Goal: Information Seeking & Learning: Learn about a topic

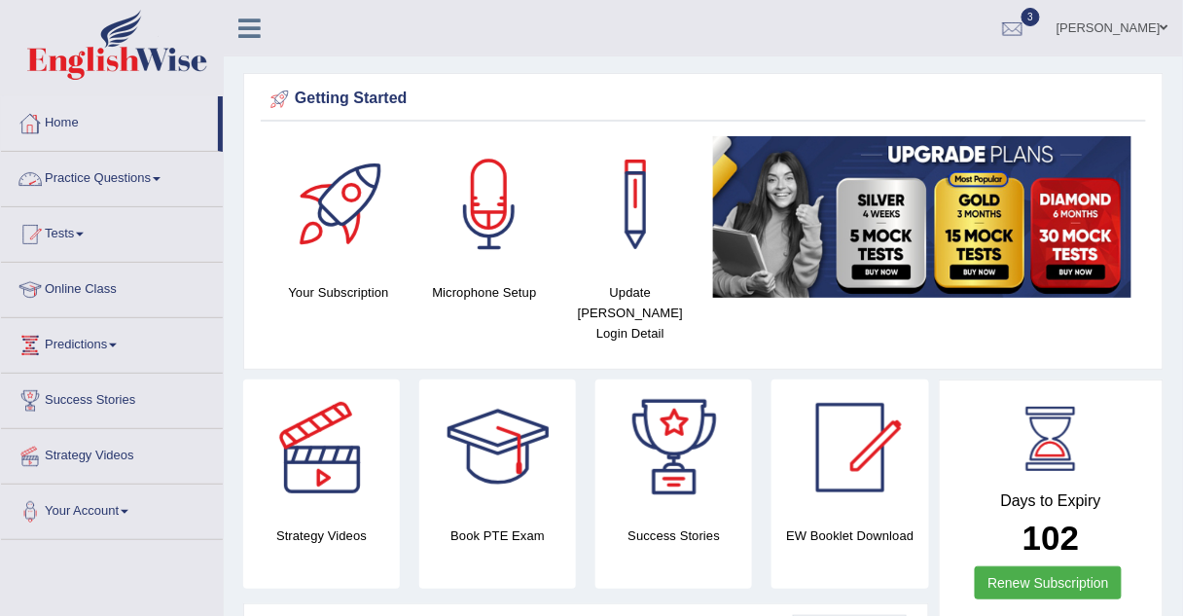
click at [72, 175] on link "Practice Questions" at bounding box center [112, 176] width 222 height 49
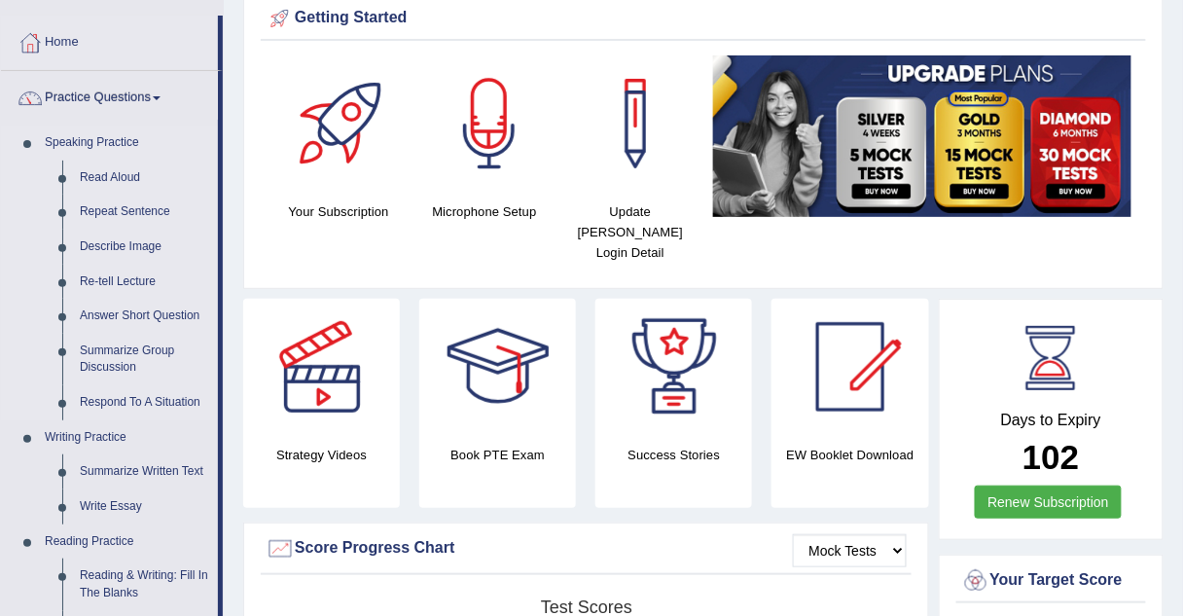
scroll to position [83, 0]
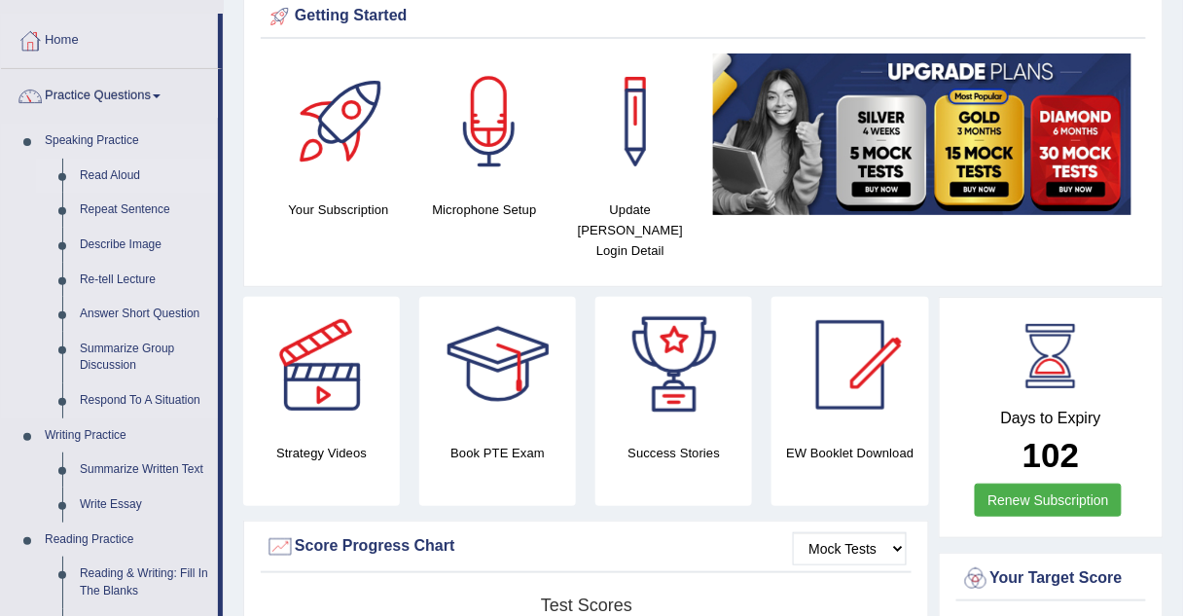
click at [99, 178] on link "Read Aloud" at bounding box center [144, 176] width 147 height 35
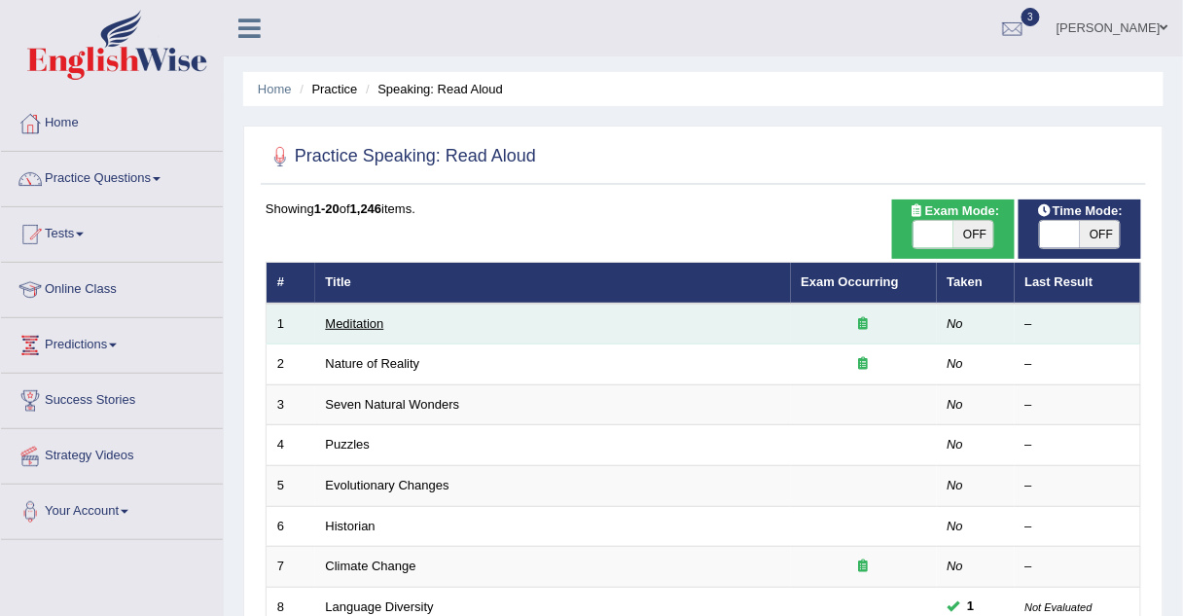
click at [366, 320] on link "Meditation" at bounding box center [355, 323] width 58 height 15
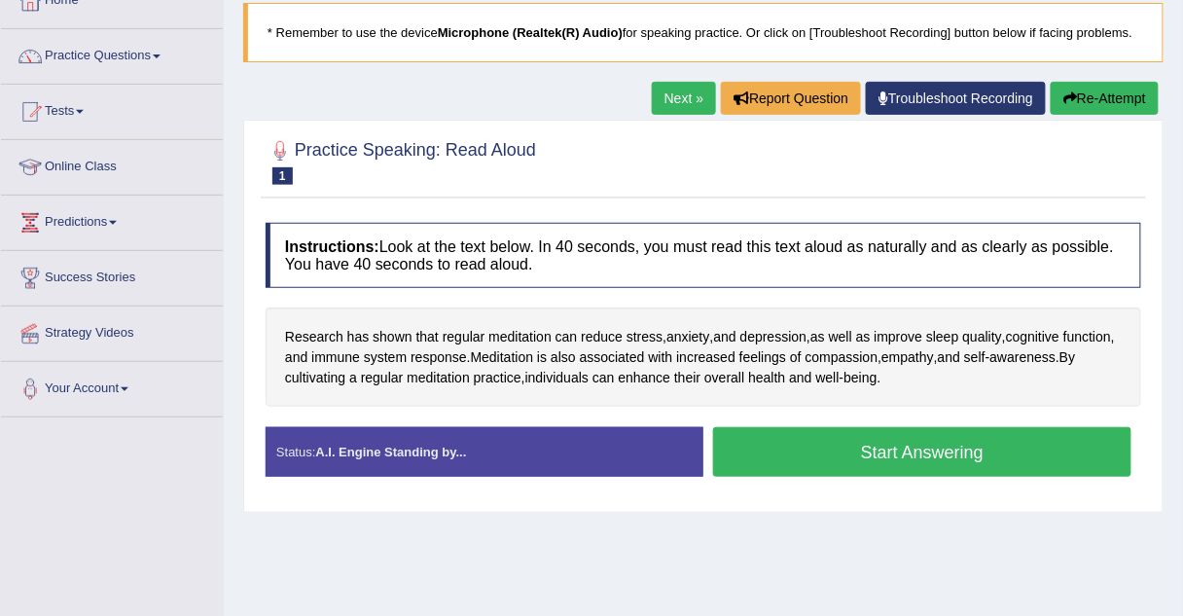
scroll to position [121, 0]
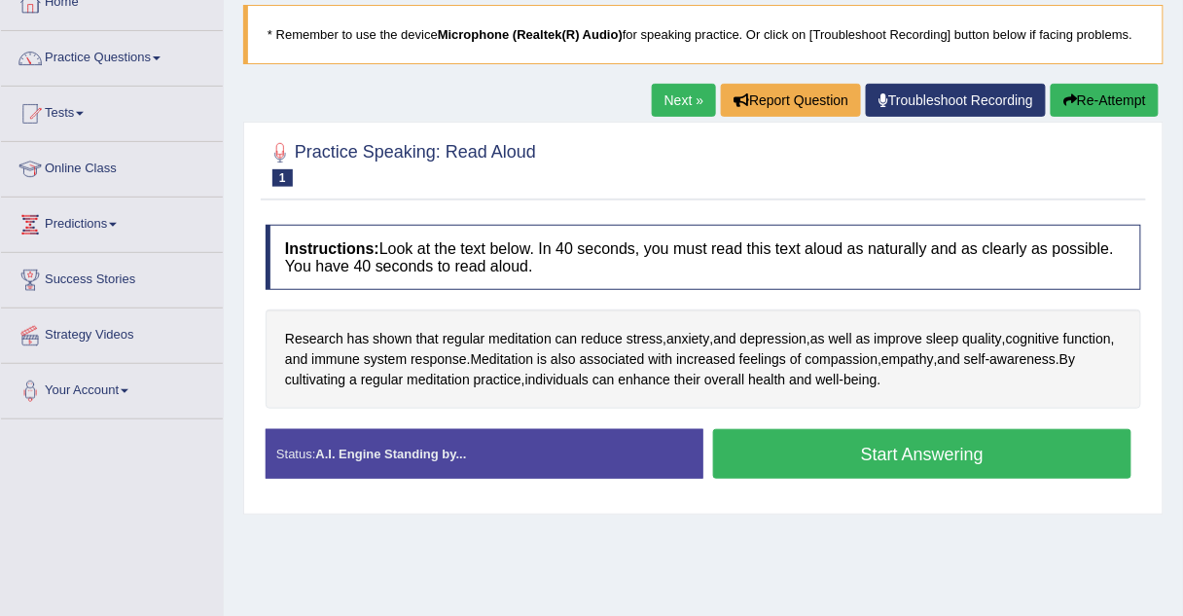
click at [683, 109] on link "Next »" at bounding box center [684, 100] width 64 height 33
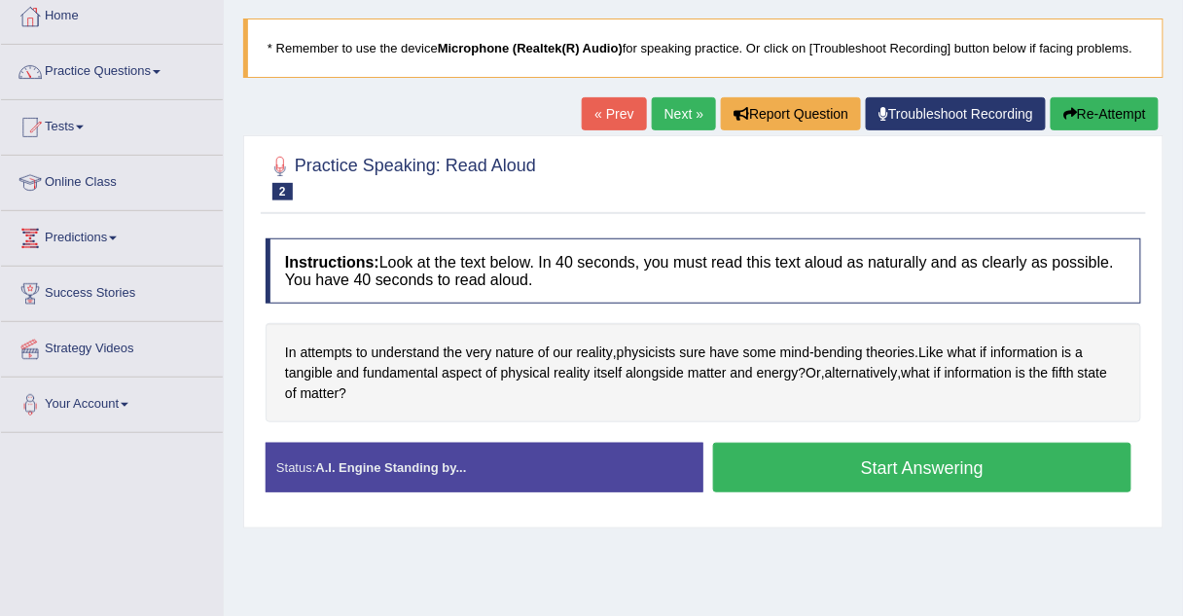
scroll to position [106, 0]
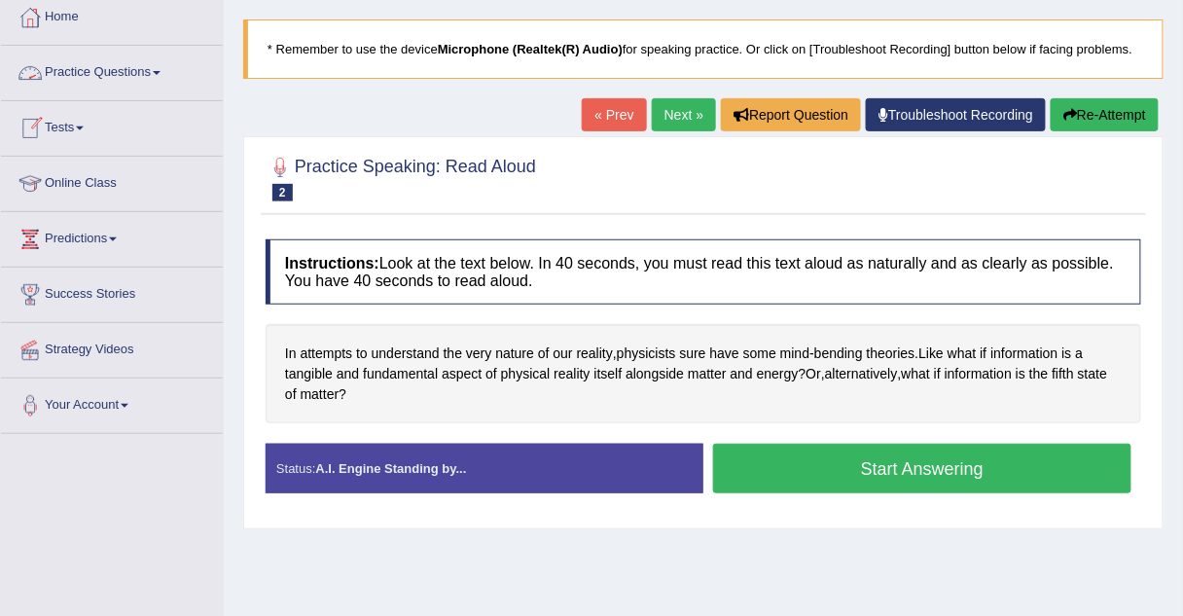
click at [150, 74] on link "Practice Questions" at bounding box center [112, 70] width 222 height 49
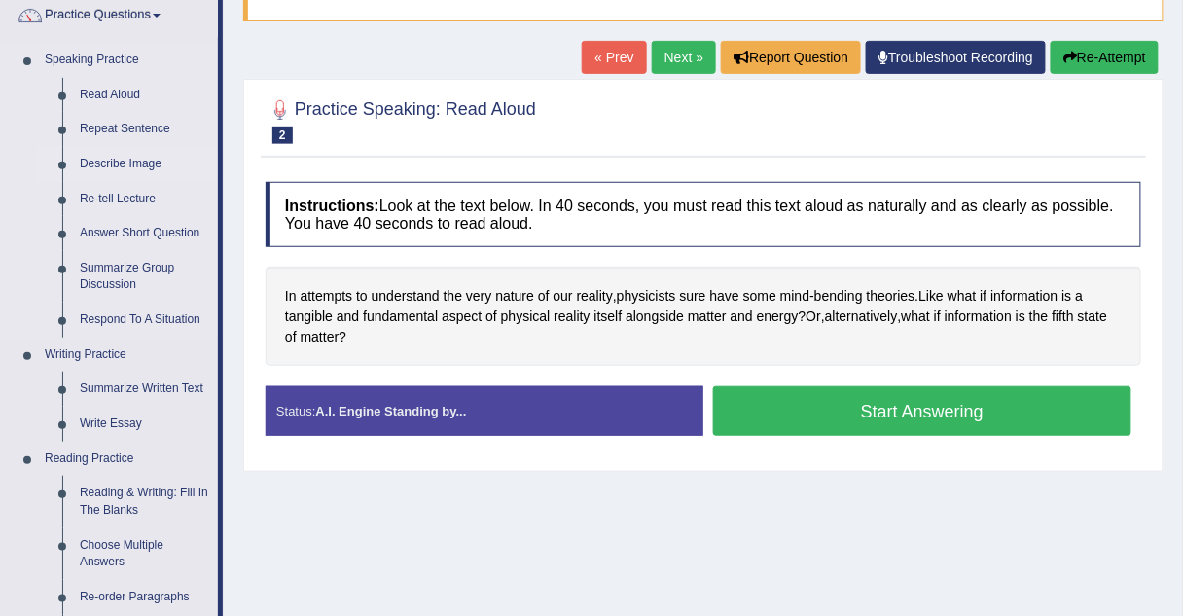
scroll to position [164, 0]
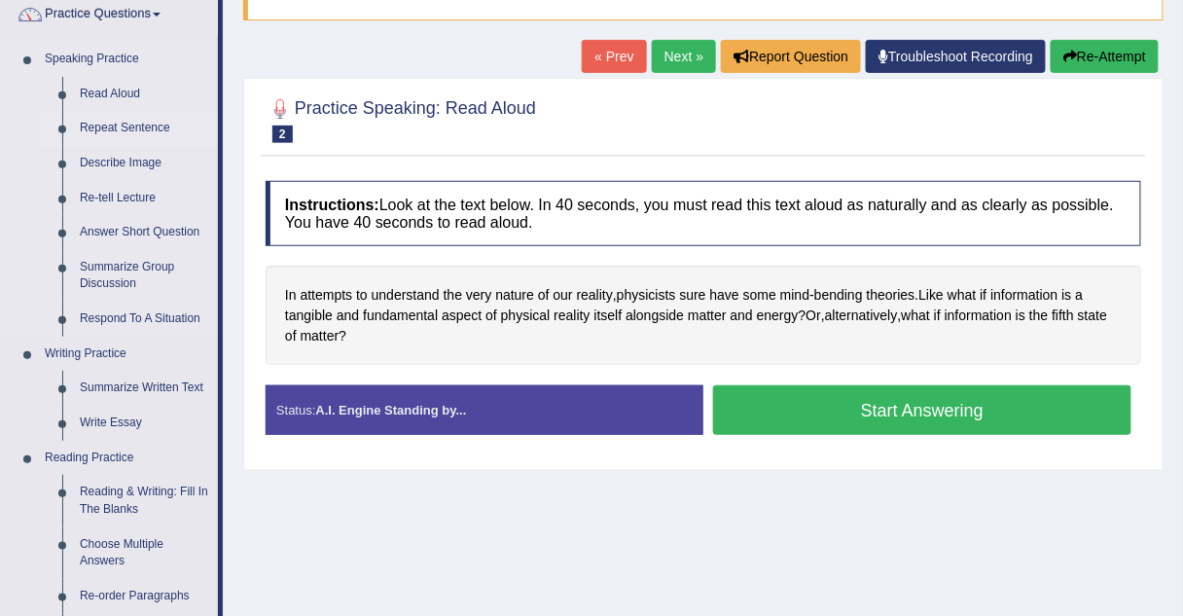
click at [142, 126] on link "Repeat Sentence" at bounding box center [144, 128] width 147 height 35
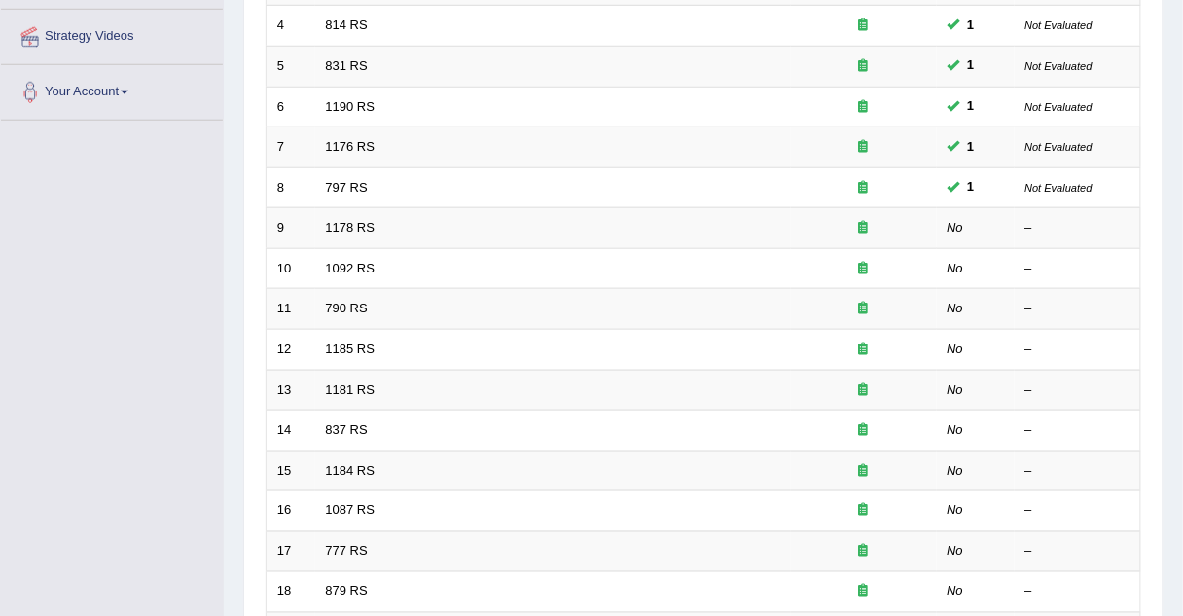
scroll to position [422, 0]
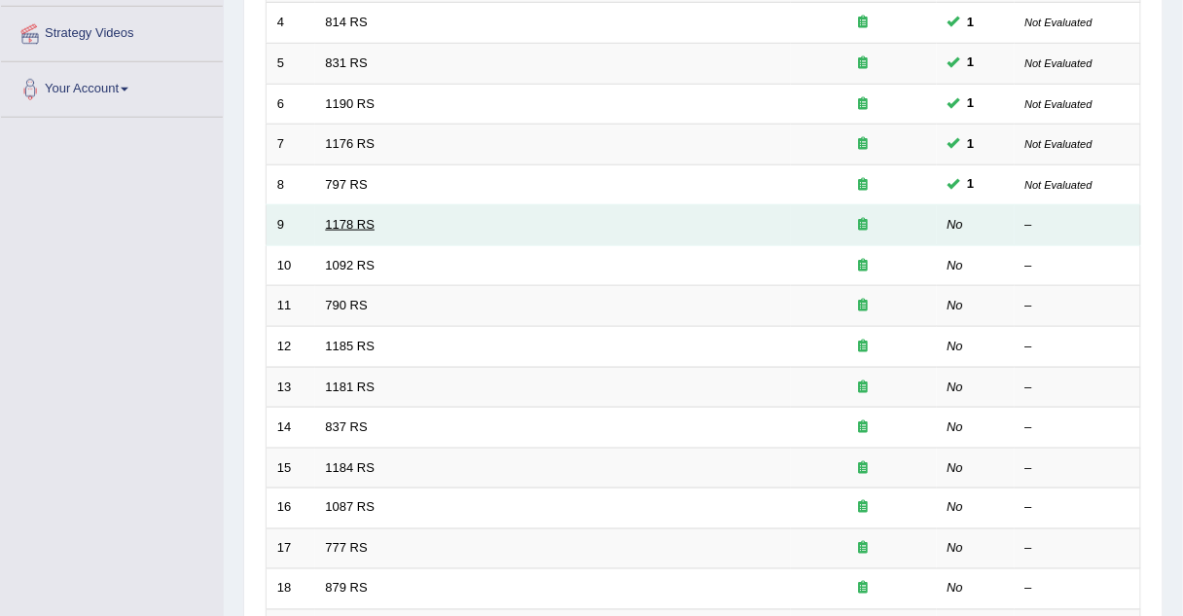
click at [354, 224] on link "1178 RS" at bounding box center [351, 224] width 50 height 15
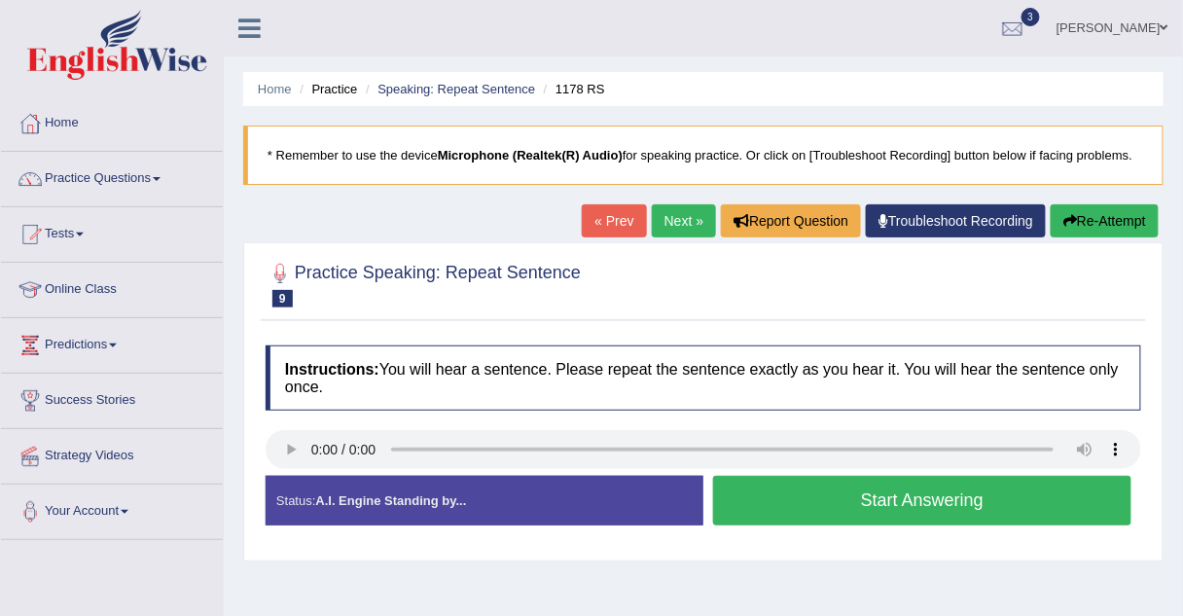
click at [782, 490] on button "Start Answering" at bounding box center [922, 501] width 418 height 50
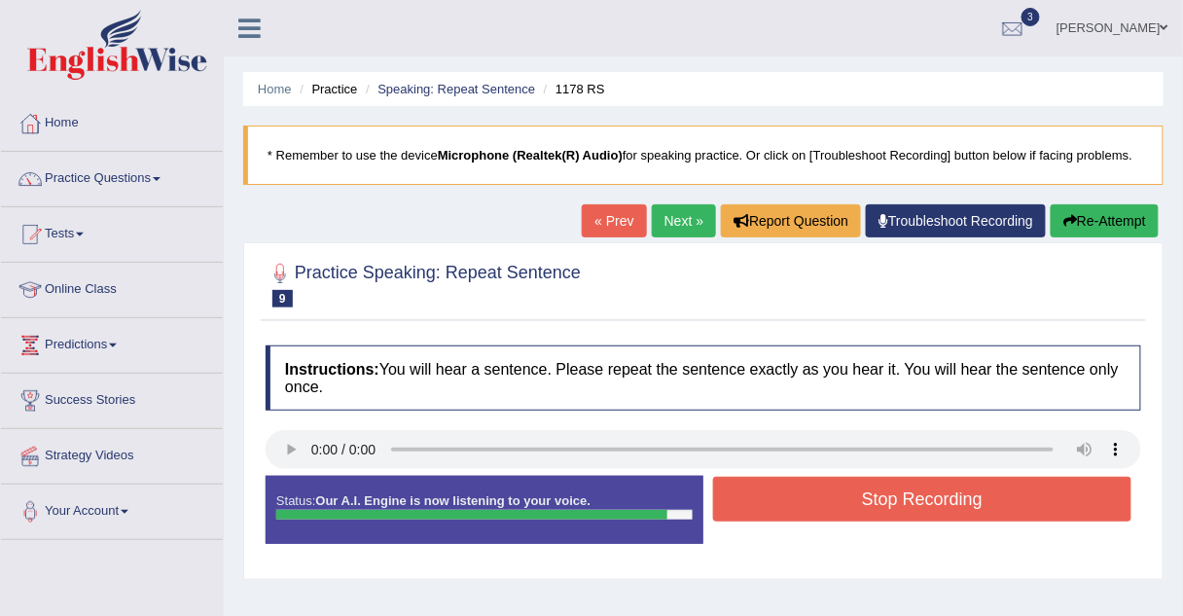
drag, startPoint x: 779, startPoint y: 480, endPoint x: 779, endPoint y: 506, distance: 26.3
click at [779, 506] on button "Stop Recording" at bounding box center [922, 499] width 418 height 45
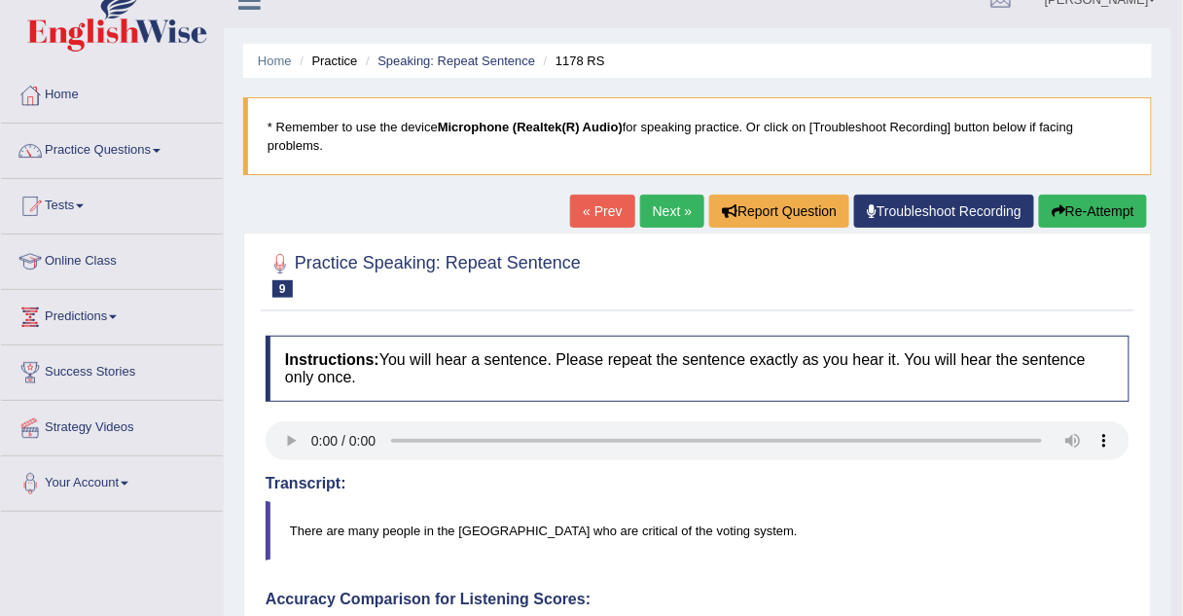
scroll to position [12, 0]
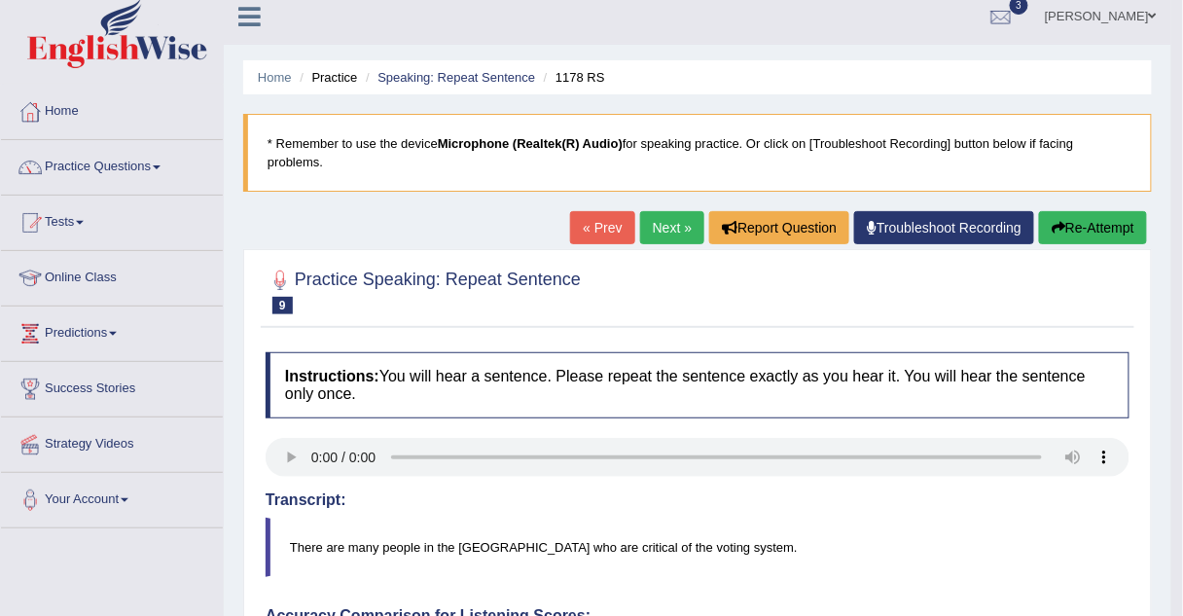
click at [672, 215] on link "Next »" at bounding box center [672, 227] width 64 height 33
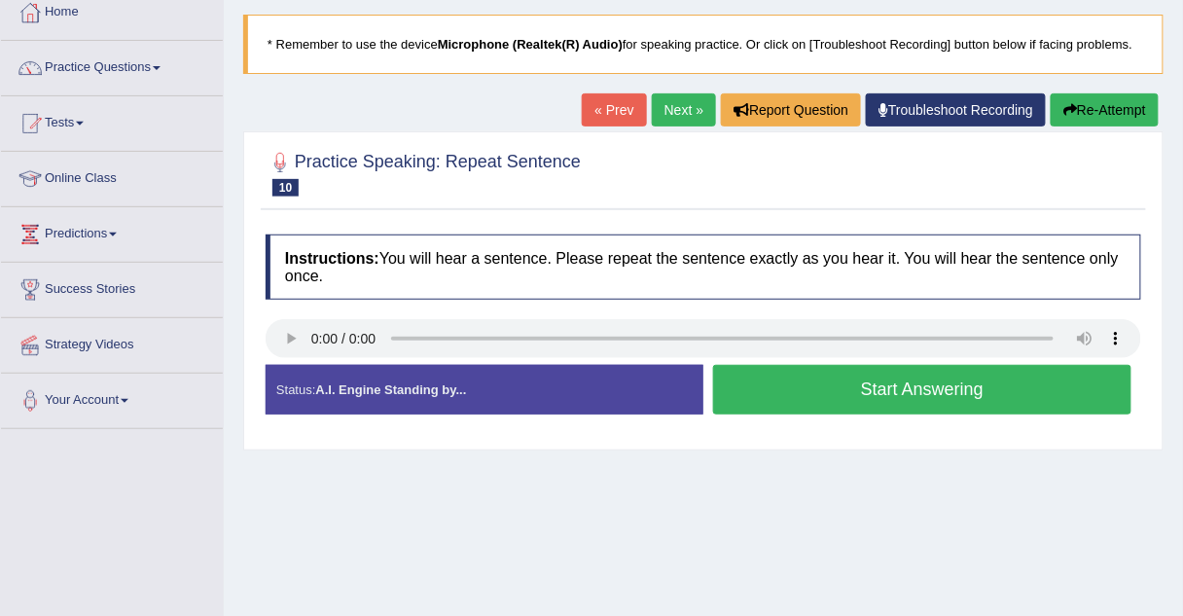
scroll to position [114, 0]
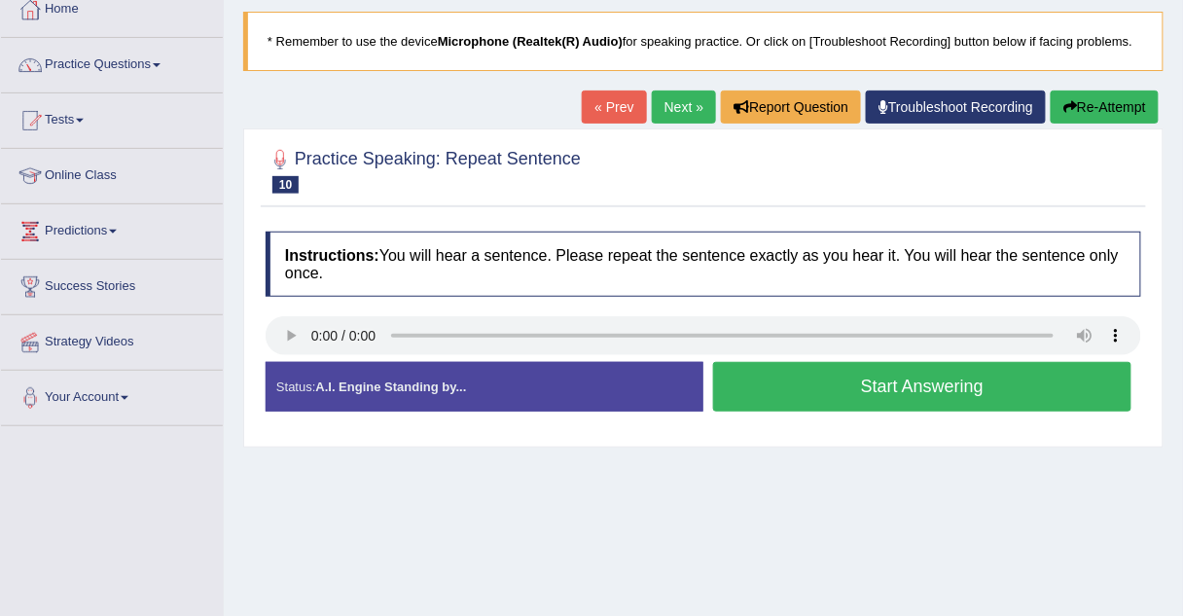
click at [754, 383] on button "Start Answering" at bounding box center [922, 387] width 418 height 50
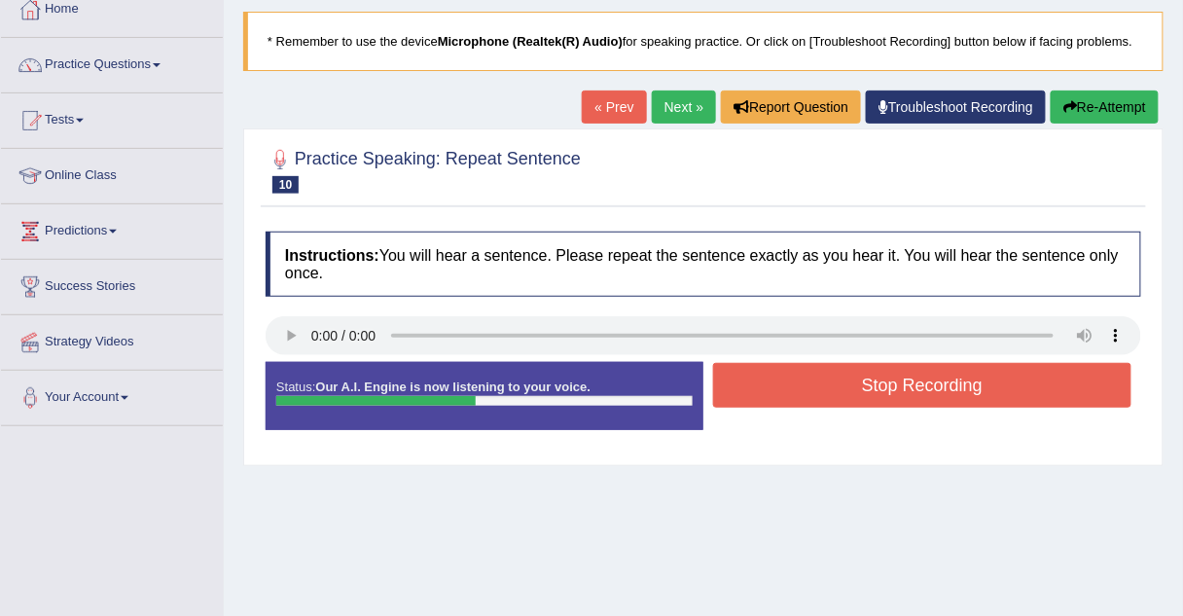
click at [754, 383] on button "Stop Recording" at bounding box center [922, 385] width 418 height 45
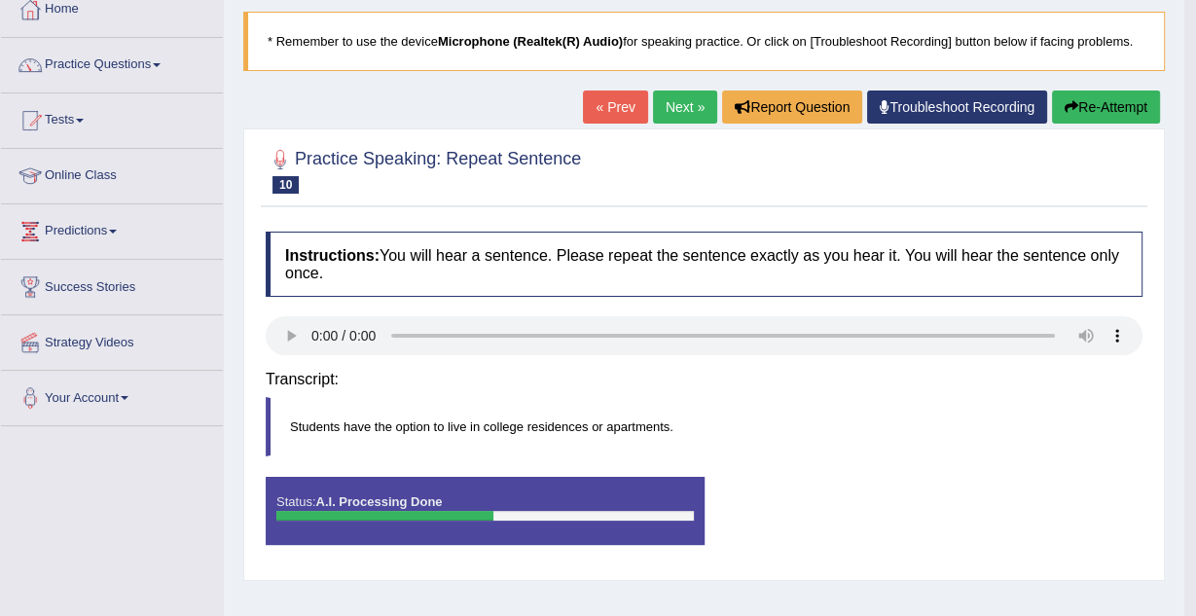
click at [754, 383] on body "Toggle navigation Home Practice Questions Speaking Practice Read Aloud Repeat S…" at bounding box center [598, 194] width 1196 height 616
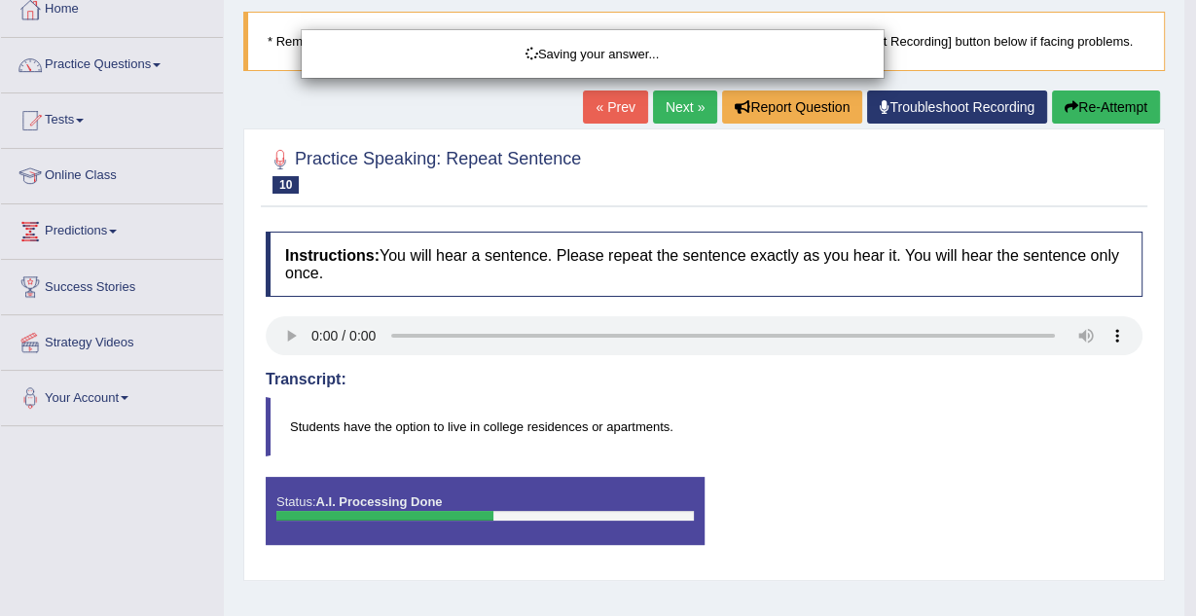
click at [754, 383] on div "Saving your answer..." at bounding box center [598, 308] width 1196 height 616
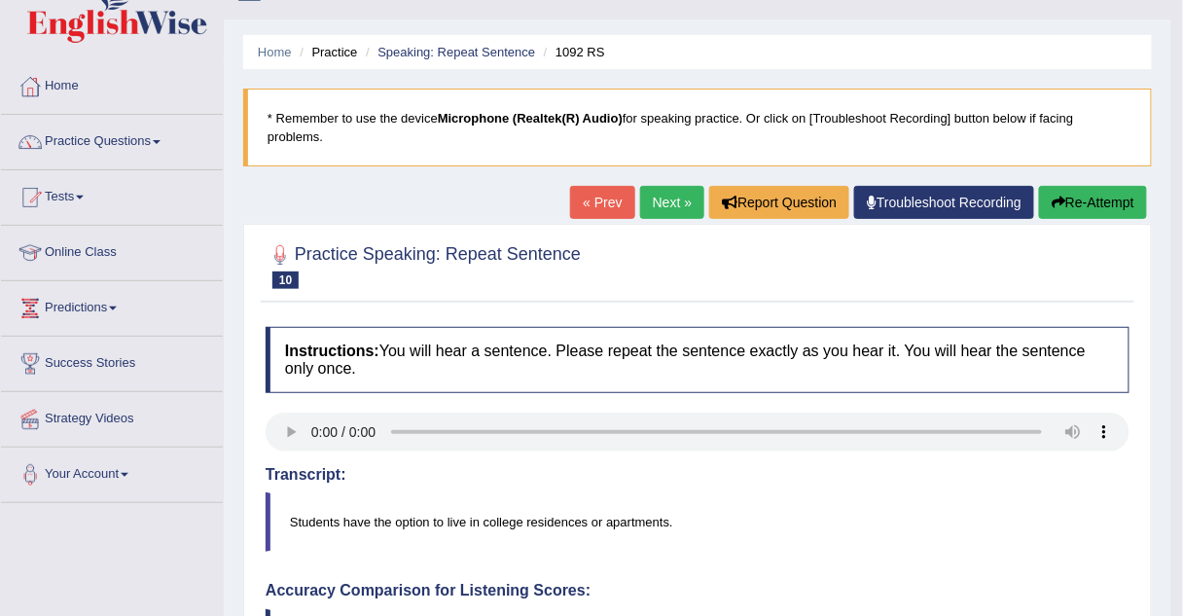
scroll to position [0, 0]
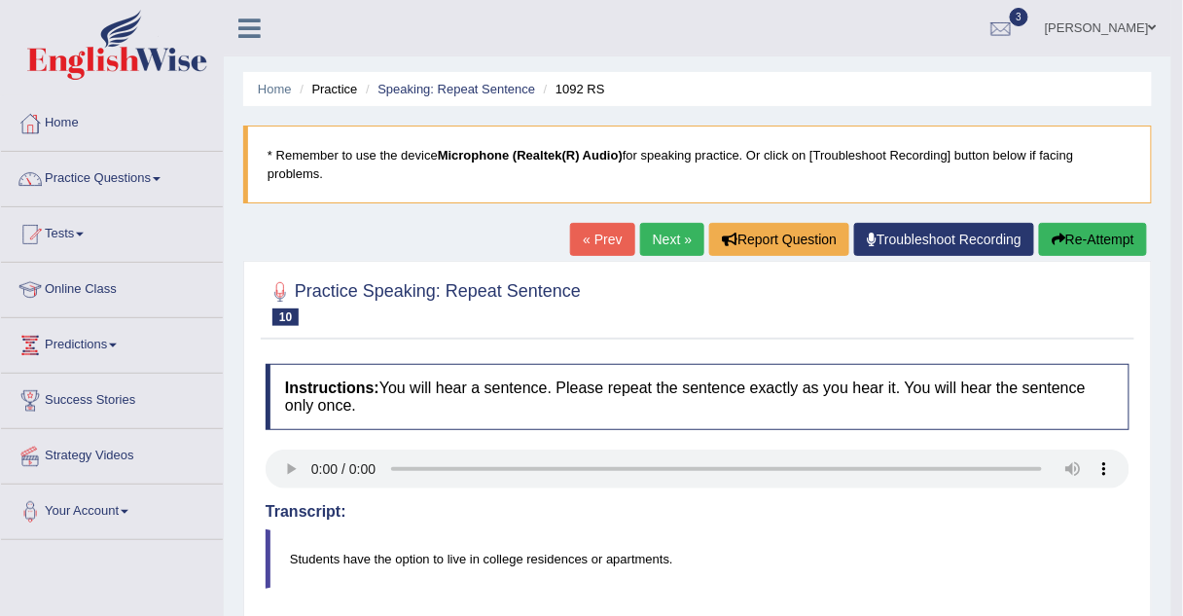
click at [671, 223] on link "Next »" at bounding box center [672, 239] width 64 height 33
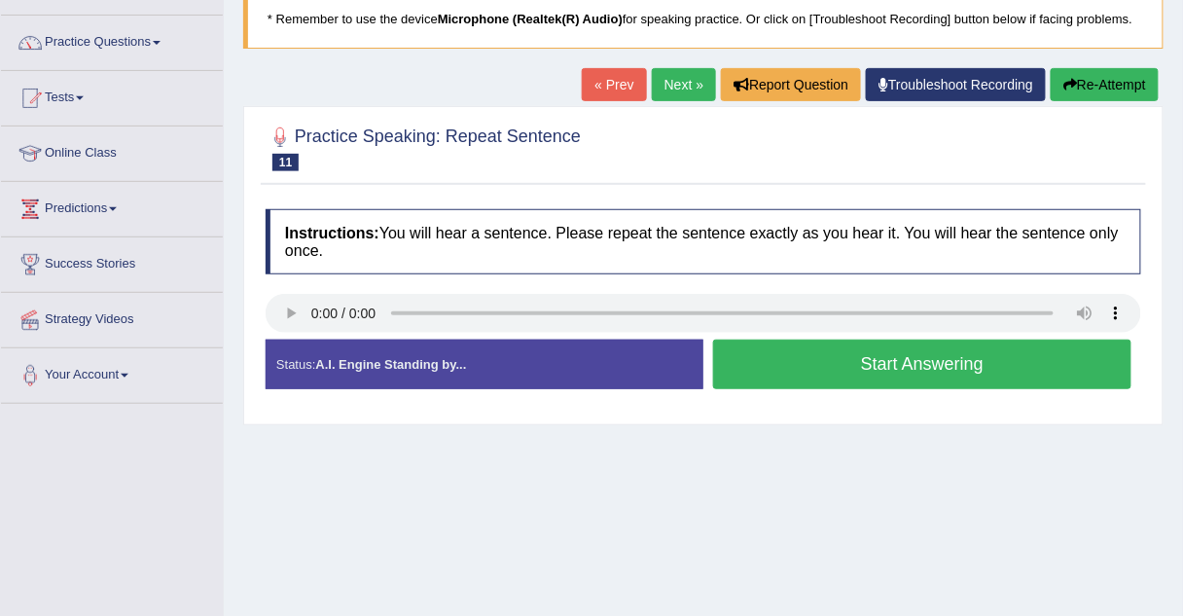
scroll to position [137, 0]
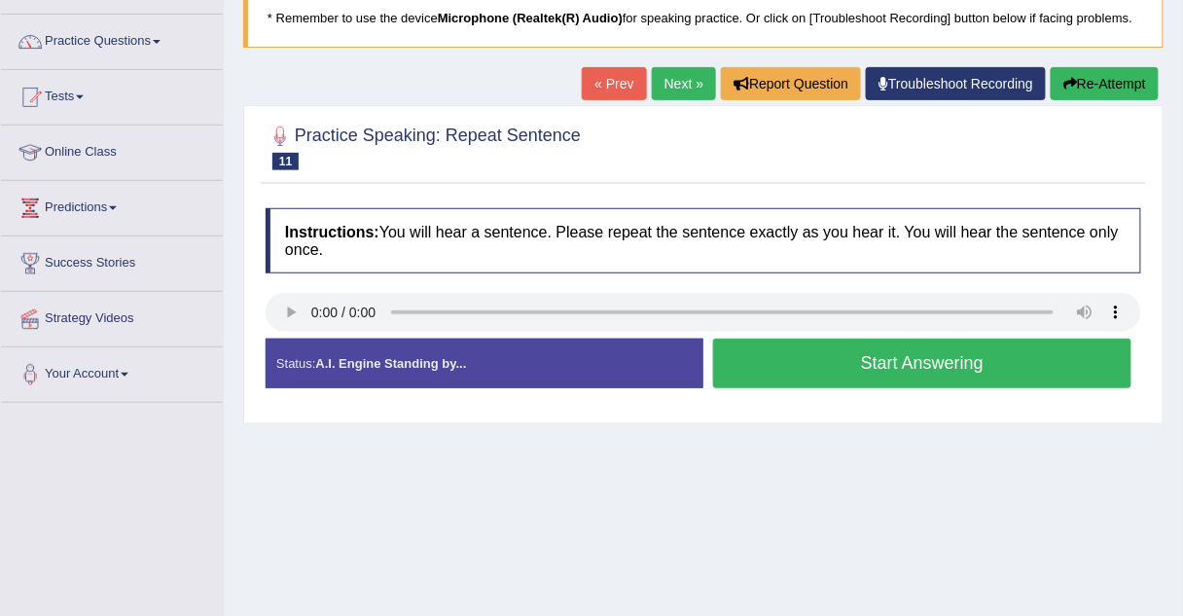
click at [742, 373] on button "Start Answering" at bounding box center [922, 364] width 418 height 50
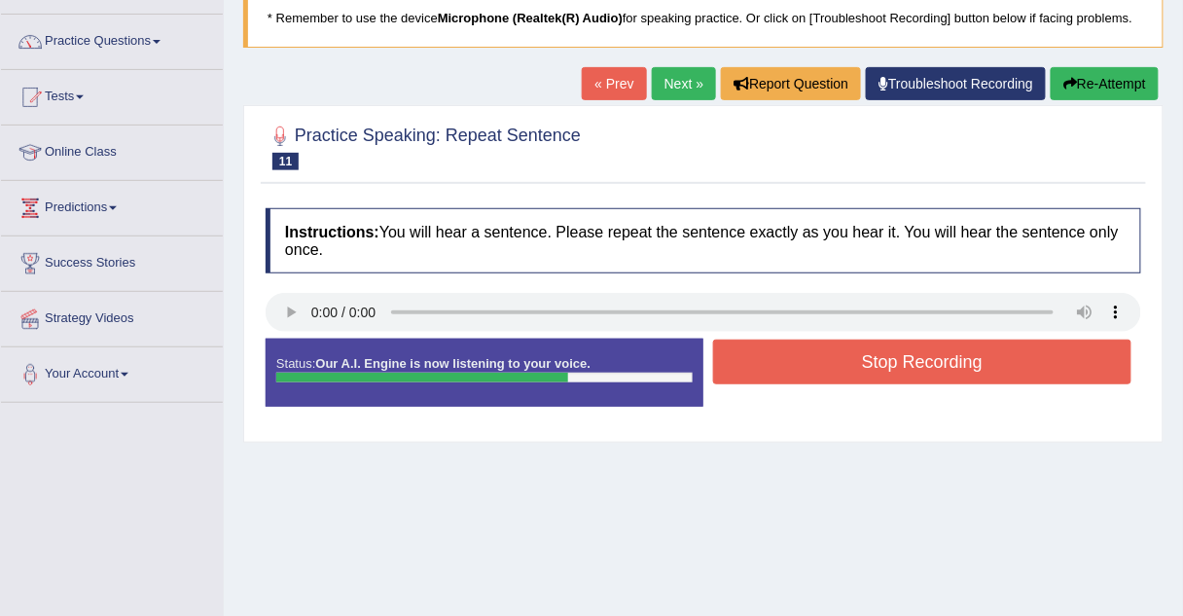
click at [742, 377] on button "Stop Recording" at bounding box center [922, 362] width 418 height 45
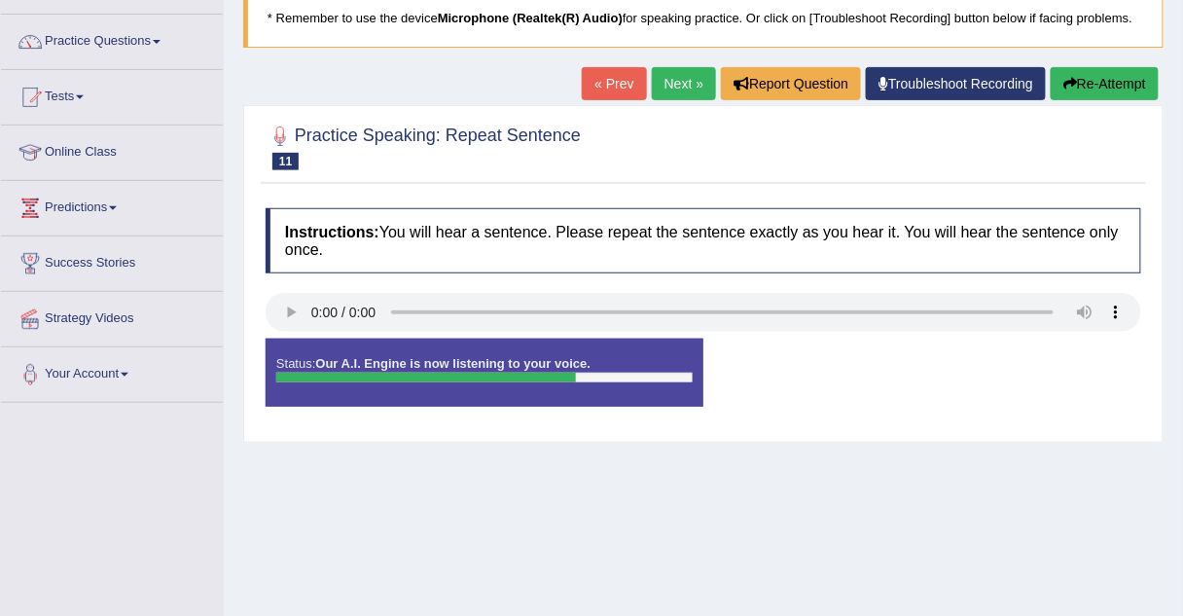
click at [735, 380] on div "Status: Our A.I. Engine is now listening to your voice. Start Answering Stop Re…" at bounding box center [704, 383] width 876 height 88
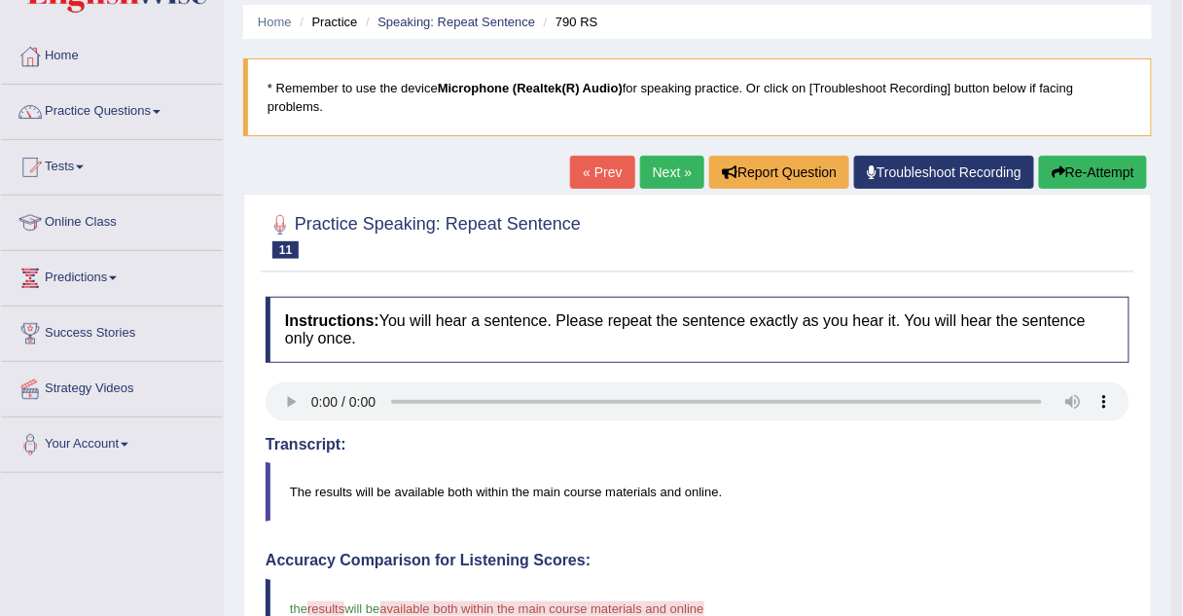
scroll to position [0, 0]
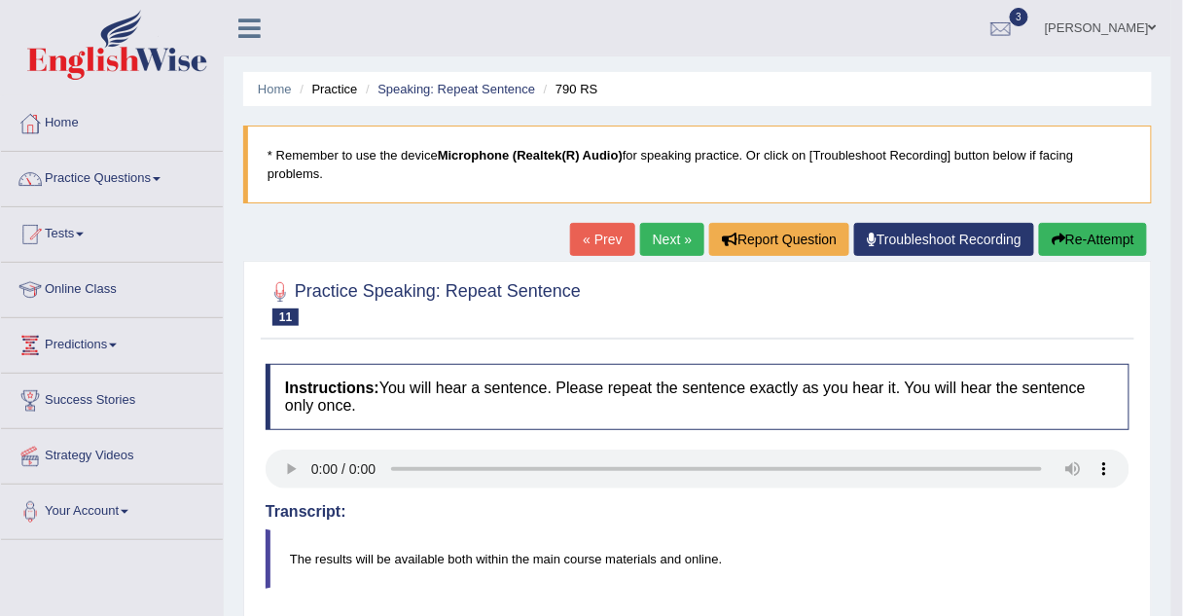
click at [655, 224] on link "Next »" at bounding box center [672, 239] width 64 height 33
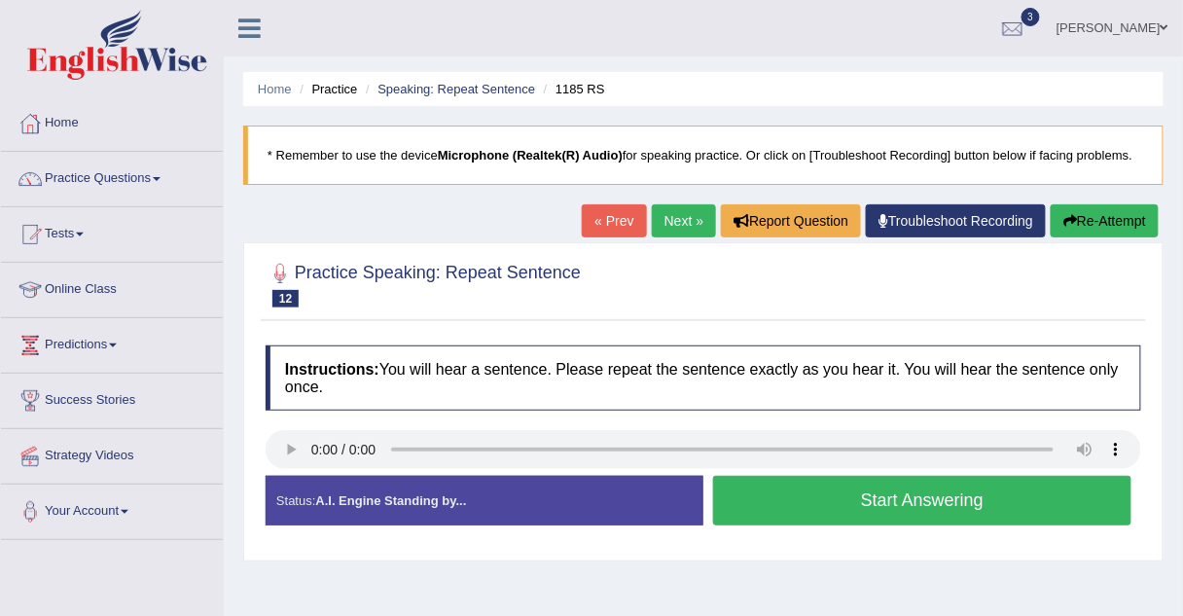
click at [759, 500] on button "Start Answering" at bounding box center [922, 501] width 418 height 50
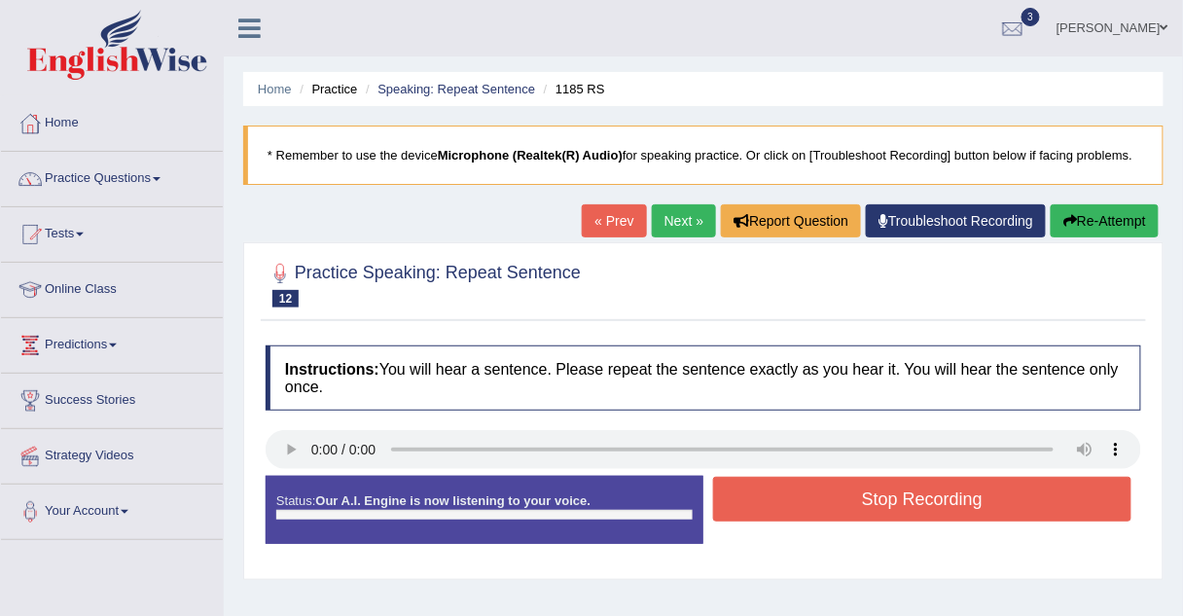
click at [759, 500] on button "Stop Recording" at bounding box center [922, 499] width 418 height 45
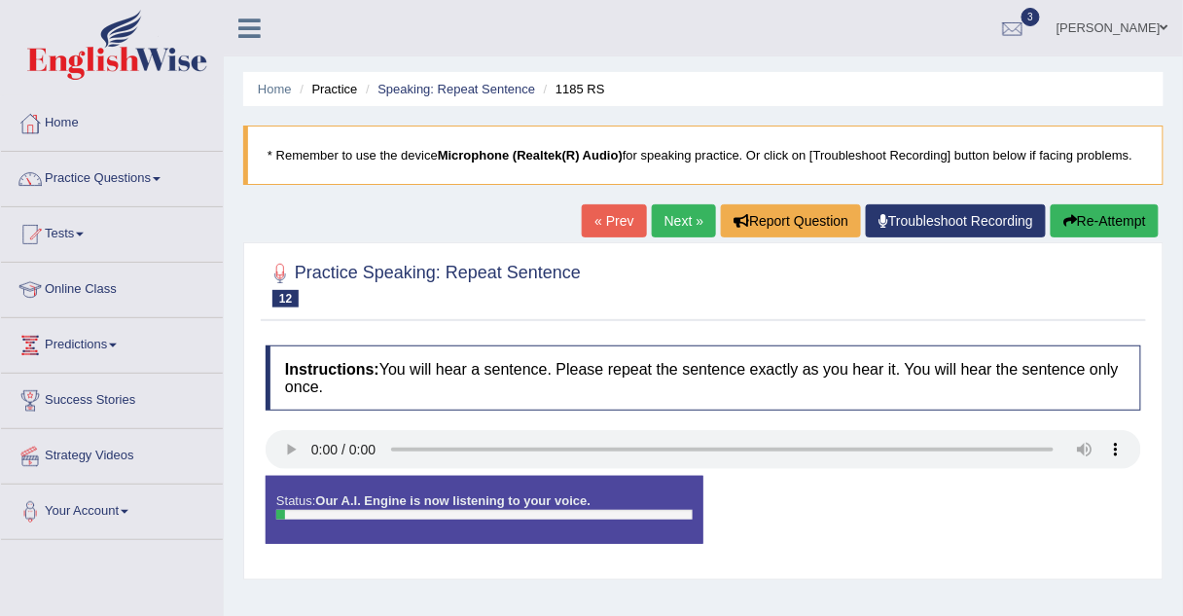
click at [759, 500] on div "Status: Our A.I. Engine is now listening to your voice. Start Answering Stop Re…" at bounding box center [704, 520] width 876 height 88
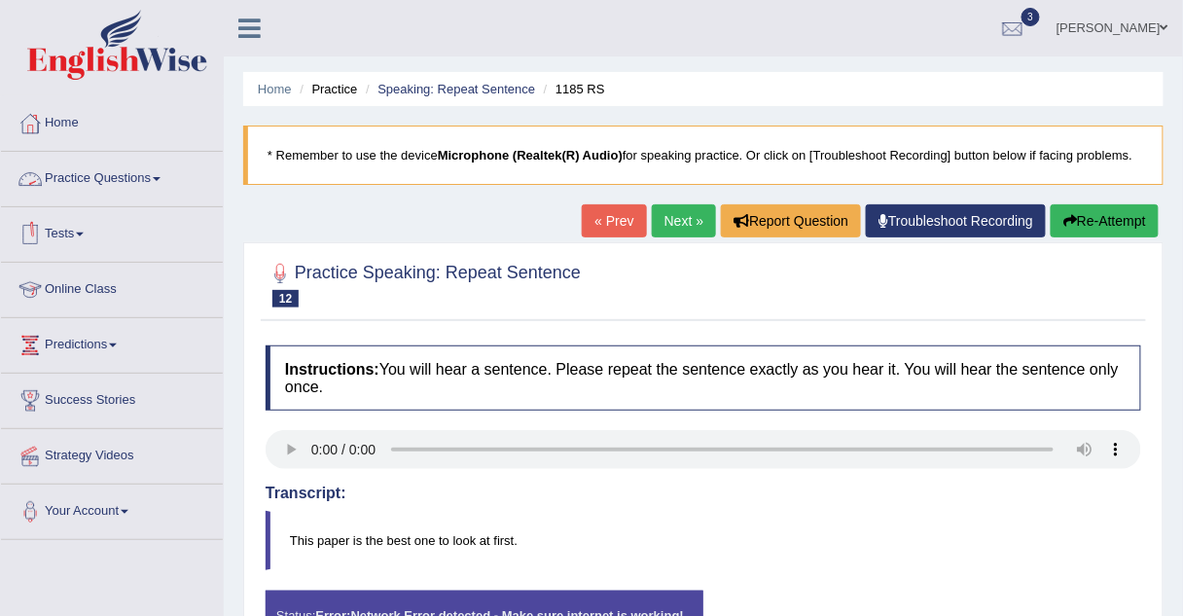
click at [141, 179] on link "Practice Questions" at bounding box center [112, 176] width 222 height 49
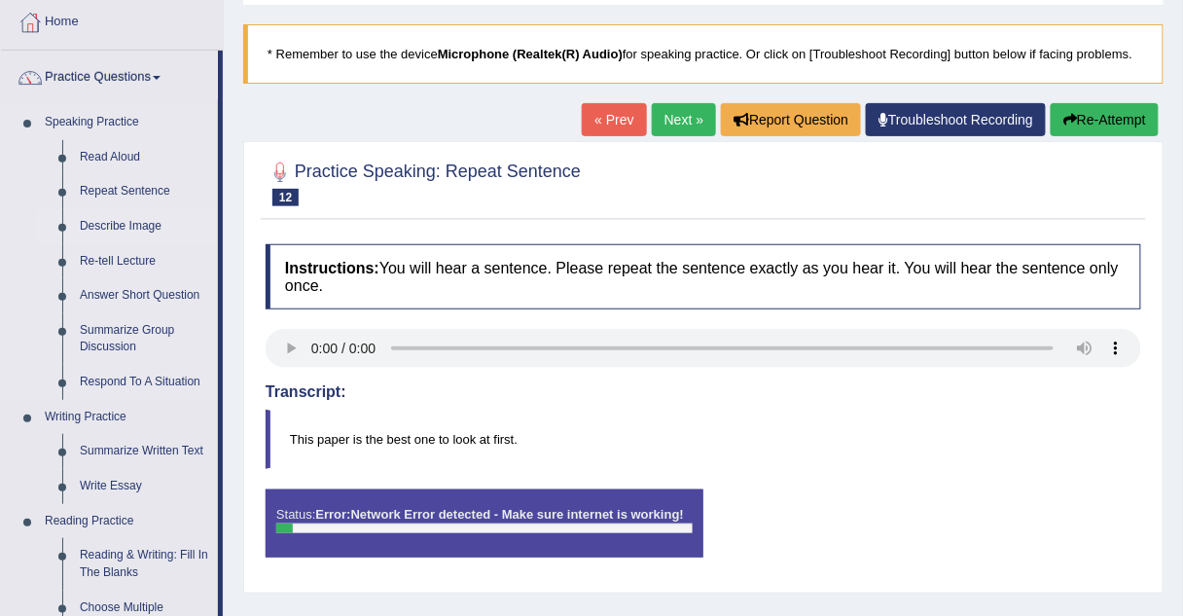
scroll to position [112, 0]
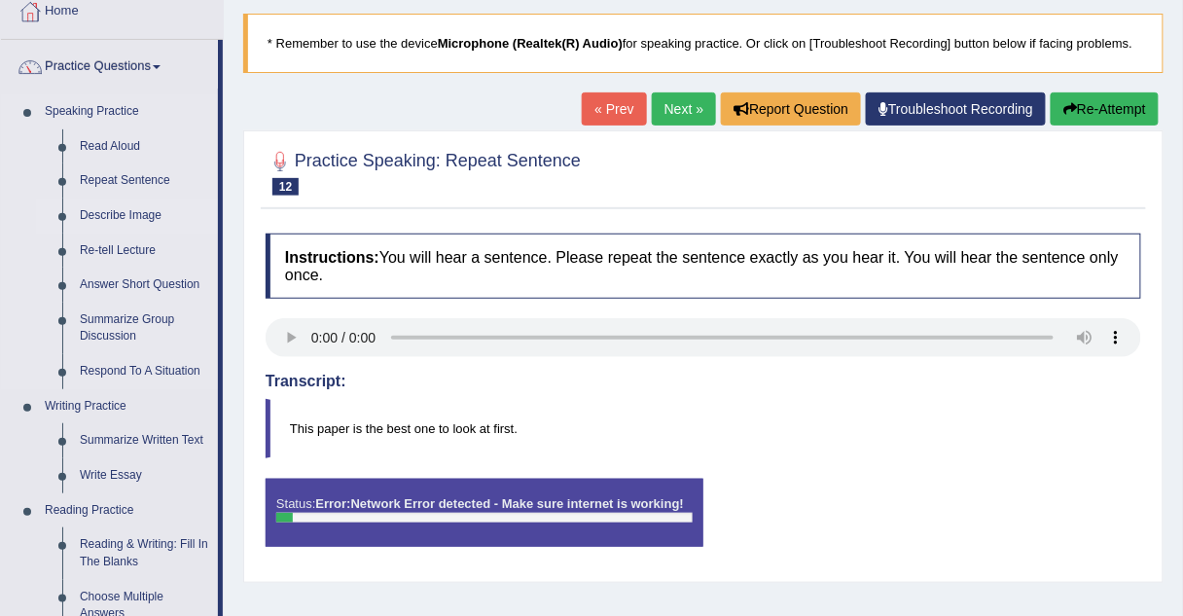
click at [122, 215] on link "Describe Image" at bounding box center [144, 215] width 147 height 35
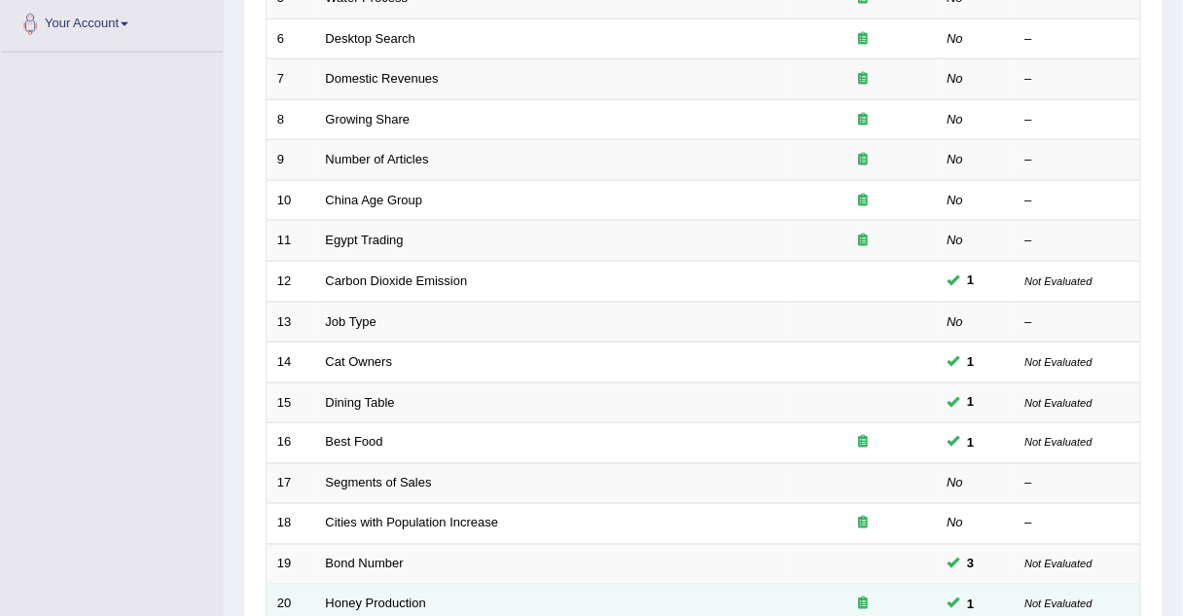
scroll to position [664, 0]
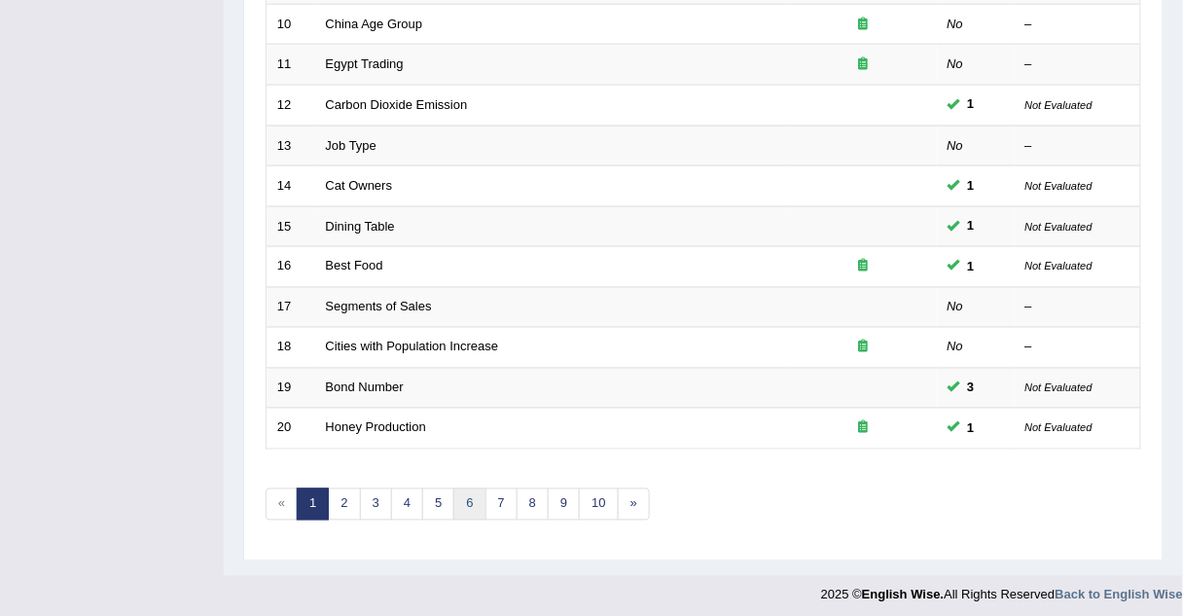
click at [458, 501] on link "6" at bounding box center [469, 504] width 32 height 32
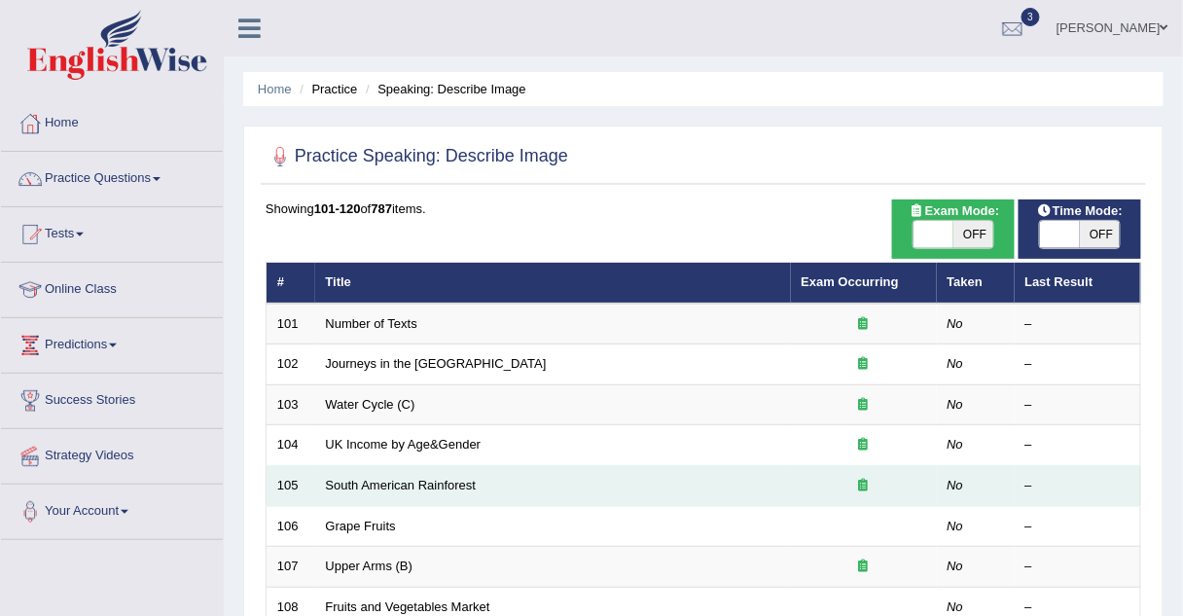
click at [419, 490] on td "South American Rainforest" at bounding box center [553, 486] width 476 height 41
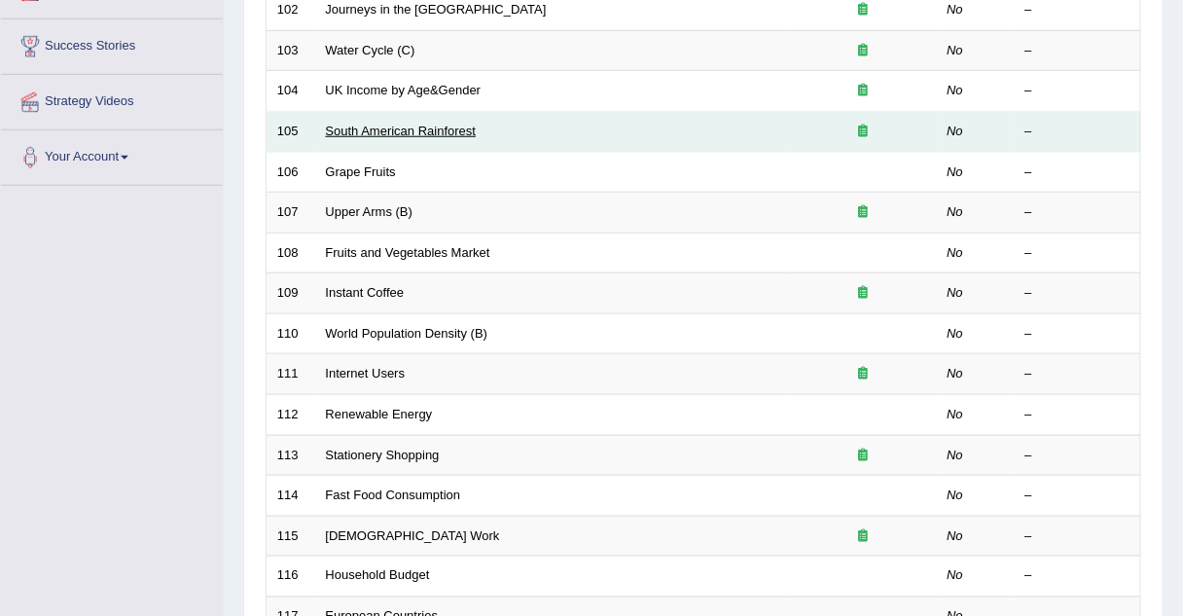
scroll to position [354, 0]
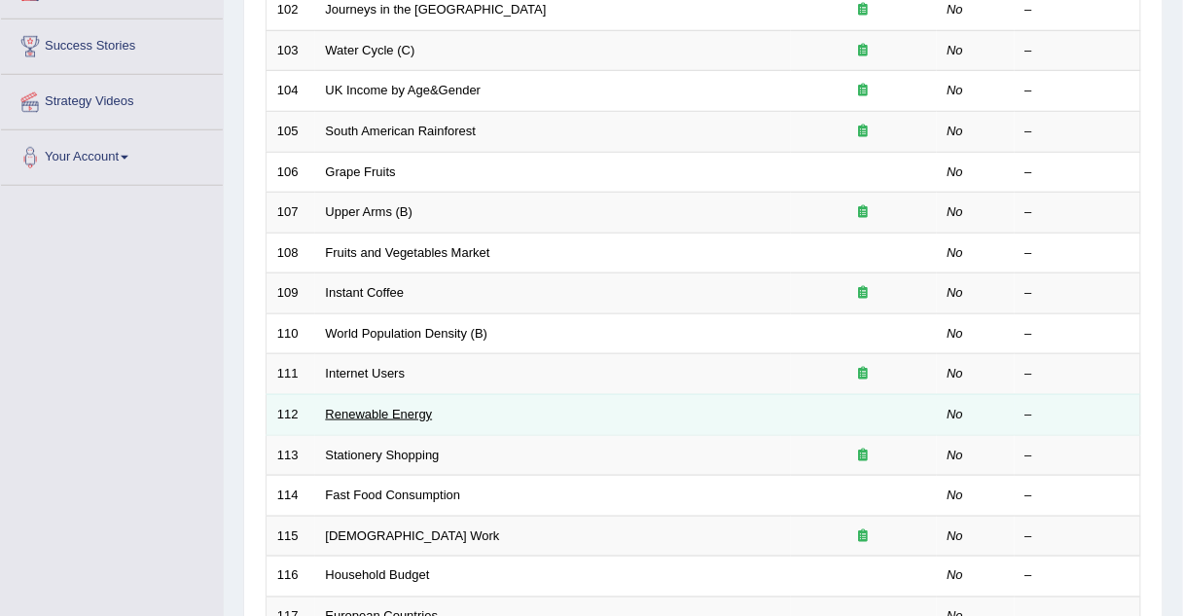
click at [389, 414] on link "Renewable Energy" at bounding box center [379, 414] width 107 height 15
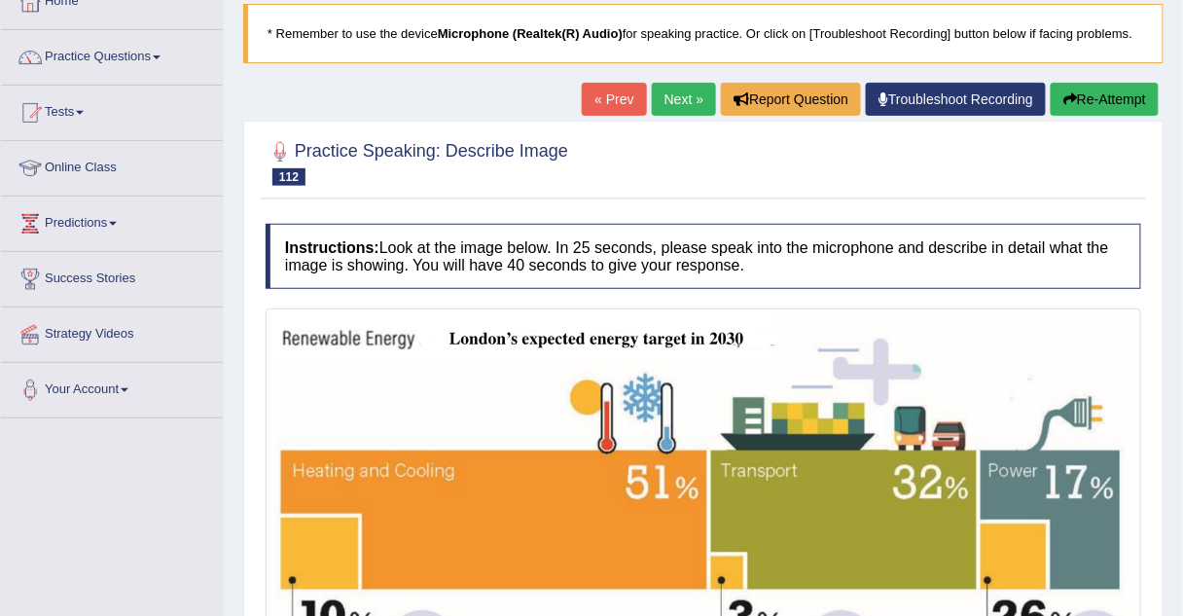
scroll to position [124, 0]
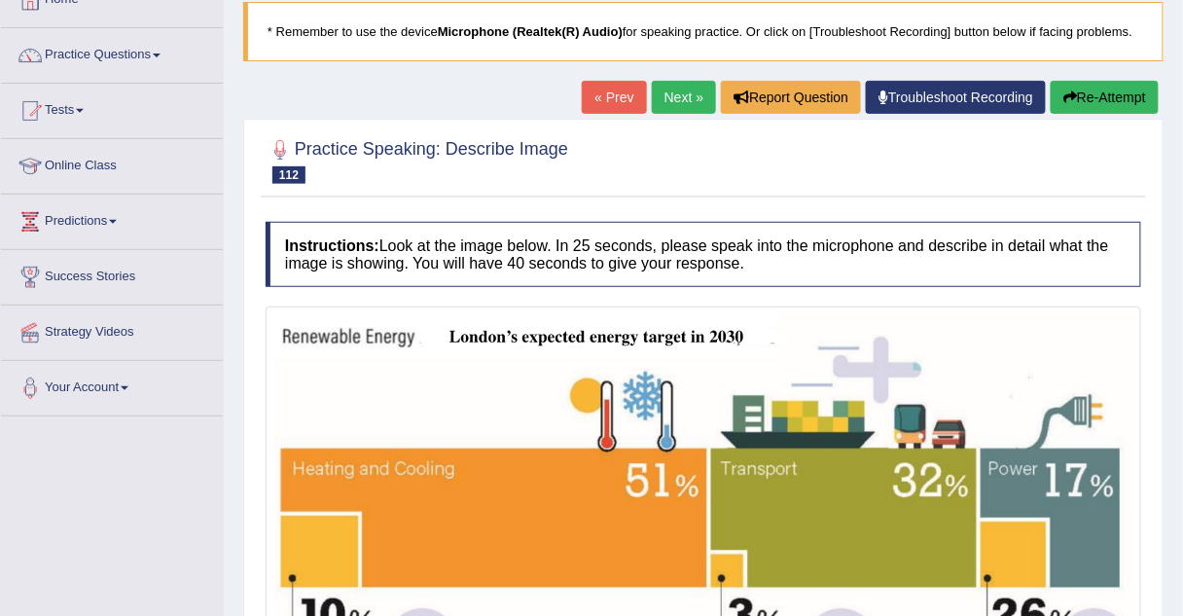
click at [695, 87] on link "Next »" at bounding box center [684, 97] width 64 height 33
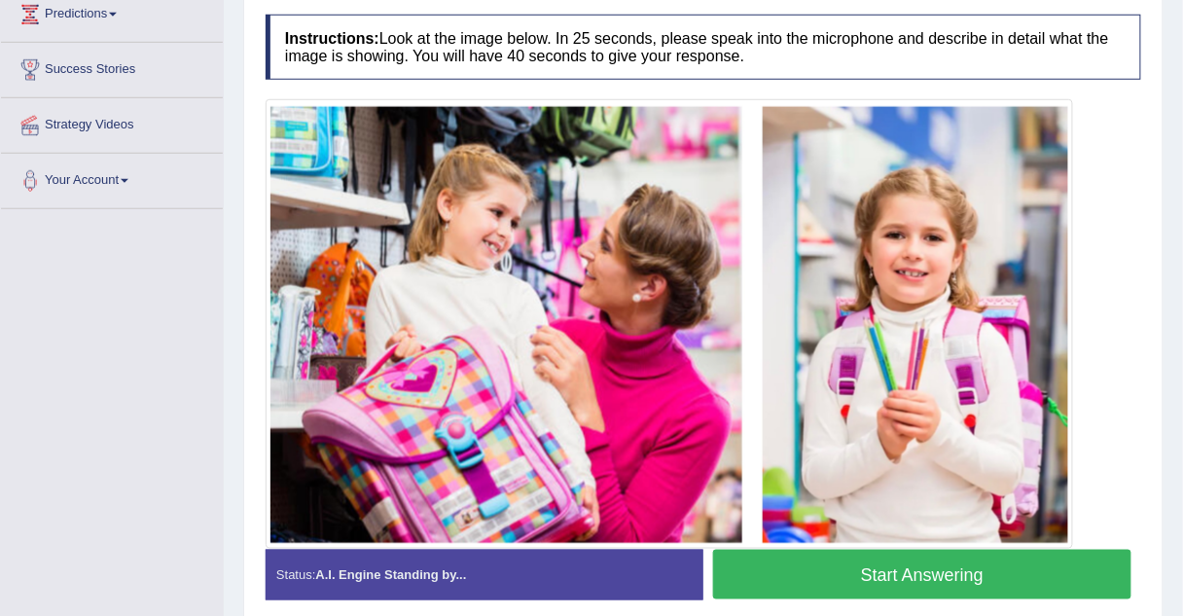
scroll to position [330, 0]
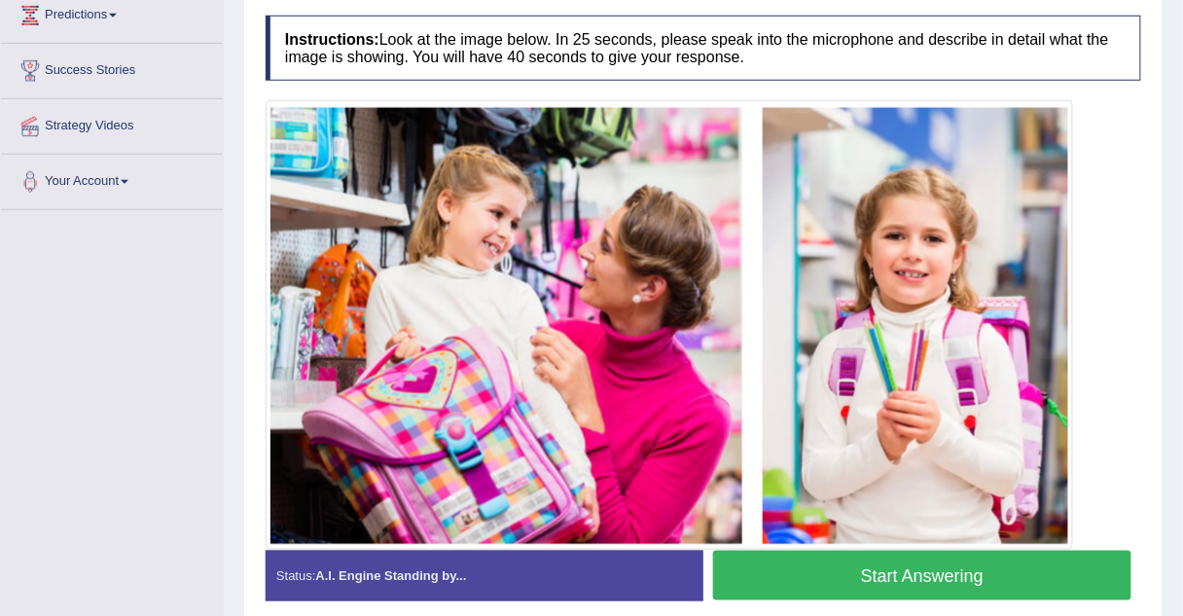
click at [833, 575] on button "Start Answering" at bounding box center [922, 576] width 418 height 50
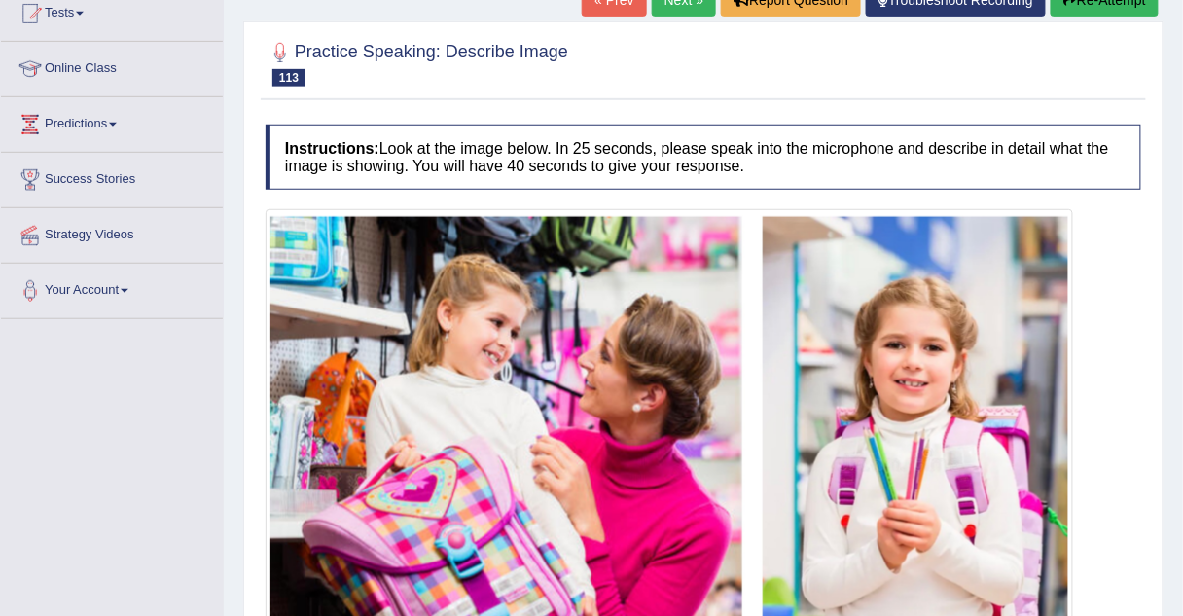
click at [527, 148] on h4 "Instructions: Look at the image below. In 25 seconds, please speak into the mic…" at bounding box center [704, 157] width 876 height 65
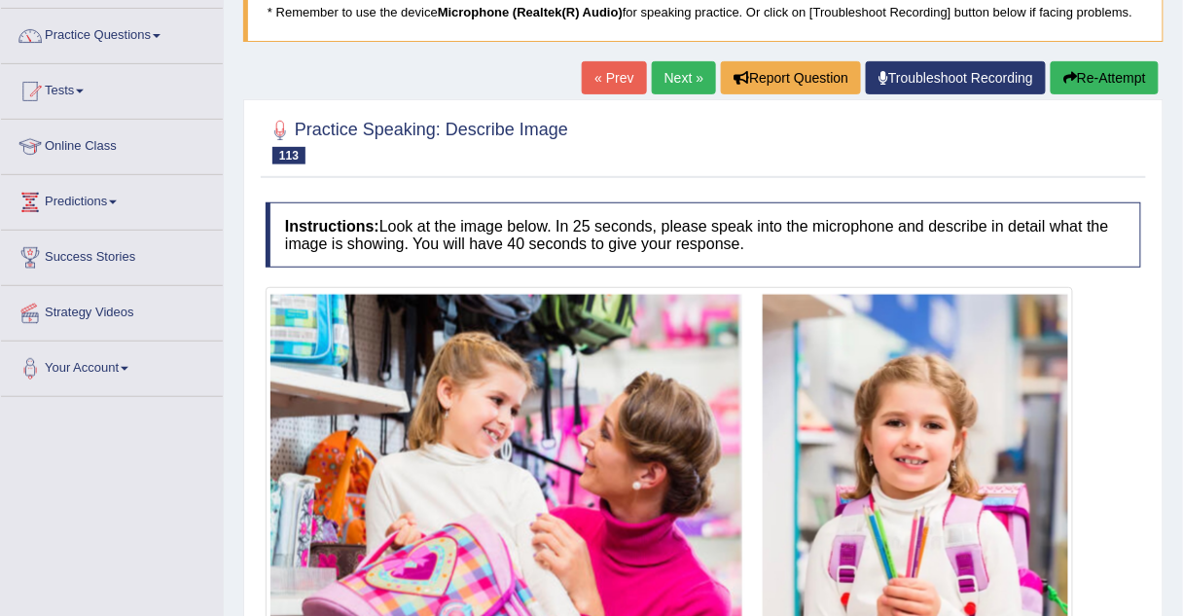
scroll to position [144, 0]
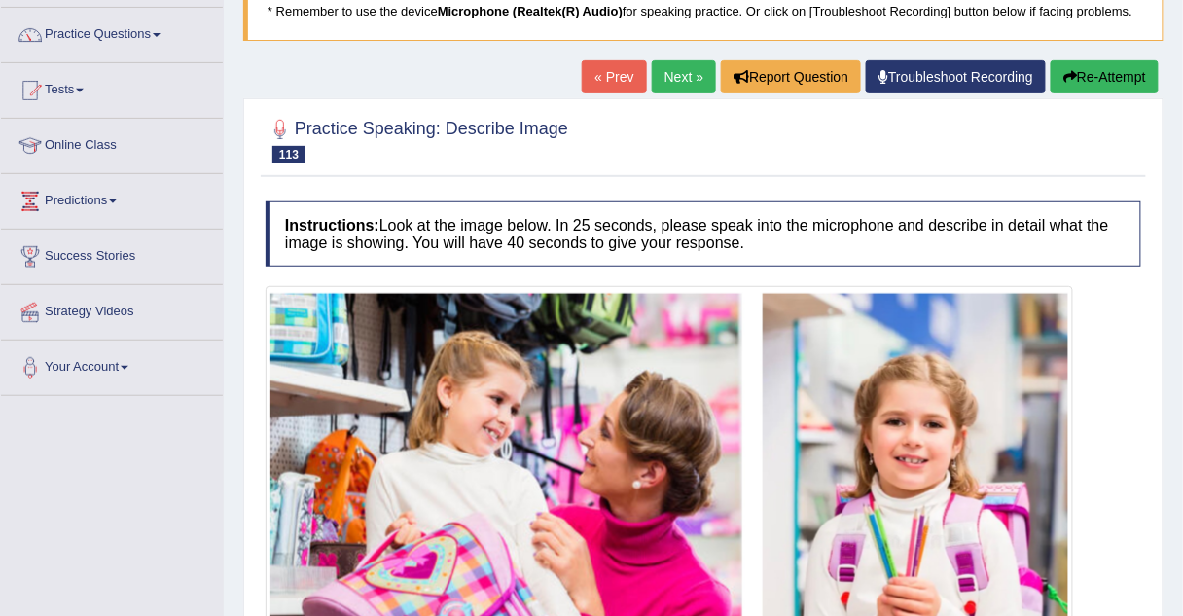
click at [1074, 60] on button "Re-Attempt" at bounding box center [1105, 76] width 108 height 33
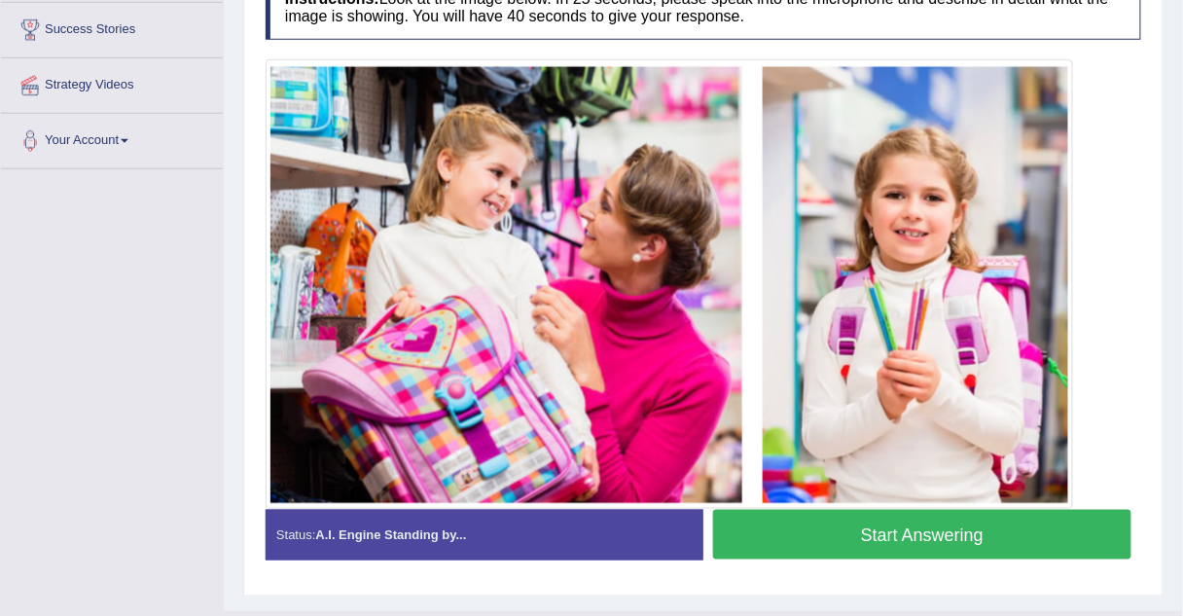
scroll to position [370, 0]
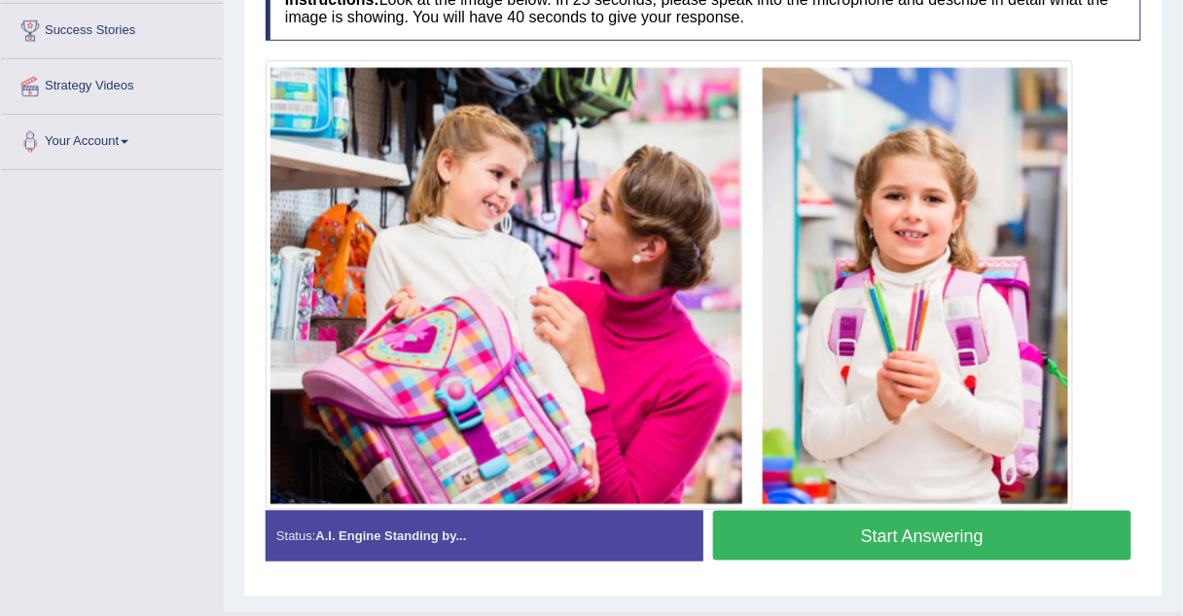
click at [794, 540] on button "Start Answering" at bounding box center [922, 536] width 418 height 50
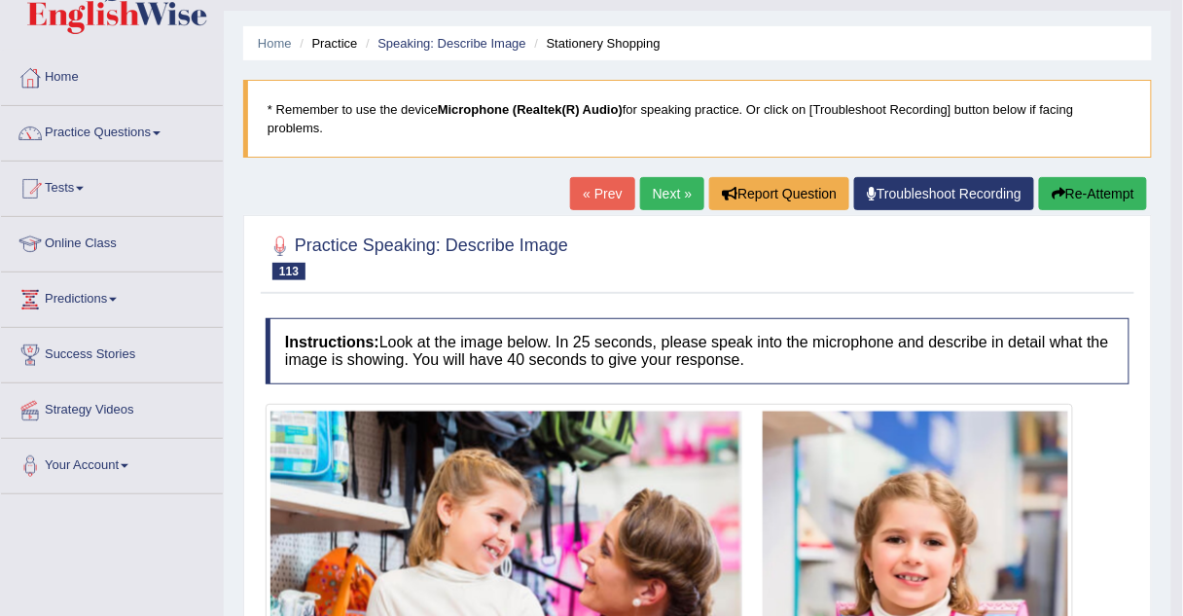
scroll to position [38, 0]
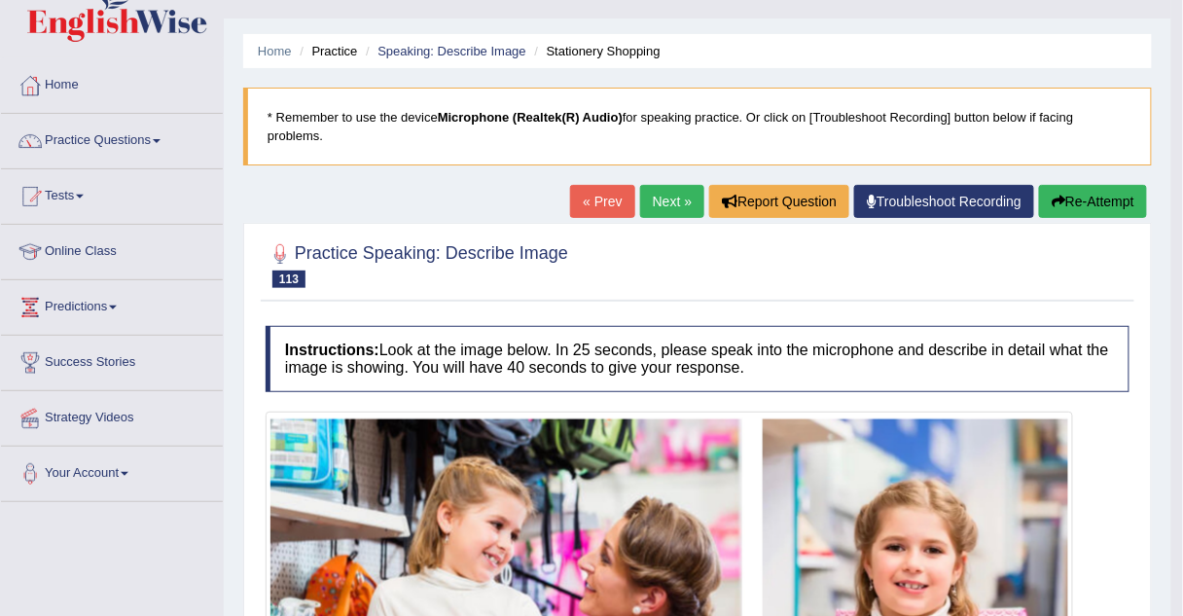
click at [682, 185] on link "Next »" at bounding box center [672, 201] width 64 height 33
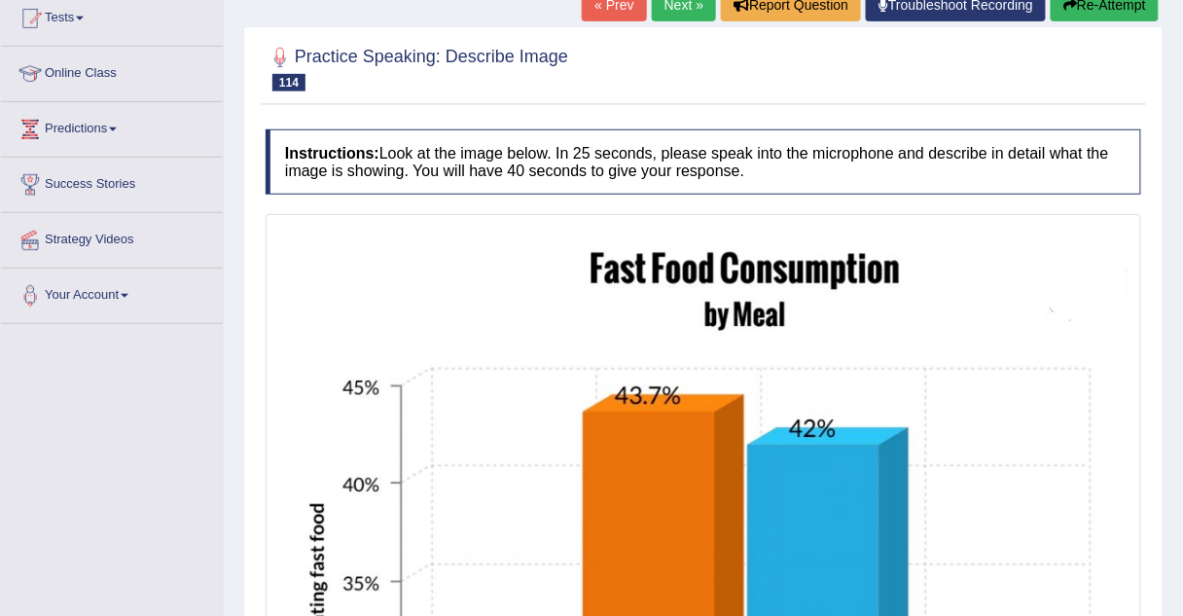
scroll to position [196, 0]
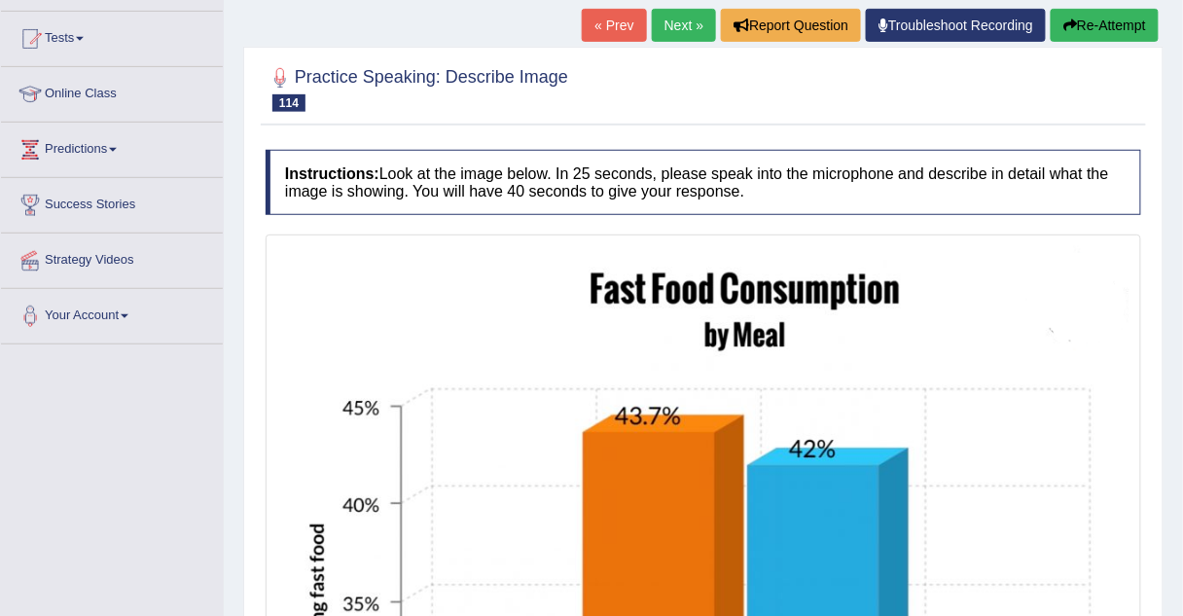
click at [701, 22] on link "Next »" at bounding box center [684, 25] width 64 height 33
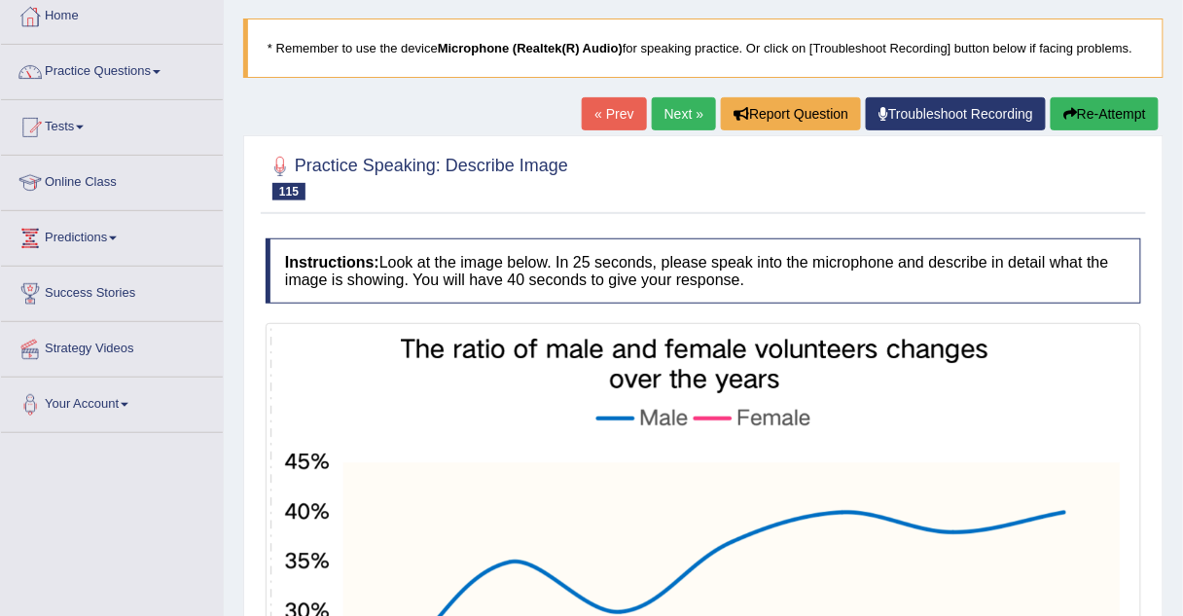
scroll to position [104, 0]
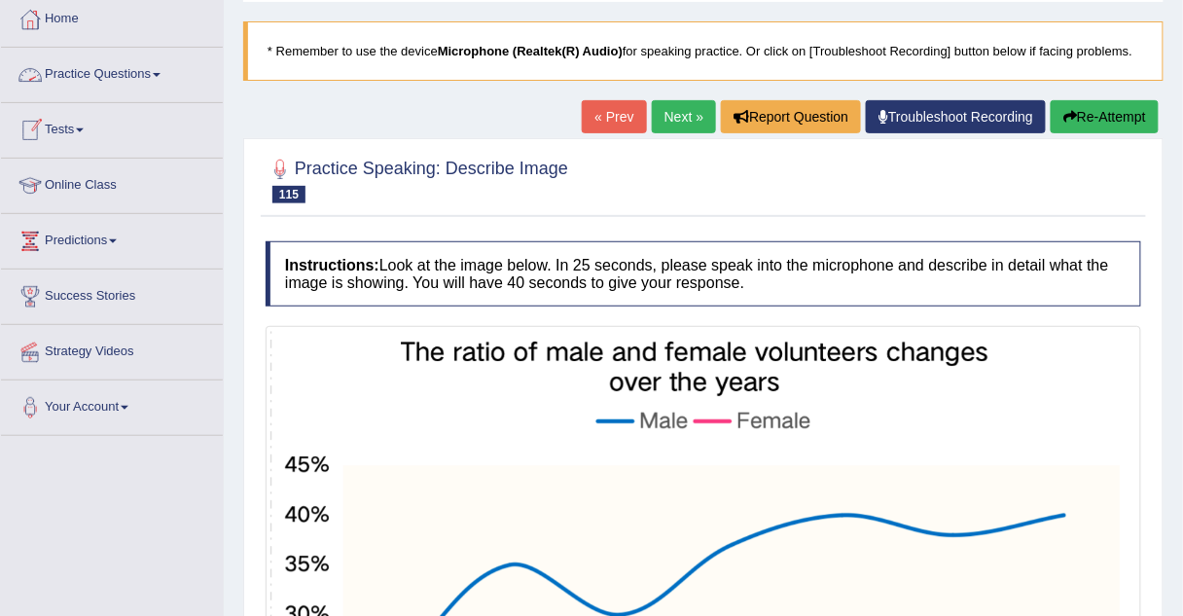
click at [63, 77] on link "Practice Questions" at bounding box center [112, 72] width 222 height 49
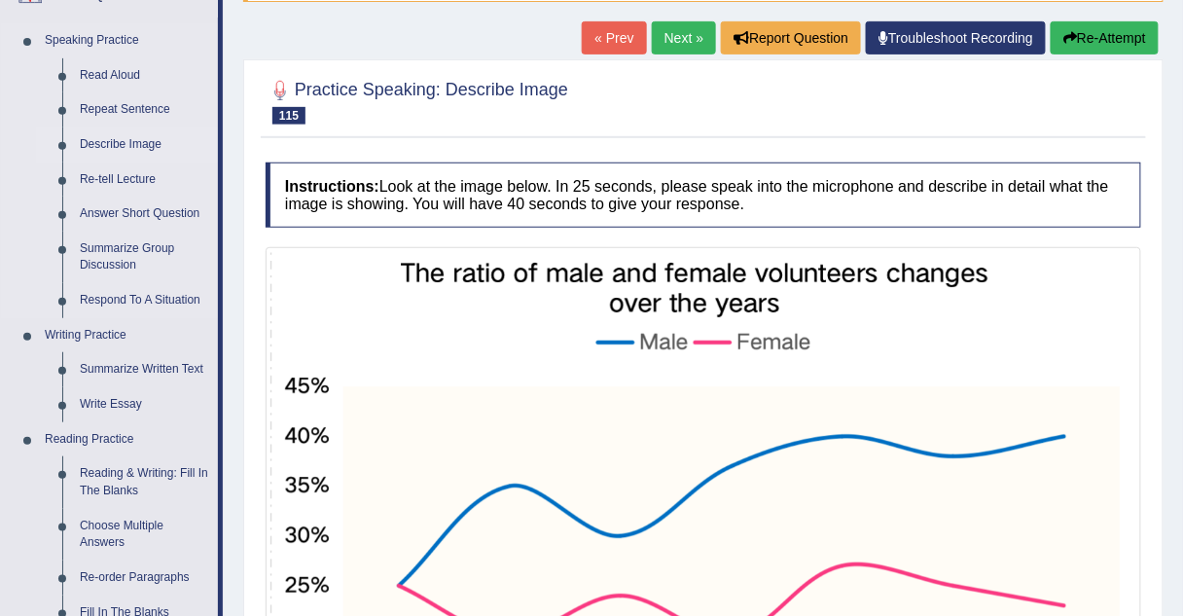
scroll to position [183, 0]
click at [101, 175] on link "Re-tell Lecture" at bounding box center [144, 179] width 147 height 35
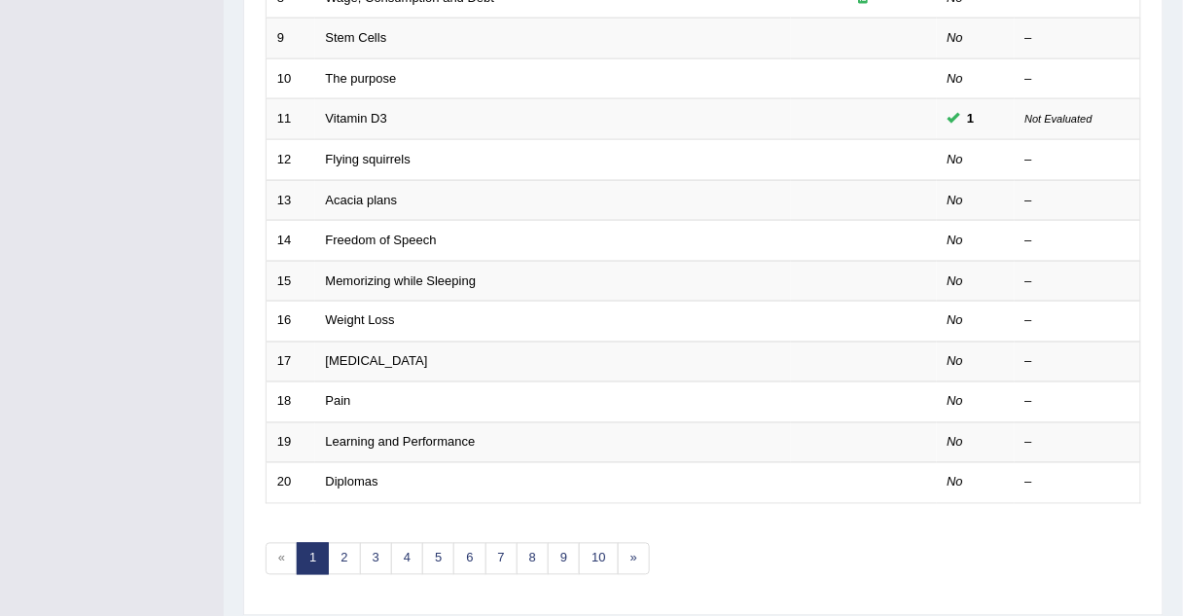
scroll to position [610, 0]
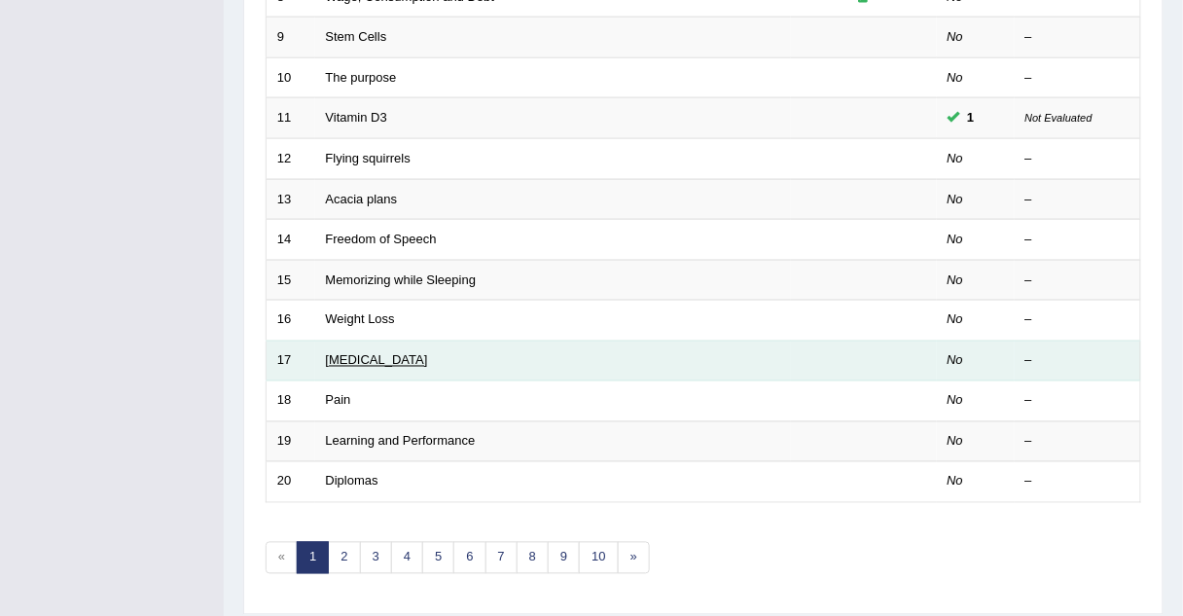
click at [344, 354] on link "[MEDICAL_DATA]" at bounding box center [377, 360] width 102 height 15
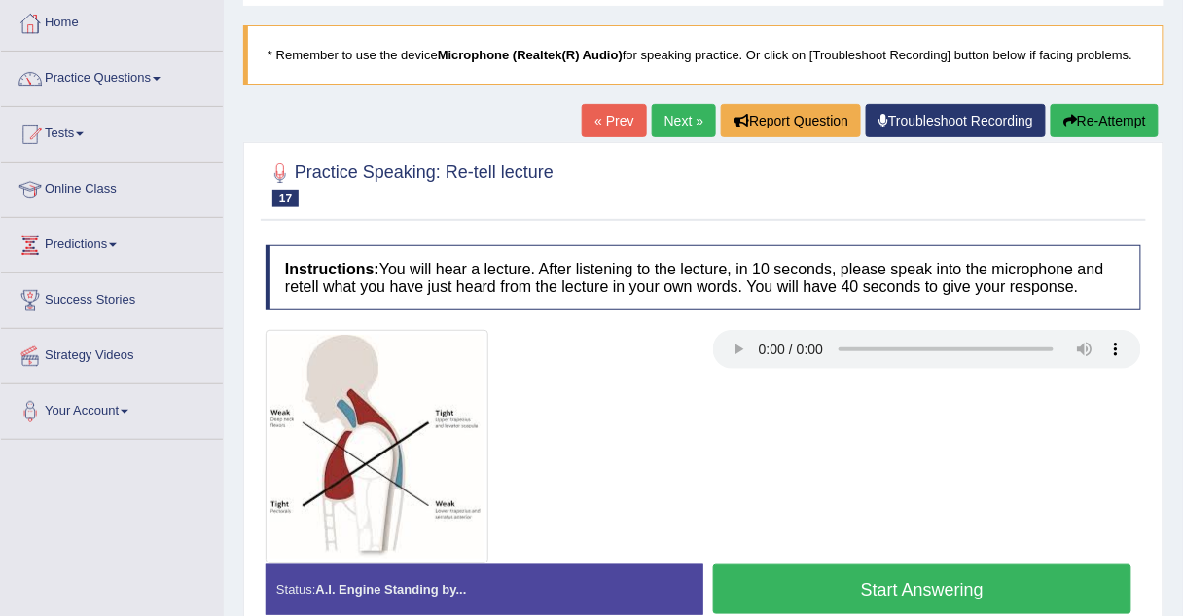
scroll to position [99, 0]
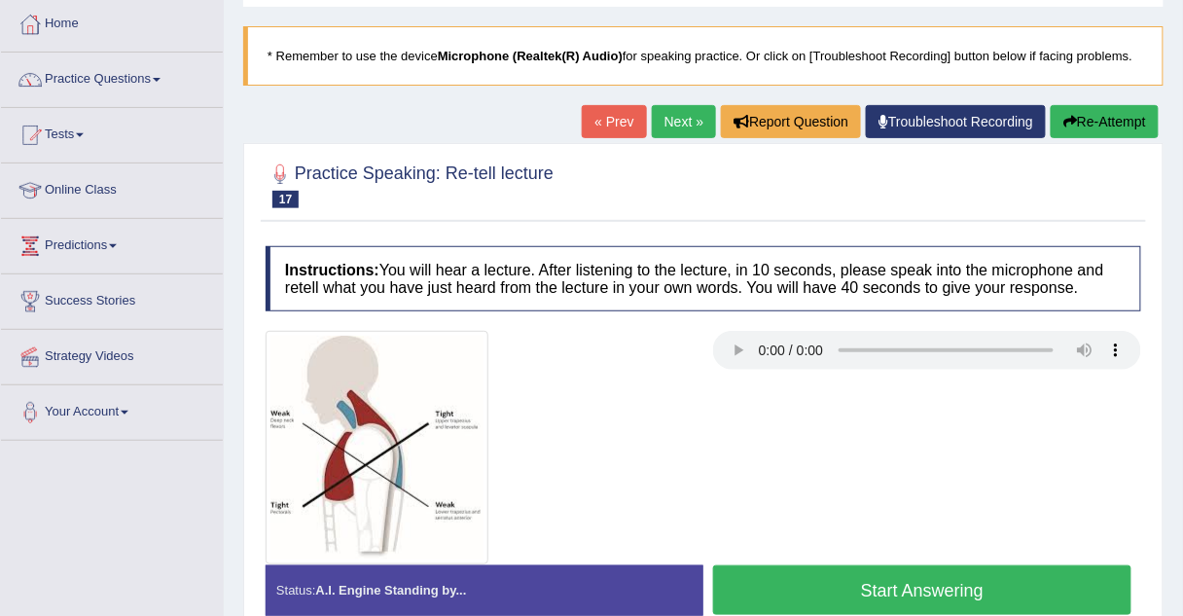
click at [697, 128] on link "Next »" at bounding box center [684, 121] width 64 height 33
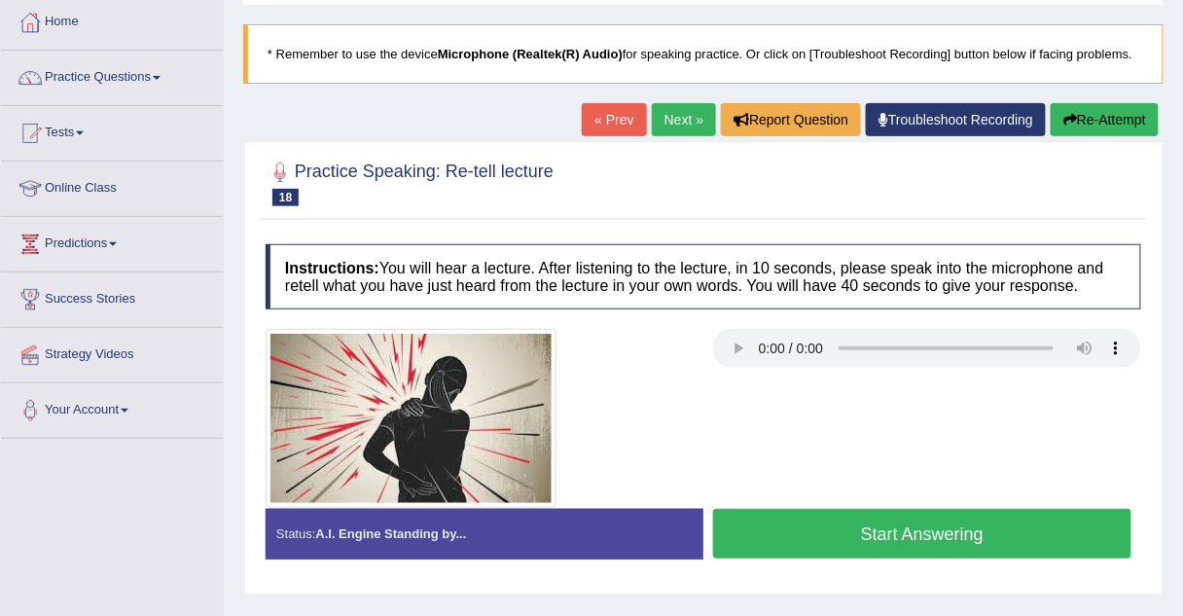
scroll to position [109, 0]
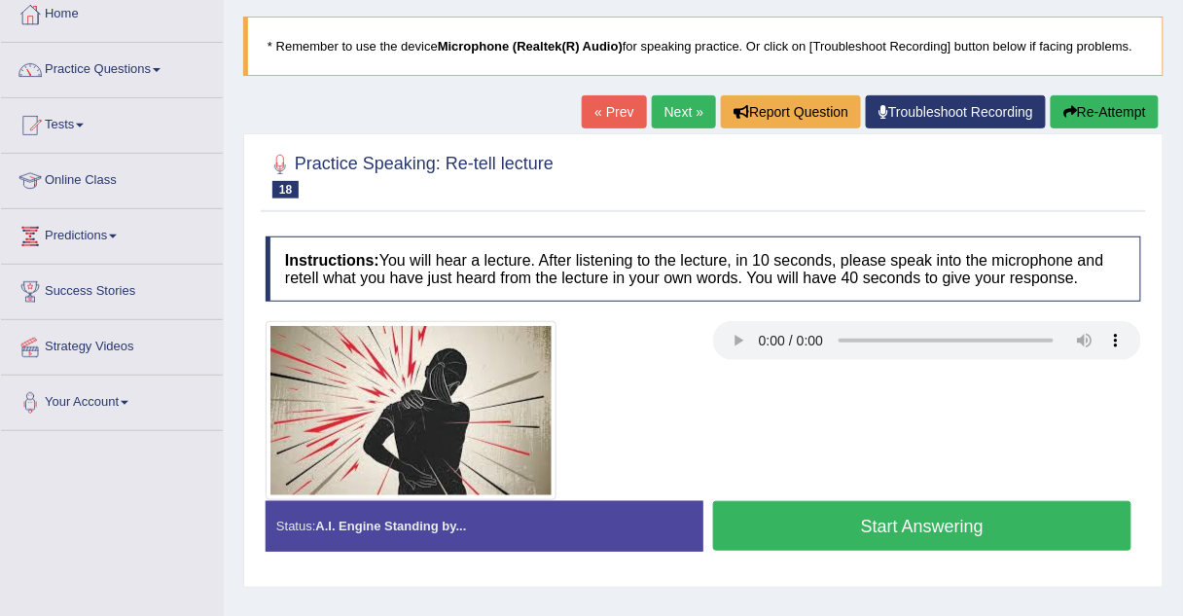
click at [695, 112] on link "Next »" at bounding box center [684, 111] width 64 height 33
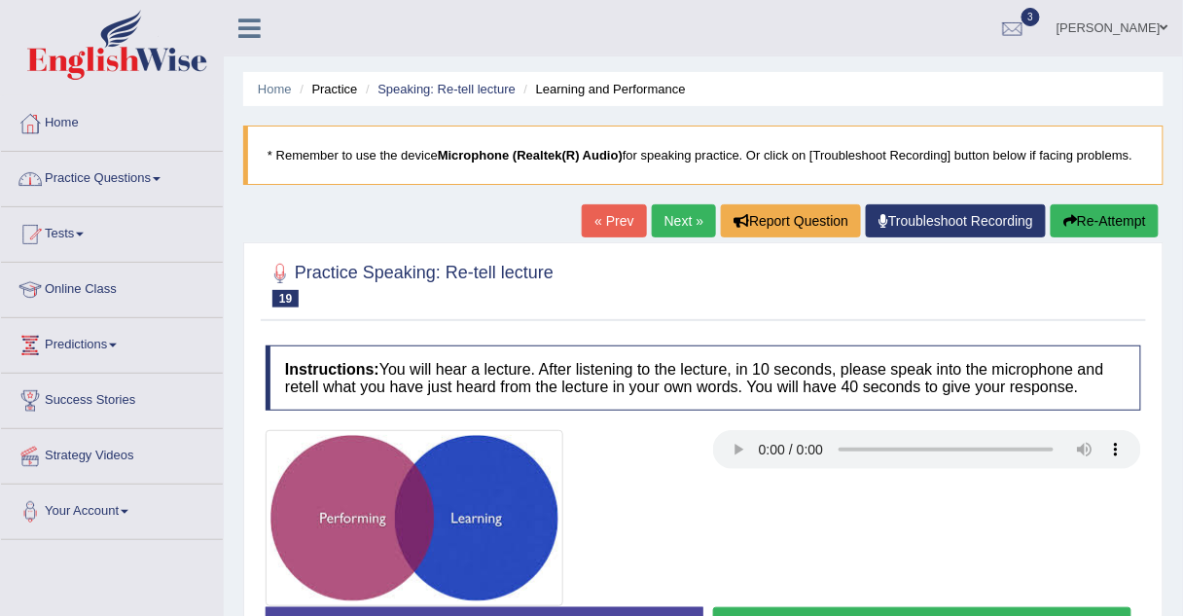
click at [132, 186] on link "Practice Questions" at bounding box center [112, 176] width 222 height 49
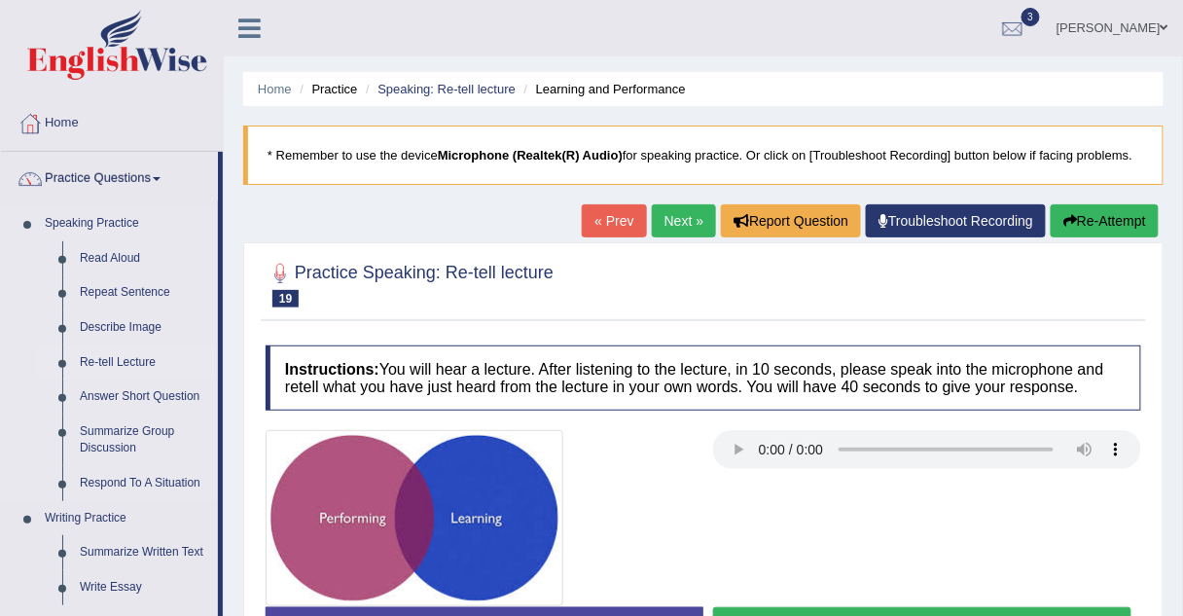
click at [91, 361] on link "Re-tell Lecture" at bounding box center [144, 362] width 147 height 35
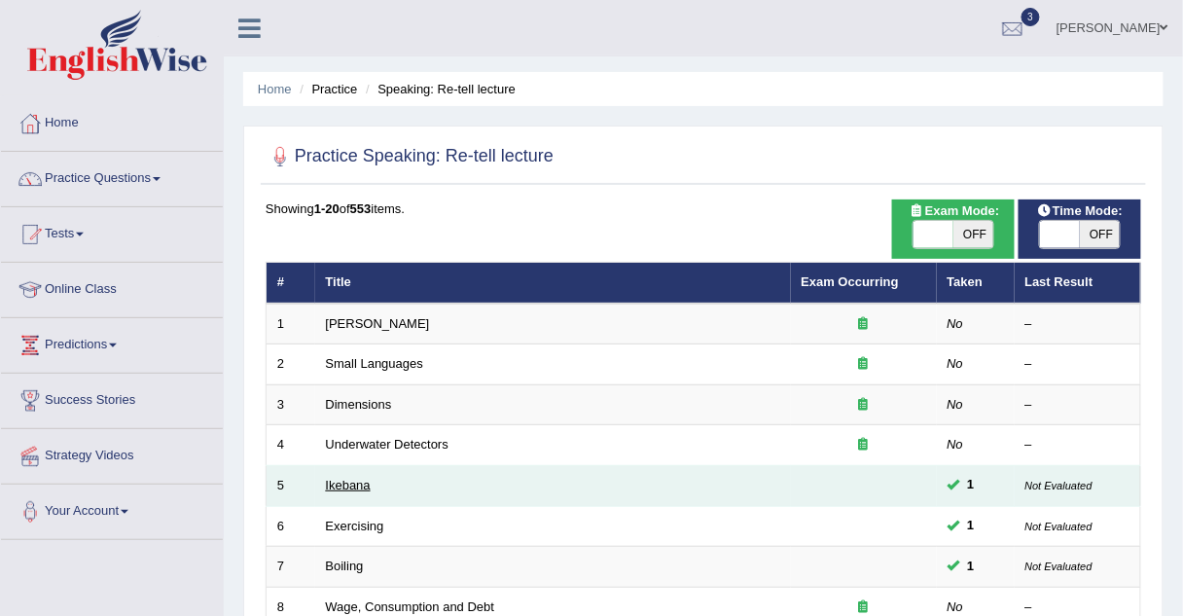
click at [347, 482] on link "Ikebana" at bounding box center [348, 485] width 45 height 15
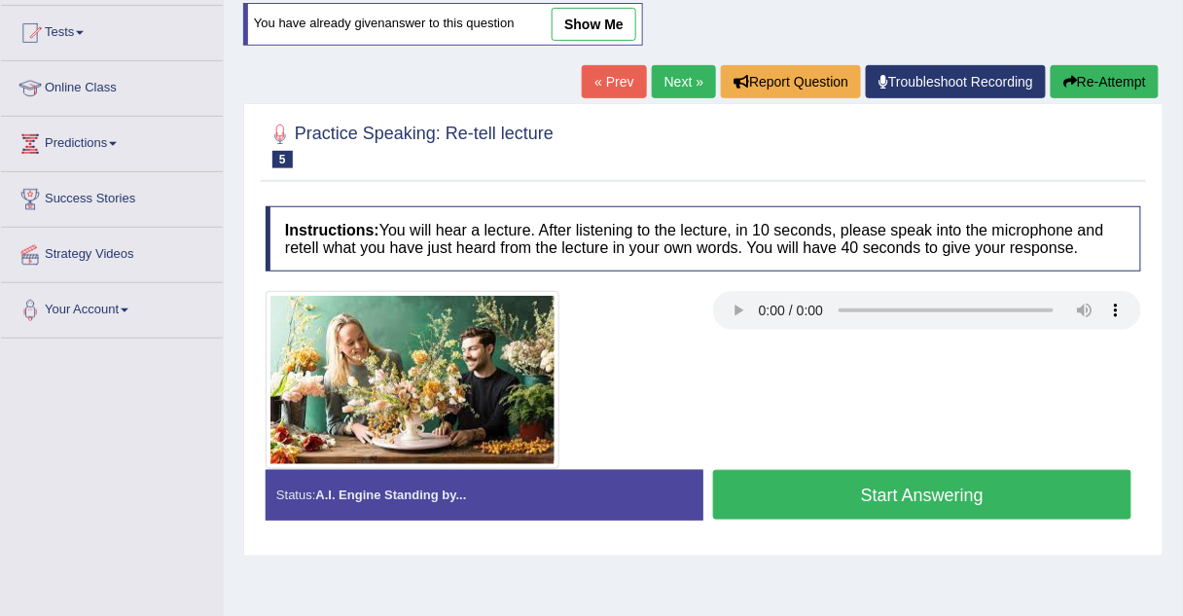
scroll to position [202, 0]
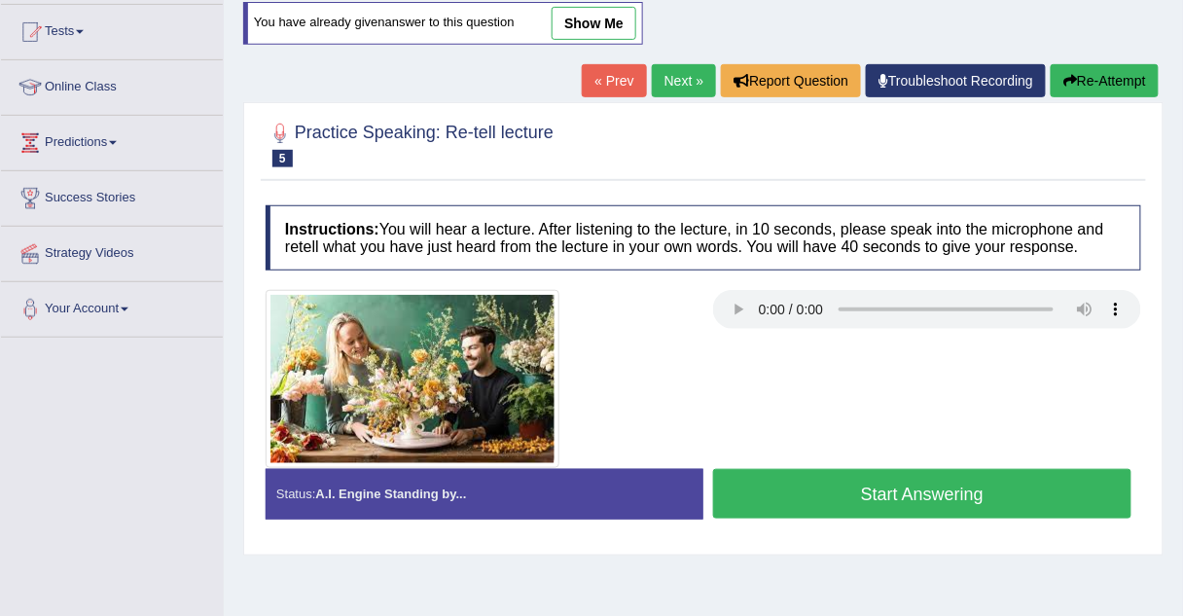
click at [561, 28] on link "show me" at bounding box center [594, 23] width 85 height 33
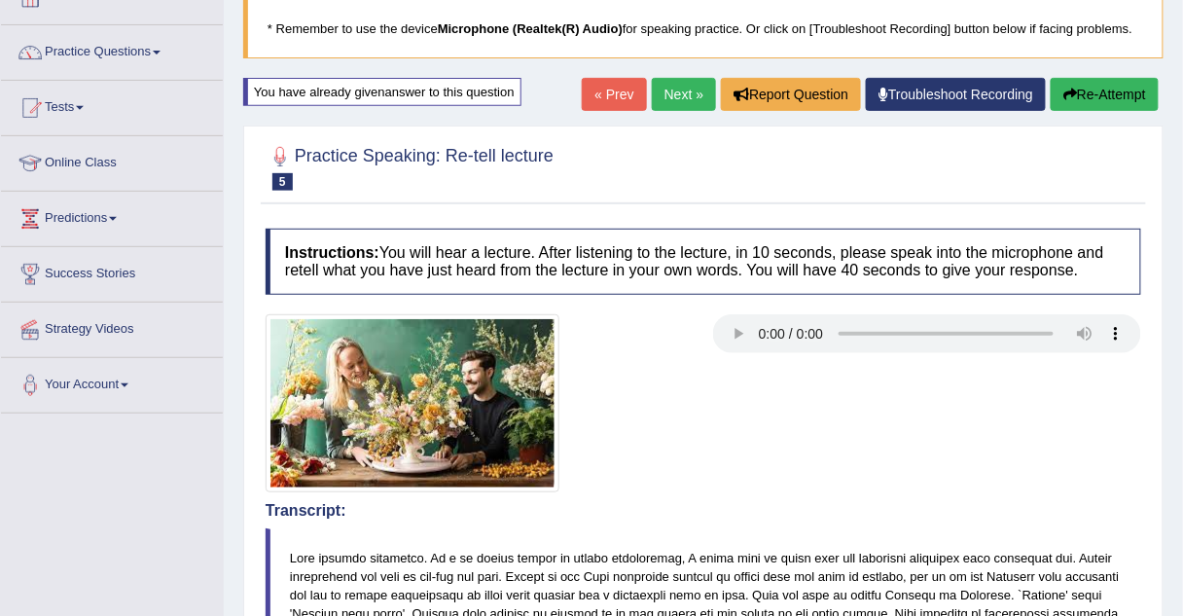
scroll to position [41, 0]
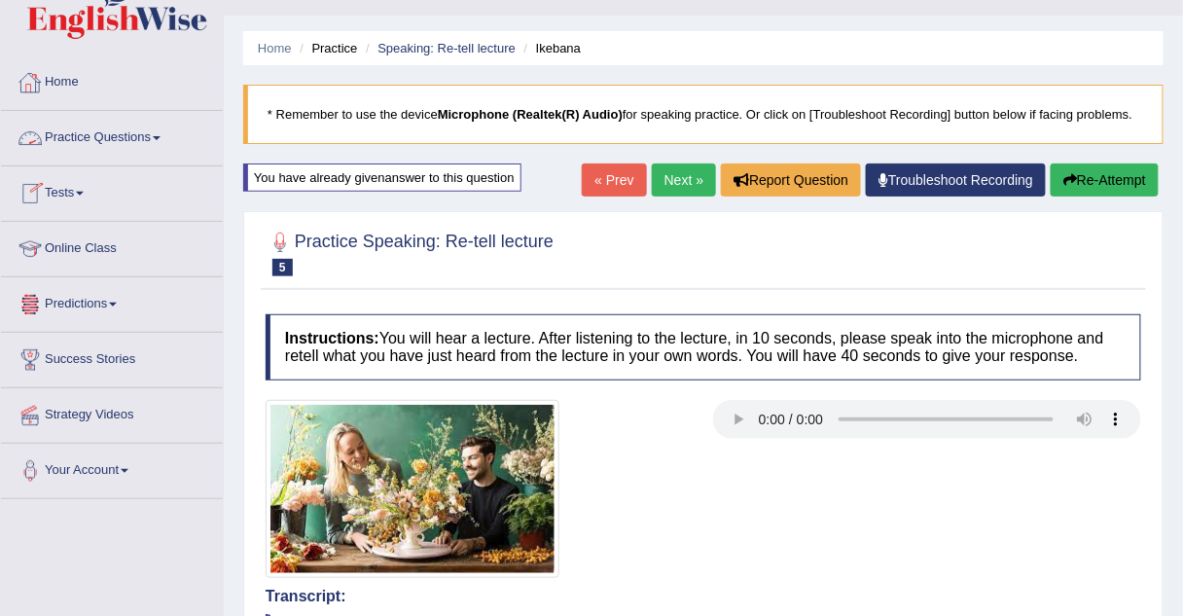
click at [78, 141] on link "Practice Questions" at bounding box center [112, 135] width 222 height 49
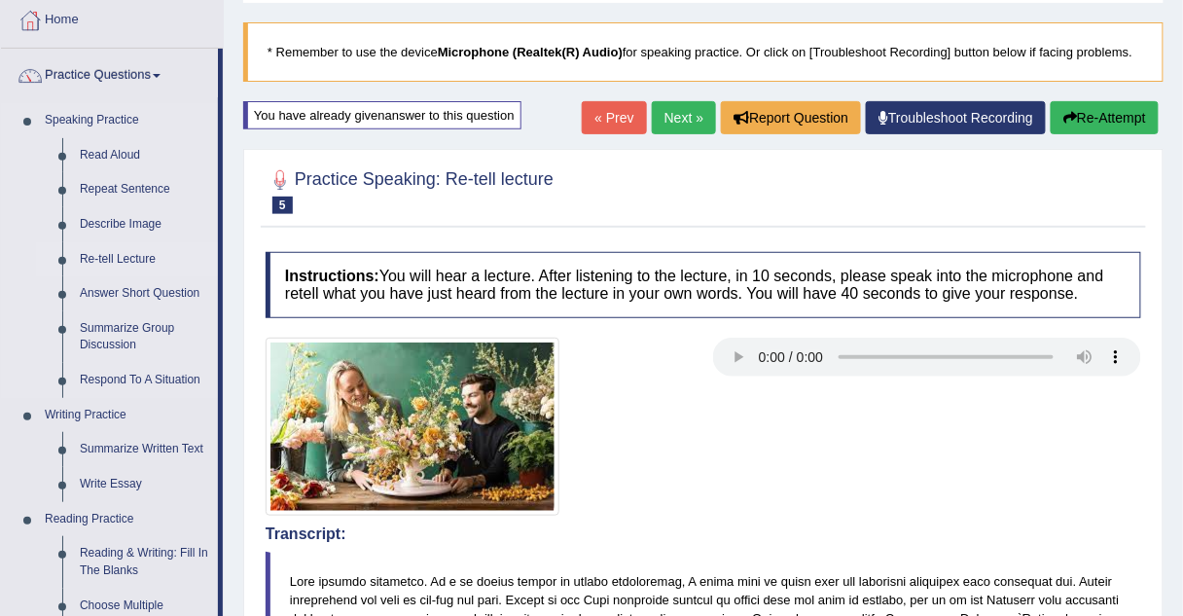
scroll to position [103, 0]
click at [90, 266] on link "Re-tell Lecture" at bounding box center [144, 259] width 147 height 35
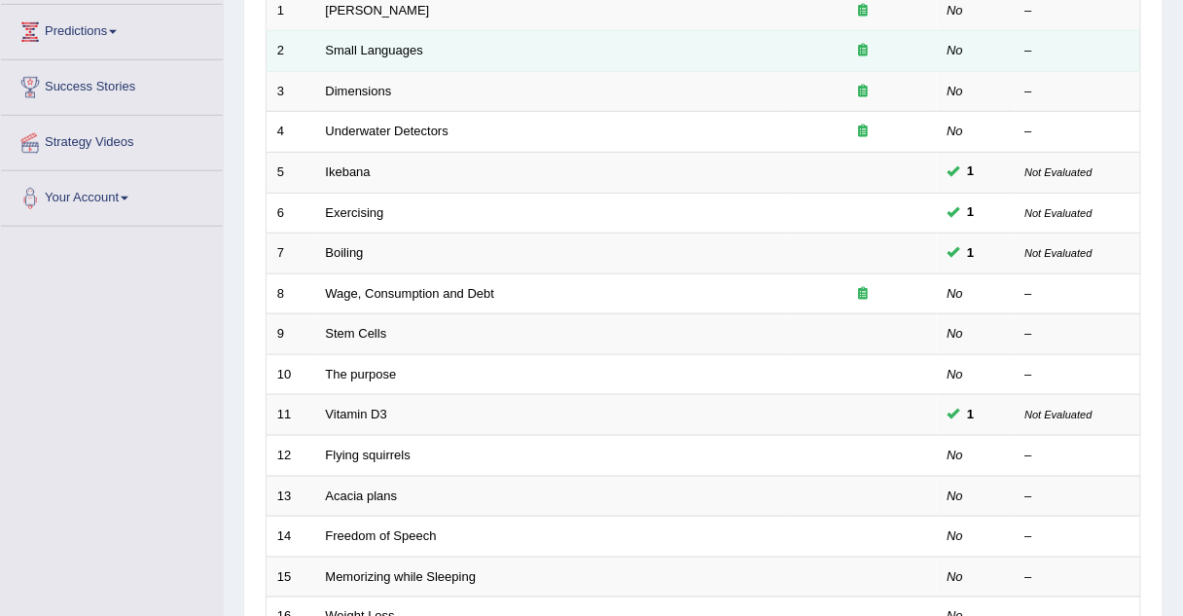
scroll to position [314, 0]
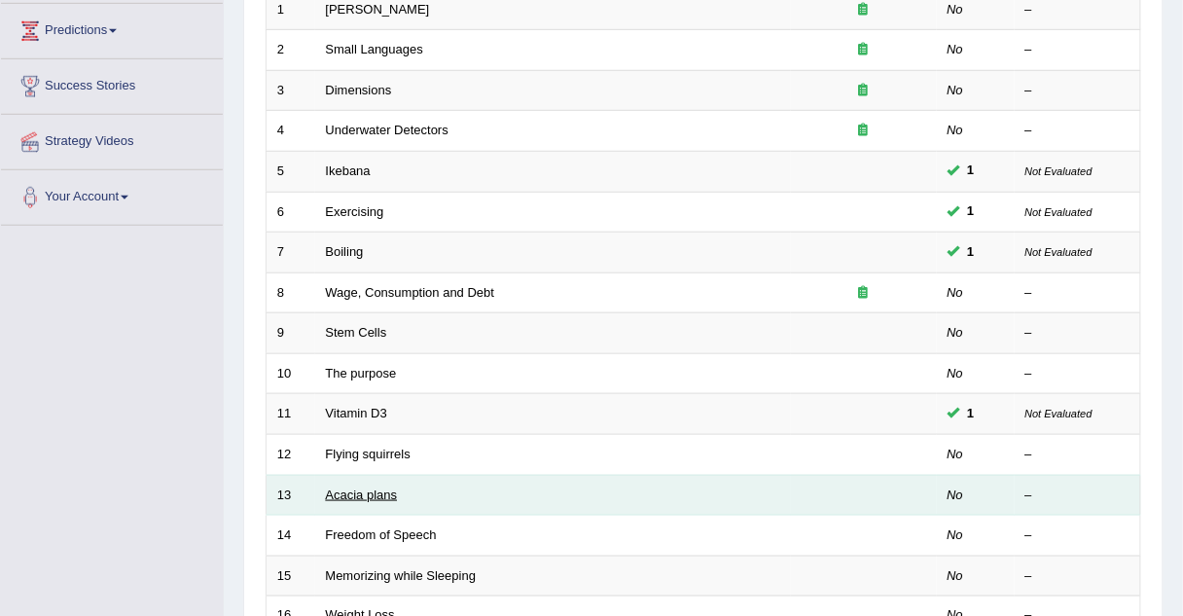
click at [335, 494] on link "Acacia plans" at bounding box center [362, 494] width 72 height 15
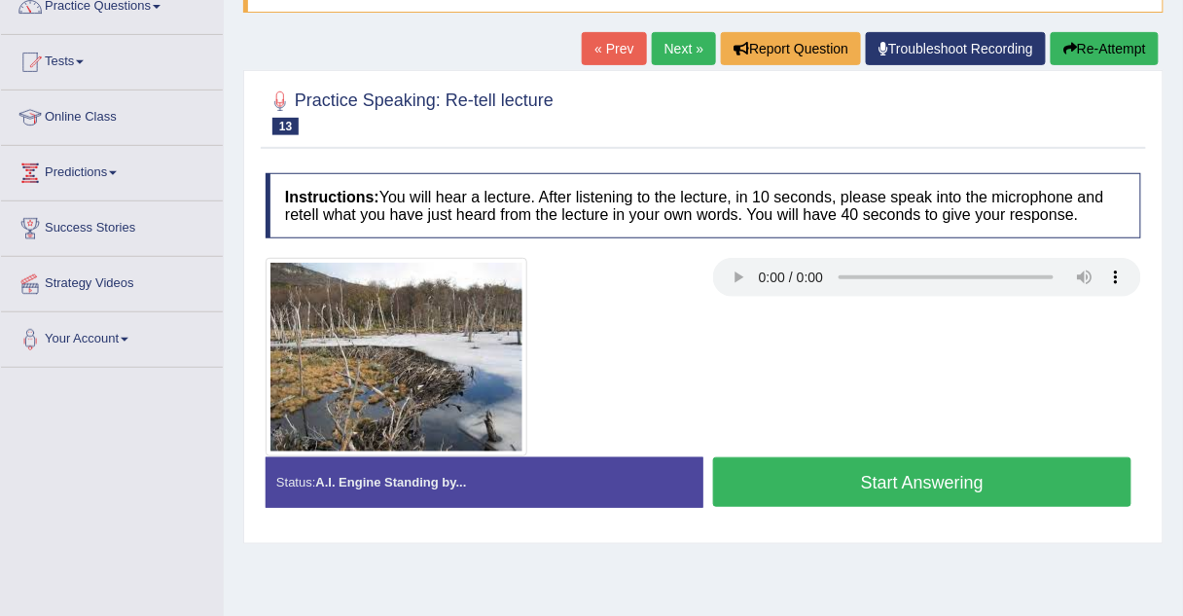
scroll to position [173, 0]
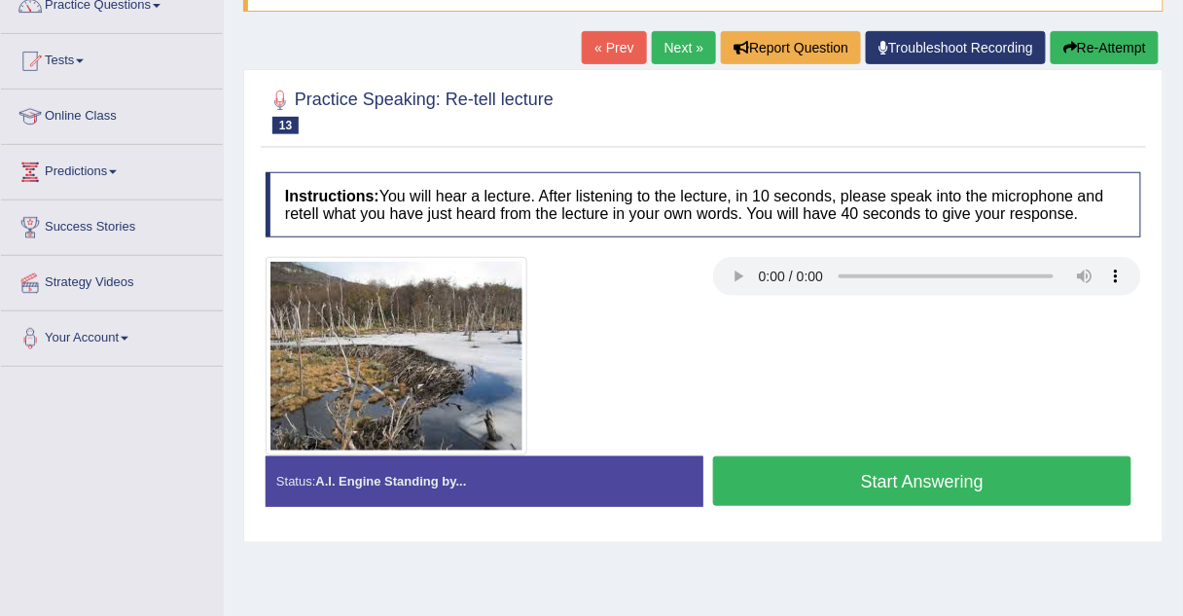
click at [685, 40] on link "Next »" at bounding box center [684, 47] width 64 height 33
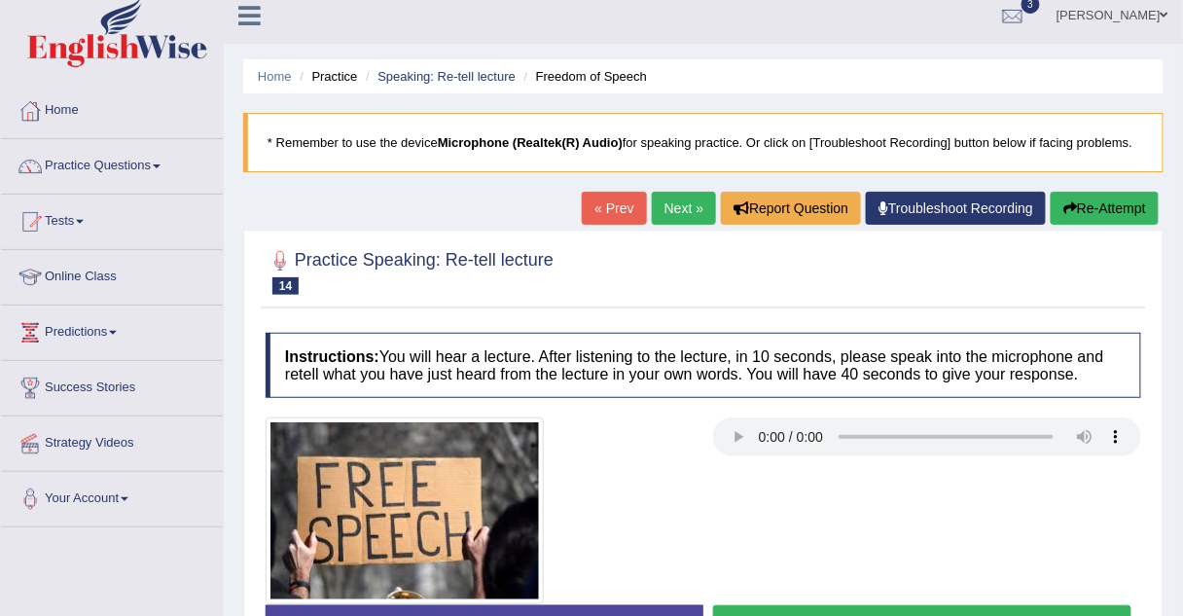
scroll to position [14, 0]
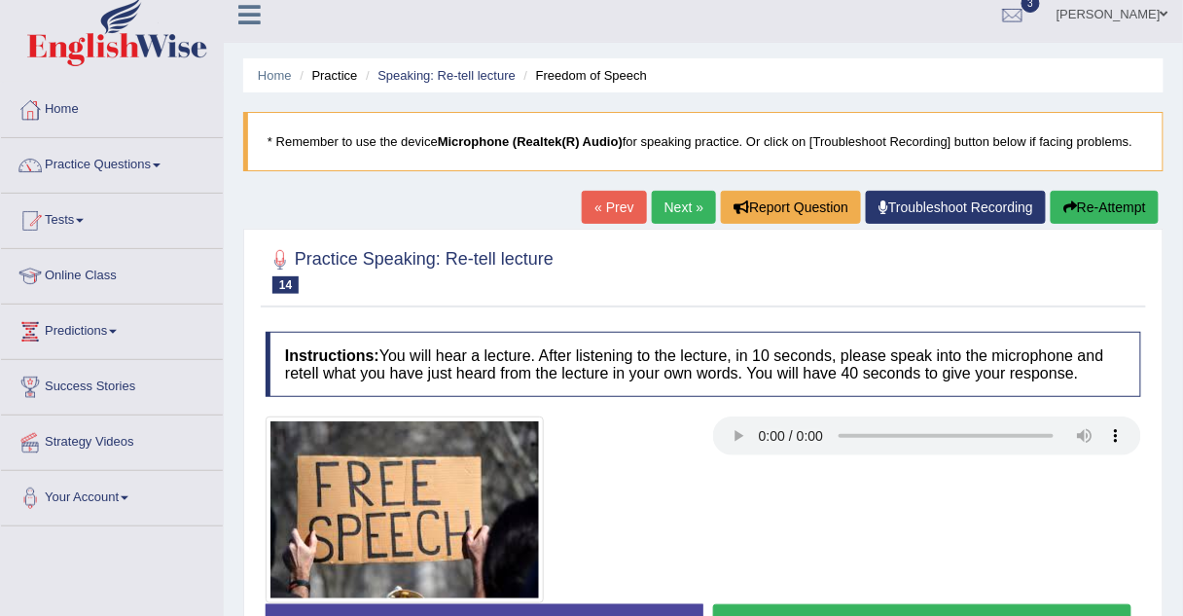
click at [699, 199] on link "Next »" at bounding box center [684, 207] width 64 height 33
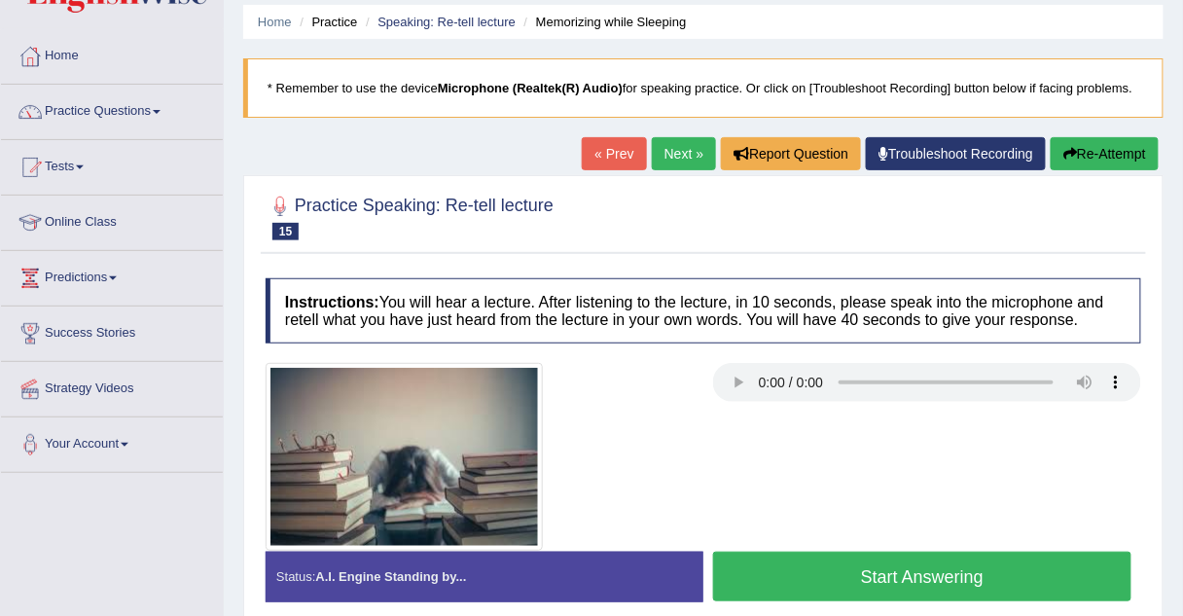
scroll to position [68, 0]
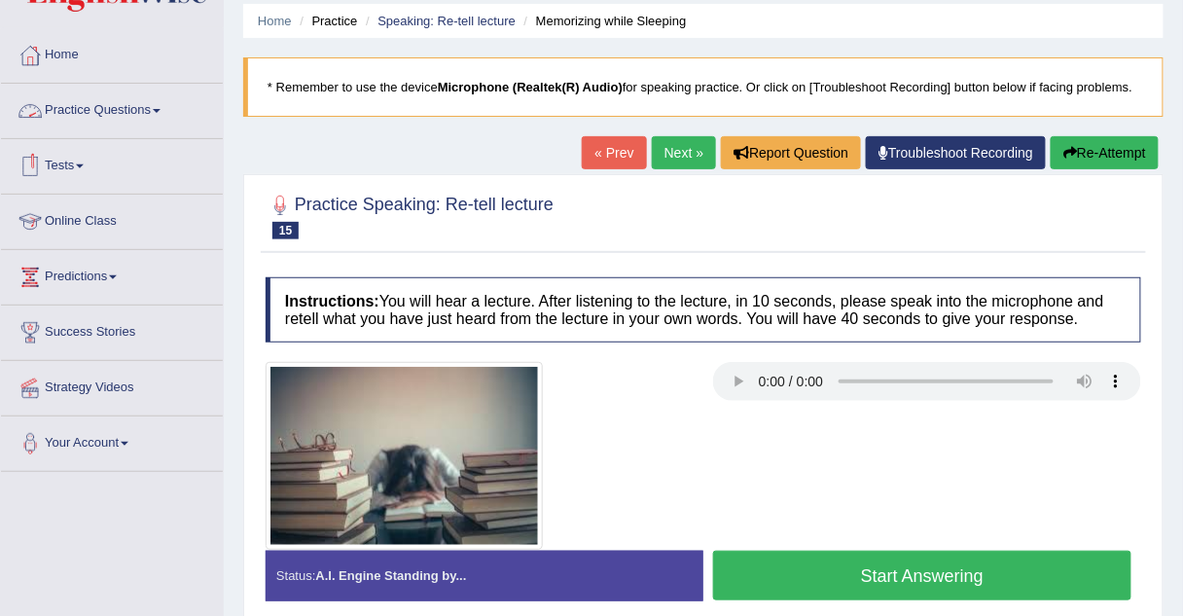
click at [114, 108] on link "Practice Questions" at bounding box center [112, 108] width 222 height 49
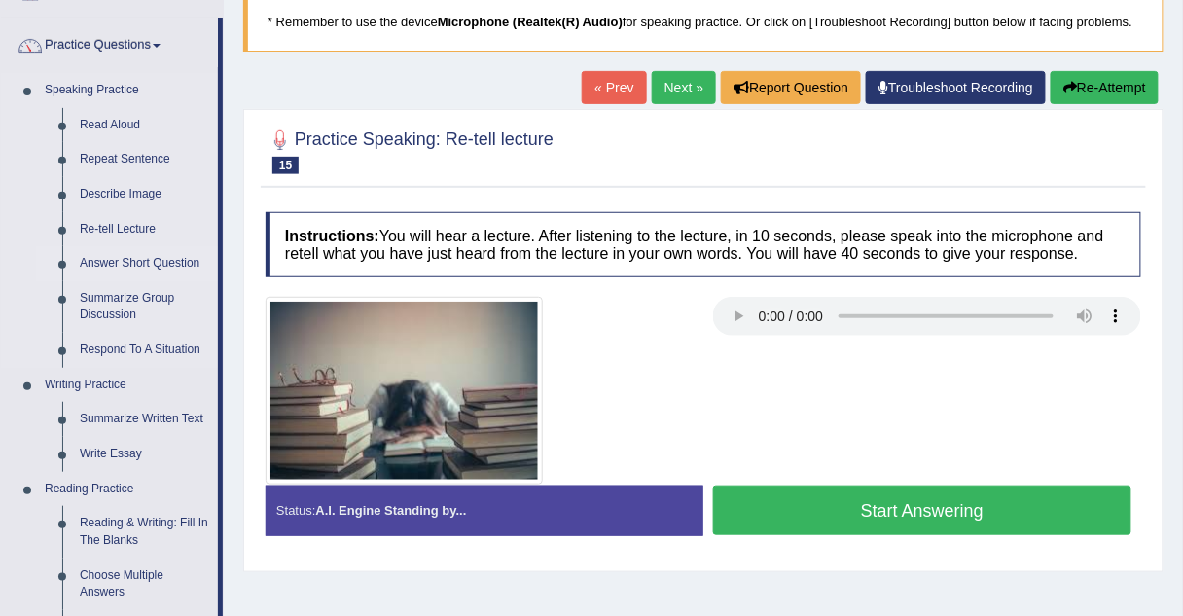
scroll to position [134, 0]
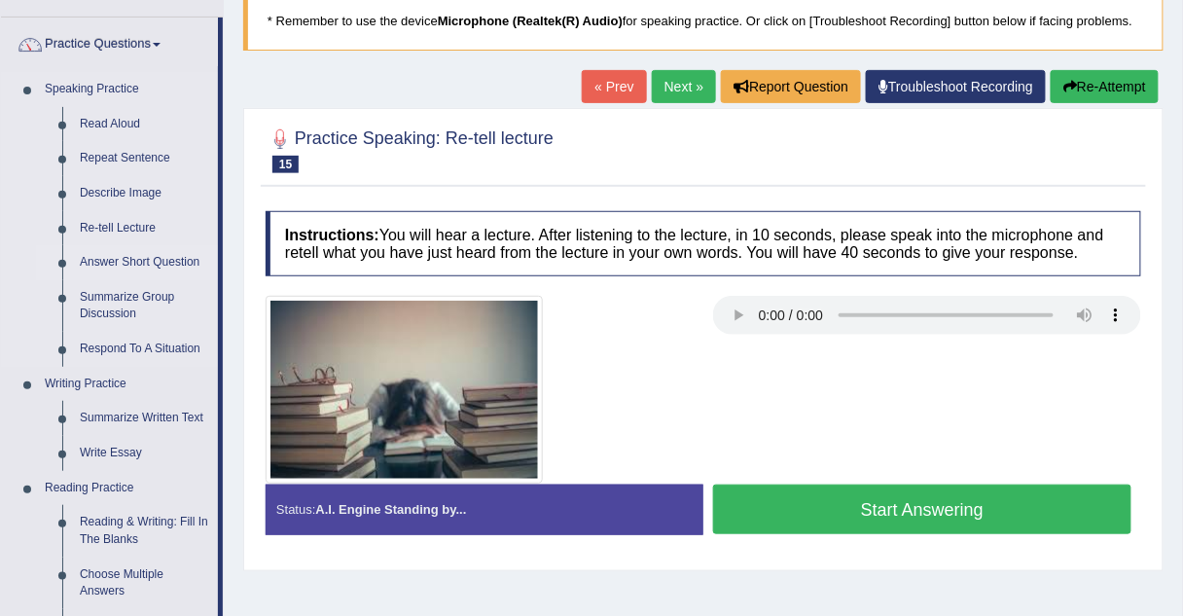
click at [118, 265] on link "Answer Short Question" at bounding box center [144, 262] width 147 height 35
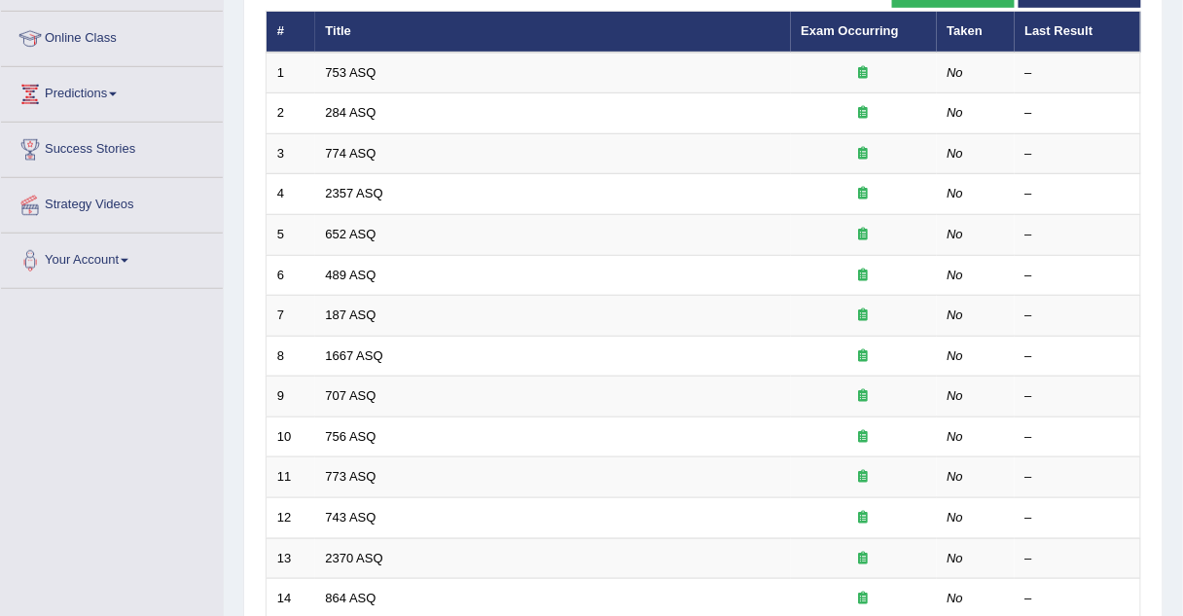
scroll to position [256, 0]
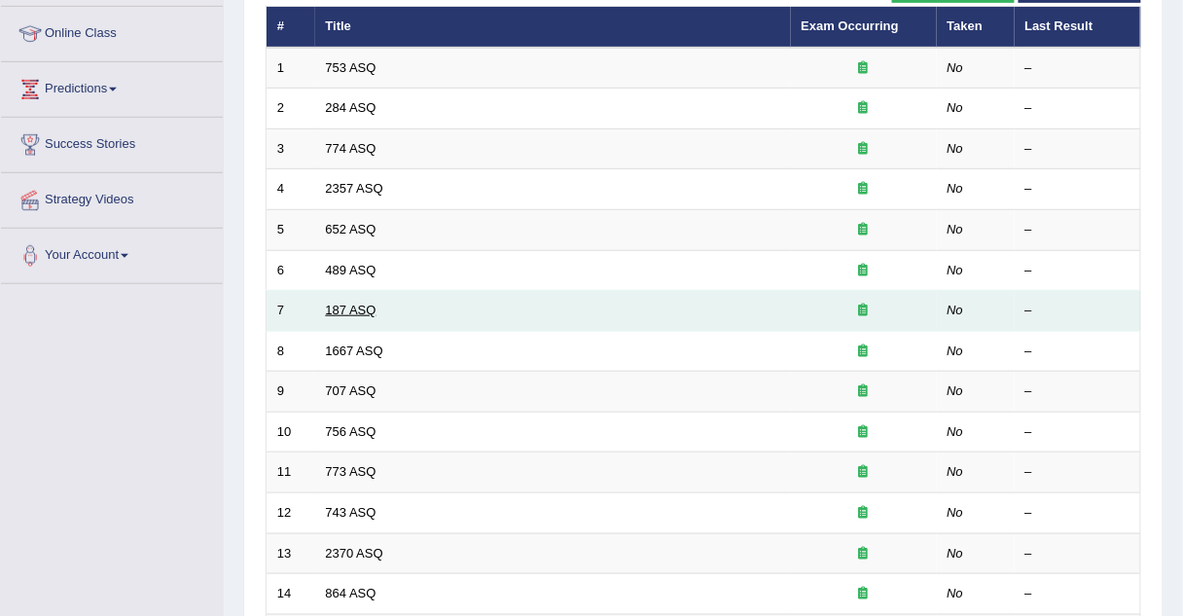
click at [370, 307] on link "187 ASQ" at bounding box center [351, 310] width 51 height 15
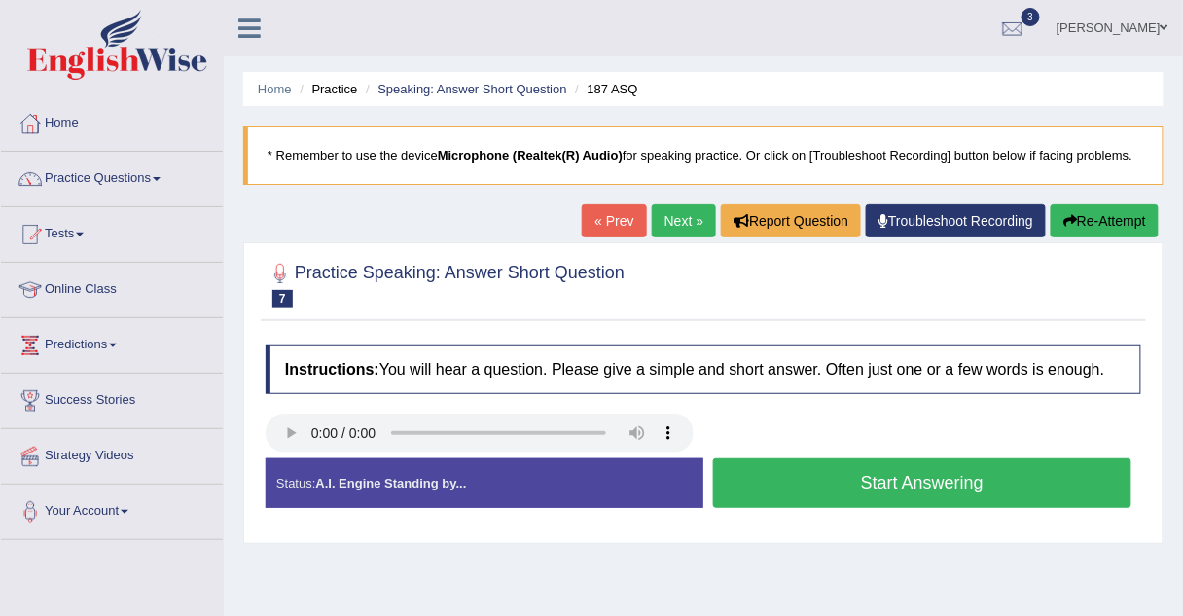
click at [673, 217] on link "Next »" at bounding box center [684, 220] width 64 height 33
click at [670, 227] on link "Next »" at bounding box center [684, 220] width 64 height 33
click at [819, 467] on button "Start Answering" at bounding box center [922, 483] width 418 height 50
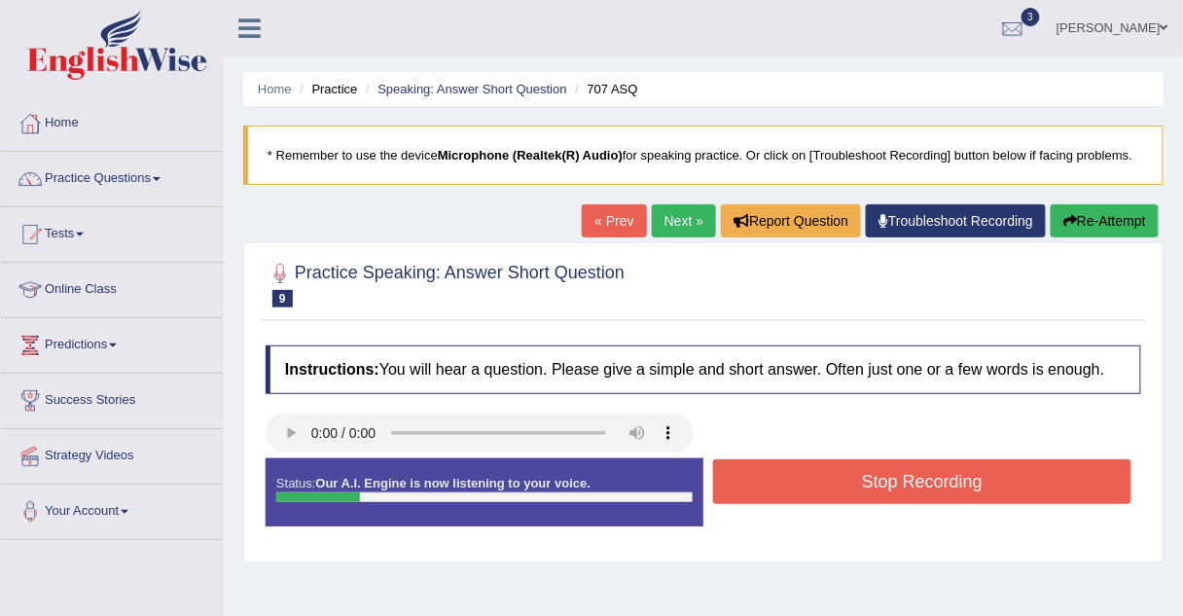
click at [819, 467] on button "Stop Recording" at bounding box center [922, 481] width 418 height 45
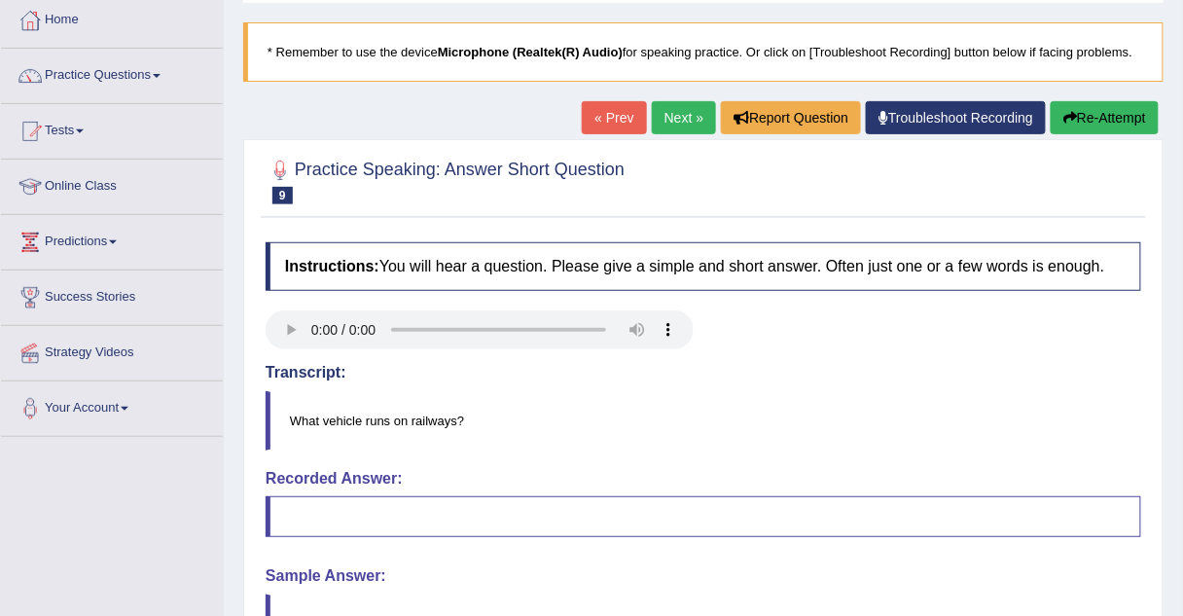
scroll to position [102, 0]
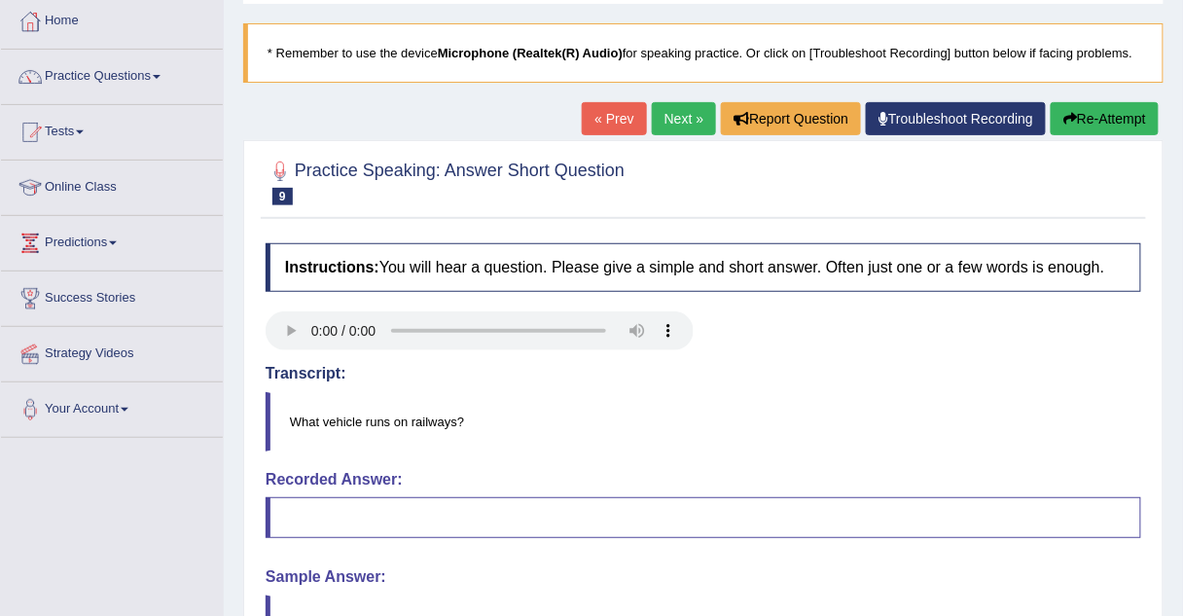
click at [657, 126] on link "Next »" at bounding box center [684, 118] width 64 height 33
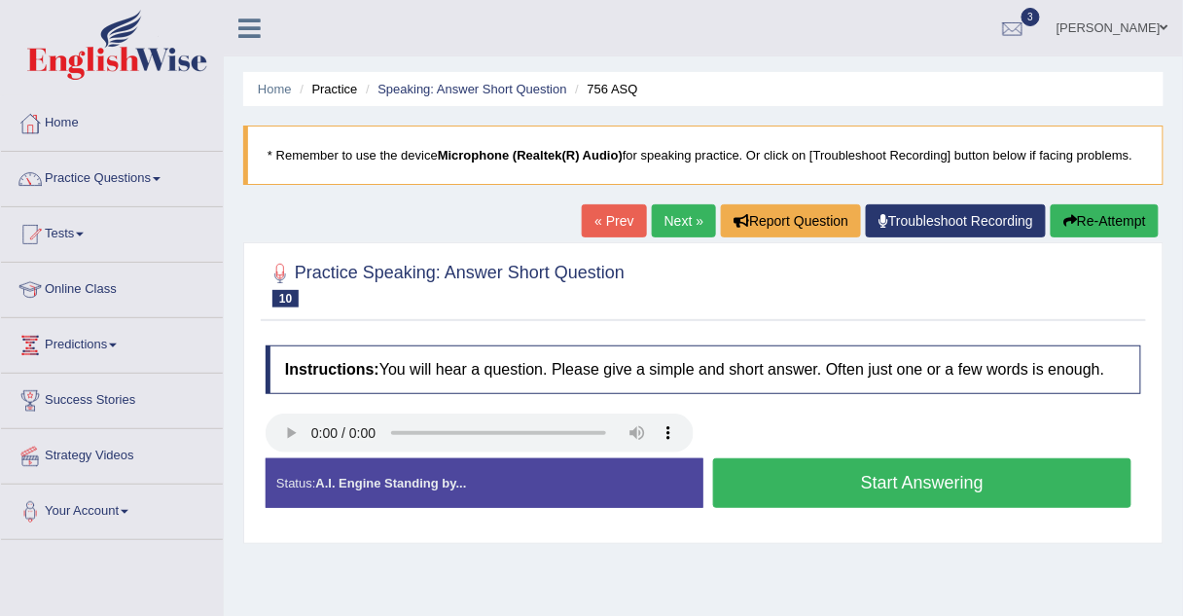
click at [768, 468] on button "Start Answering" at bounding box center [922, 483] width 418 height 50
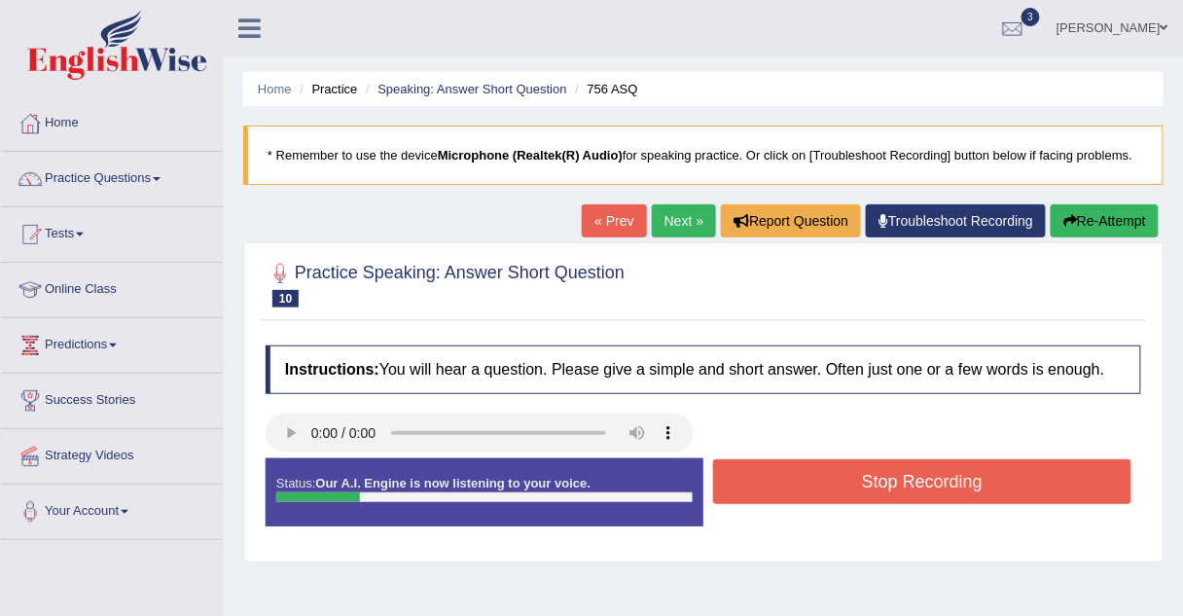
click at [768, 468] on button "Stop Recording" at bounding box center [922, 481] width 418 height 45
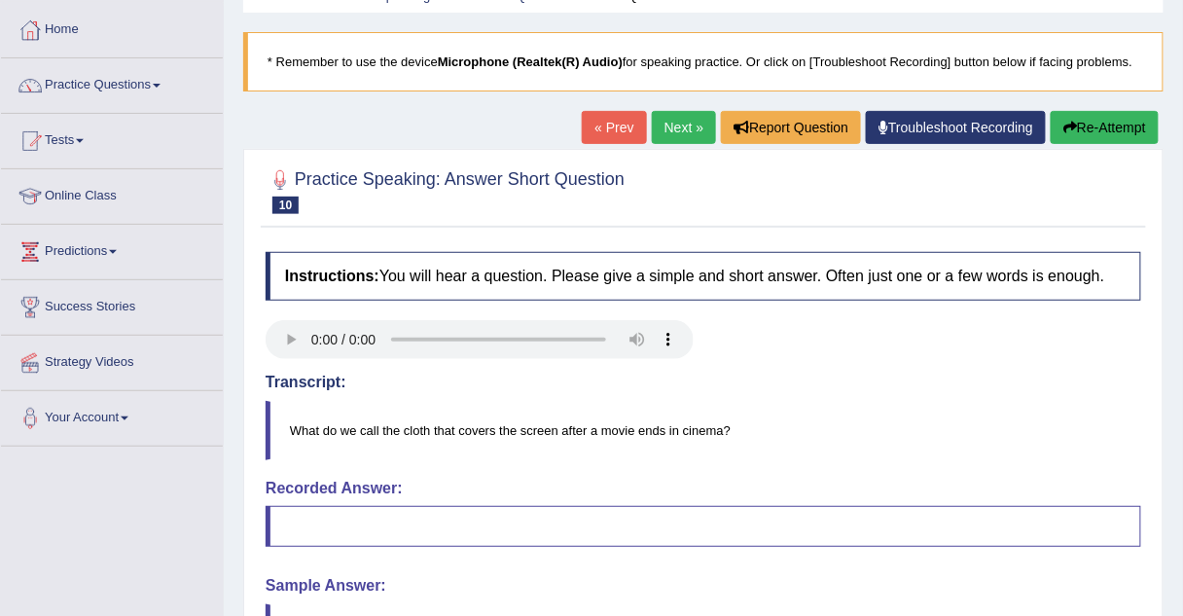
scroll to position [93, 0]
click at [674, 117] on link "Next »" at bounding box center [684, 127] width 64 height 33
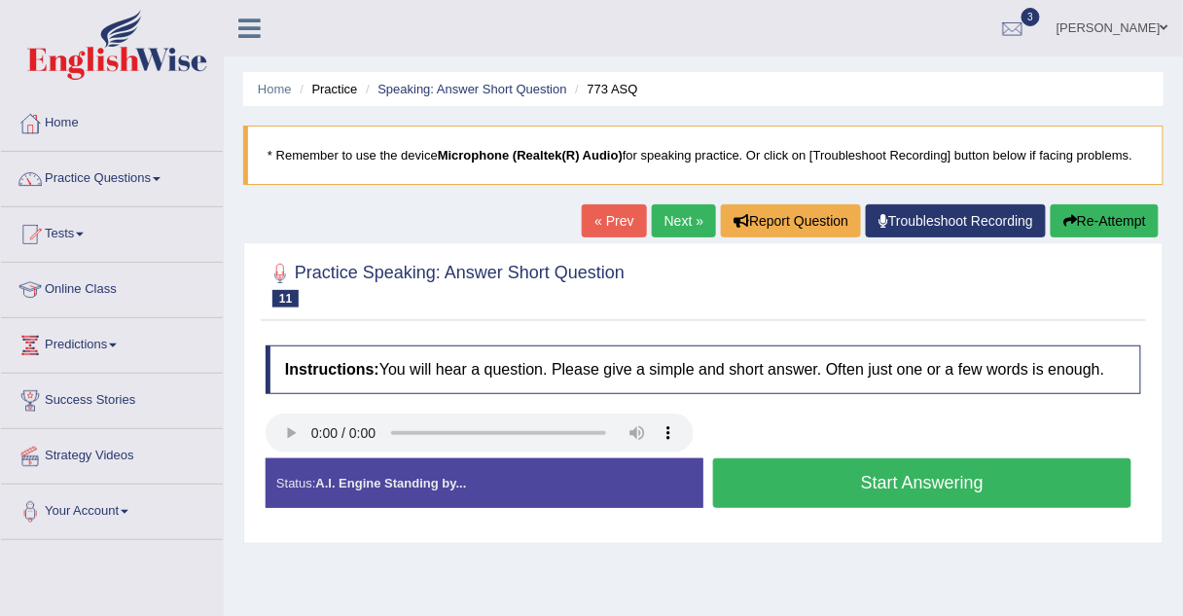
click at [297, 414] on div "Home Practice Speaking: Answer Short Question 773 ASQ * Remember to use the dev…" at bounding box center [703, 486] width 959 height 973
click at [70, 177] on link "Practice Questions" at bounding box center [112, 176] width 222 height 49
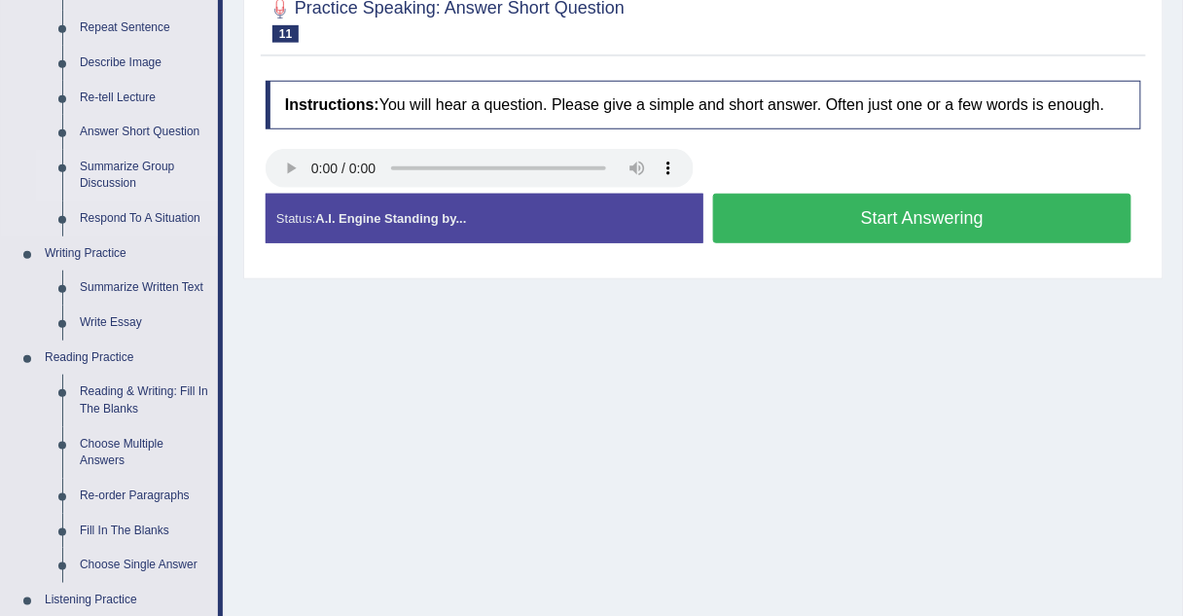
scroll to position [268, 0]
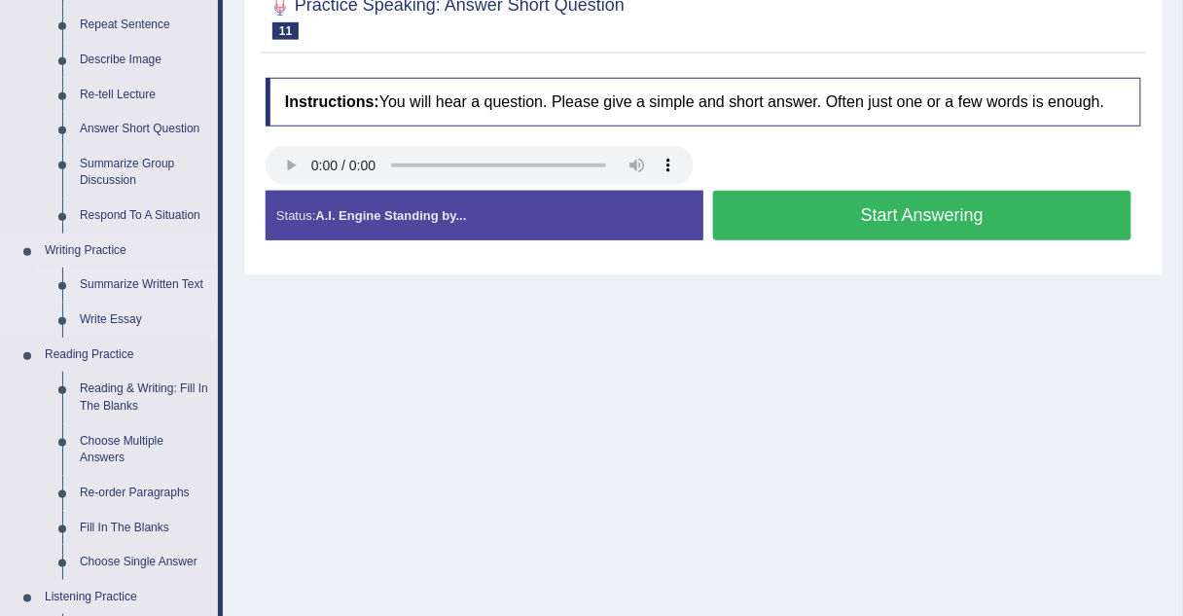
click at [97, 282] on link "Summarize Written Text" at bounding box center [144, 285] width 147 height 35
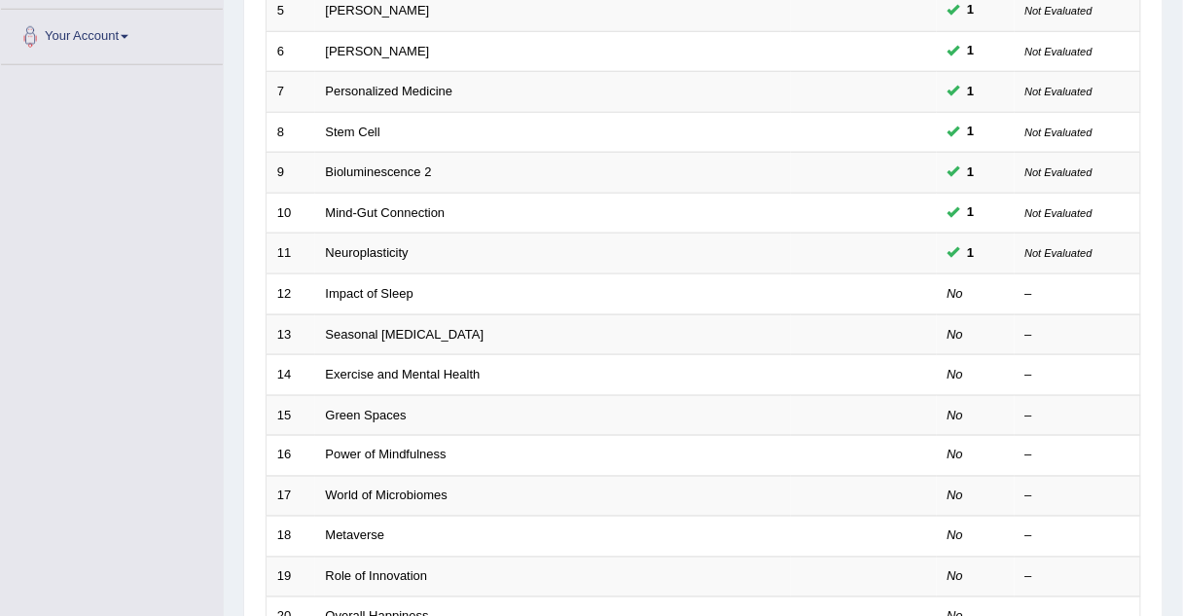
scroll to position [485, 0]
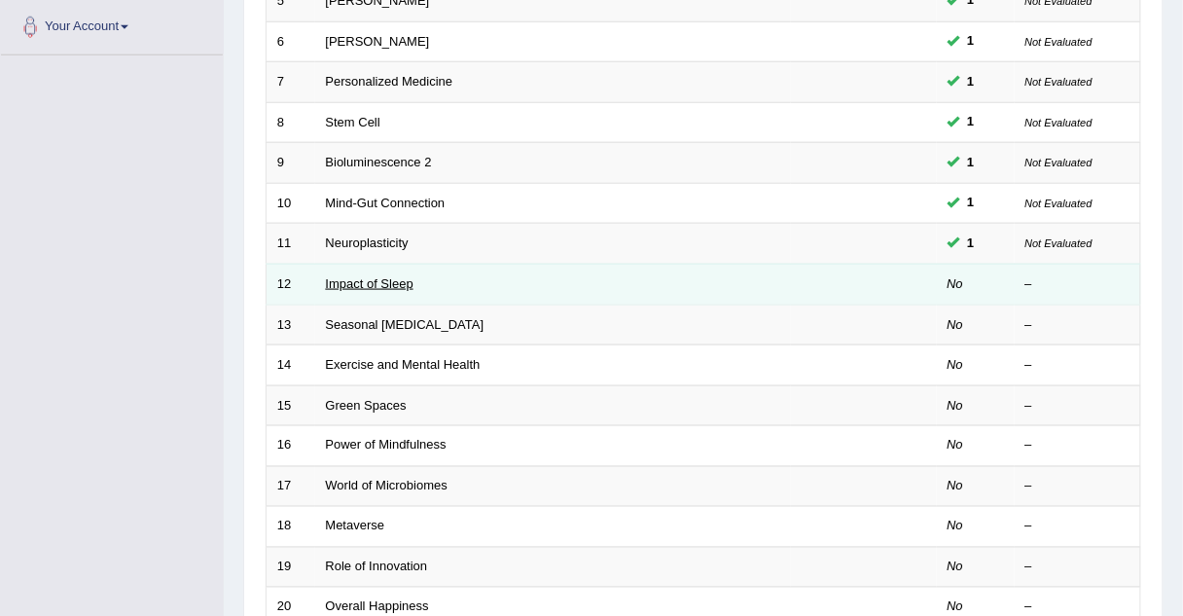
click at [349, 279] on link "Impact of Sleep" at bounding box center [370, 283] width 88 height 15
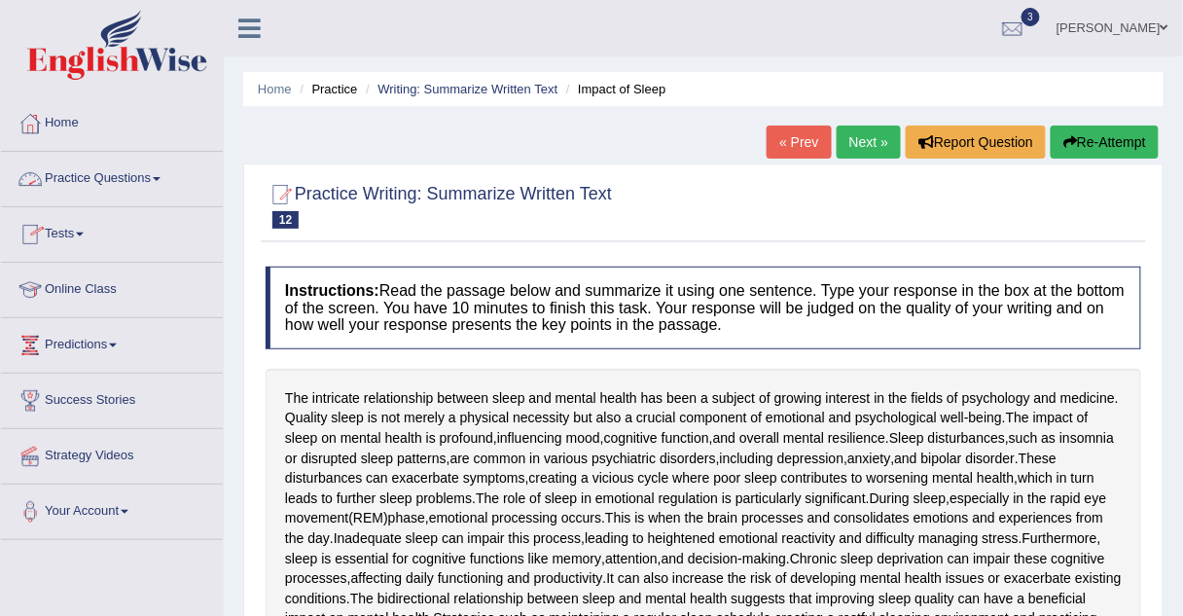
click at [143, 178] on link "Practice Questions" at bounding box center [112, 176] width 222 height 49
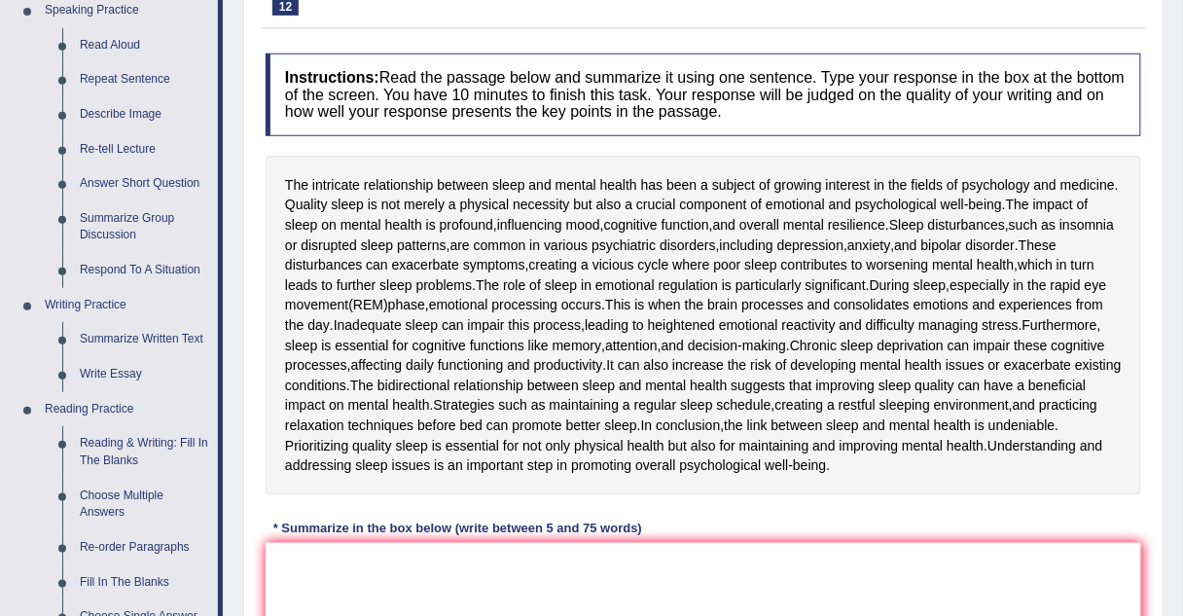
scroll to position [216, 0]
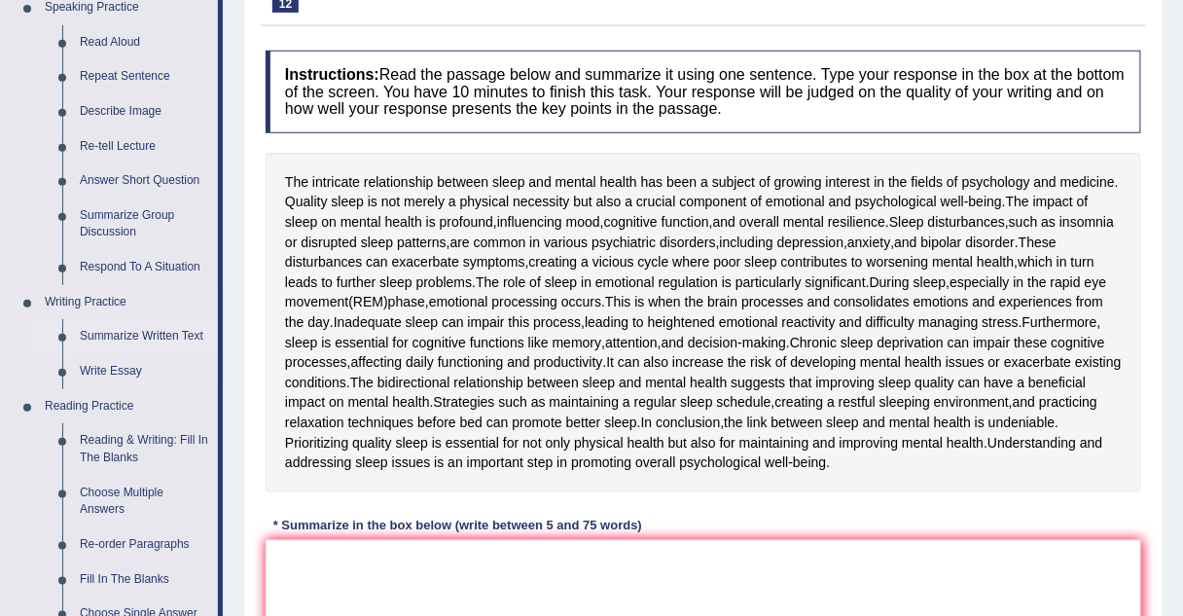
click at [88, 334] on link "Summarize Written Text" at bounding box center [144, 336] width 147 height 35
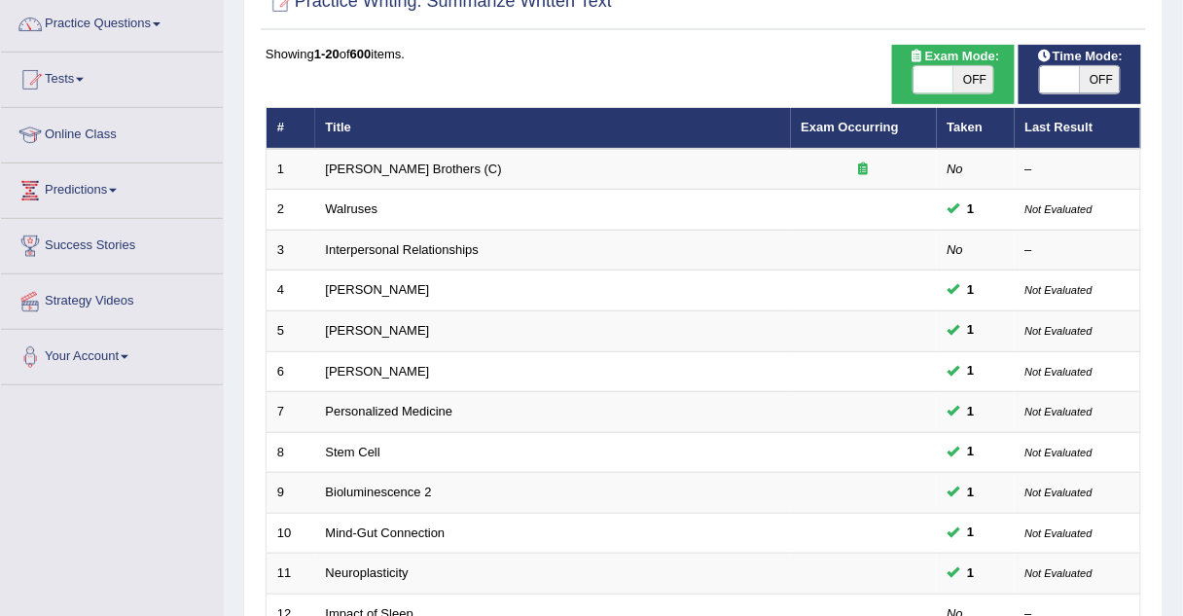
scroll to position [156, 0]
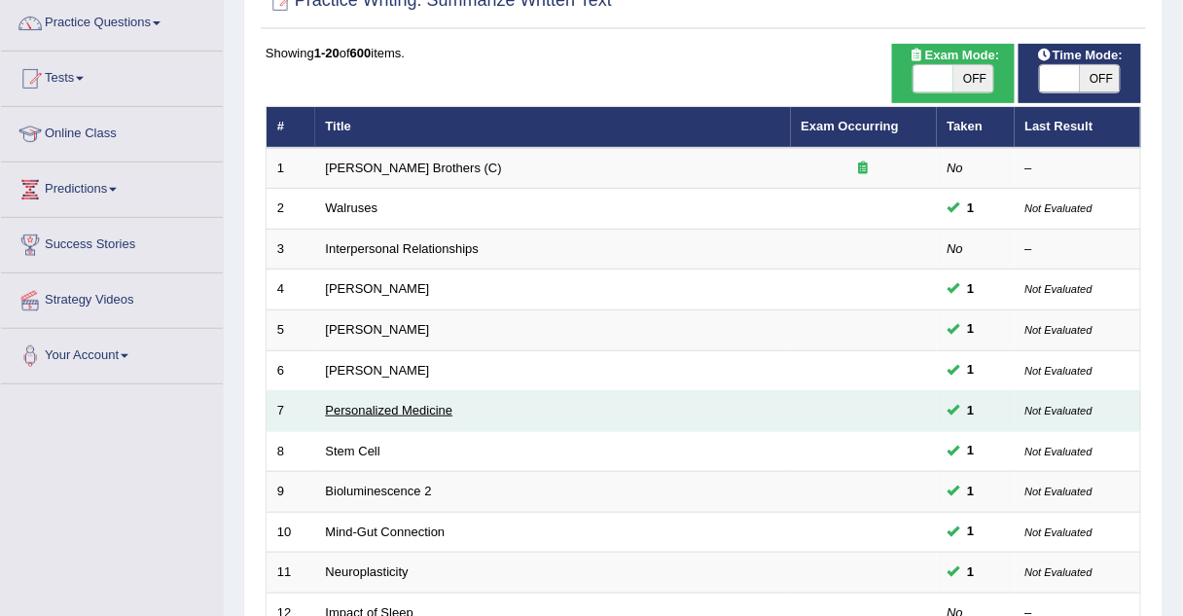
click at [390, 411] on link "Personalized Medicine" at bounding box center [389, 410] width 127 height 15
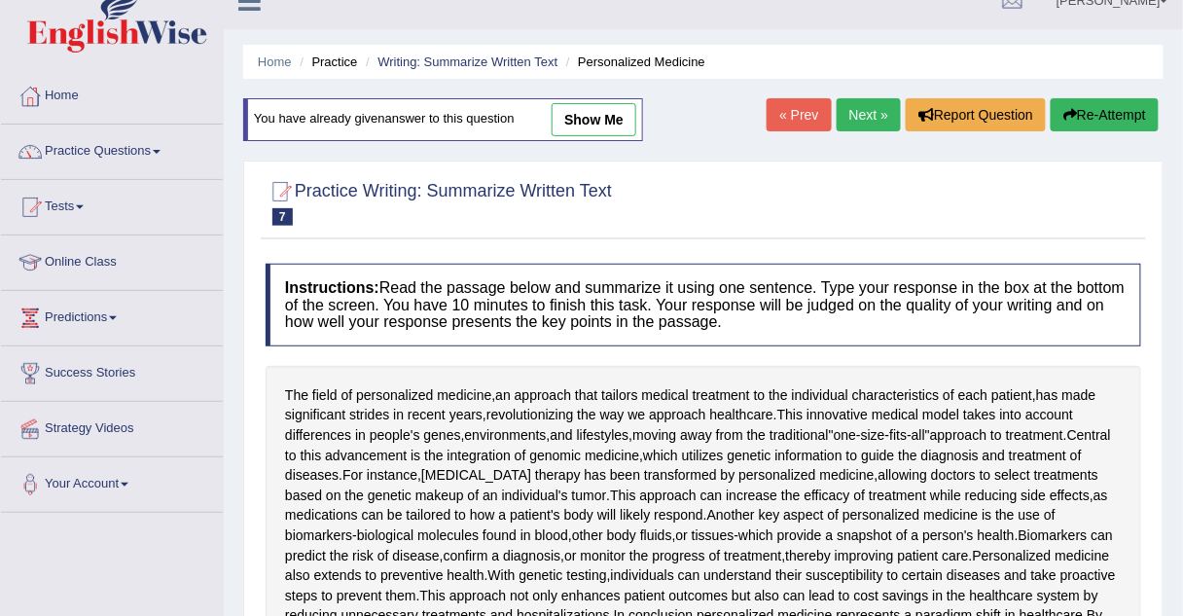
scroll to position [83, 0]
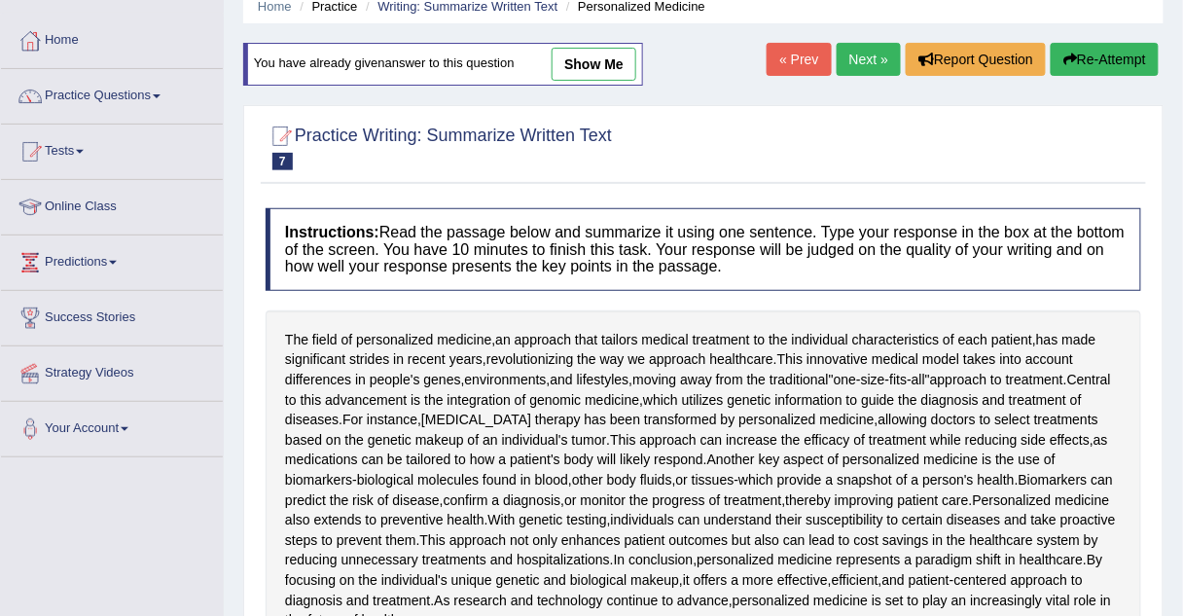
click at [582, 59] on link "show me" at bounding box center [594, 64] width 85 height 33
type textarea "The field of personalizd medicine, an approch that tailors medical treatment to…"
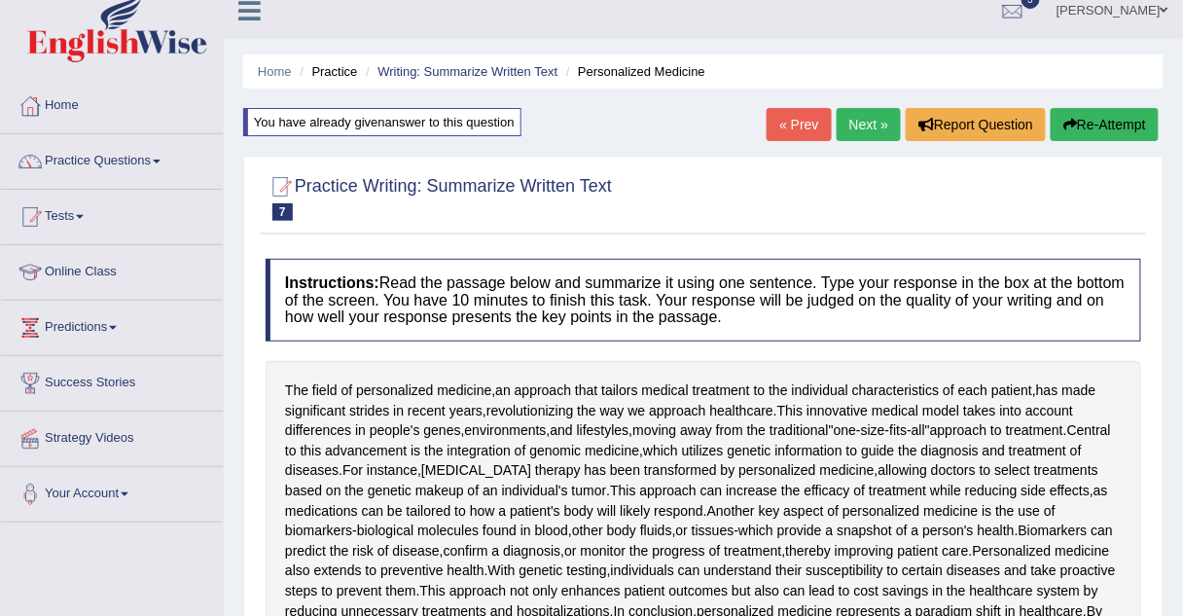
scroll to position [0, 0]
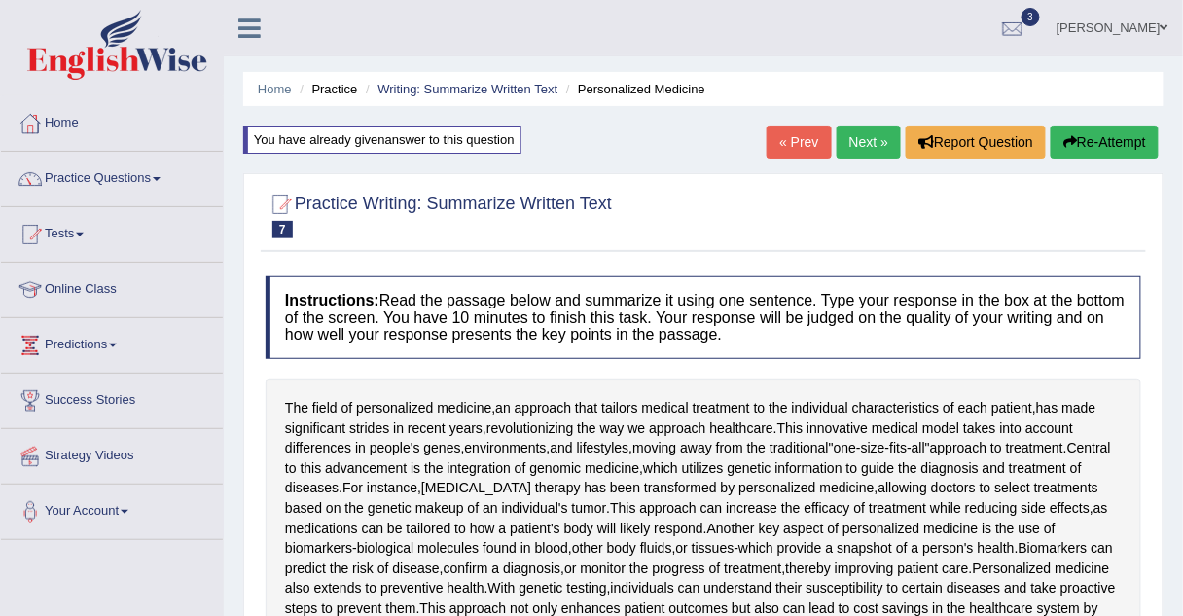
click at [844, 144] on link "Next »" at bounding box center [869, 142] width 64 height 33
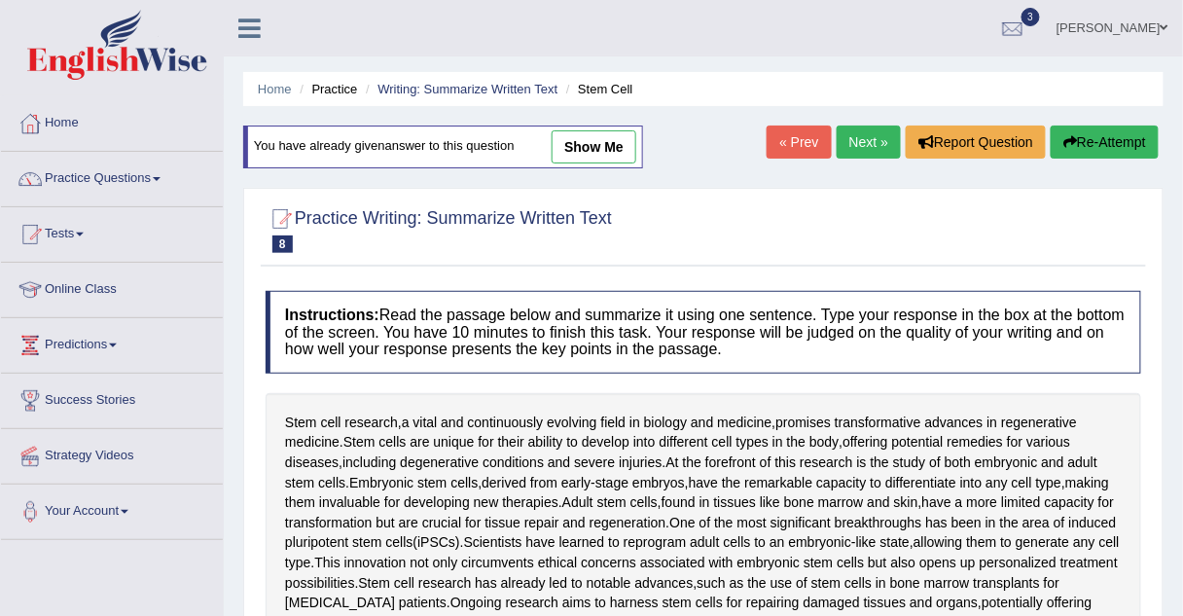
click at [619, 143] on link "show me" at bounding box center [594, 146] width 85 height 33
type textarea "Stem cell reserch, a vital and continuously evolving field in biology and medic…"
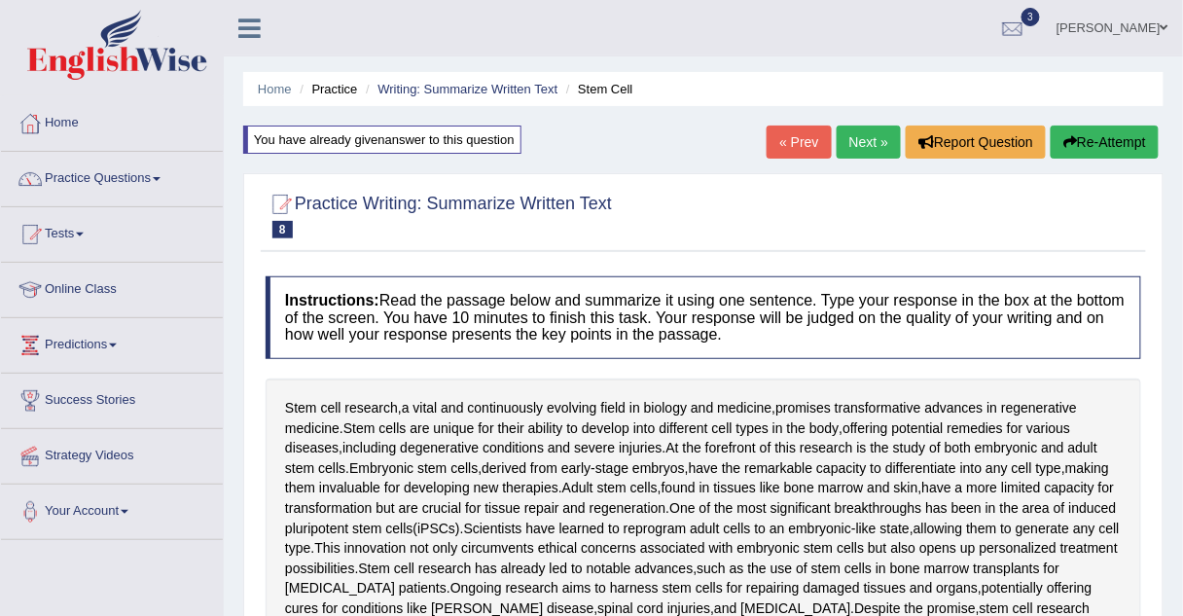
click at [844, 145] on link "Next »" at bounding box center [869, 142] width 64 height 33
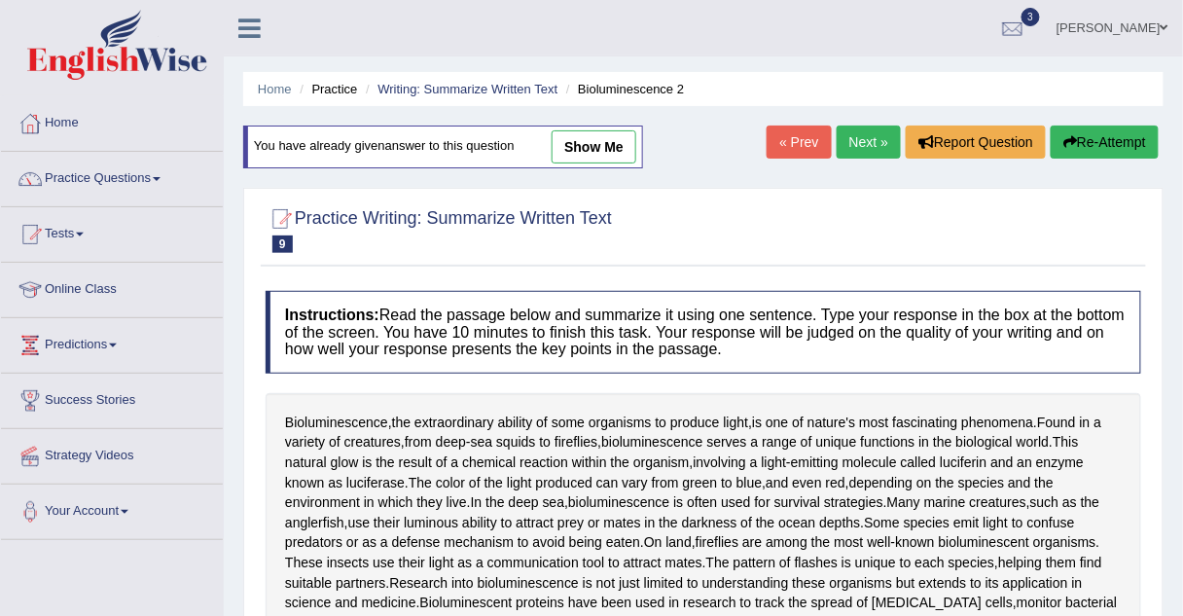
click at [590, 140] on link "show me" at bounding box center [594, 146] width 85 height 33
type textarea "The passage outlines Bioluminescence, the extraordinary ability of some organis…"
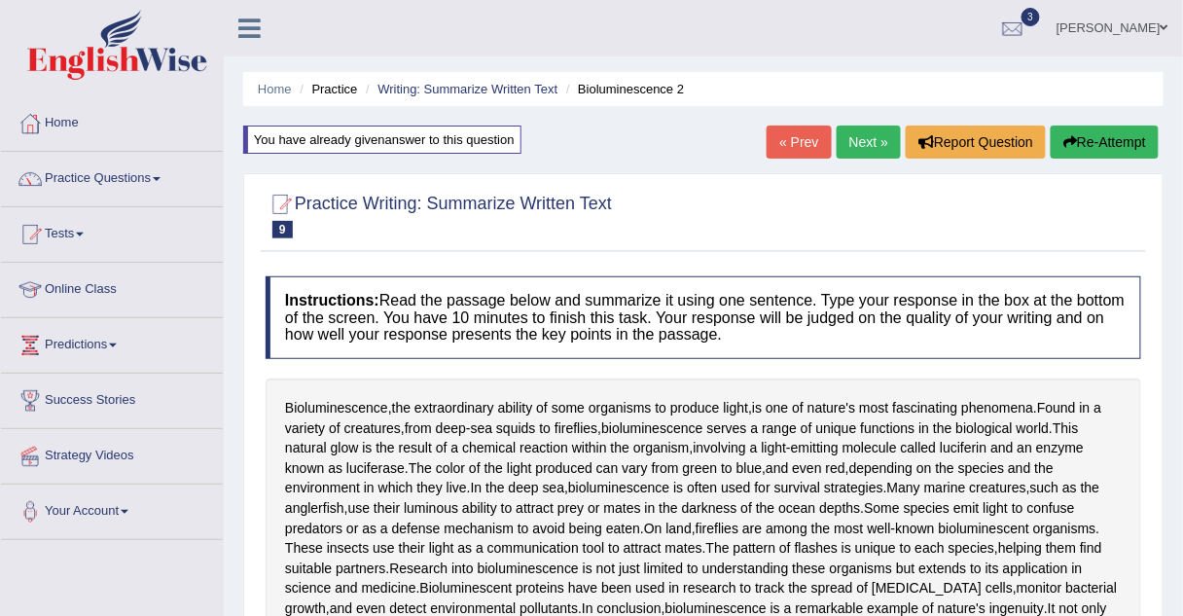
click at [854, 145] on link "Next »" at bounding box center [869, 142] width 64 height 33
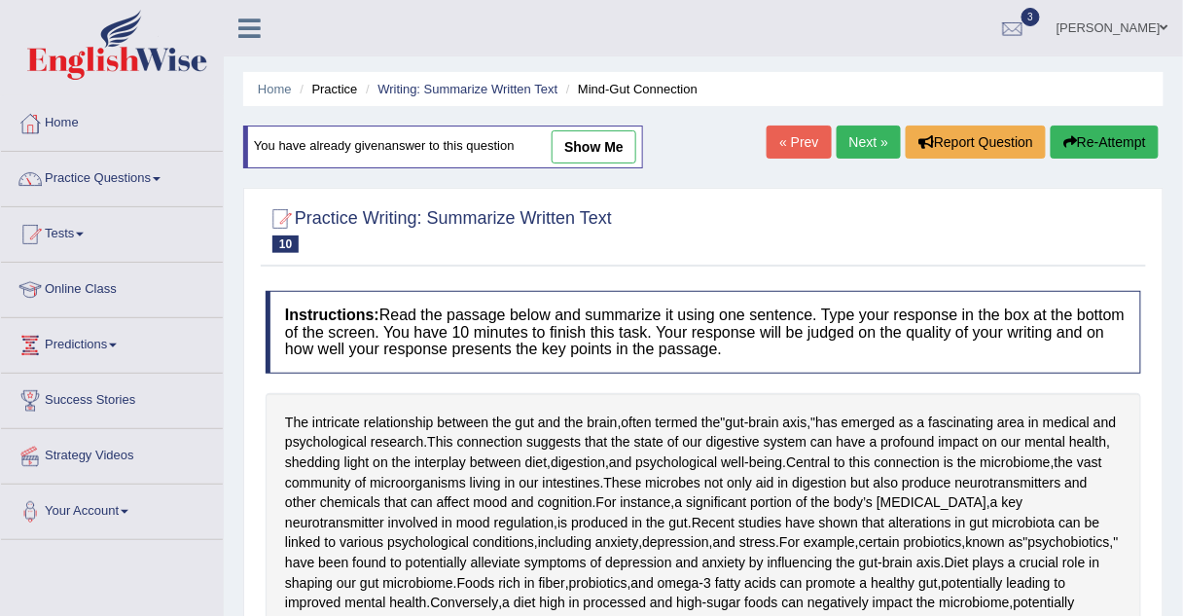
click at [584, 150] on link "show me" at bounding box center [594, 146] width 85 height 33
type textarea "The passage outlines The intricate relationship between the gut and the brain, …"
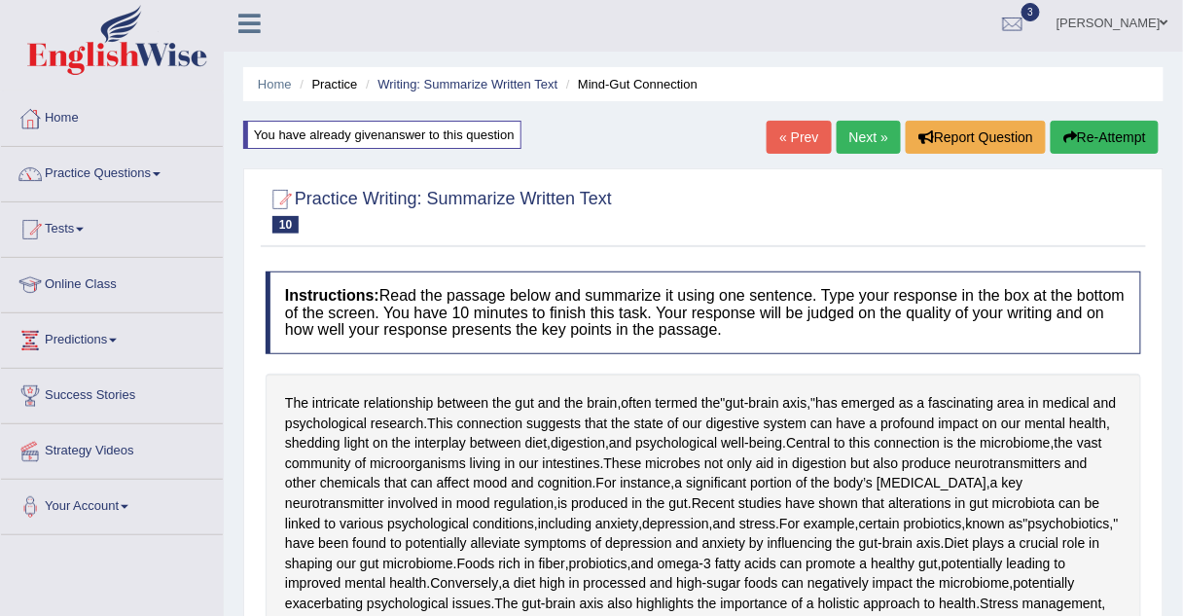
scroll to position [1, 0]
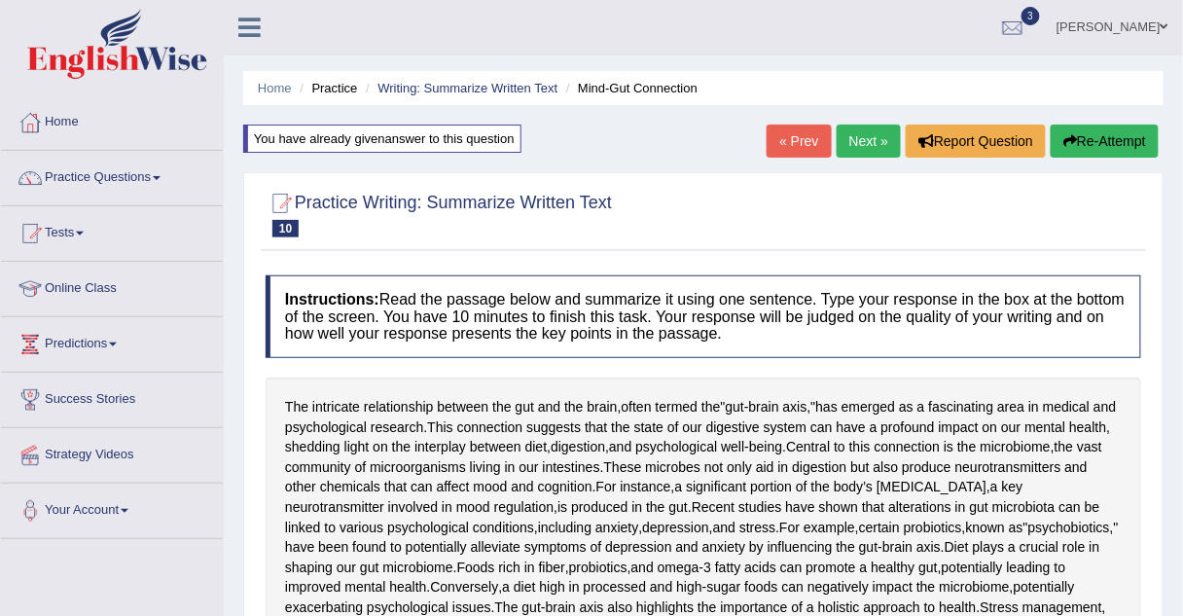
click at [862, 139] on link "Next »" at bounding box center [869, 141] width 64 height 33
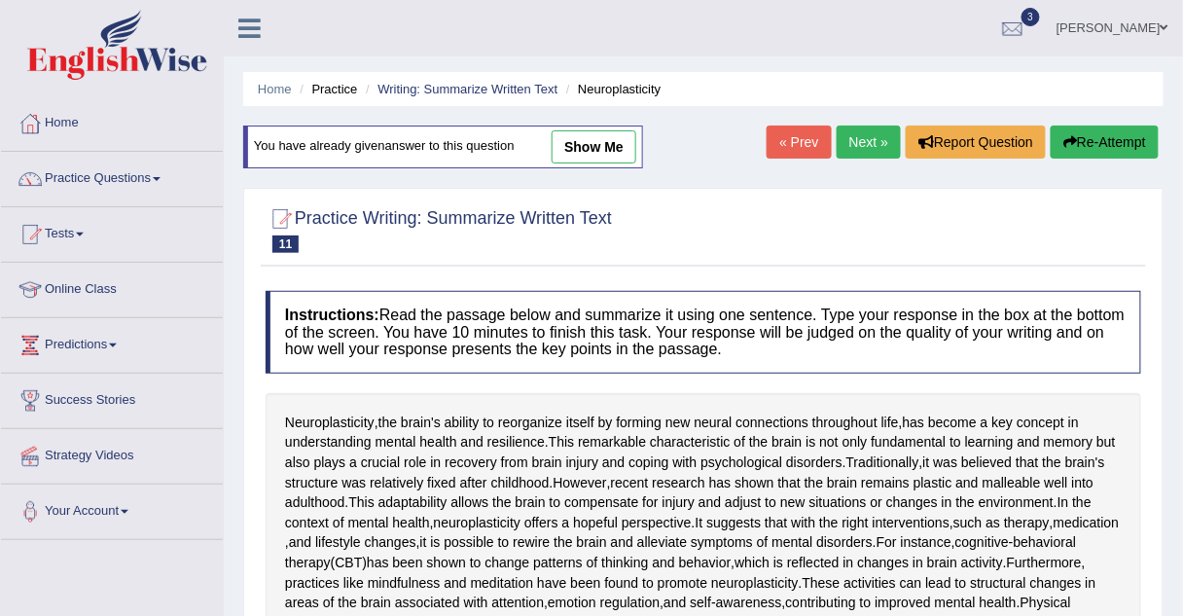
click at [606, 148] on link "show me" at bounding box center [594, 146] width 85 height 33
type textarea "Neuroplasticity, the brain's ability to reorganize itself by forming new neural…"
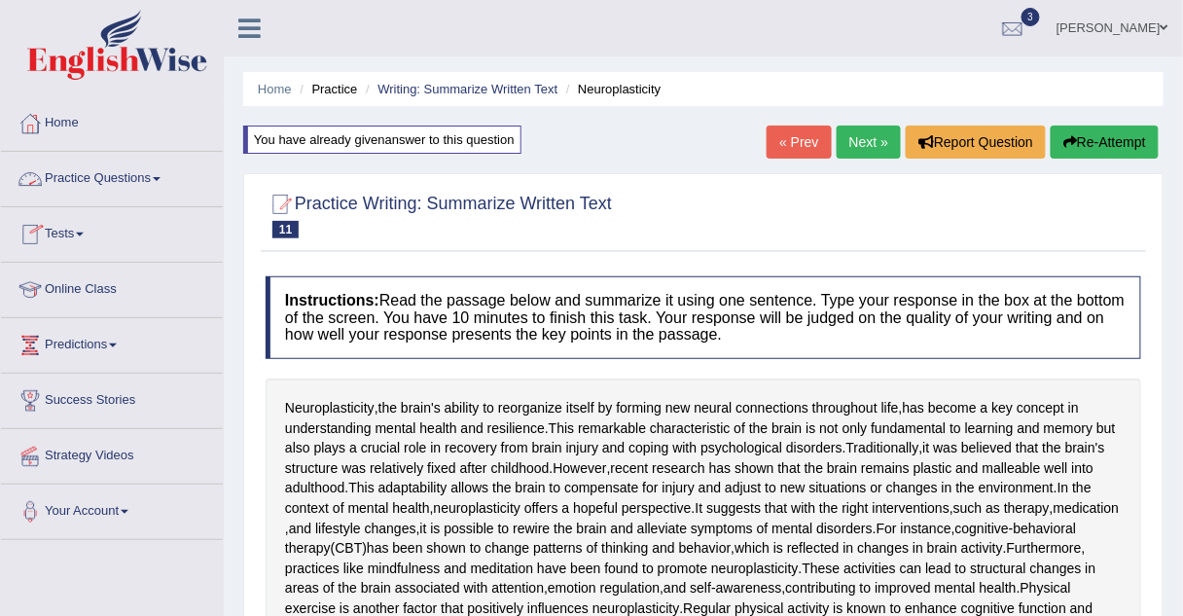
click at [95, 181] on link "Practice Questions" at bounding box center [112, 176] width 222 height 49
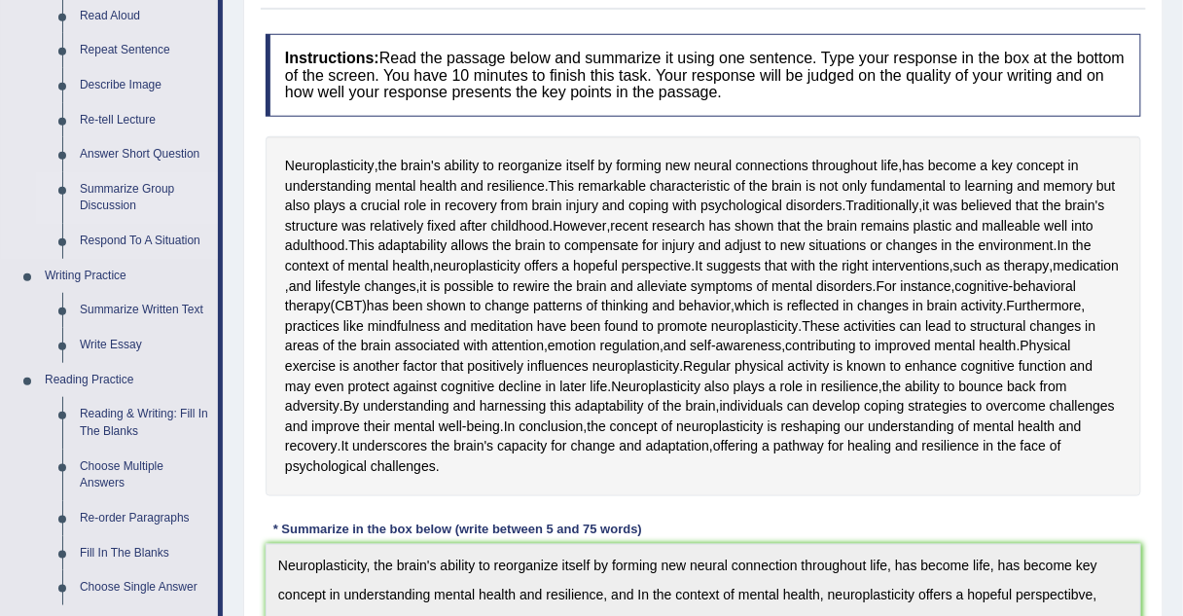
scroll to position [298, 0]
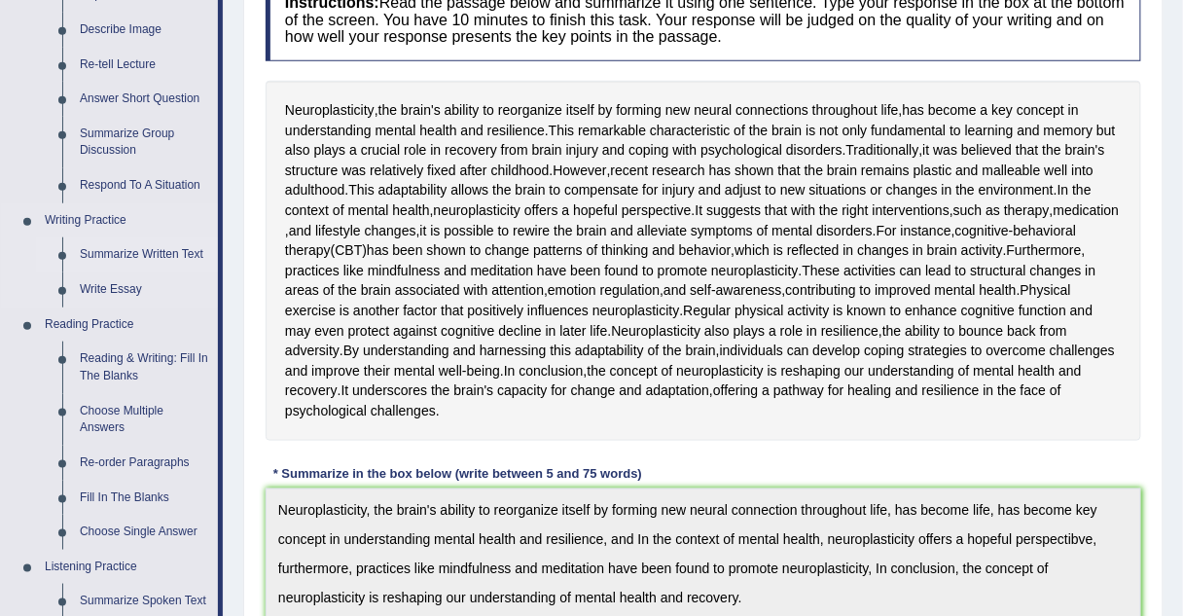
click at [120, 255] on link "Summarize Written Text" at bounding box center [144, 254] width 147 height 35
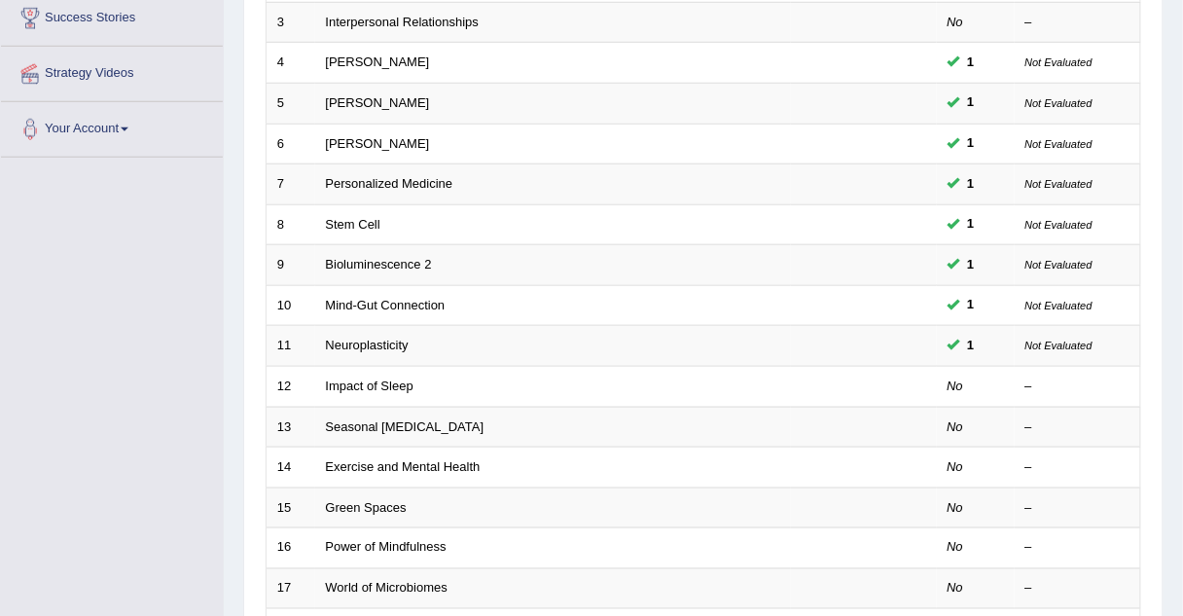
scroll to position [397, 0]
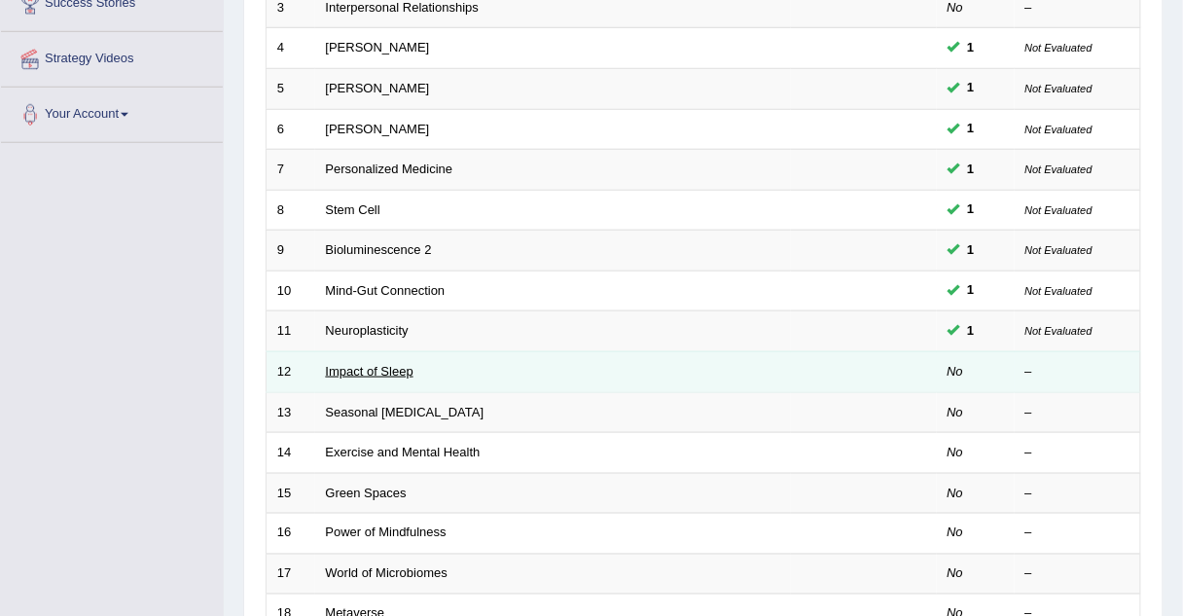
click at [389, 364] on link "Impact of Sleep" at bounding box center [370, 371] width 88 height 15
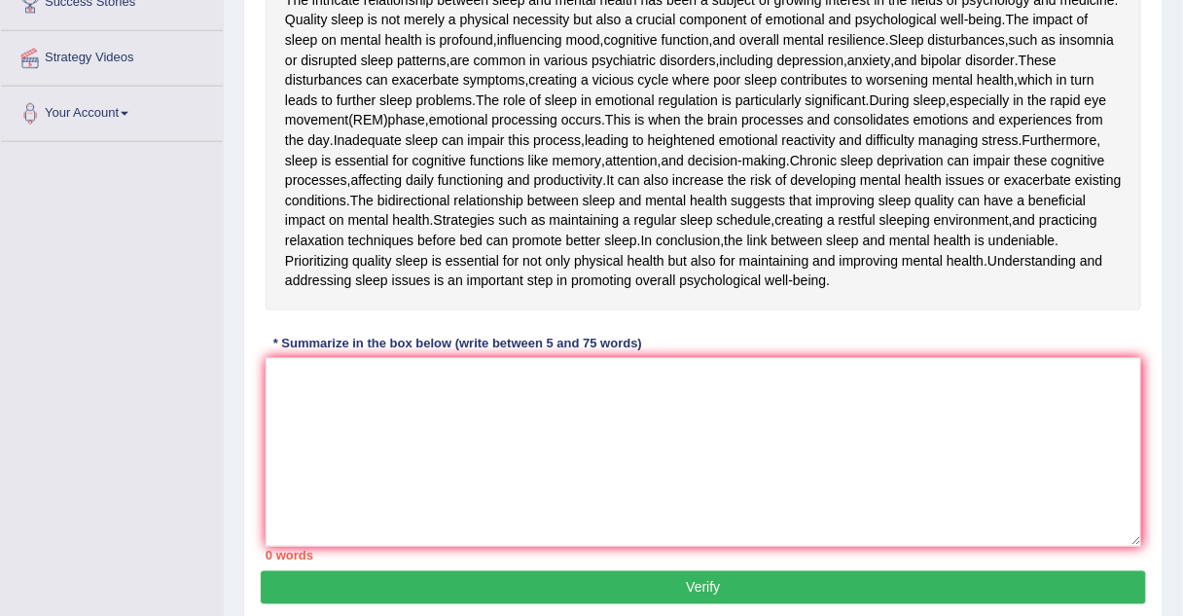
scroll to position [401, 0]
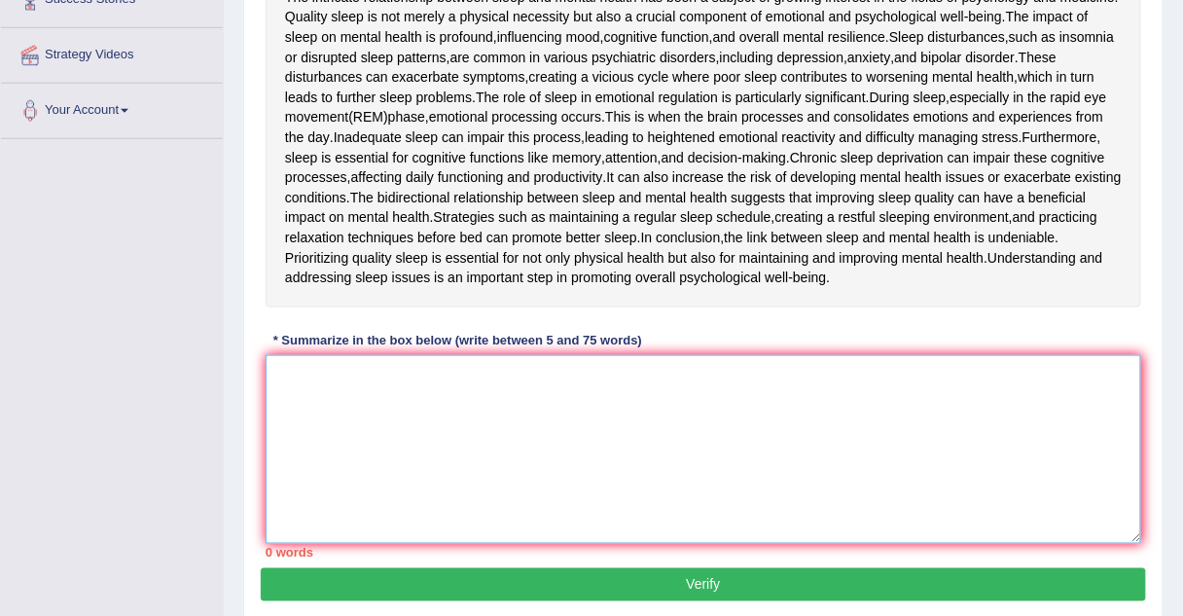
click at [453, 370] on textarea at bounding box center [704, 449] width 876 height 189
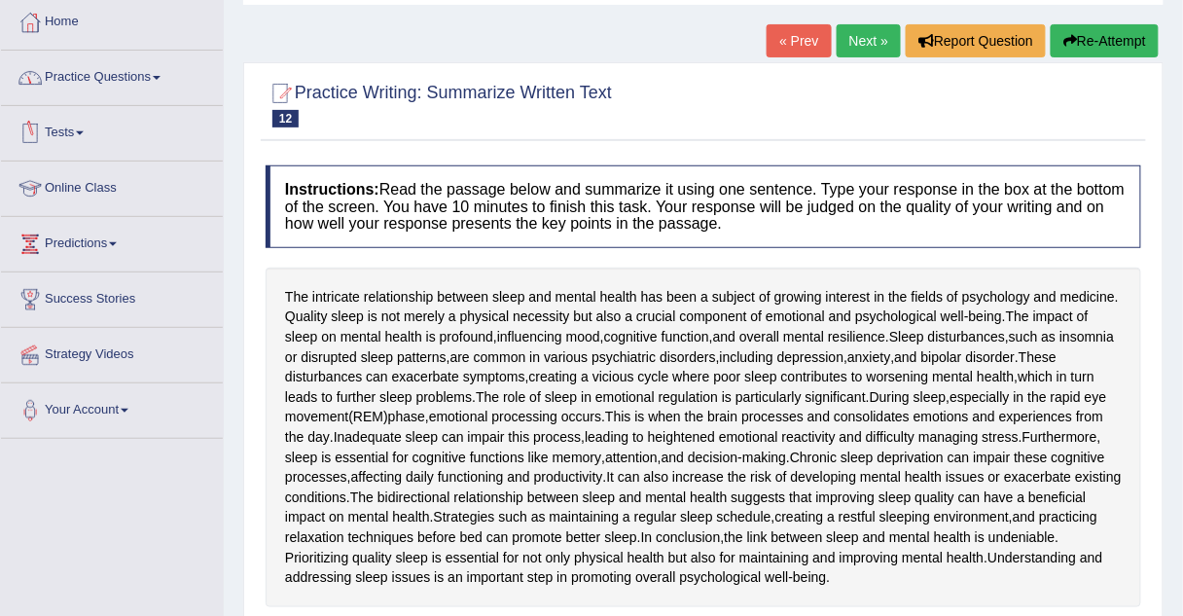
scroll to position [96, 0]
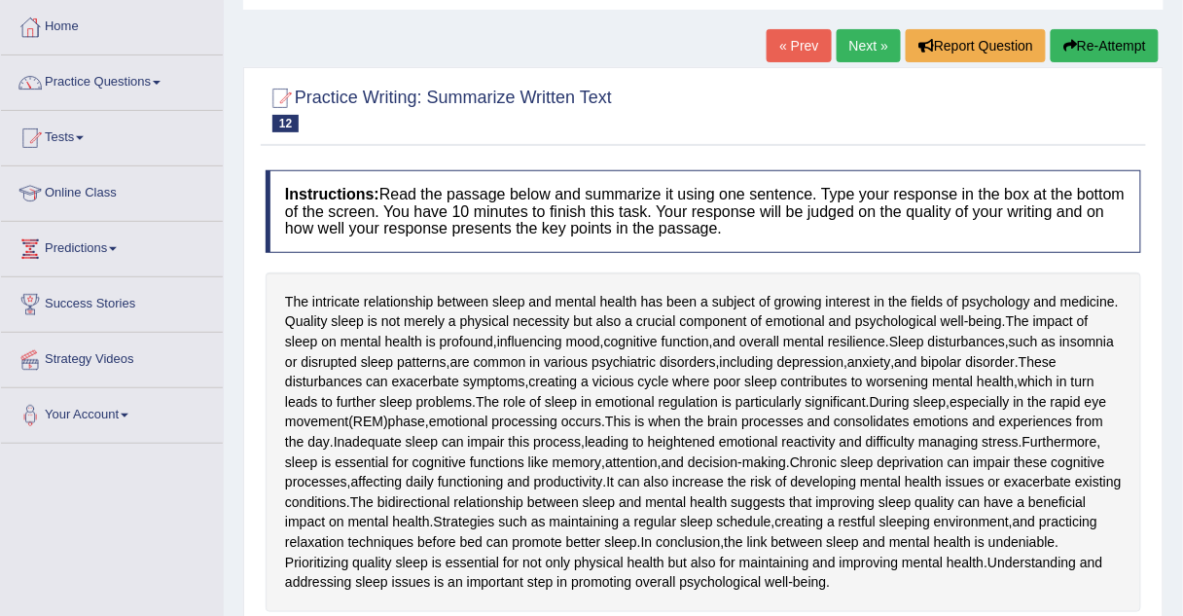
click at [54, 78] on link "Practice Questions" at bounding box center [112, 79] width 222 height 49
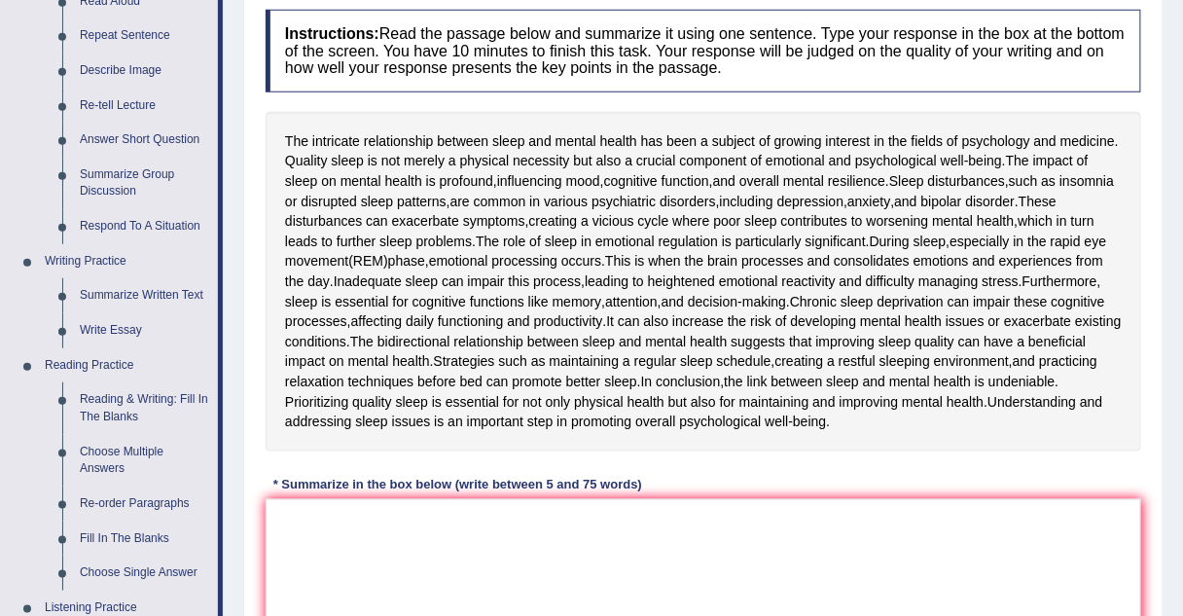
scroll to position [267, 0]
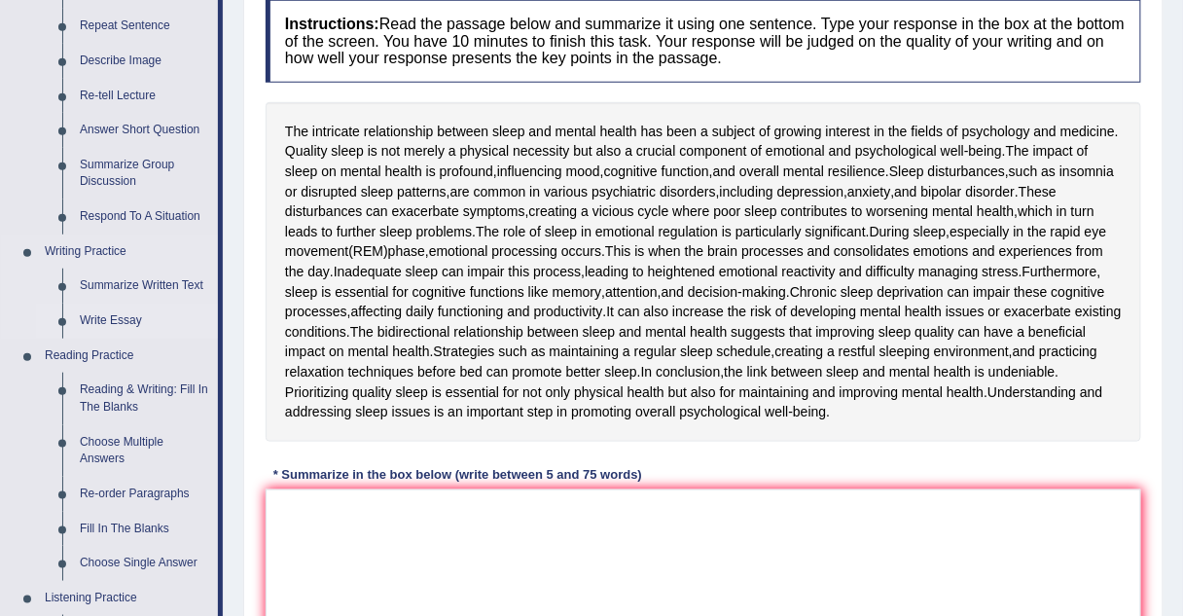
click at [91, 318] on link "Write Essay" at bounding box center [144, 321] width 147 height 35
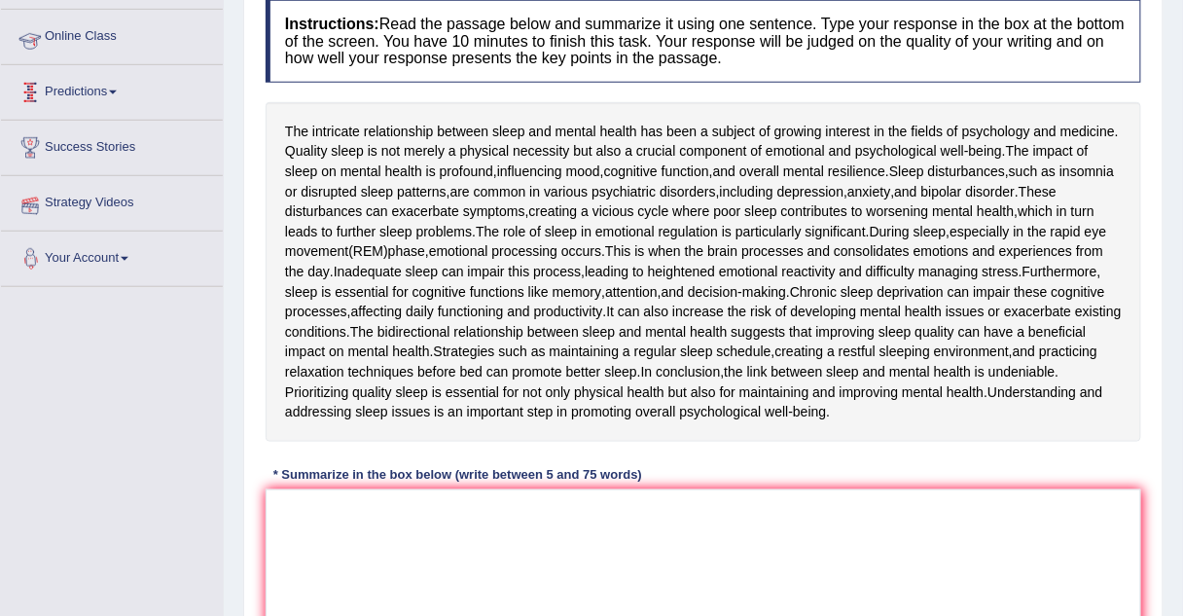
scroll to position [306, 0]
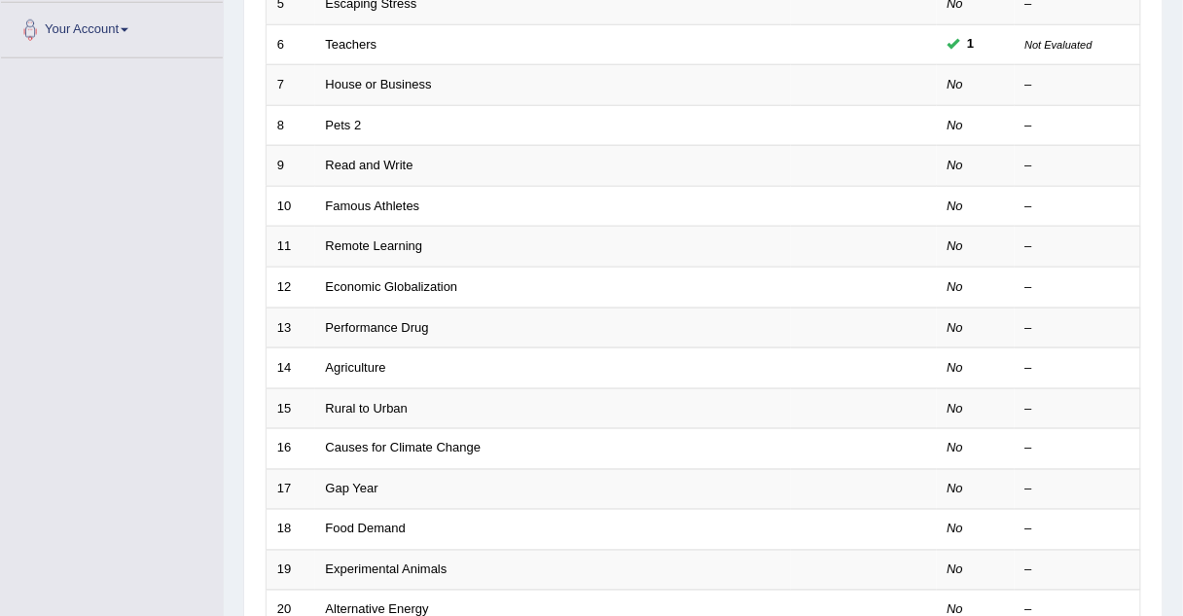
scroll to position [483, 0]
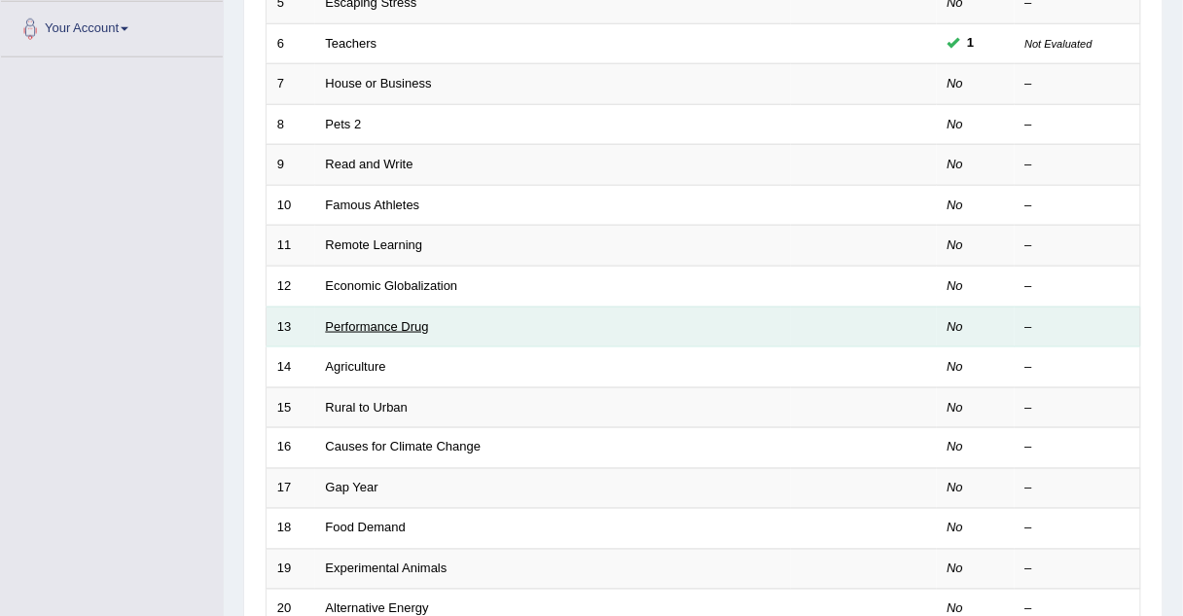
click at [368, 319] on link "Performance Drug" at bounding box center [377, 326] width 103 height 15
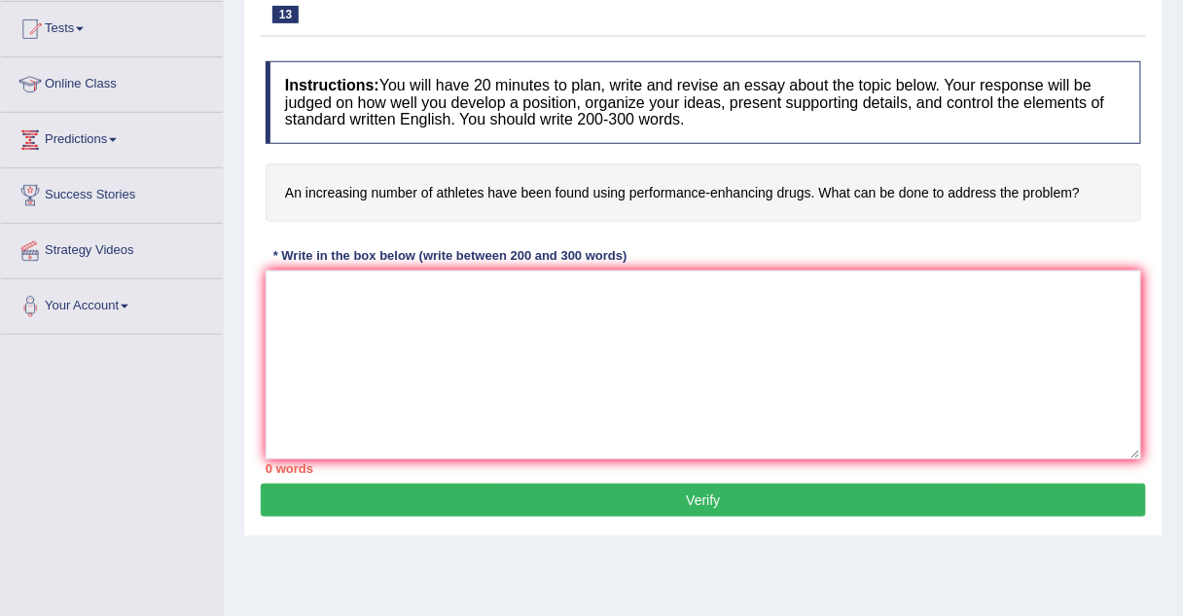
scroll to position [208, 0]
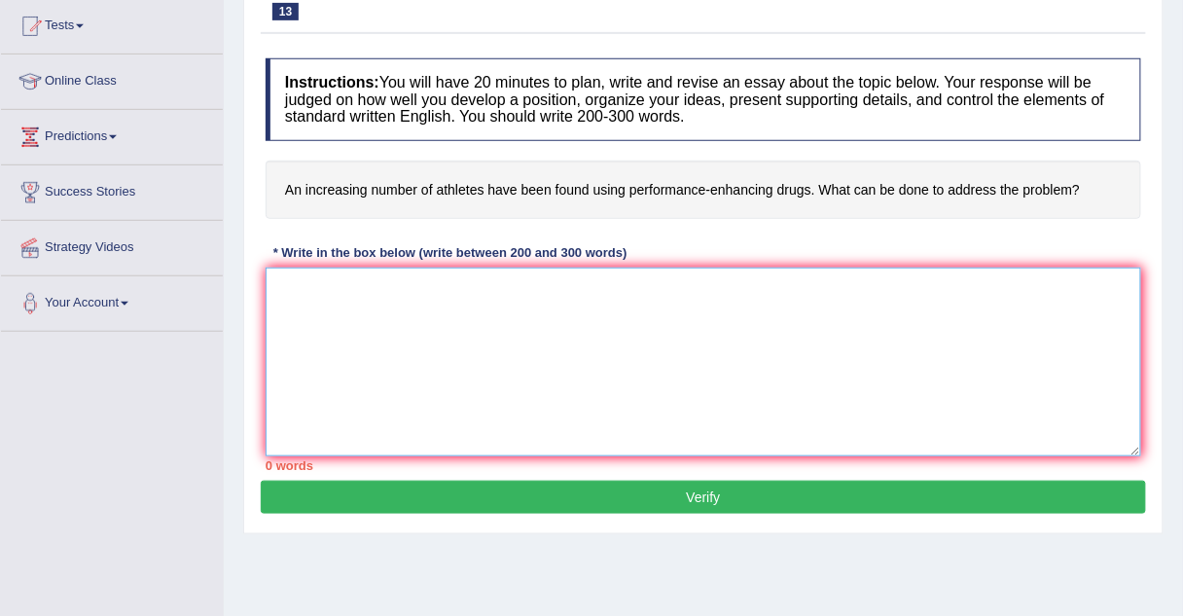
click at [360, 292] on textarea at bounding box center [704, 362] width 876 height 189
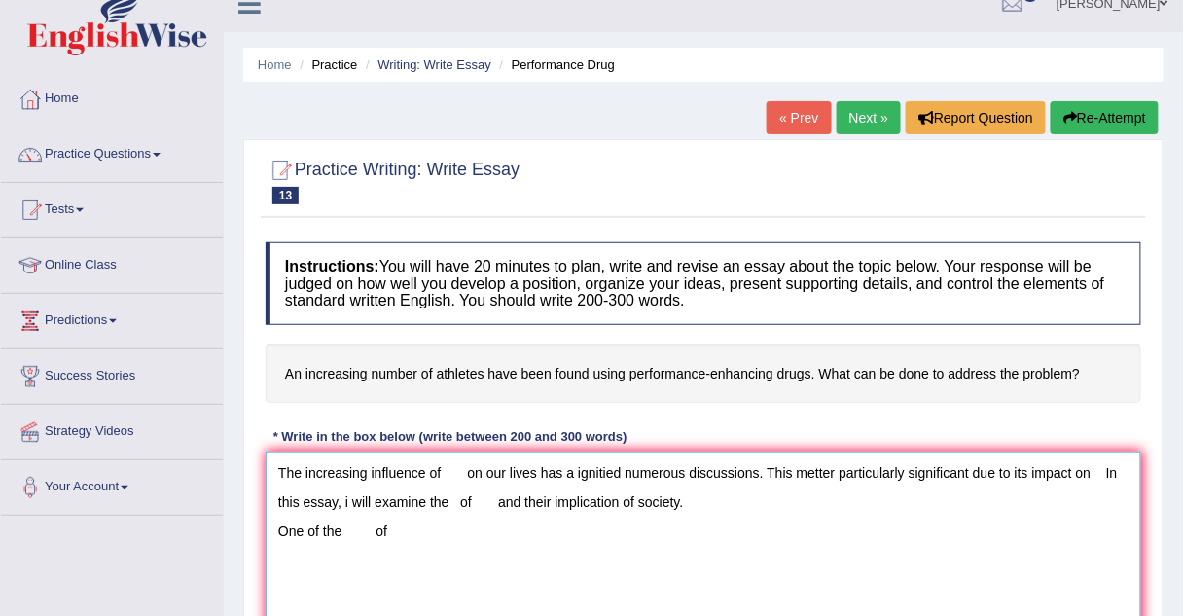
scroll to position [23, 0]
type textarea "The increasing influence of on our lives has a ignitied numerous discussions. T…"
click at [129, 160] on link "Practice Questions" at bounding box center [112, 152] width 222 height 49
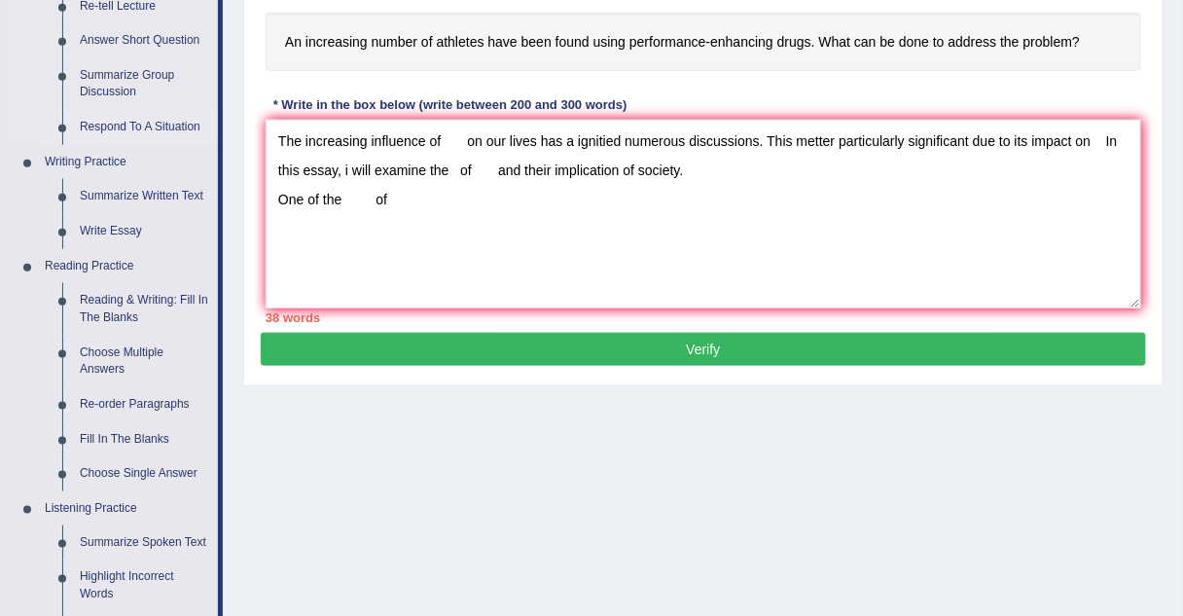
scroll to position [357, 0]
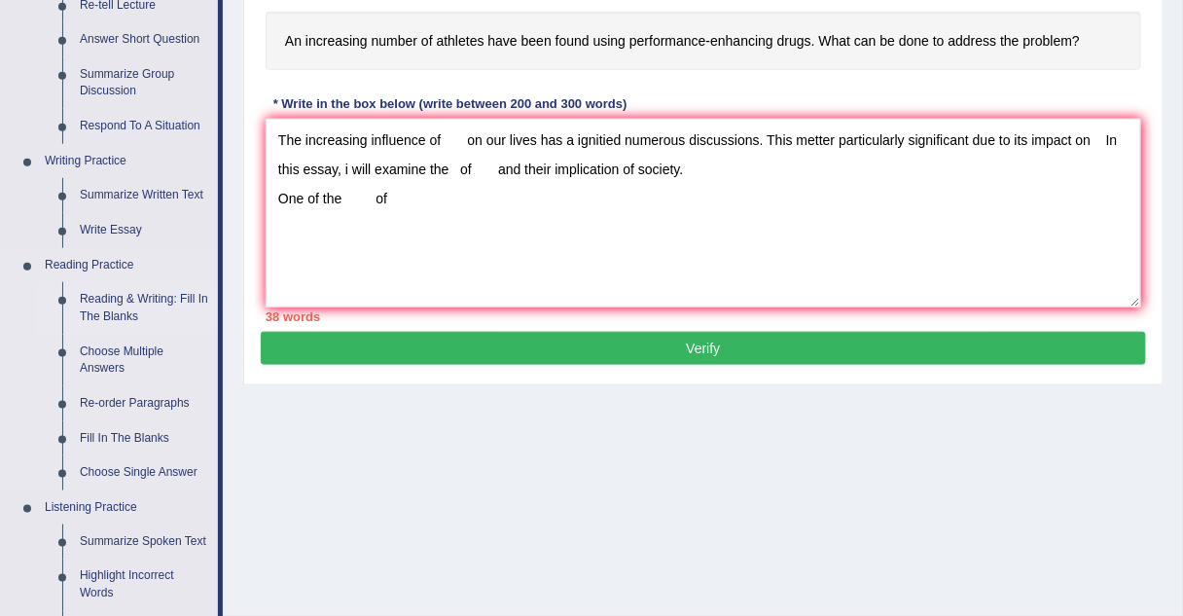
click at [118, 313] on link "Reading & Writing: Fill In The Blanks" at bounding box center [144, 308] width 147 height 52
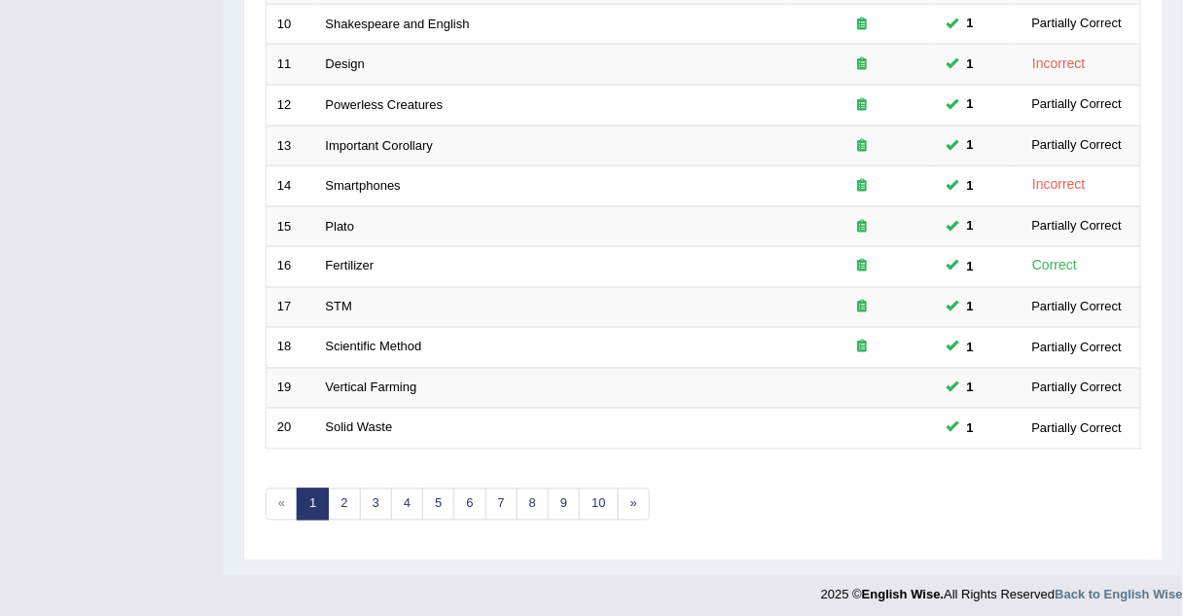
scroll to position [663, 0]
click at [400, 497] on link "4" at bounding box center [407, 505] width 32 height 32
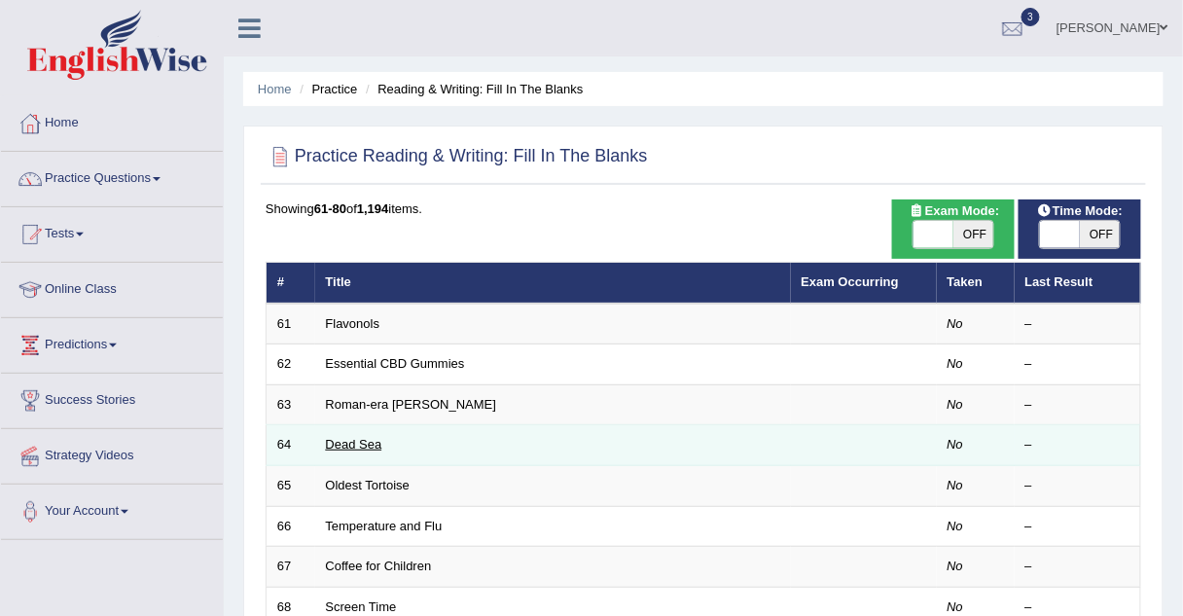
click at [363, 448] on link "Dead Sea" at bounding box center [354, 444] width 56 height 15
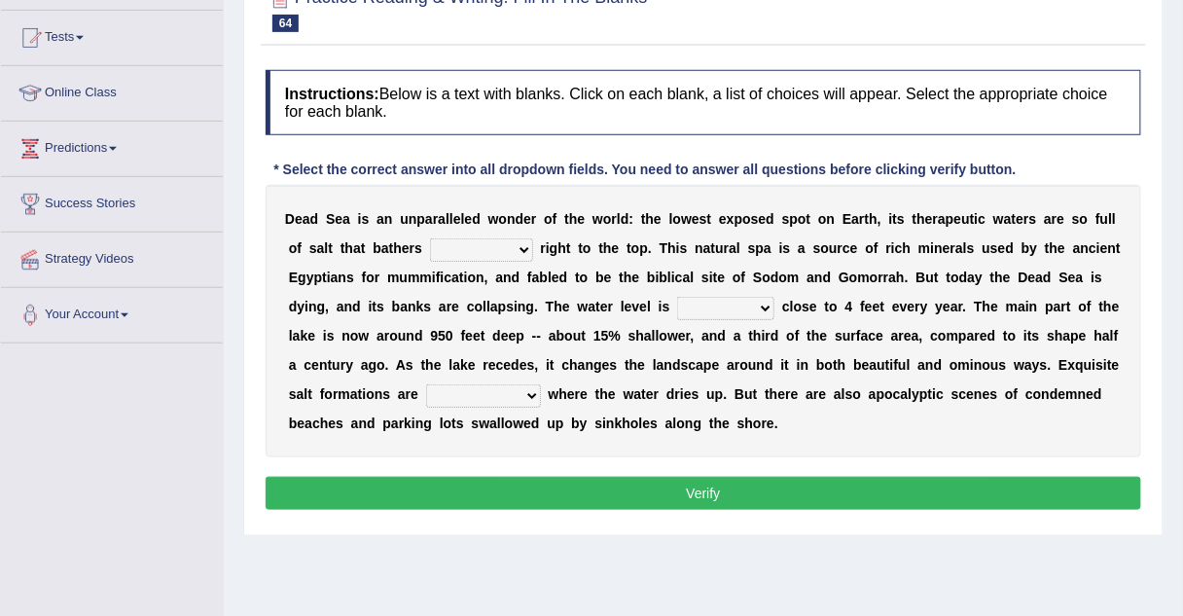
scroll to position [196, 0]
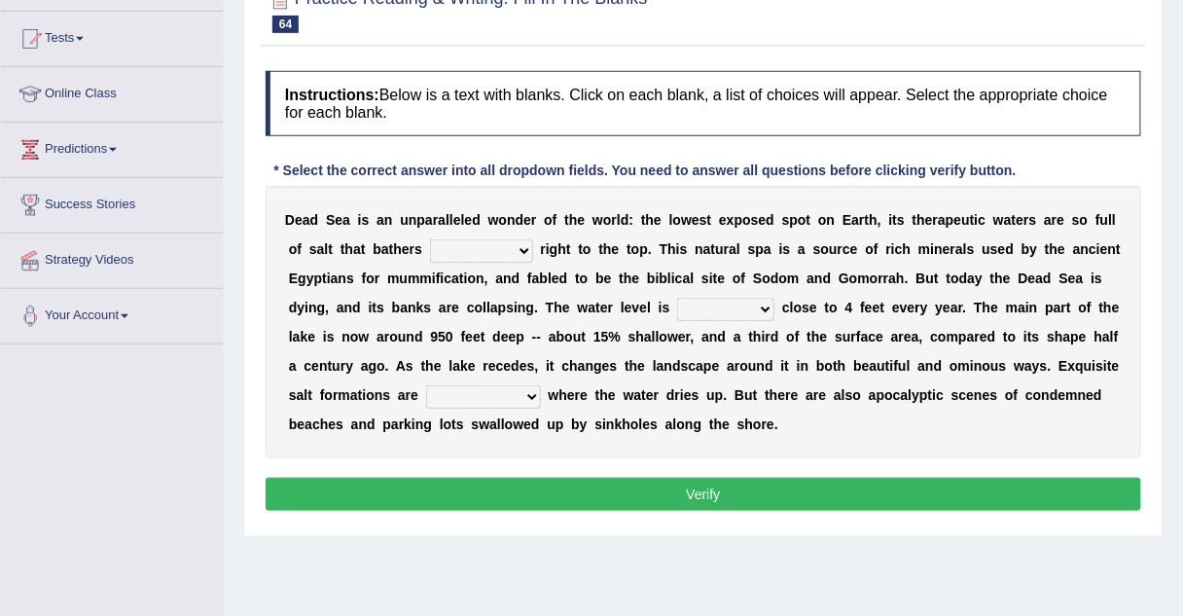
click at [430, 250] on select "float reconstruct sink assert" at bounding box center [481, 250] width 103 height 23
select select "float"
click at [430, 239] on select "float reconstruct sink assert" at bounding box center [481, 250] width 103 height 23
drag, startPoint x: 562, startPoint y: 312, endPoint x: 526, endPoint y: 339, distance: 44.6
click at [526, 339] on div "D e a d S e a i s a n u n p a r a l l e l e d w o n d e r o f t h e w o r l d :…" at bounding box center [704, 322] width 876 height 272
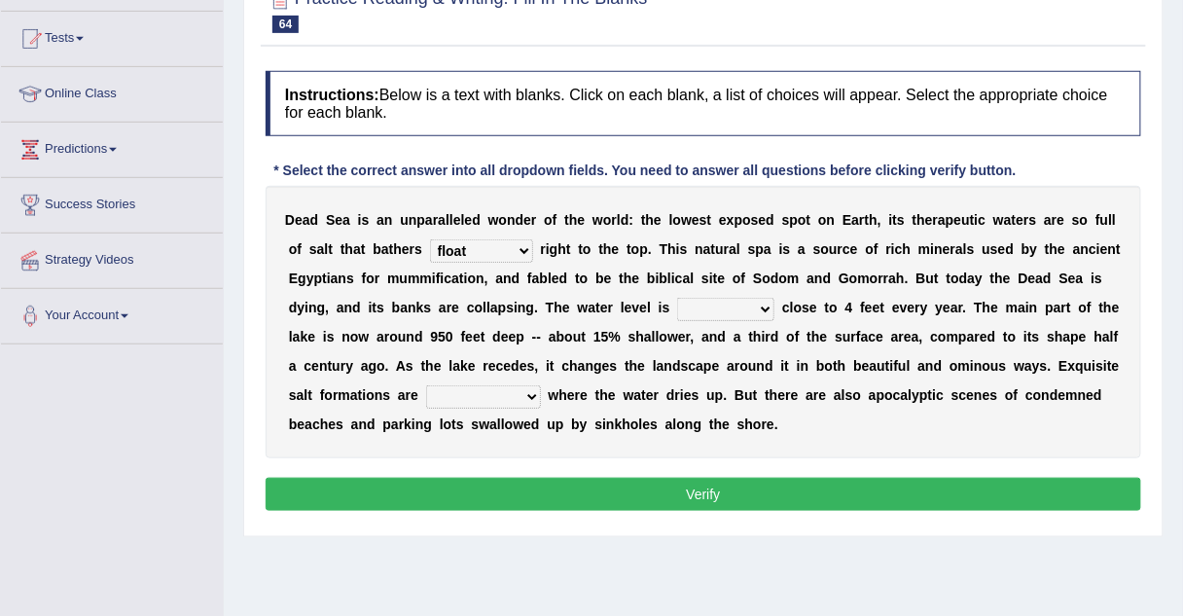
select select "dropping"
click at [677, 298] on select "dropping paralleling rising keeping" at bounding box center [725, 309] width 97 height 23
click at [541, 385] on select "overwhelmed conserved enhanced revealed" at bounding box center [483, 396] width 115 height 23
select select "overwhelmed"
click at [541, 385] on select "overwhelmed conserved enhanced revealed" at bounding box center [483, 396] width 115 height 23
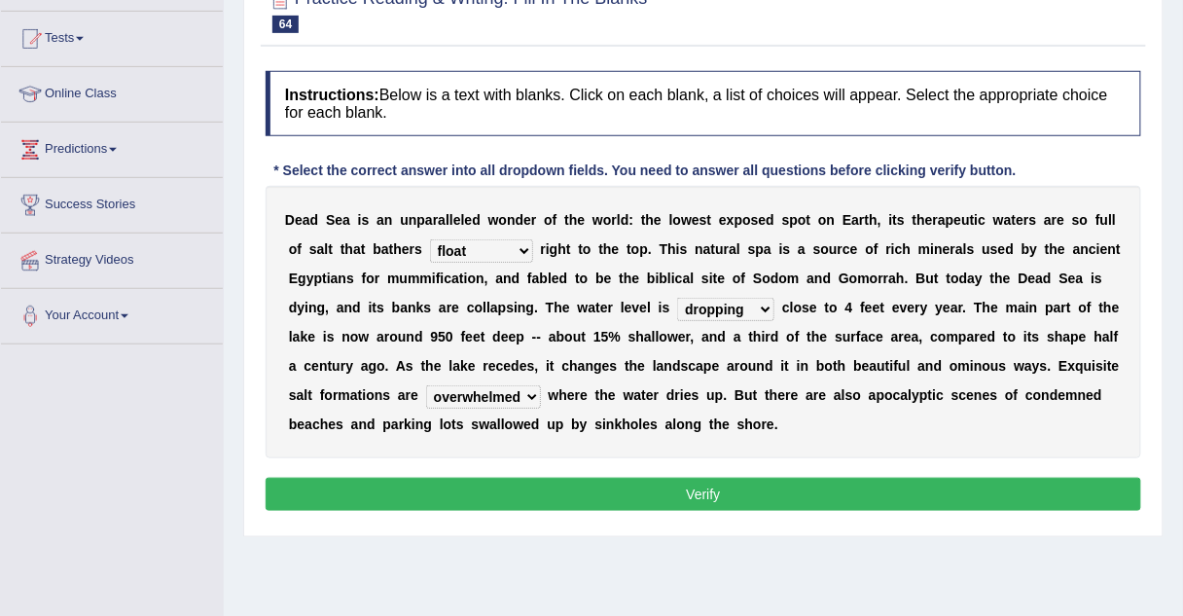
click at [817, 488] on button "Verify" at bounding box center [704, 494] width 876 height 33
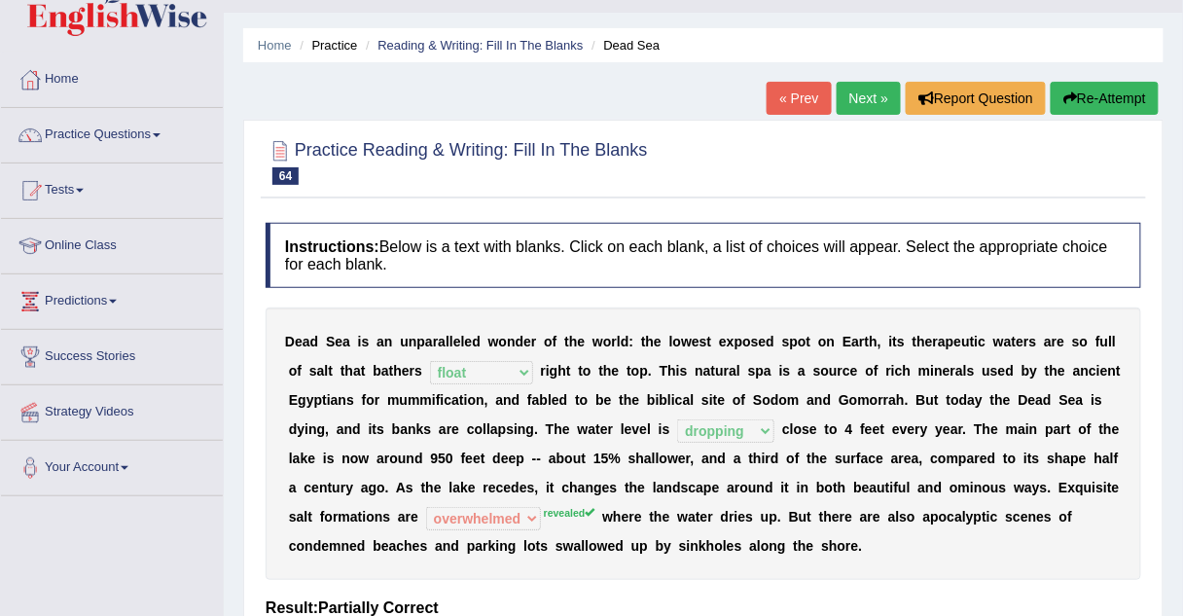
scroll to position [43, 0]
click at [861, 100] on link "Next »" at bounding box center [869, 99] width 64 height 33
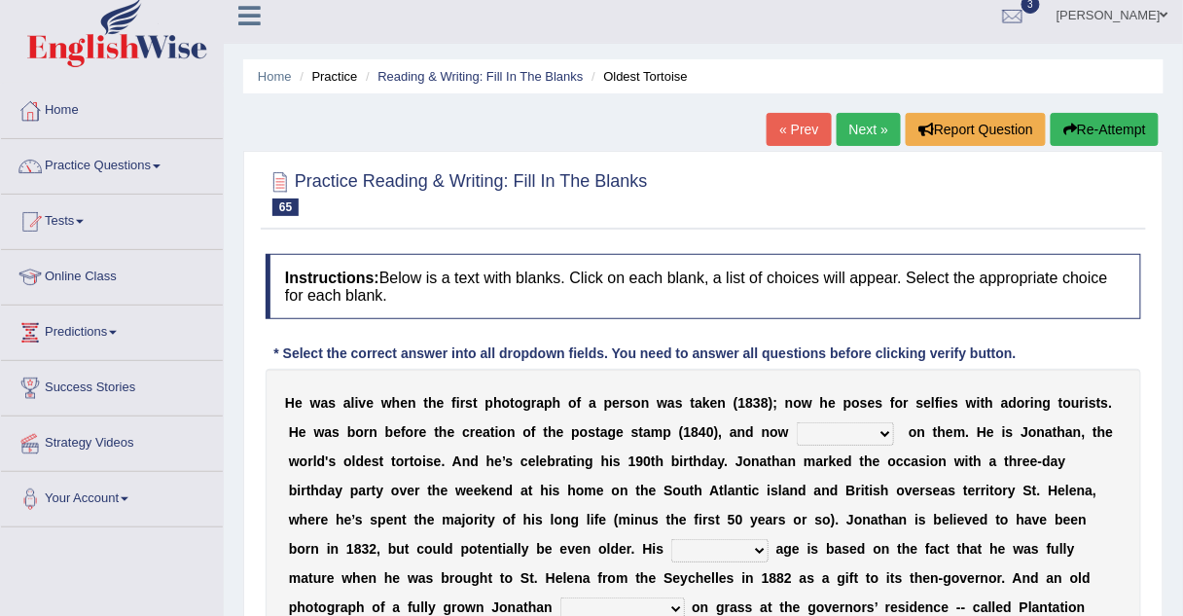
scroll to position [11, 0]
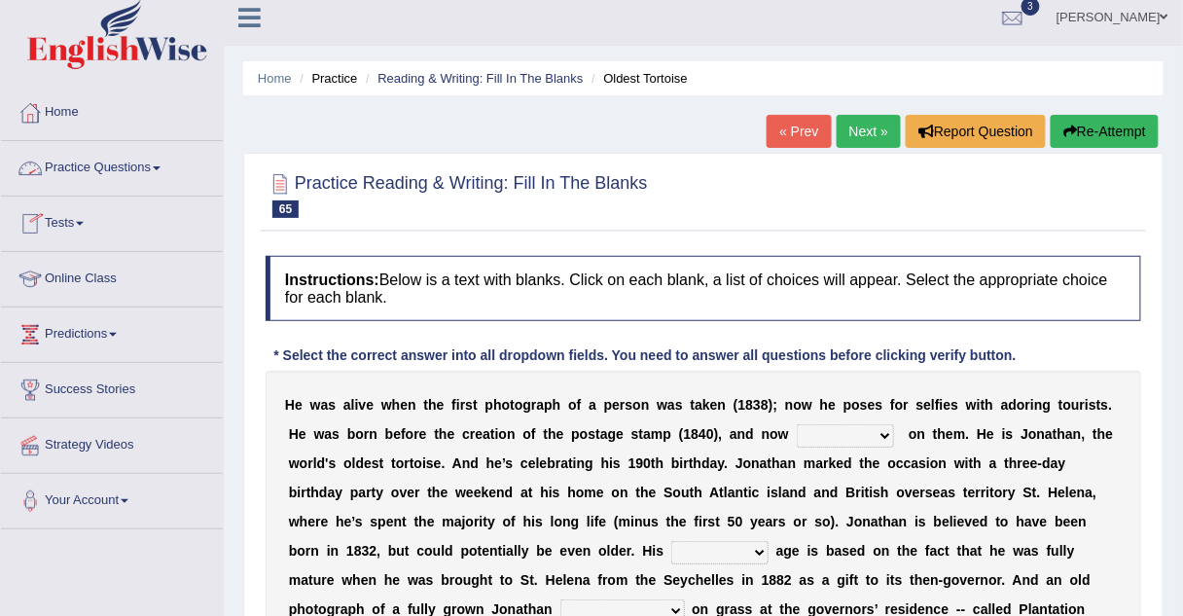
click at [82, 165] on link "Practice Questions" at bounding box center [112, 165] width 222 height 49
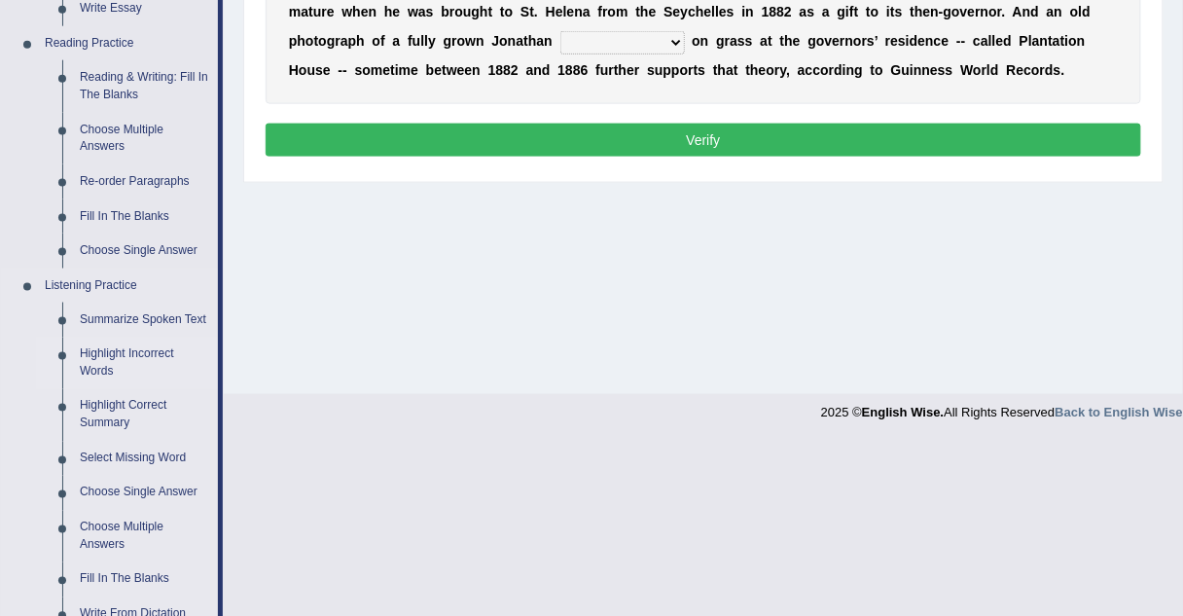
scroll to position [579, 0]
click at [110, 185] on link "Re-order Paragraphs" at bounding box center [144, 181] width 147 height 35
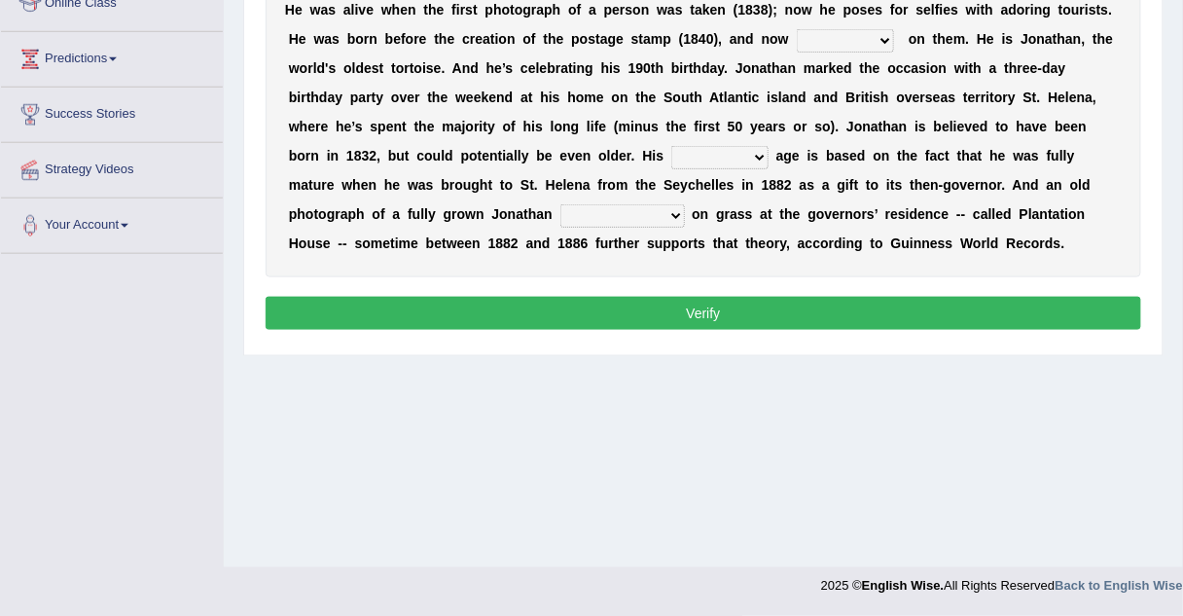
scroll to position [261, 0]
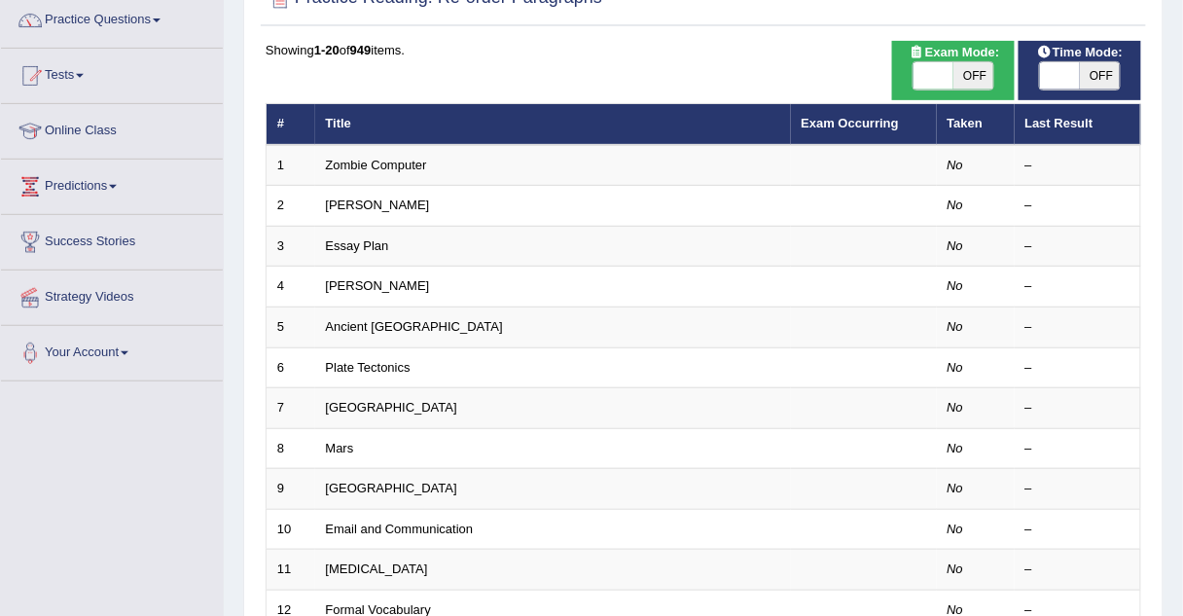
scroll to position [156, 0]
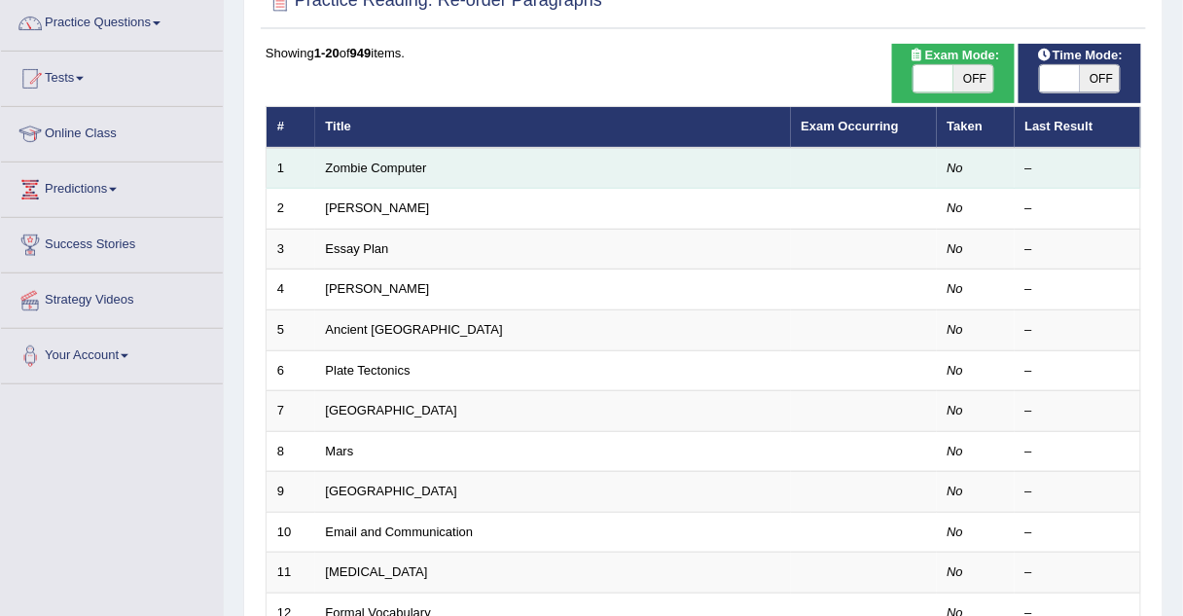
click at [378, 176] on td "Zombie Computer" at bounding box center [553, 168] width 476 height 41
click at [378, 167] on link "Zombie Computer" at bounding box center [376, 168] width 101 height 15
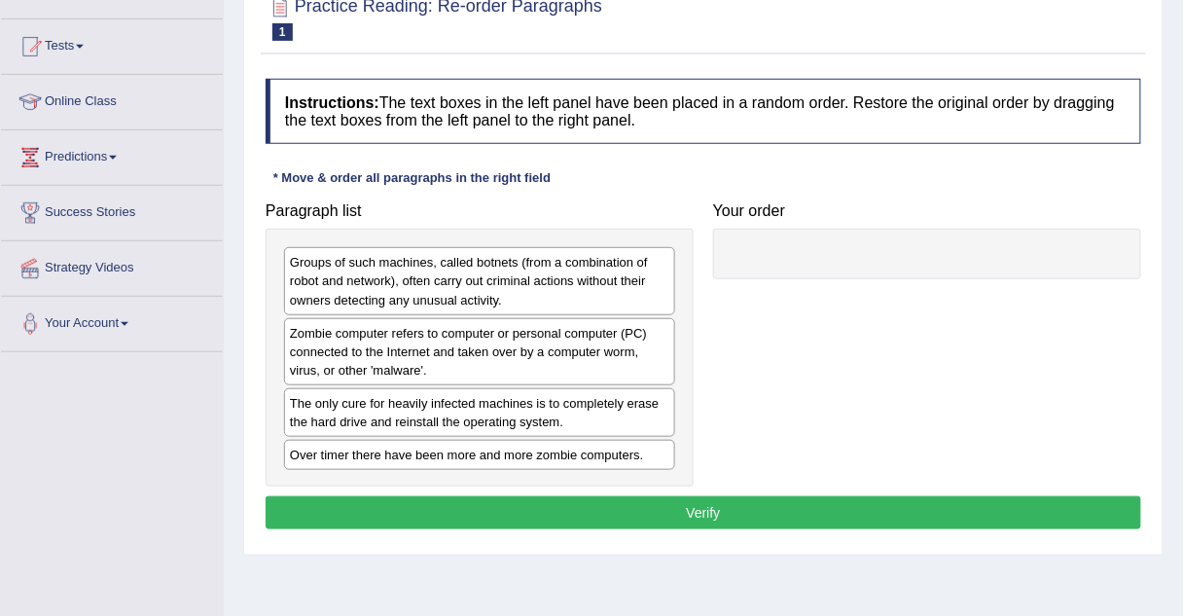
scroll to position [198, 0]
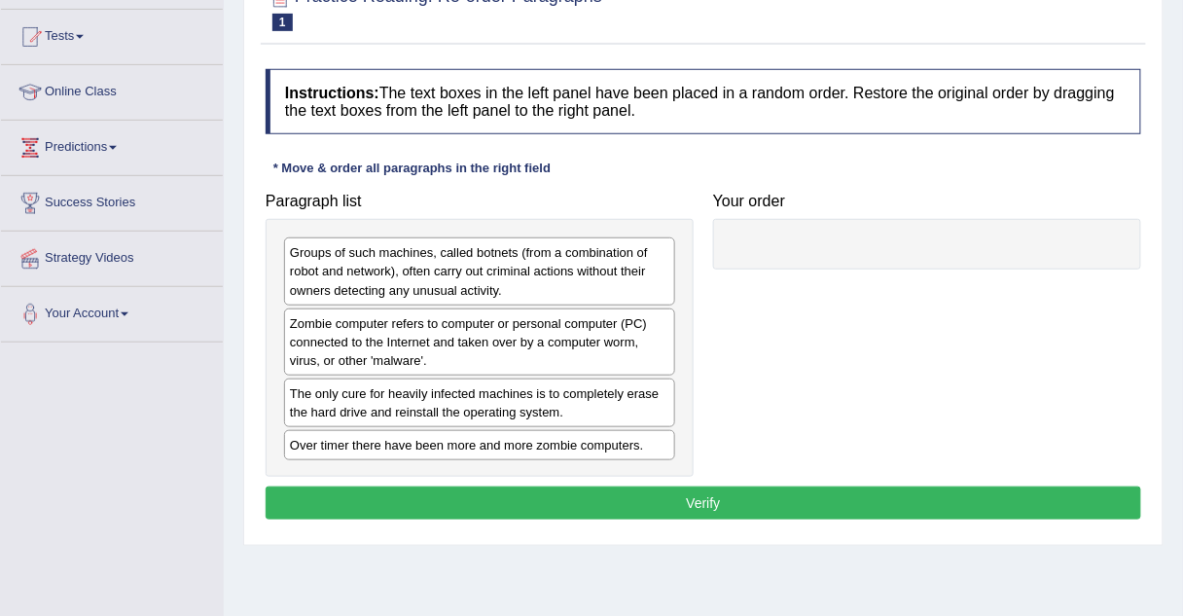
click at [340, 353] on div "Zombie computer refers to computer or personal computer (PC) connected to the I…" at bounding box center [479, 341] width 391 height 67
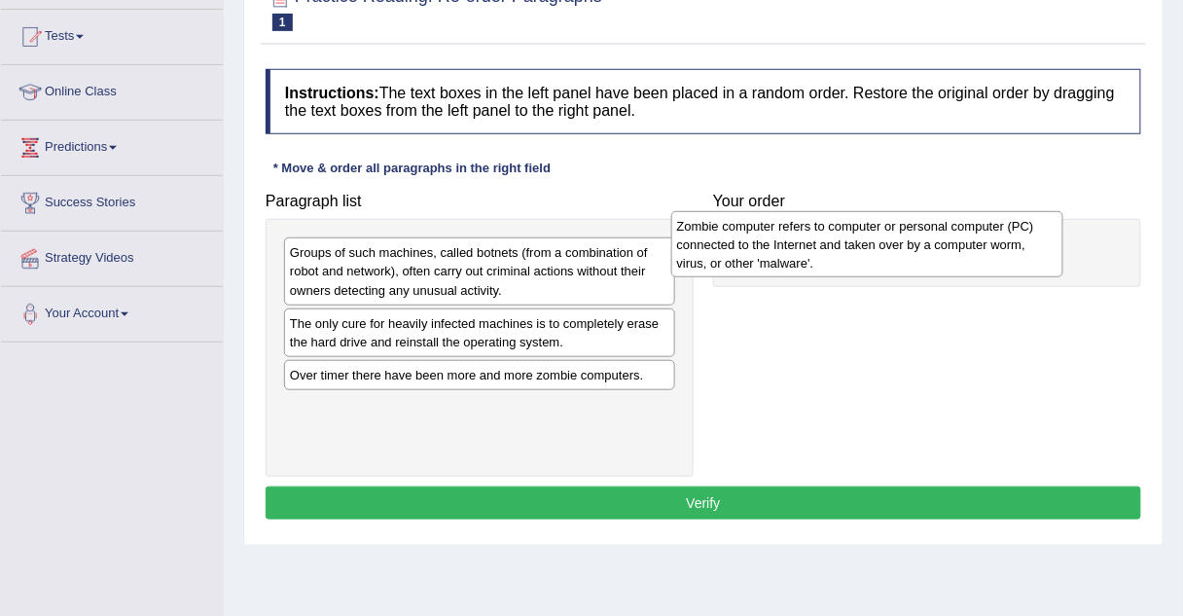
drag, startPoint x: 340, startPoint y: 353, endPoint x: 727, endPoint y: 257, distance: 399.0
click at [727, 257] on div "Zombie computer refers to computer or personal computer (PC) connected to the I…" at bounding box center [867, 244] width 392 height 67
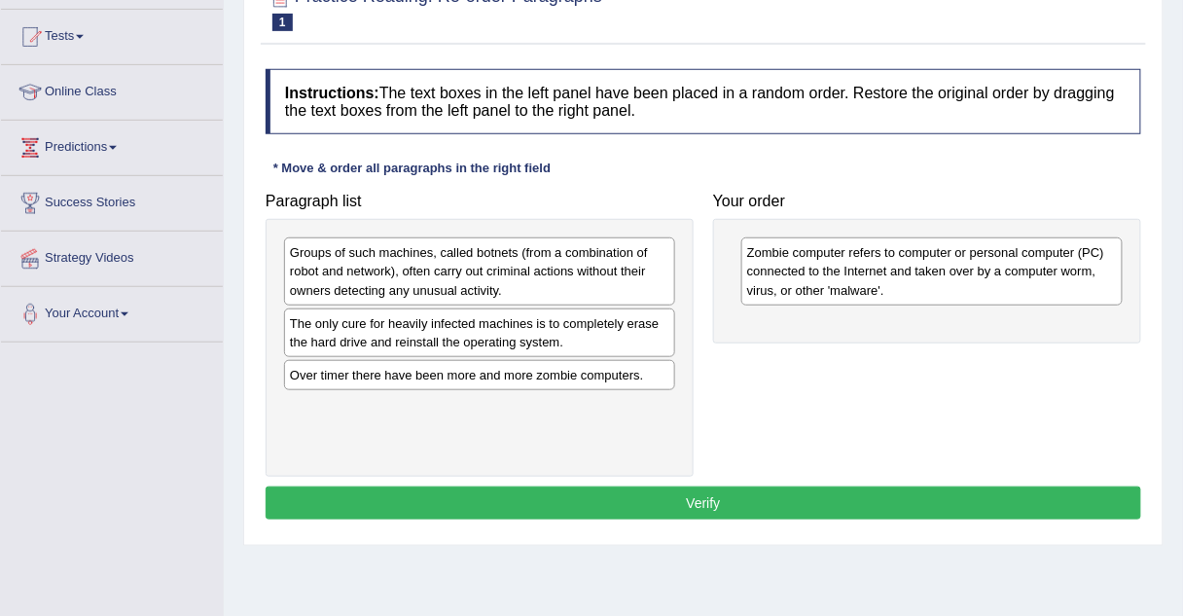
click at [401, 280] on div "Groups of such machines, called botnets (from a combination of robot and networ…" at bounding box center [479, 270] width 391 height 67
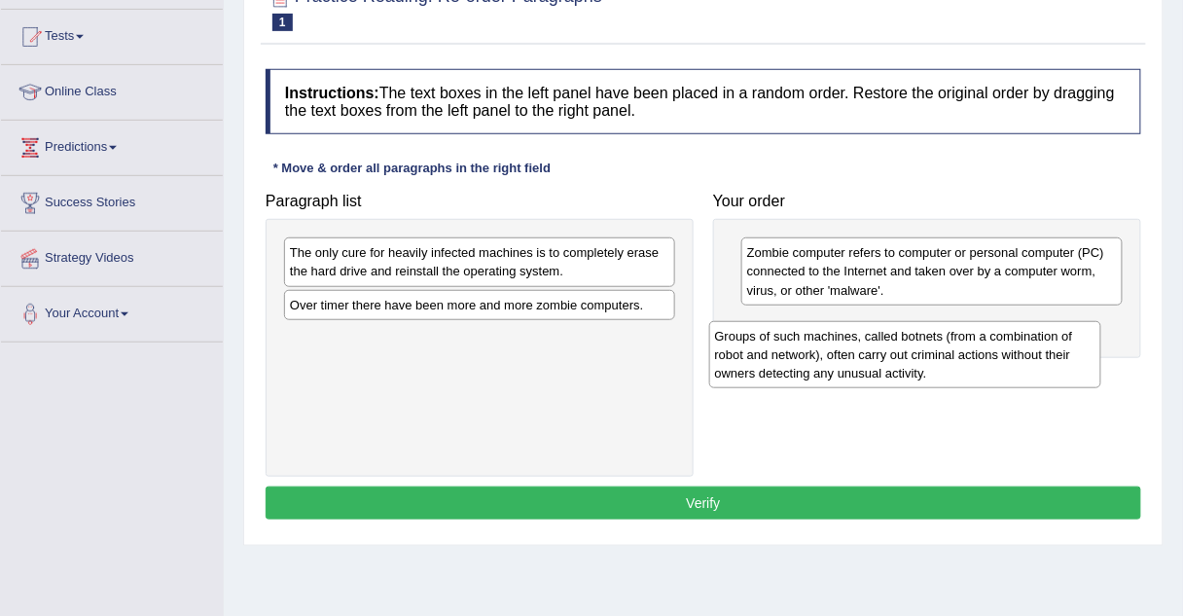
drag, startPoint x: 401, startPoint y: 280, endPoint x: 832, endPoint y: 366, distance: 439.4
click at [832, 366] on div "Groups of such machines, called botnets (from a combination of robot and networ…" at bounding box center [905, 354] width 392 height 67
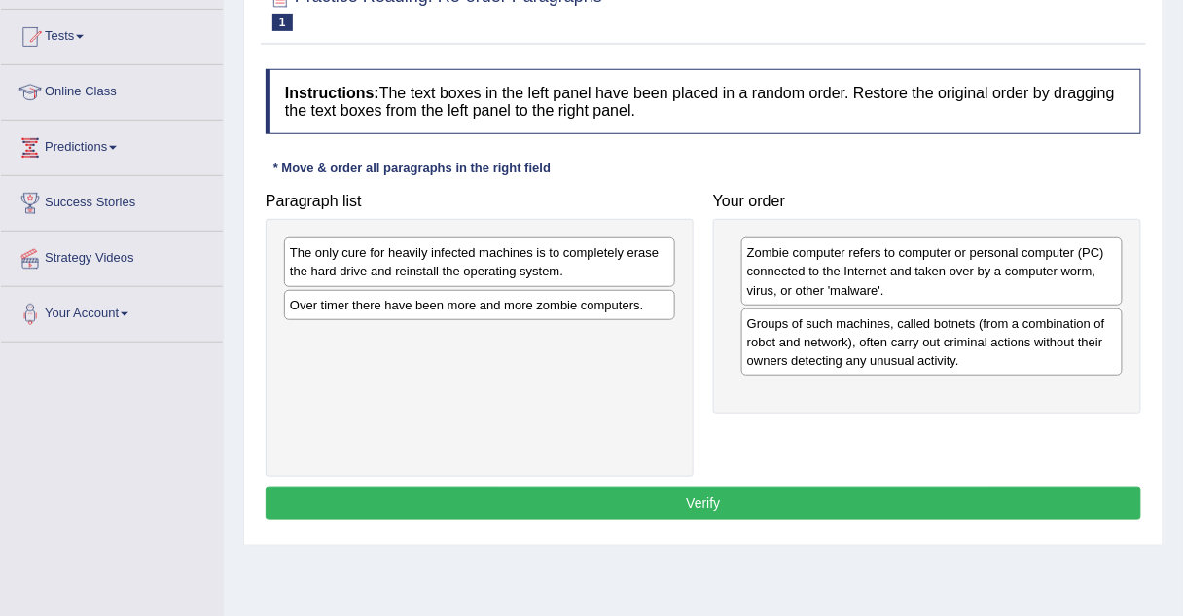
click at [365, 307] on div "Over timer there have been more and more zombie computers." at bounding box center [479, 305] width 391 height 30
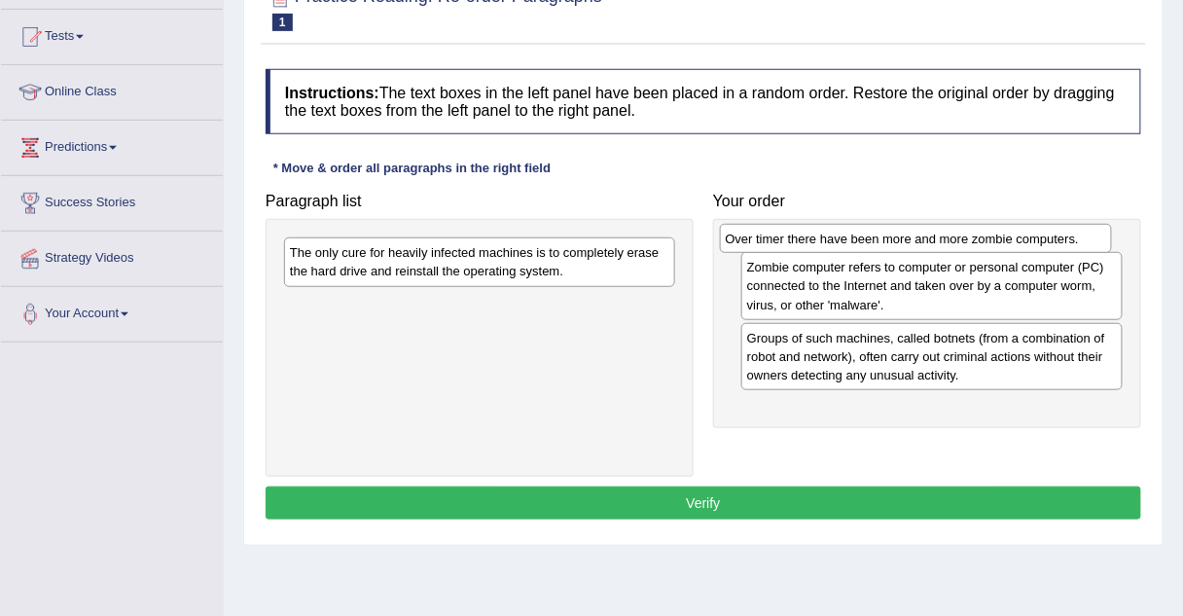
drag, startPoint x: 364, startPoint y: 307, endPoint x: 801, endPoint y: 243, distance: 441.6
click at [801, 243] on div "Over timer there have been more and more zombie computers." at bounding box center [916, 238] width 392 height 29
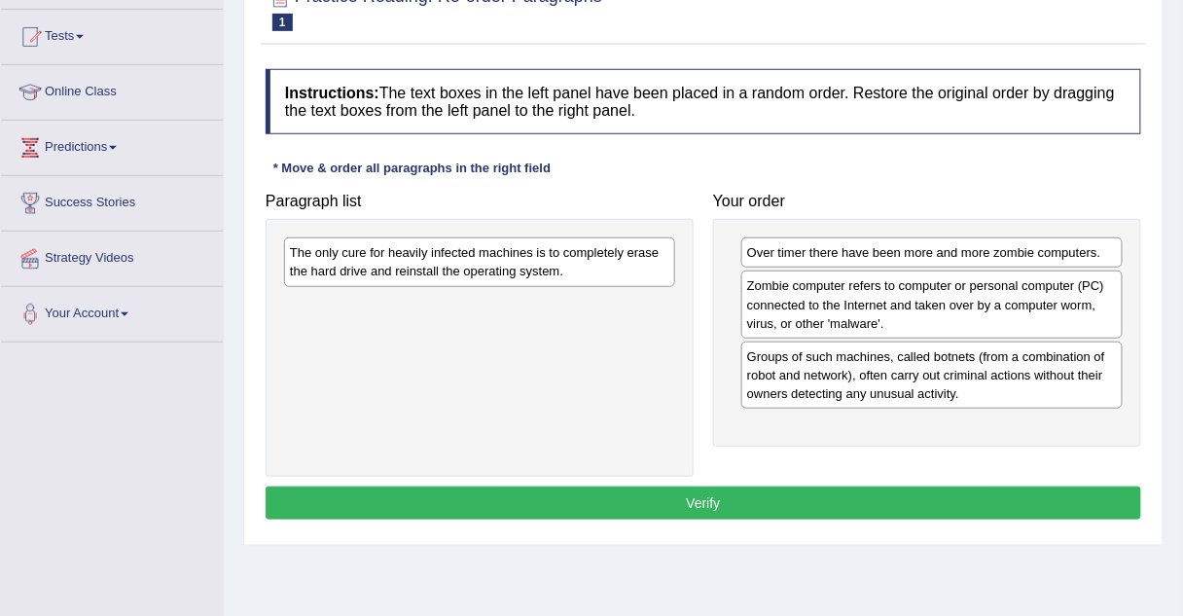
click at [470, 250] on div "The only cure for heavily infected machines is to completely erase the hard dri…" at bounding box center [479, 261] width 391 height 49
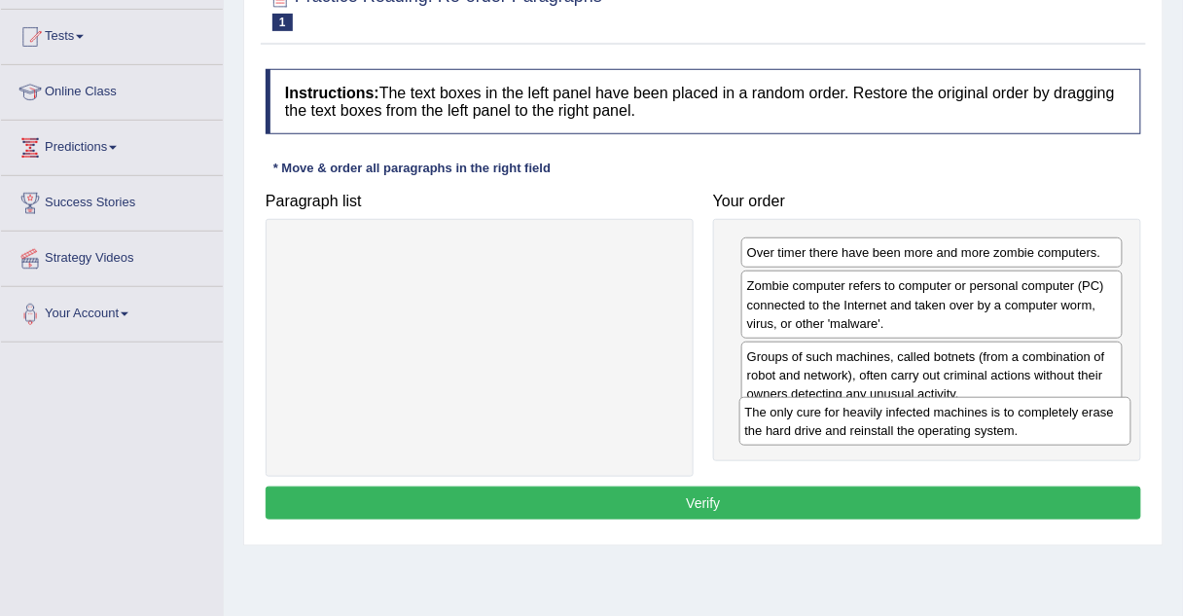
drag, startPoint x: 470, startPoint y: 250, endPoint x: 926, endPoint y: 411, distance: 483.7
click at [926, 411] on div "The only cure for heavily infected machines is to completely erase the hard dri…" at bounding box center [935, 421] width 392 height 49
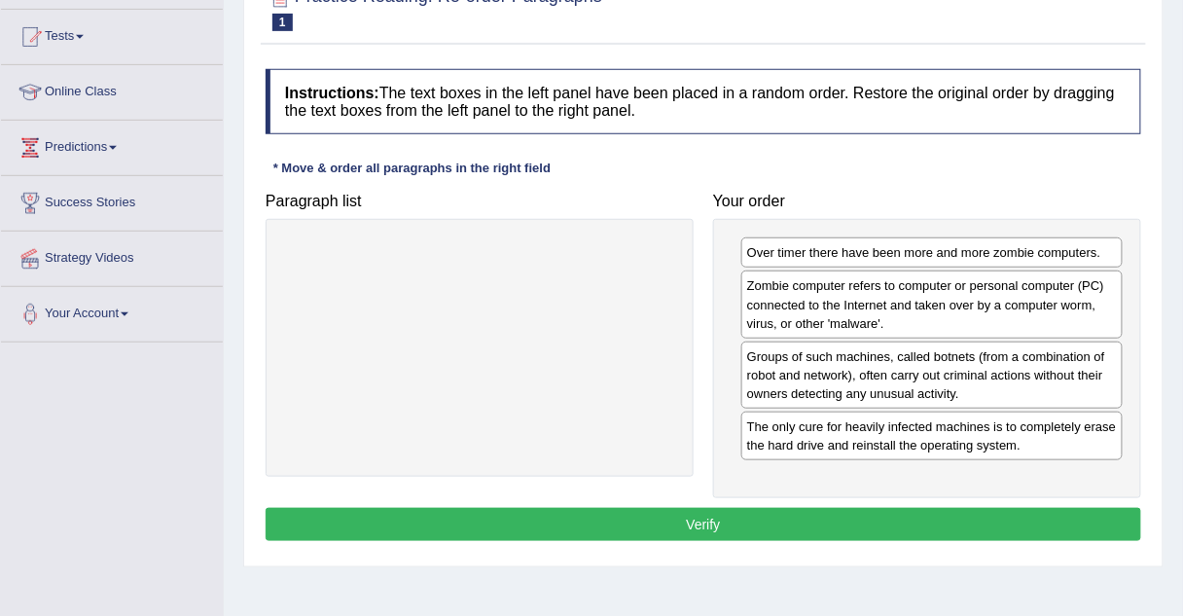
click at [671, 511] on button "Verify" at bounding box center [704, 524] width 876 height 33
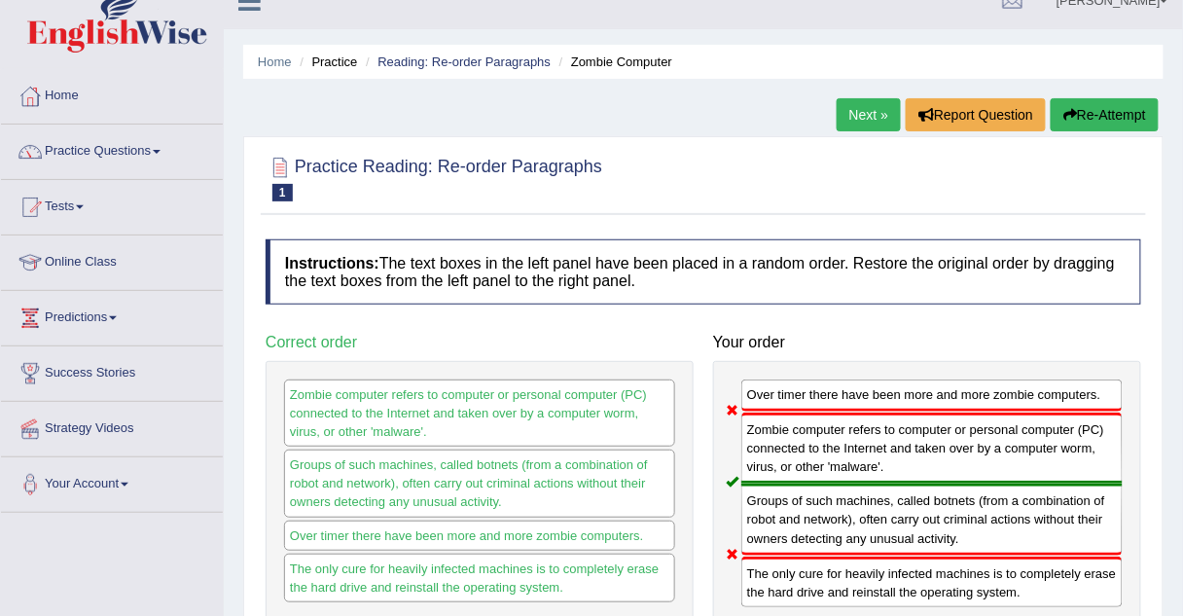
scroll to position [0, 0]
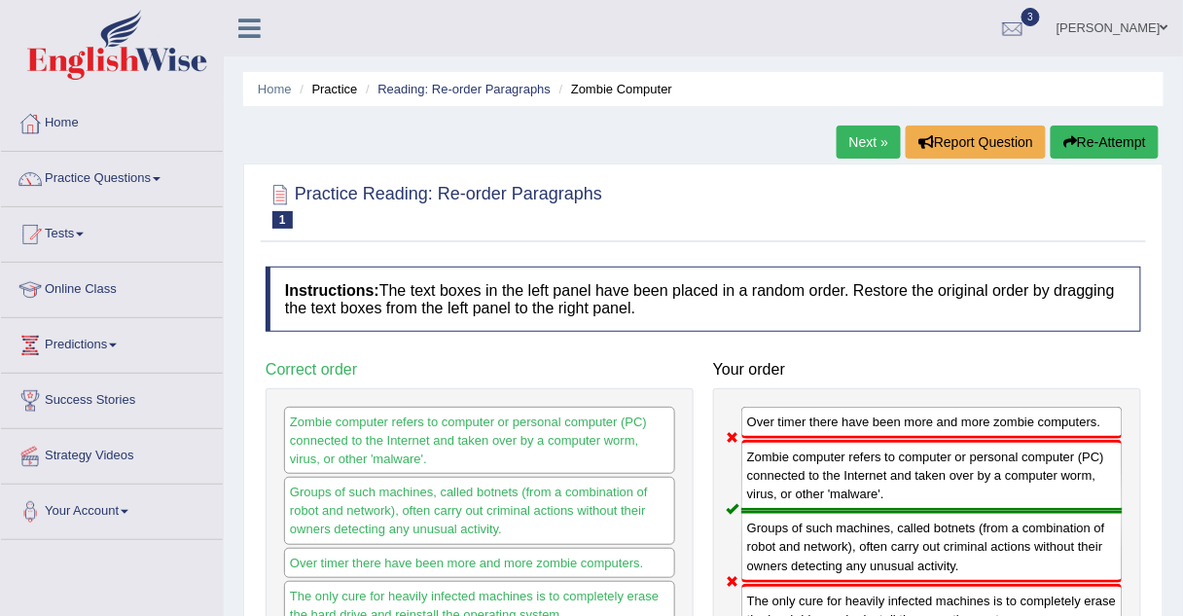
click at [860, 150] on link "Next »" at bounding box center [869, 142] width 64 height 33
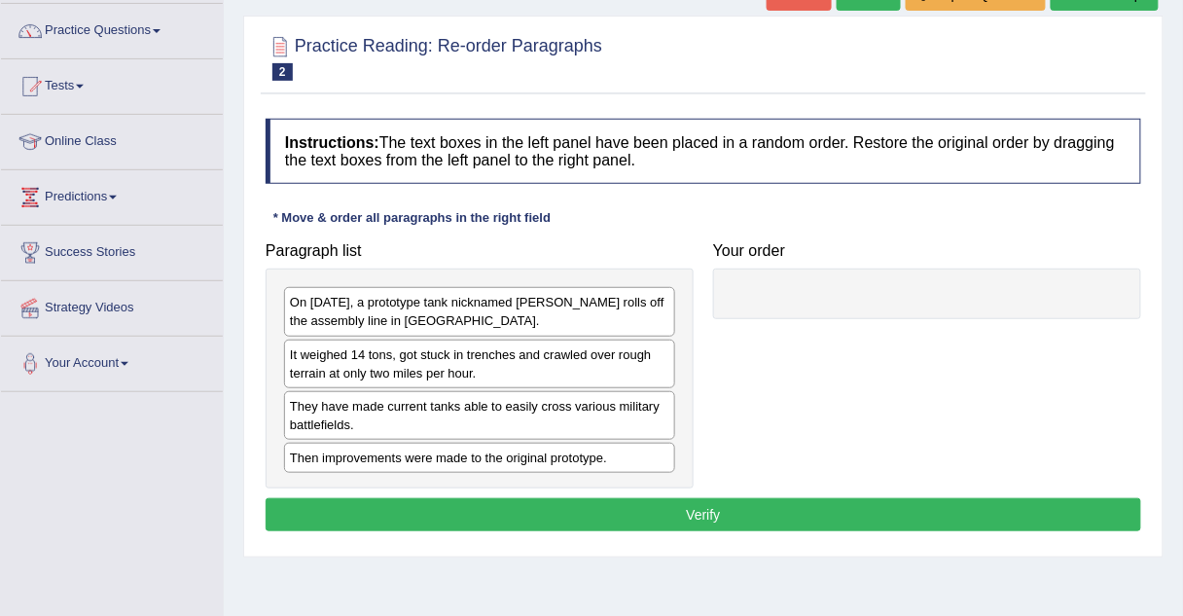
scroll to position [149, 0]
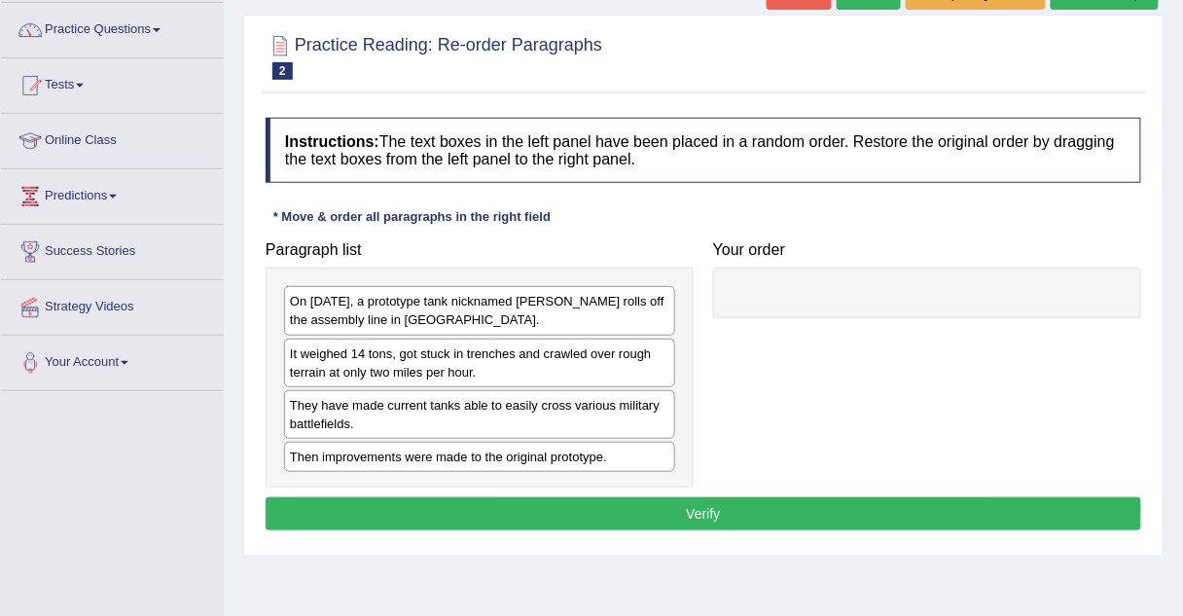
click at [377, 313] on div "On [DATE], a prototype tank nicknamed [PERSON_NAME] rolls off the assembly line…" at bounding box center [479, 310] width 391 height 49
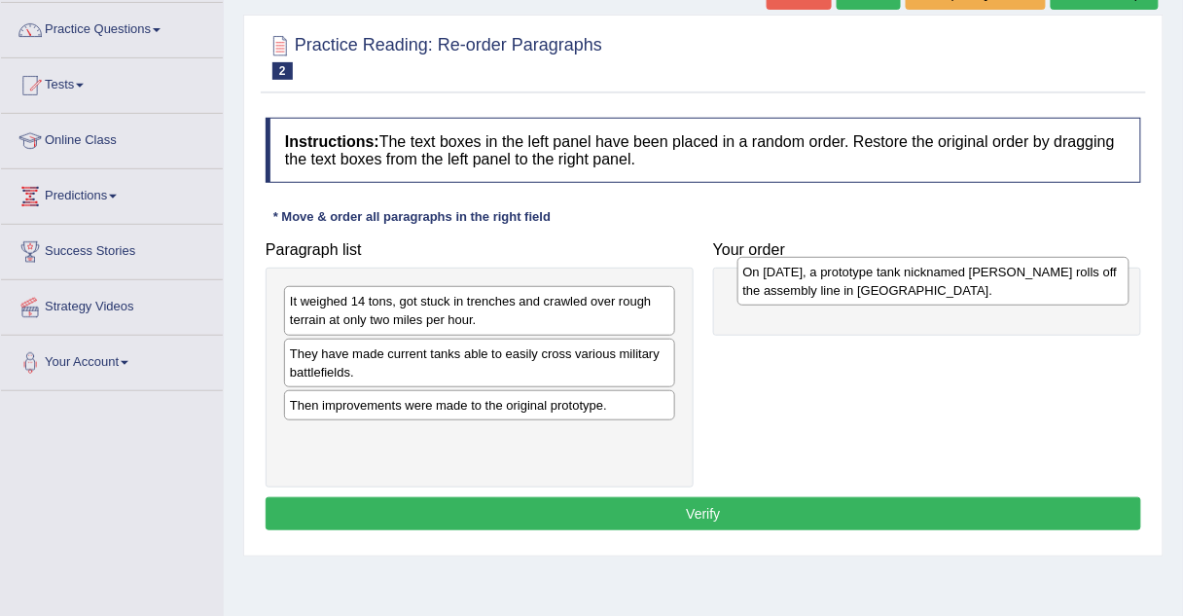
drag, startPoint x: 377, startPoint y: 313, endPoint x: 830, endPoint y: 284, distance: 454.3
click at [830, 284] on div "On [DATE], a prototype tank nicknamed [PERSON_NAME] rolls off the assembly line…" at bounding box center [934, 281] width 392 height 49
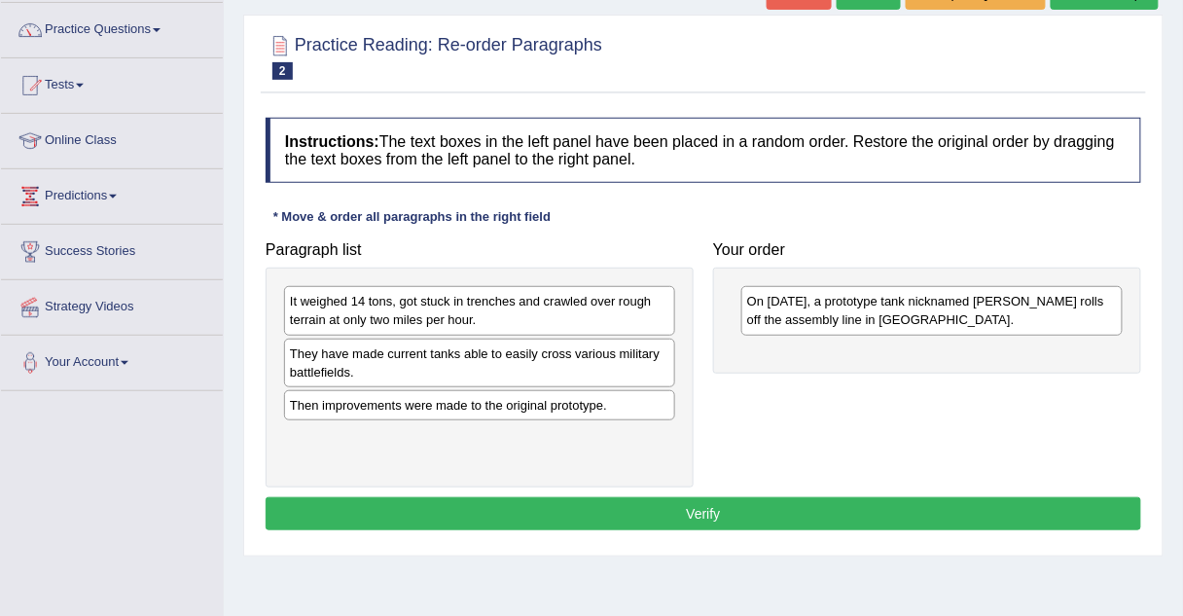
click at [441, 323] on div "It weighed 14 tons, got stuck in trenches and crawled over rough terrain at onl…" at bounding box center [479, 310] width 391 height 49
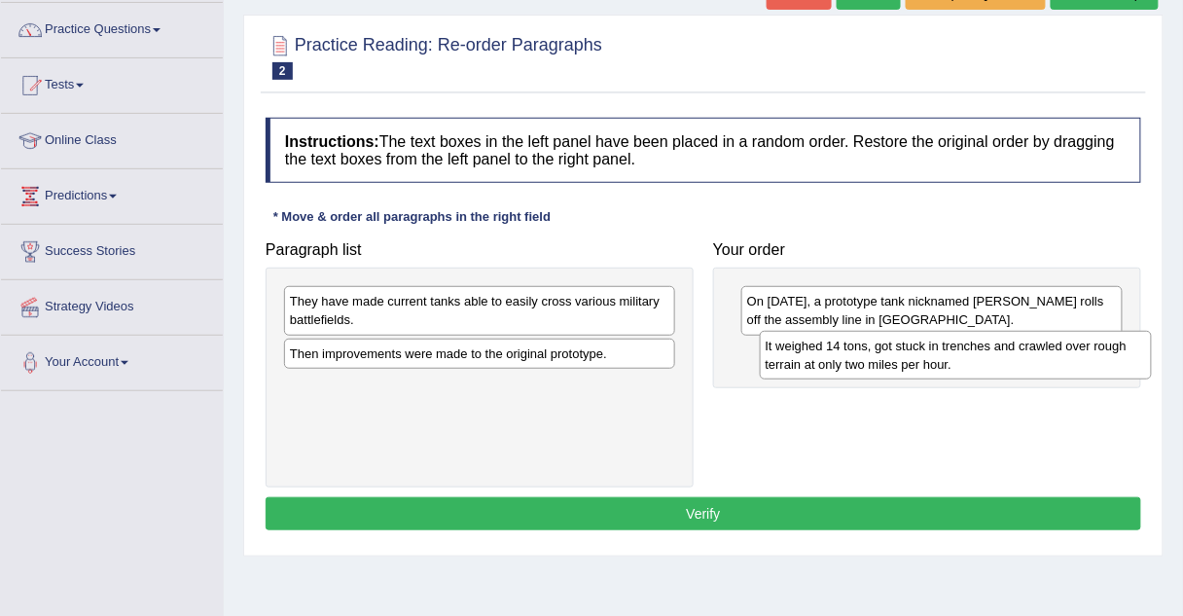
drag, startPoint x: 441, startPoint y: 323, endPoint x: 915, endPoint y: 368, distance: 475.9
click at [915, 368] on div "It weighed 14 tons, got stuck in trenches and crawled over rough terrain at onl…" at bounding box center [956, 355] width 392 height 49
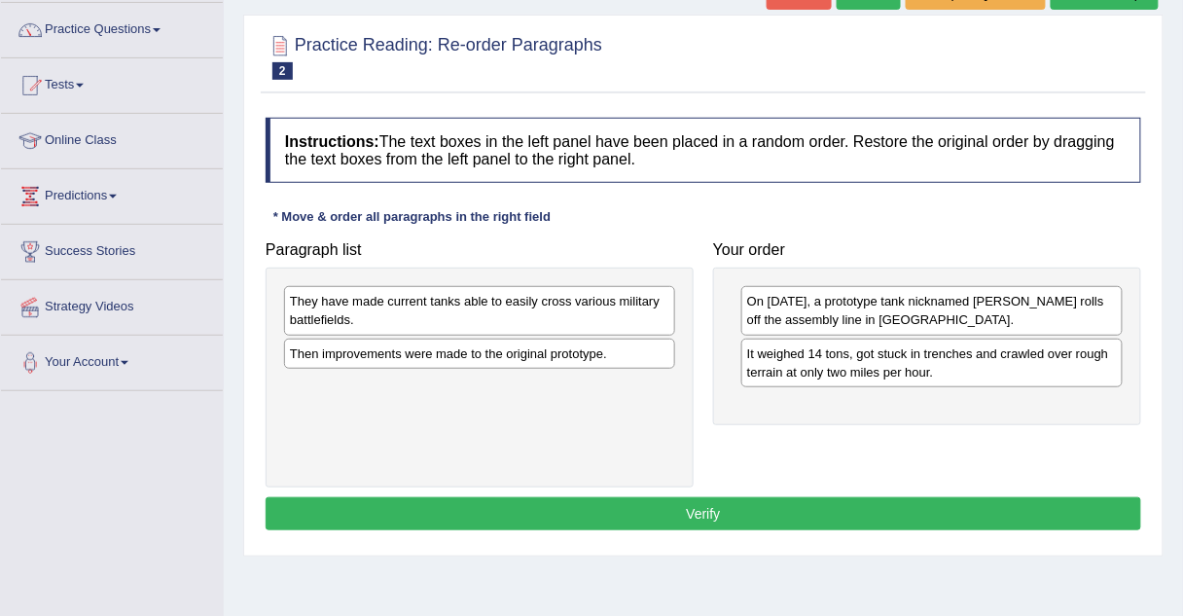
click at [486, 319] on div "They have made current tanks able to easily cross various military battlefields." at bounding box center [479, 310] width 391 height 49
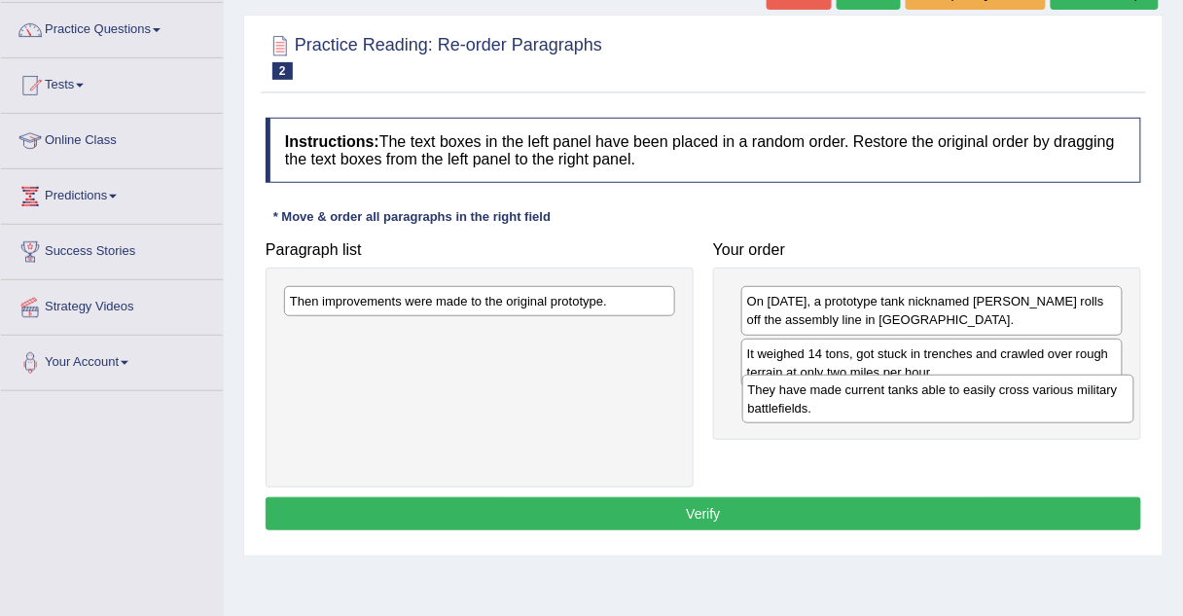
drag, startPoint x: 486, startPoint y: 319, endPoint x: 944, endPoint y: 408, distance: 465.8
click at [944, 408] on div "They have made current tanks able to easily cross various military battlefields." at bounding box center [938, 399] width 392 height 49
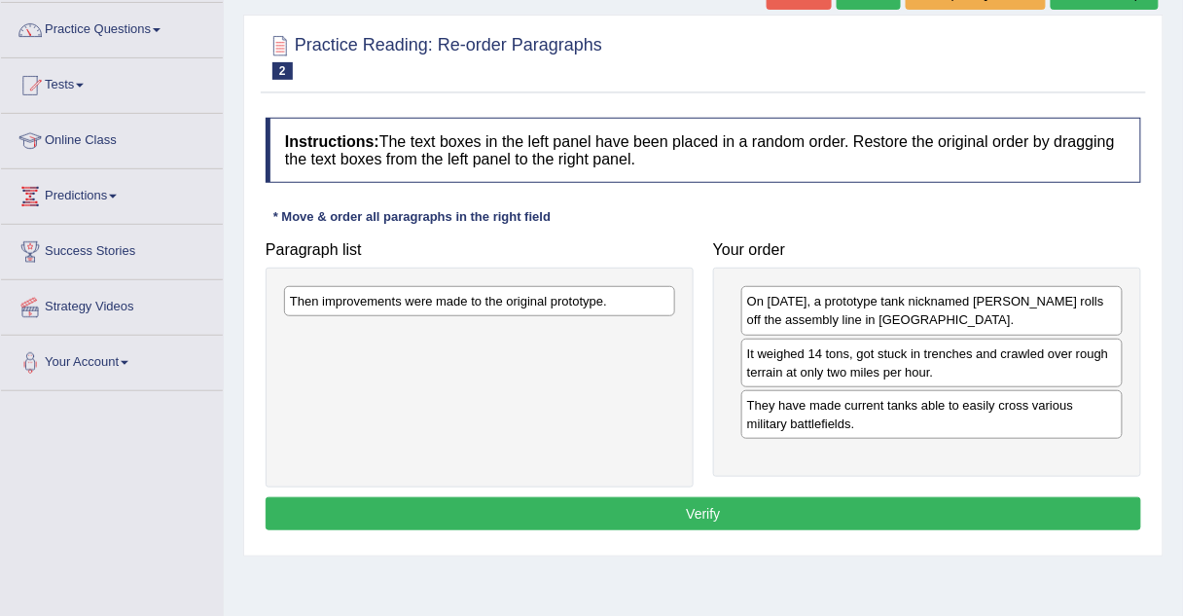
click at [514, 302] on div "Then improvements were made to the original prototype." at bounding box center [479, 301] width 391 height 30
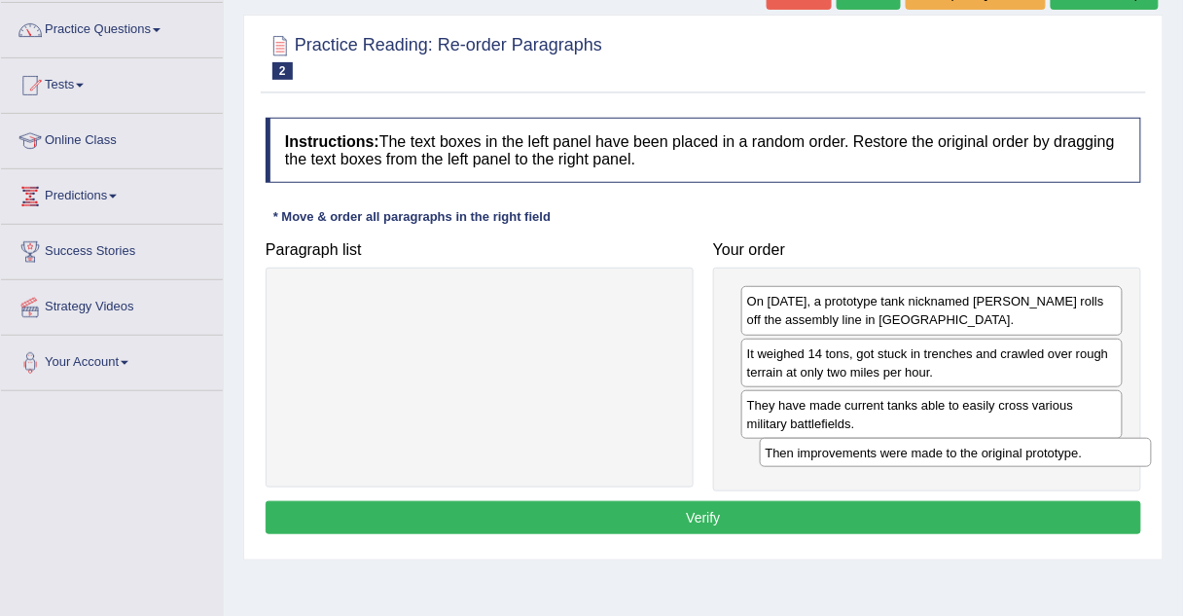
drag, startPoint x: 514, startPoint y: 302, endPoint x: 989, endPoint y: 452, distance: 498.2
click at [989, 452] on div "Then improvements were made to the original prototype." at bounding box center [956, 452] width 392 height 29
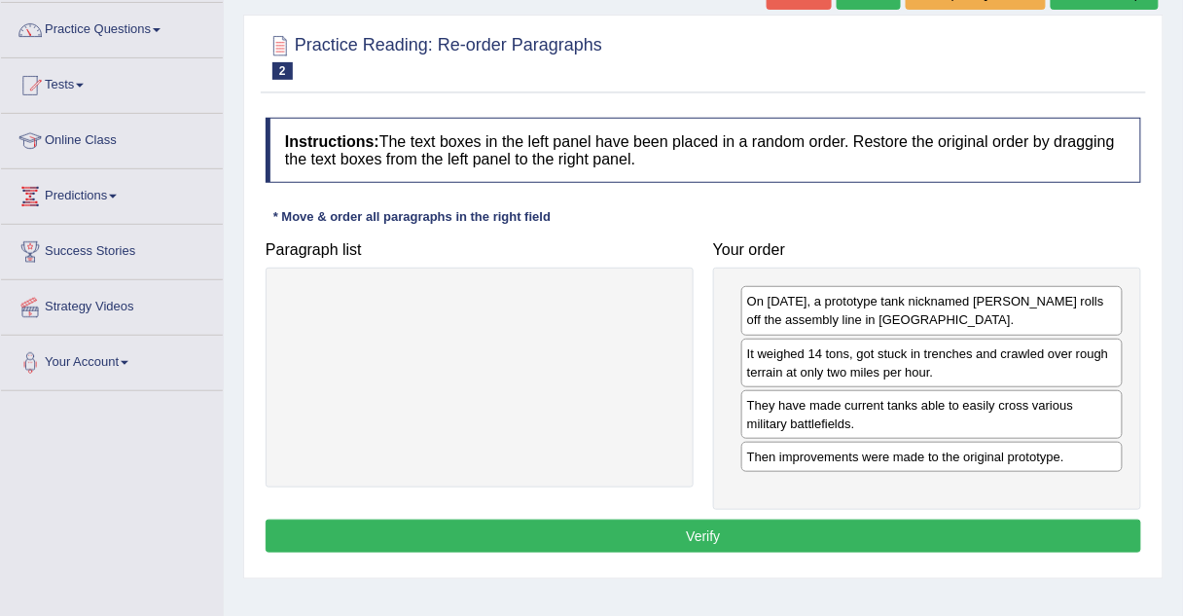
click at [664, 526] on button "Verify" at bounding box center [704, 536] width 876 height 33
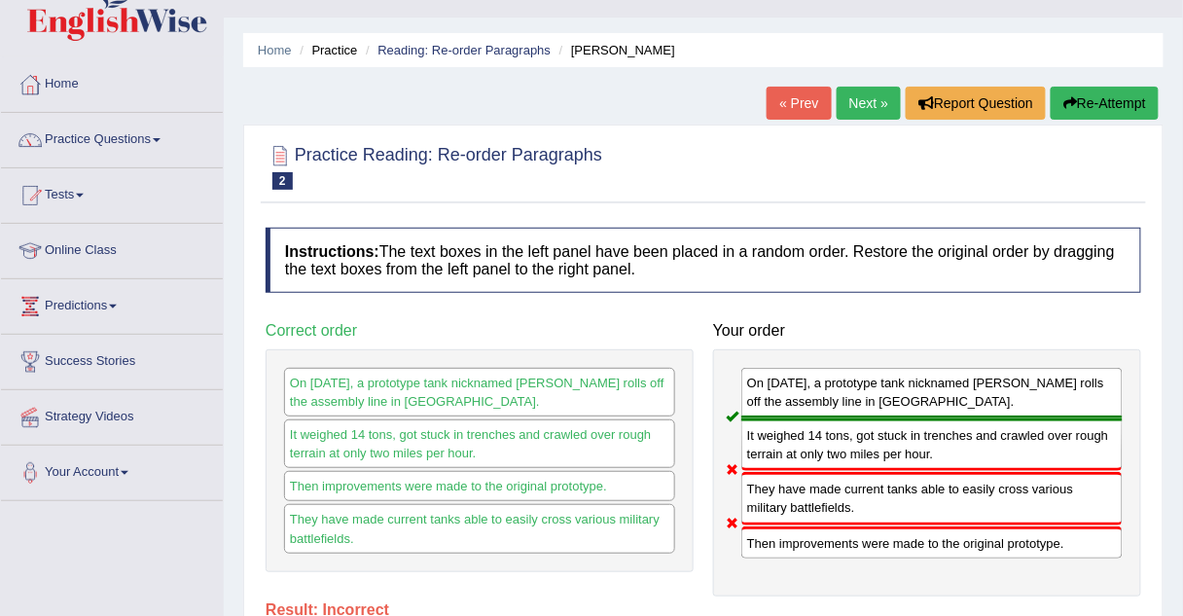
scroll to position [37, 0]
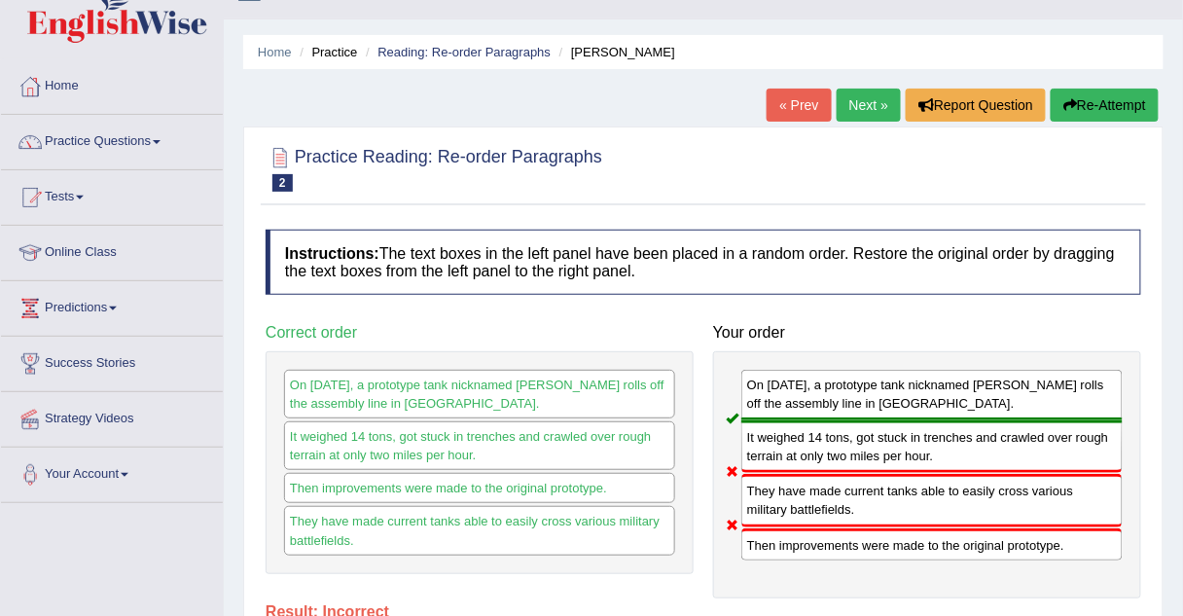
click at [859, 108] on link "Next »" at bounding box center [869, 105] width 64 height 33
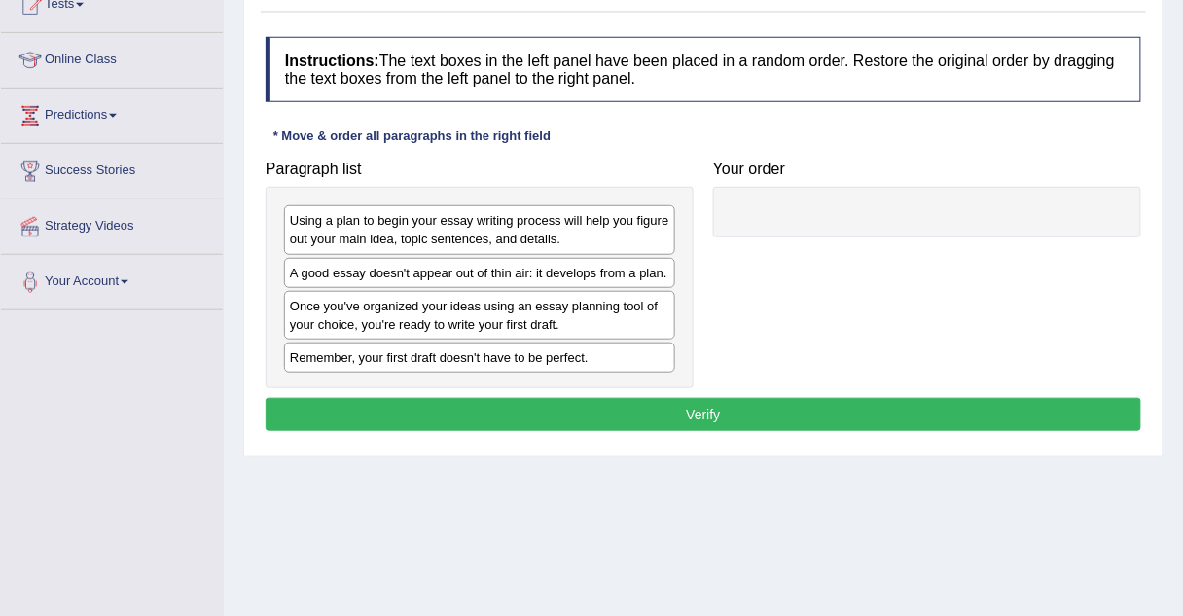
scroll to position [230, 0]
click at [330, 270] on div "A good essay doesn't appear out of thin air: it develops from a plan." at bounding box center [479, 273] width 391 height 30
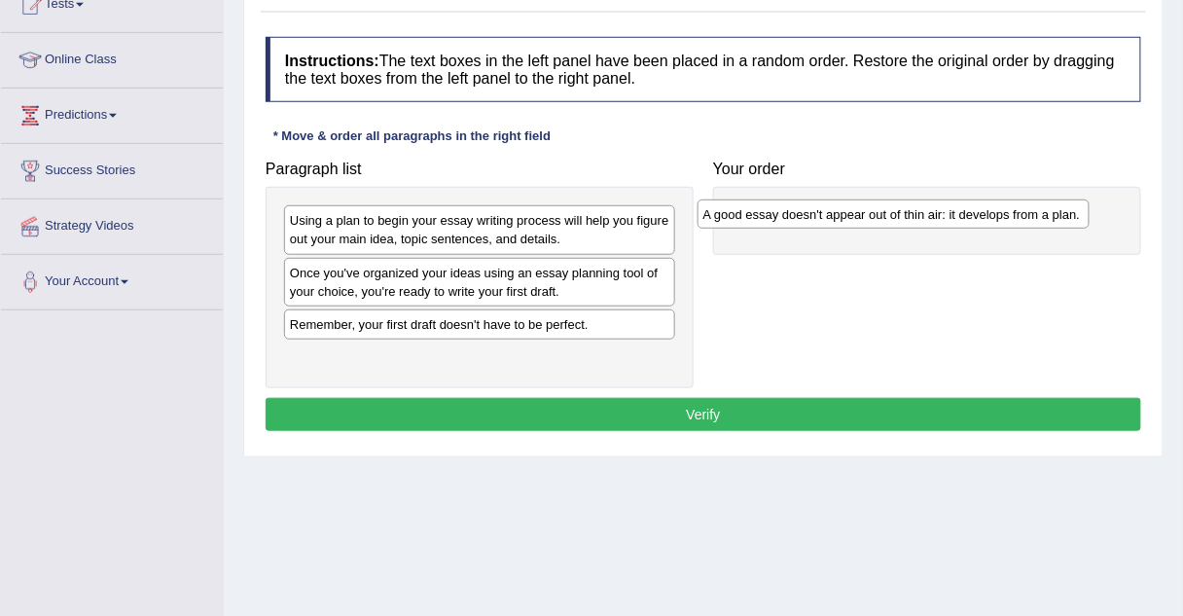
drag, startPoint x: 330, startPoint y: 270, endPoint x: 743, endPoint y: 213, distance: 417.5
click at [743, 213] on div "A good essay doesn't appear out of thin air: it develops from a plan." at bounding box center [894, 213] width 392 height 29
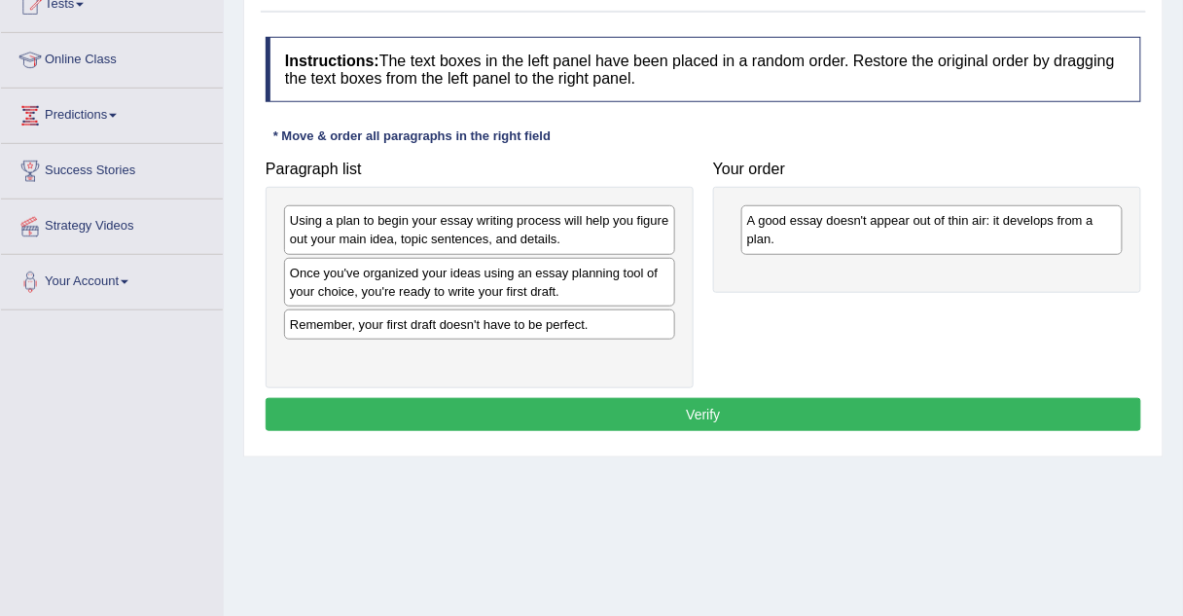
click at [387, 281] on div "Once you've organized your ideas using an essay planning tool of your choice, y…" at bounding box center [479, 282] width 391 height 49
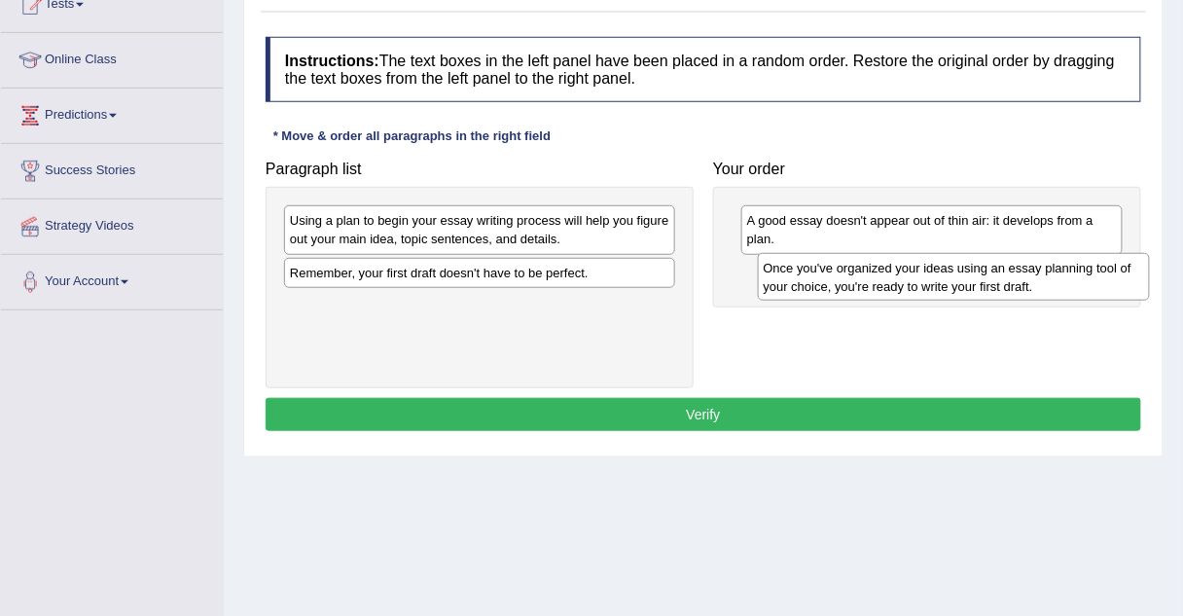
drag, startPoint x: 387, startPoint y: 281, endPoint x: 861, endPoint y: 276, distance: 473.9
click at [861, 276] on div "Once you've organized your ideas using an essay planning tool of your choice, y…" at bounding box center [954, 277] width 392 height 49
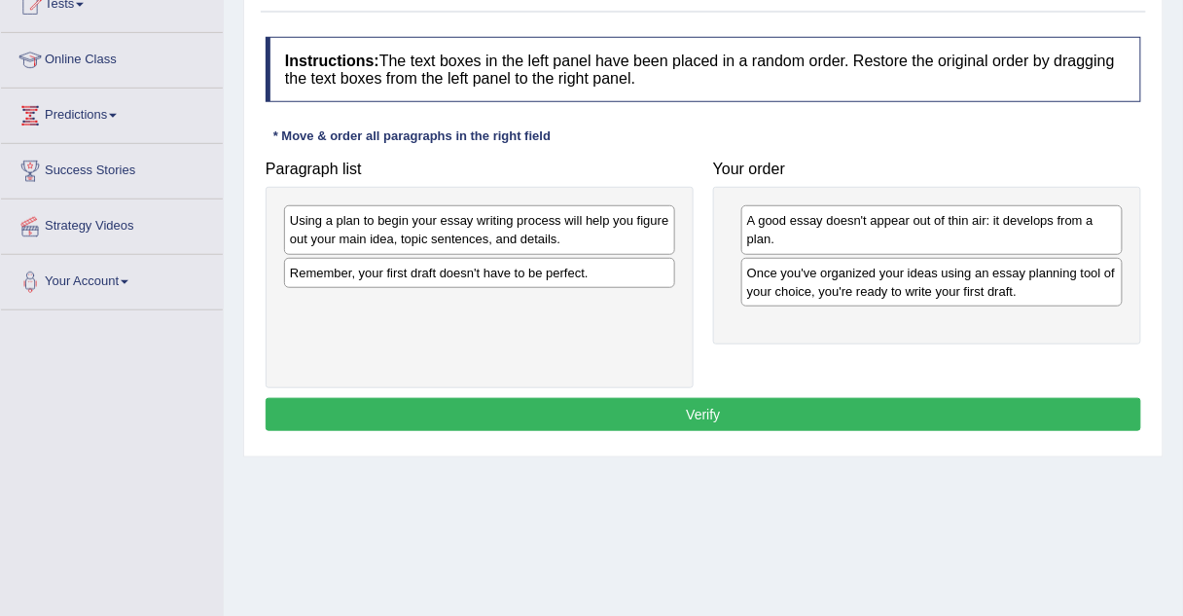
click at [458, 229] on div "Using a plan to begin your essay writing process will help you figure out your …" at bounding box center [479, 229] width 391 height 49
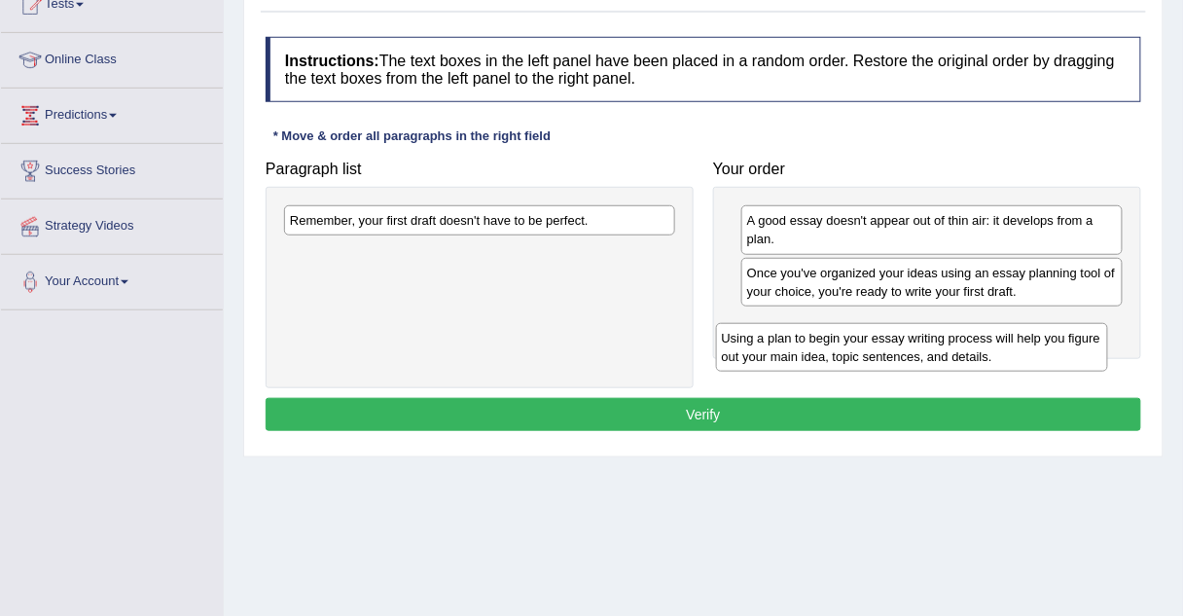
drag, startPoint x: 458, startPoint y: 229, endPoint x: 888, endPoint y: 347, distance: 446.1
click at [888, 347] on div "Using a plan to begin your essay writing process will help you figure out your …" at bounding box center [912, 347] width 392 height 49
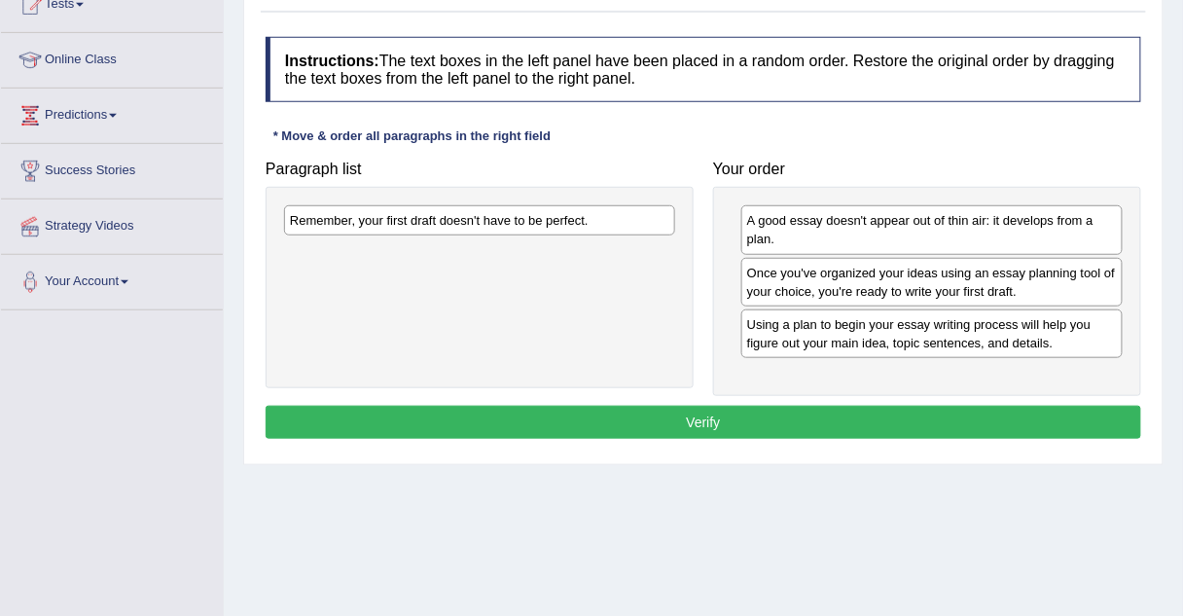
click at [444, 216] on div "Remember, your first draft doesn't have to be perfect." at bounding box center [479, 220] width 391 height 30
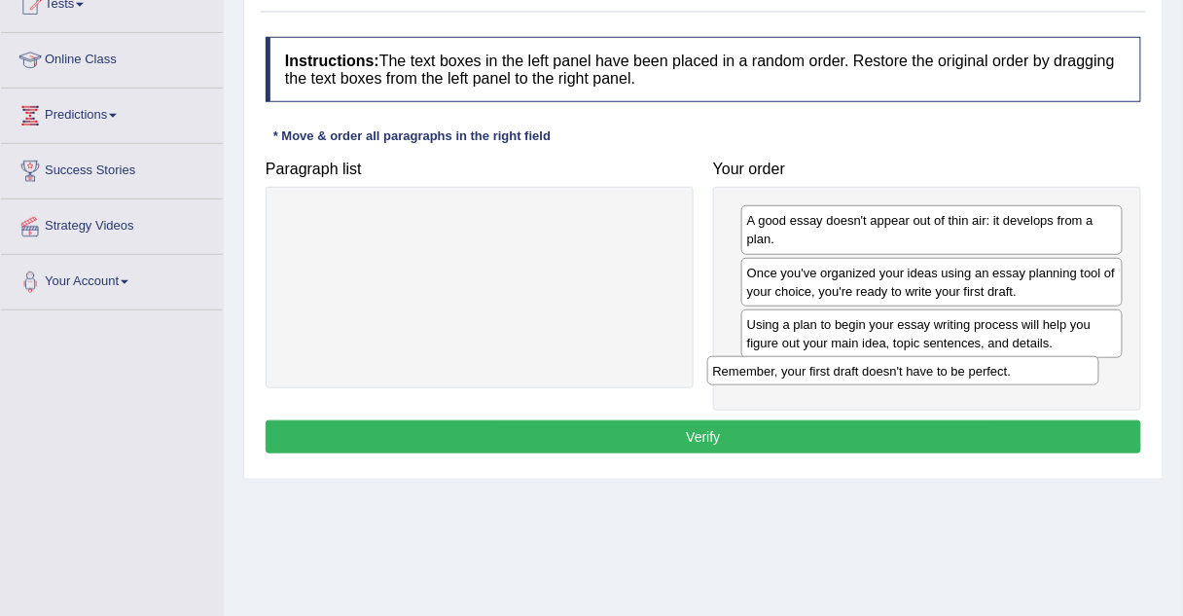
drag, startPoint x: 444, startPoint y: 216, endPoint x: 867, endPoint y: 368, distance: 449.6
click at [867, 368] on div "Remember, your first draft doesn't have to be perfect." at bounding box center [903, 370] width 392 height 29
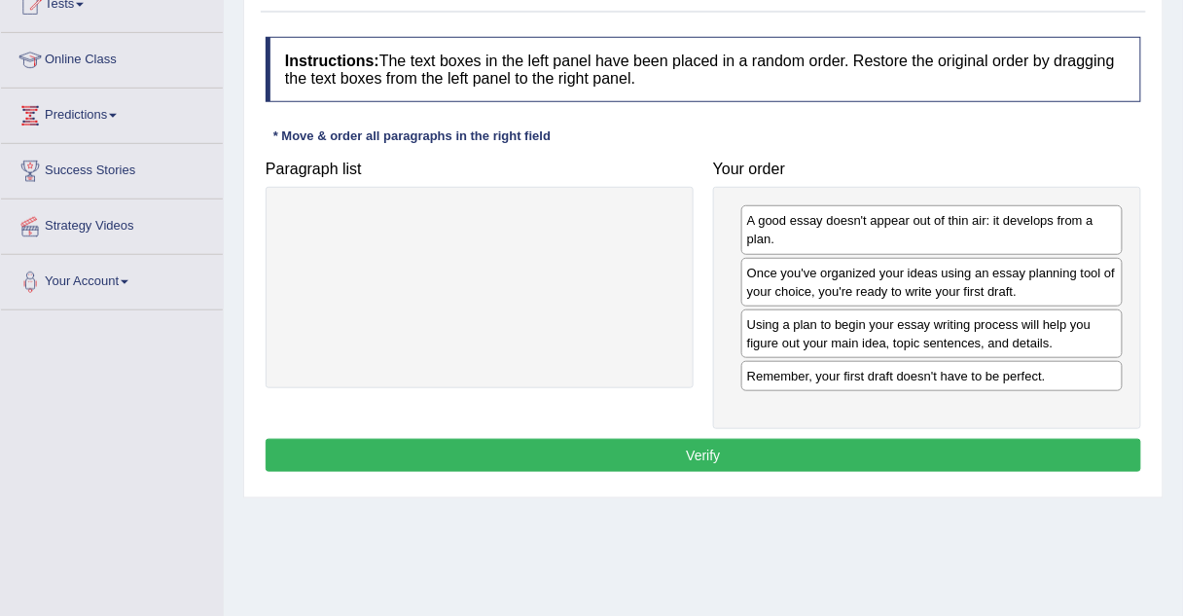
click at [679, 445] on button "Verify" at bounding box center [704, 455] width 876 height 33
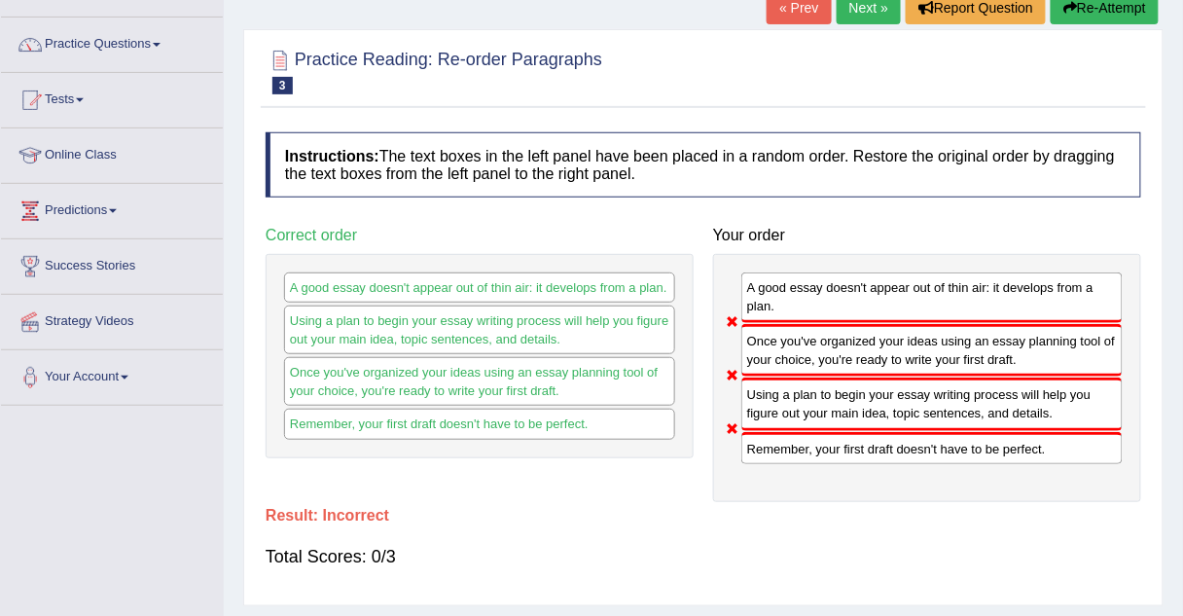
scroll to position [118, 0]
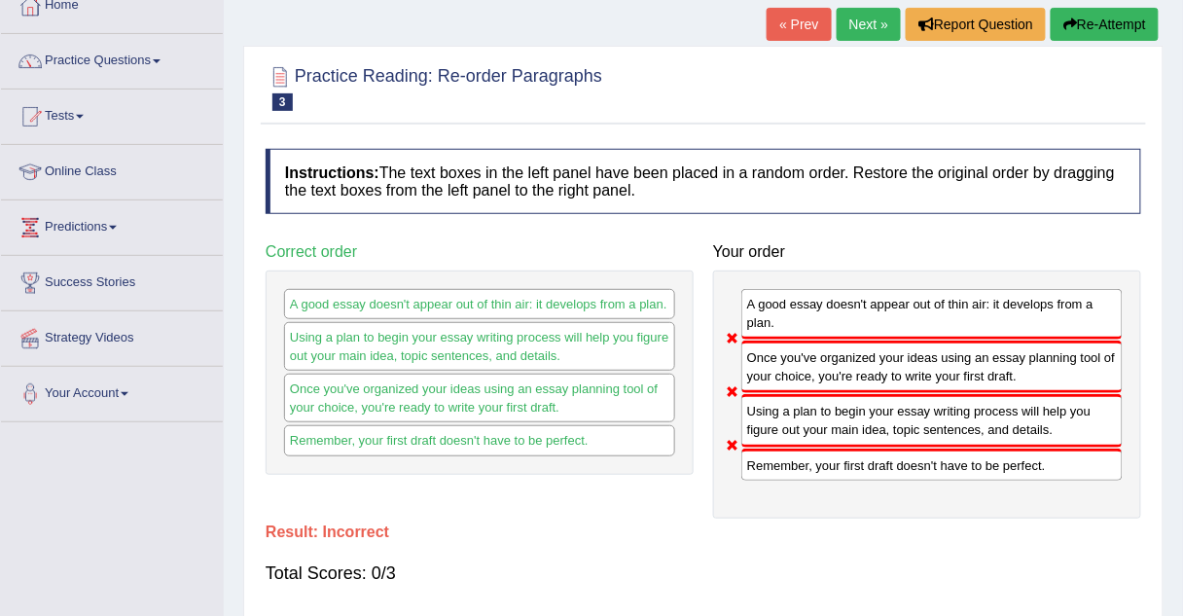
click at [861, 20] on link "Next »" at bounding box center [869, 24] width 64 height 33
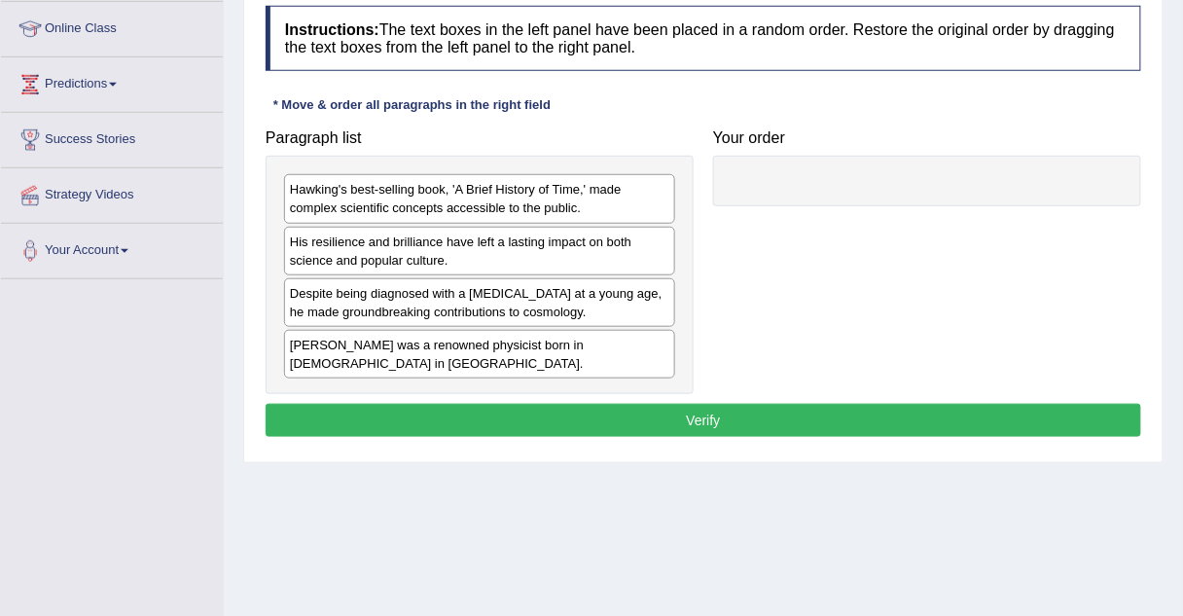
scroll to position [262, 0]
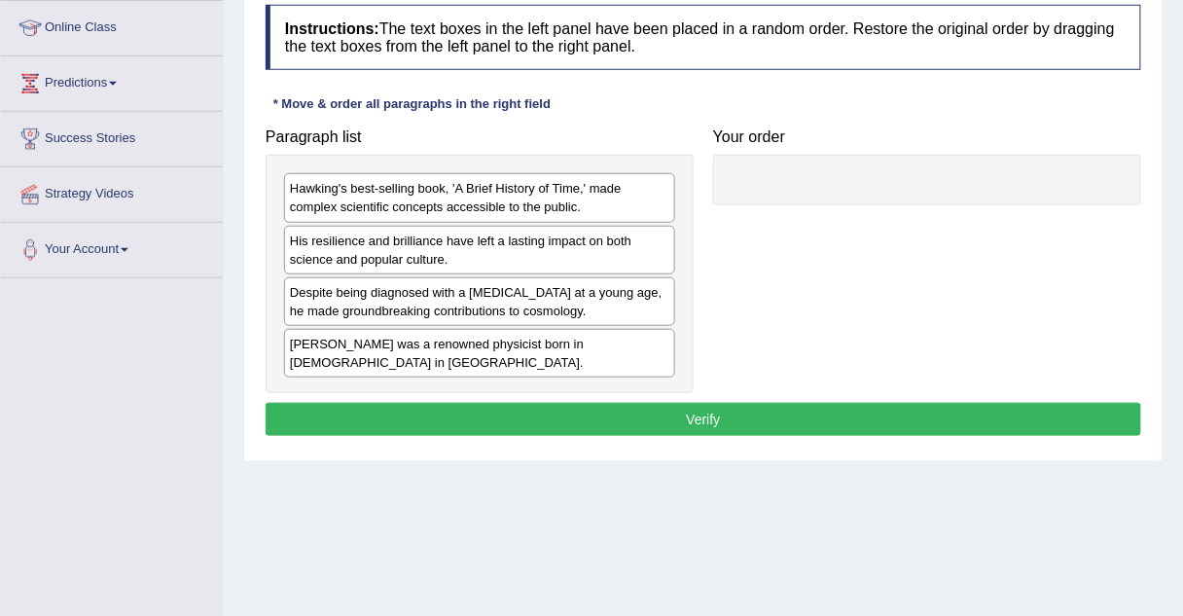
click at [369, 210] on div "Hawking's best-selling book, 'A Brief History of Time,' made complex scientific…" at bounding box center [479, 197] width 391 height 49
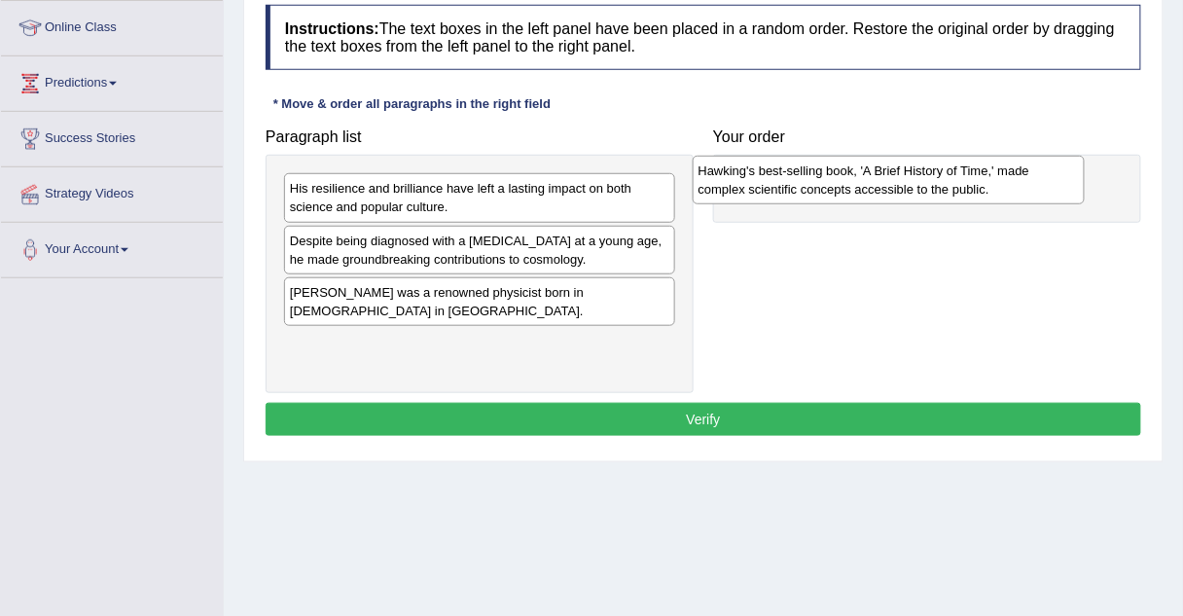
drag, startPoint x: 369, startPoint y: 210, endPoint x: 783, endPoint y: 191, distance: 414.9
click at [783, 191] on div "Hawking's best-selling book, 'A Brief History of Time,' made complex scientific…" at bounding box center [889, 180] width 392 height 49
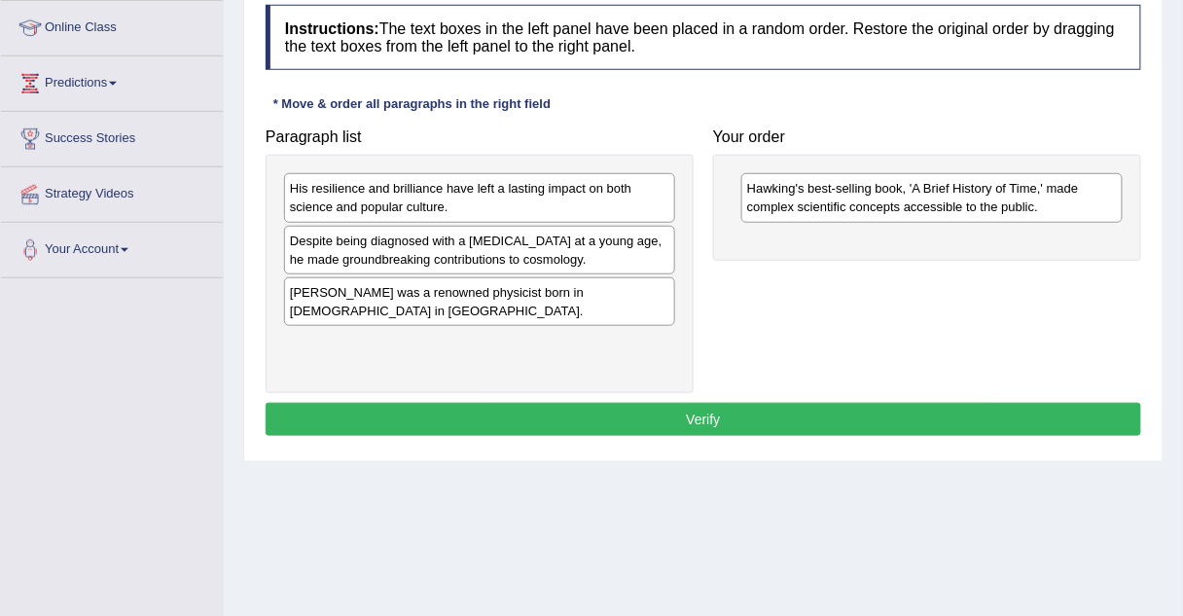
click at [343, 206] on div "His resilience and brilliance have left a lasting impact on both science and po…" at bounding box center [479, 197] width 391 height 49
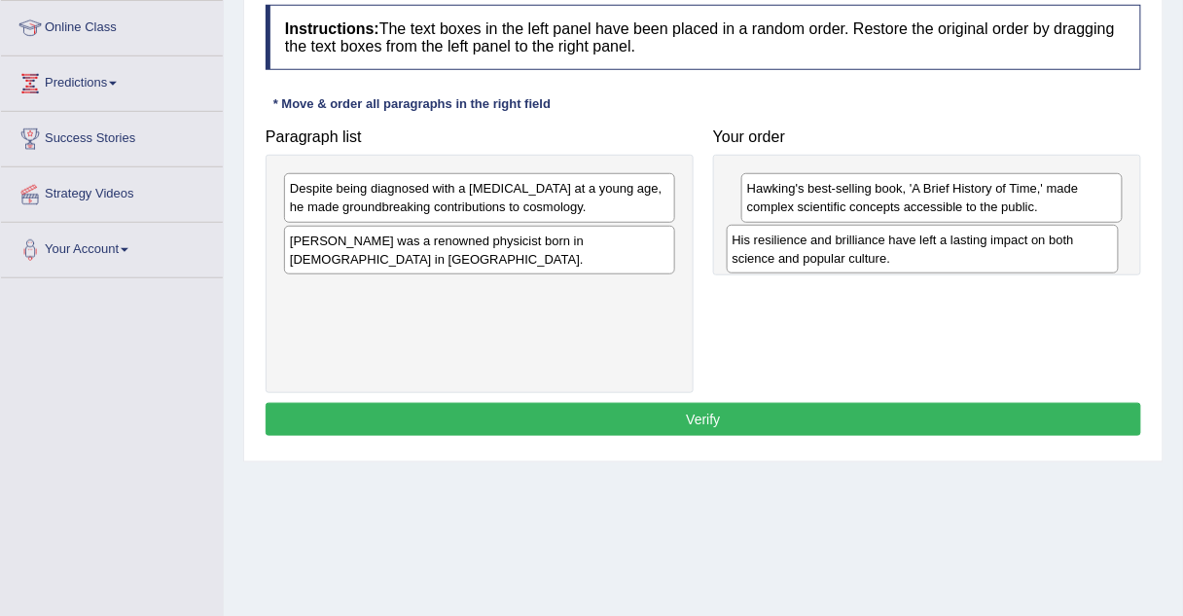
drag, startPoint x: 343, startPoint y: 206, endPoint x: 786, endPoint y: 258, distance: 445.7
click at [786, 258] on div "His resilience and brilliance have left a lasting impact on both science and po…" at bounding box center [923, 249] width 392 height 49
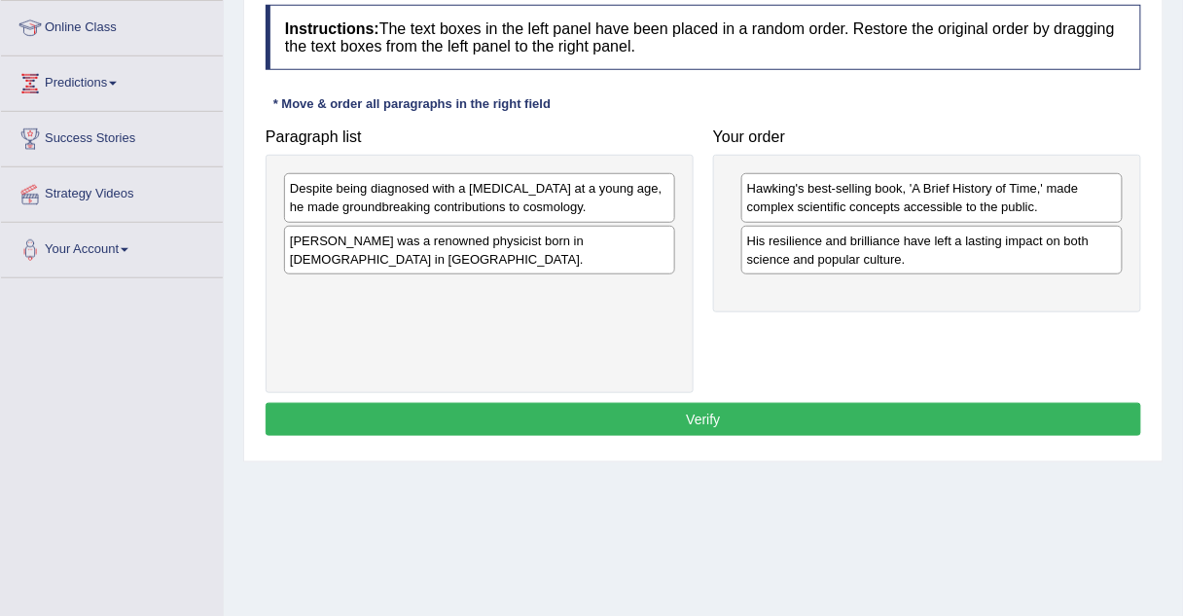
click at [525, 191] on div "Despite being diagnosed with a motor neuron disease at a young age, he made gro…" at bounding box center [479, 197] width 391 height 49
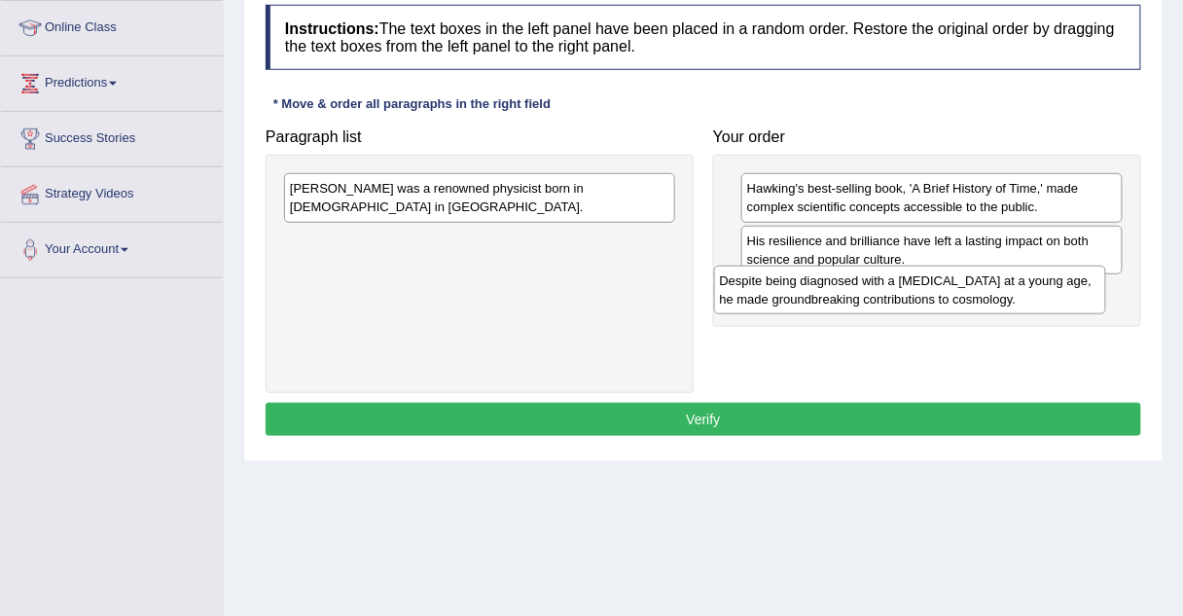
drag, startPoint x: 525, startPoint y: 191, endPoint x: 973, endPoint y: 285, distance: 457.4
click at [973, 285] on div "Despite being diagnosed with a motor neuron disease at a young age, he made gro…" at bounding box center [910, 290] width 392 height 49
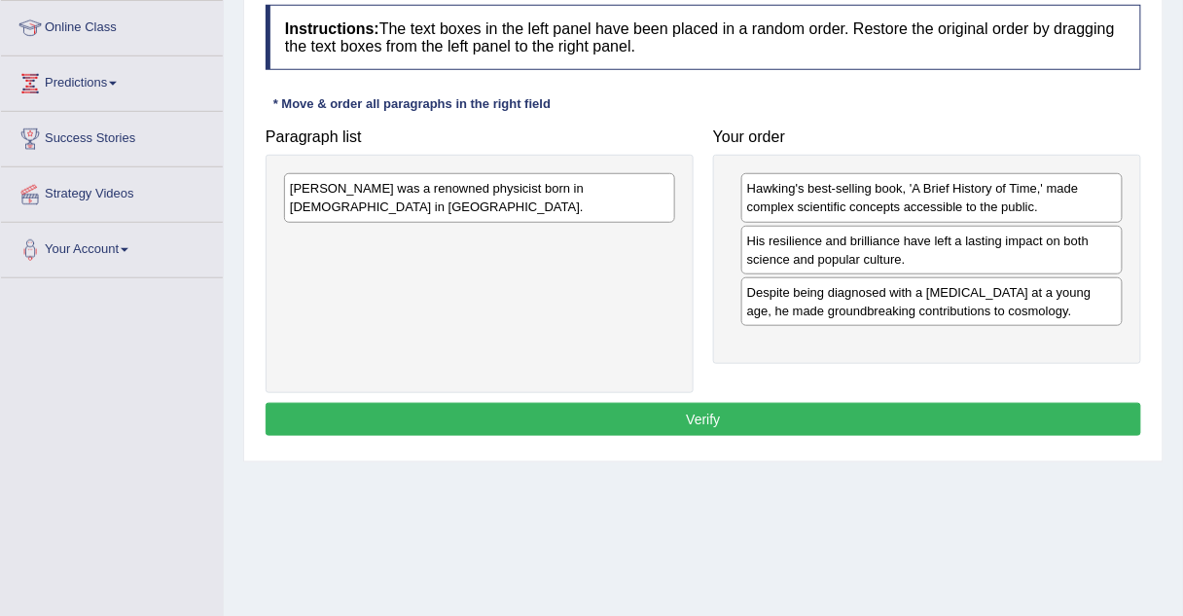
click at [539, 183] on div "Stephen Hawking was a renowned physicist born in 1942 in England." at bounding box center [479, 197] width 391 height 49
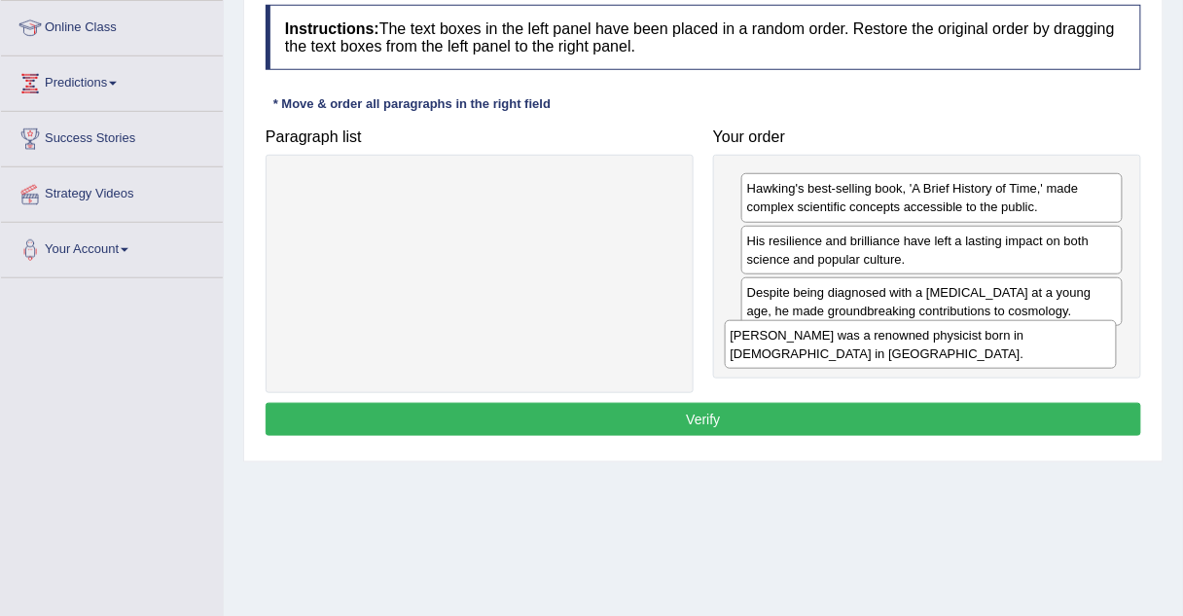
drag, startPoint x: 539, startPoint y: 183, endPoint x: 980, endPoint y: 330, distance: 464.6
click at [980, 330] on div "Stephen Hawking was a renowned physicist born in 1942 in England." at bounding box center [921, 344] width 392 height 49
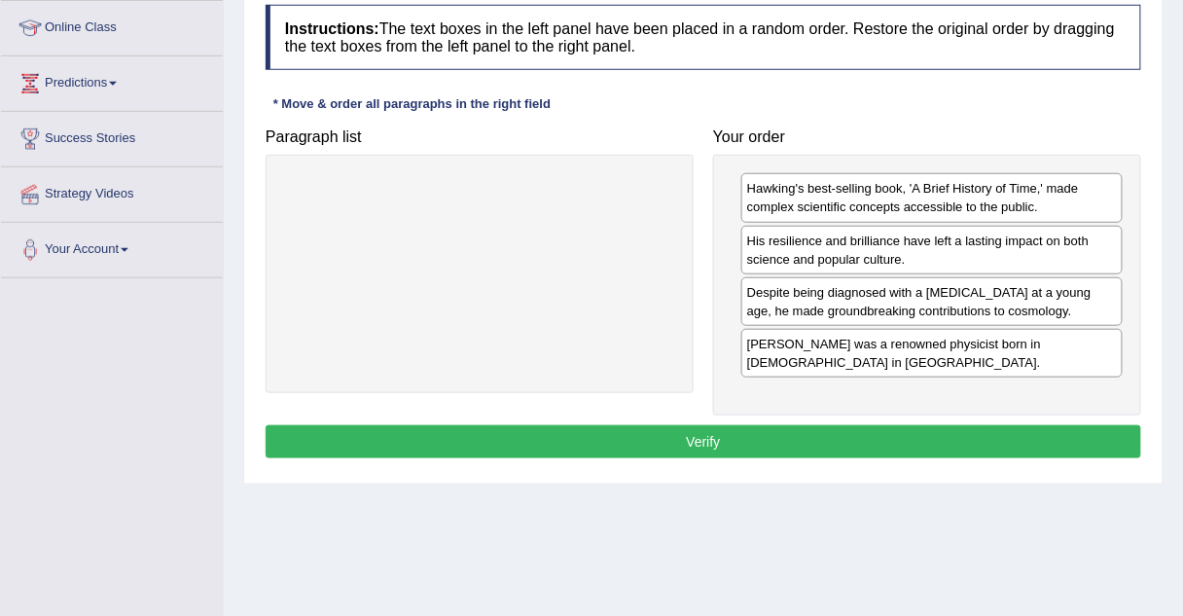
click at [632, 430] on button "Verify" at bounding box center [704, 441] width 876 height 33
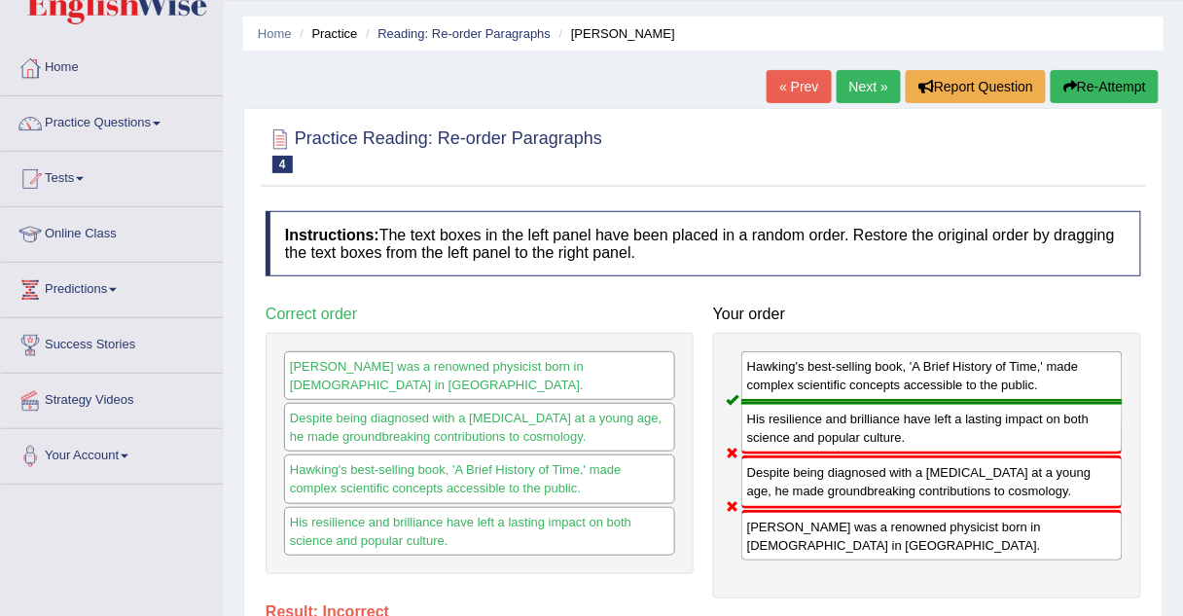
scroll to position [38, 0]
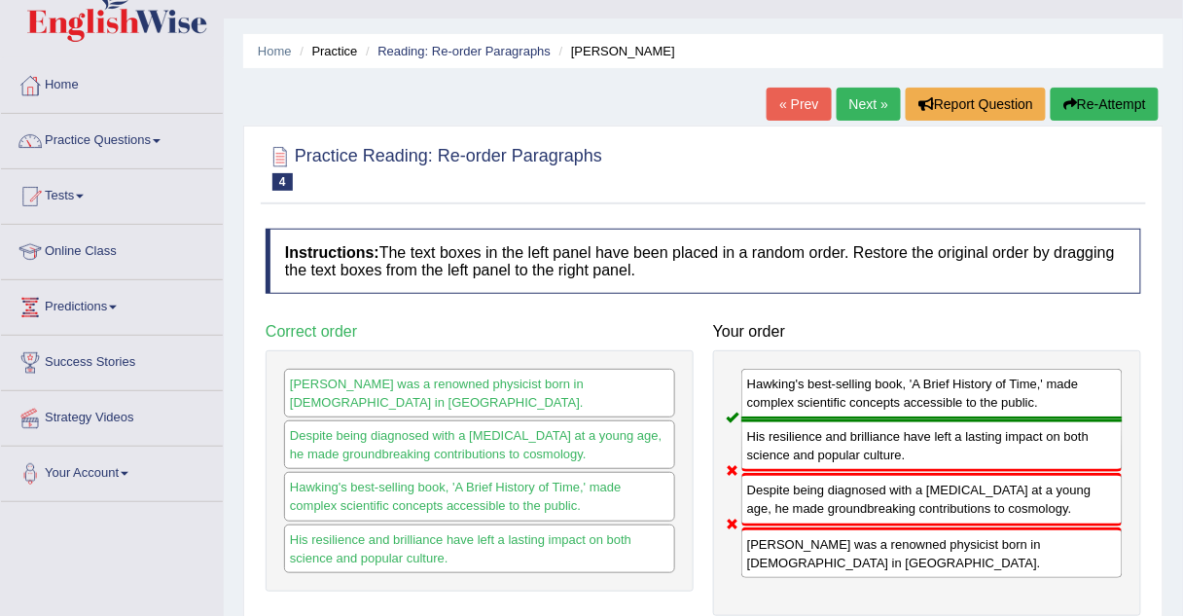
click at [865, 107] on link "Next »" at bounding box center [869, 104] width 64 height 33
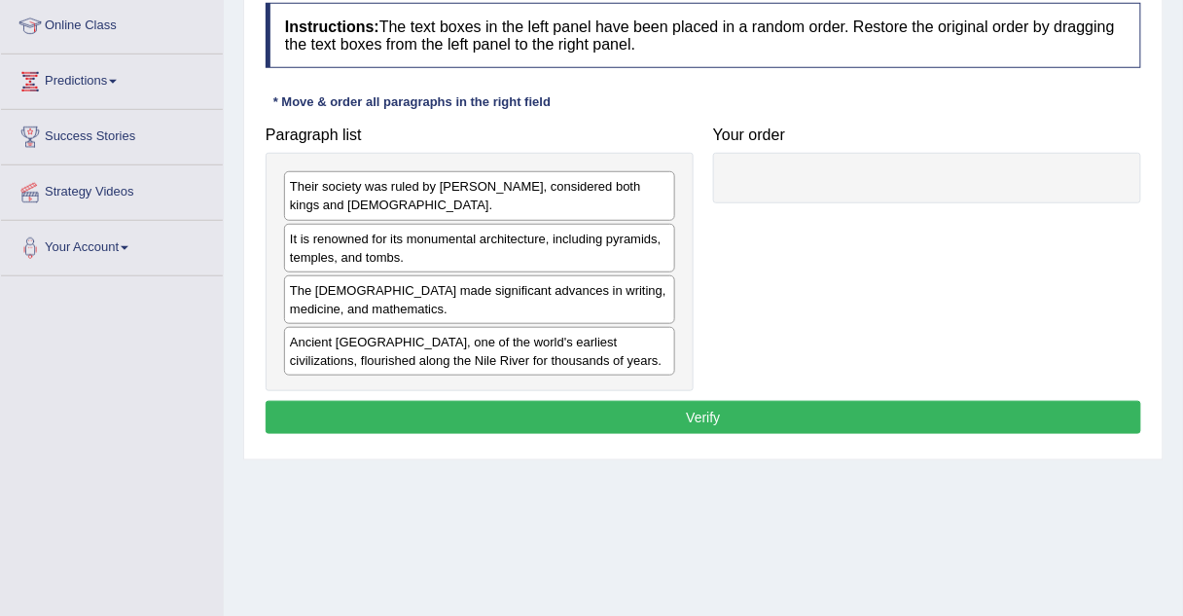
scroll to position [265, 0]
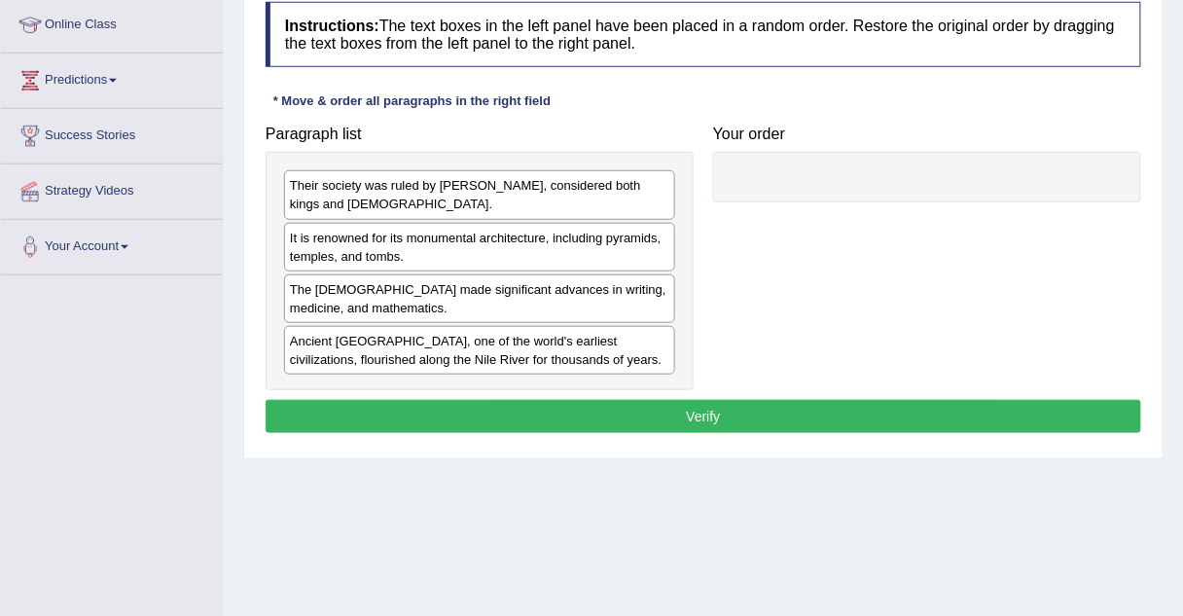
click at [319, 361] on div "Ancient Egypt, one of the world's earliest civilizations, flourished along the …" at bounding box center [479, 350] width 391 height 49
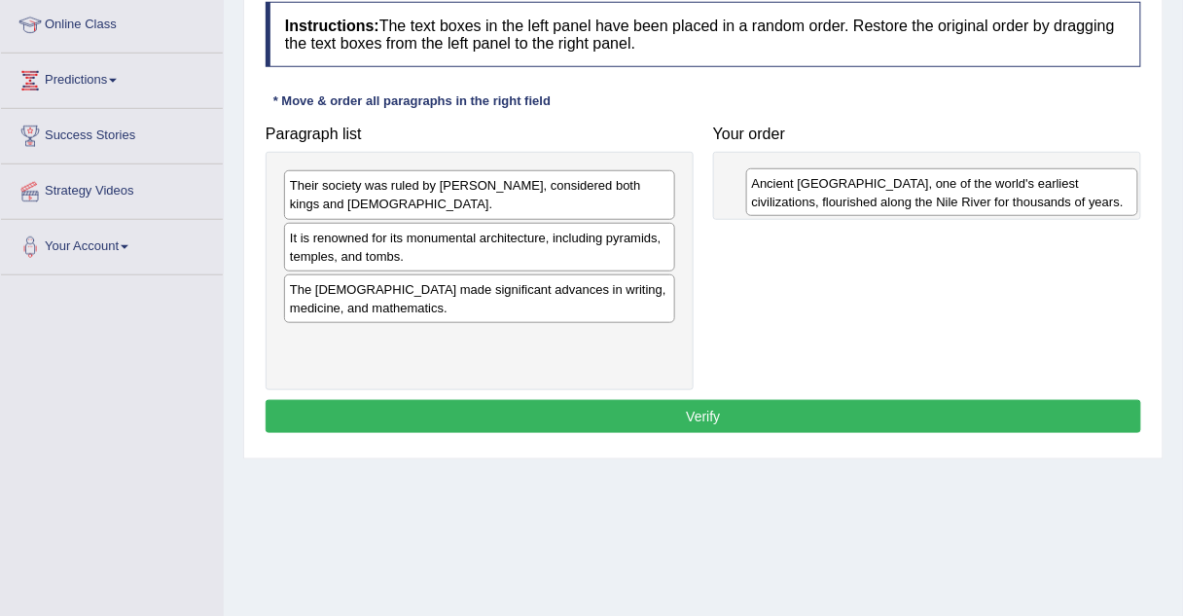
drag, startPoint x: 319, startPoint y: 361, endPoint x: 781, endPoint y: 205, distance: 487.7
click at [781, 205] on div "Ancient Egypt, one of the world's earliest civilizations, flourished along the …" at bounding box center [942, 192] width 392 height 49
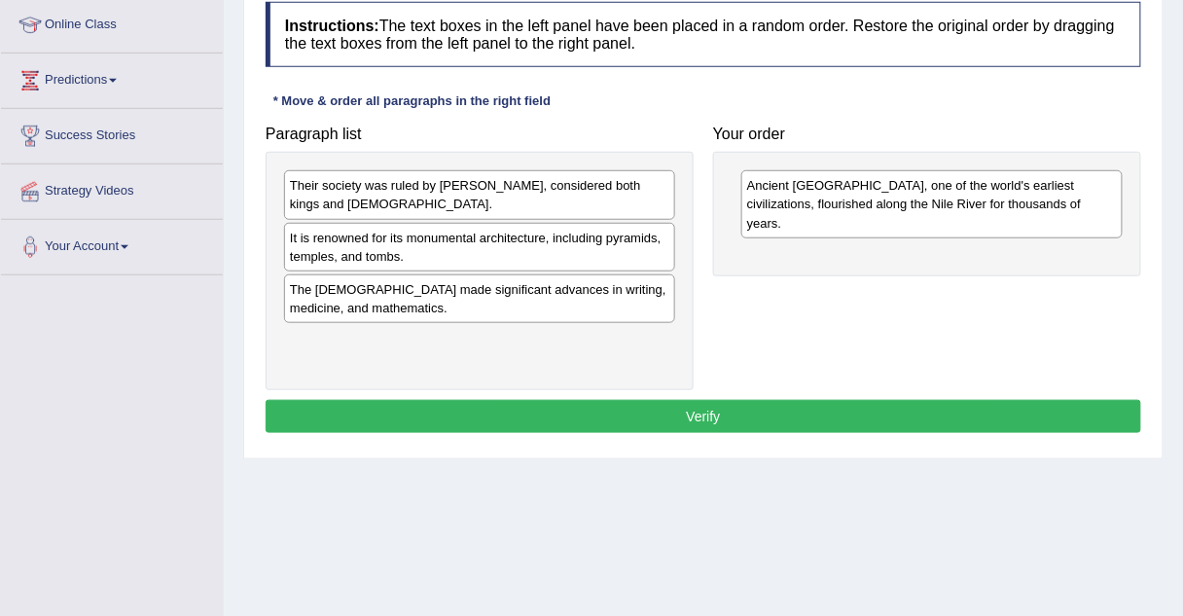
click at [408, 259] on div "It is renowned for its monumental architecture, including pyramids, temples, an…" at bounding box center [479, 247] width 391 height 49
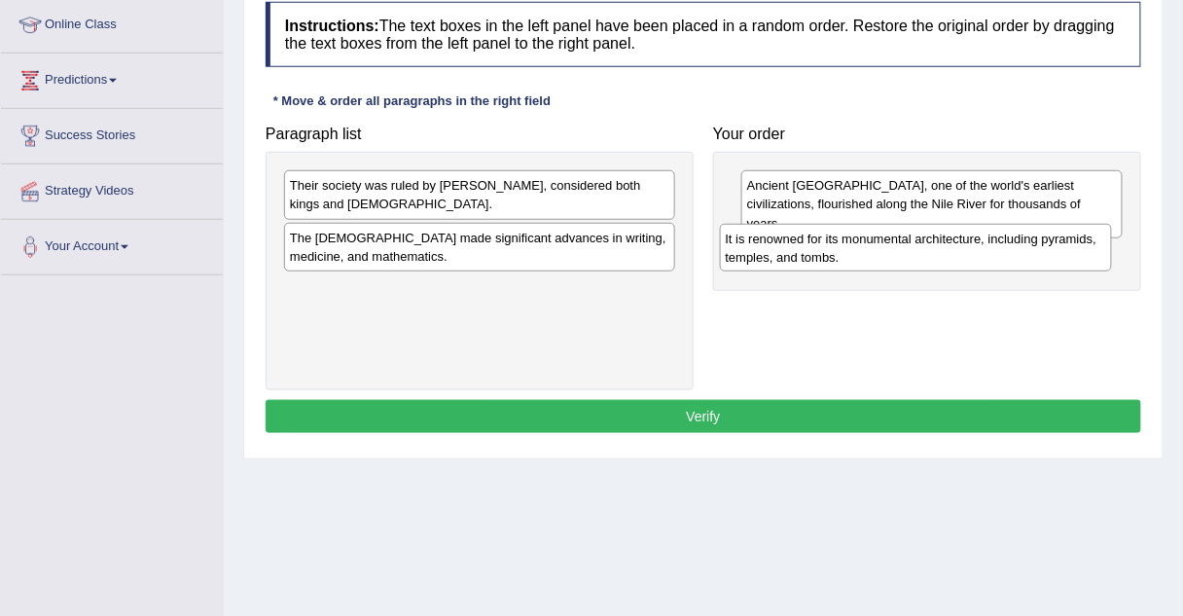
drag, startPoint x: 408, startPoint y: 259, endPoint x: 844, endPoint y: 261, distance: 435.9
click at [844, 261] on div "It is renowned for its monumental architecture, including pyramids, temples, an…" at bounding box center [916, 248] width 392 height 49
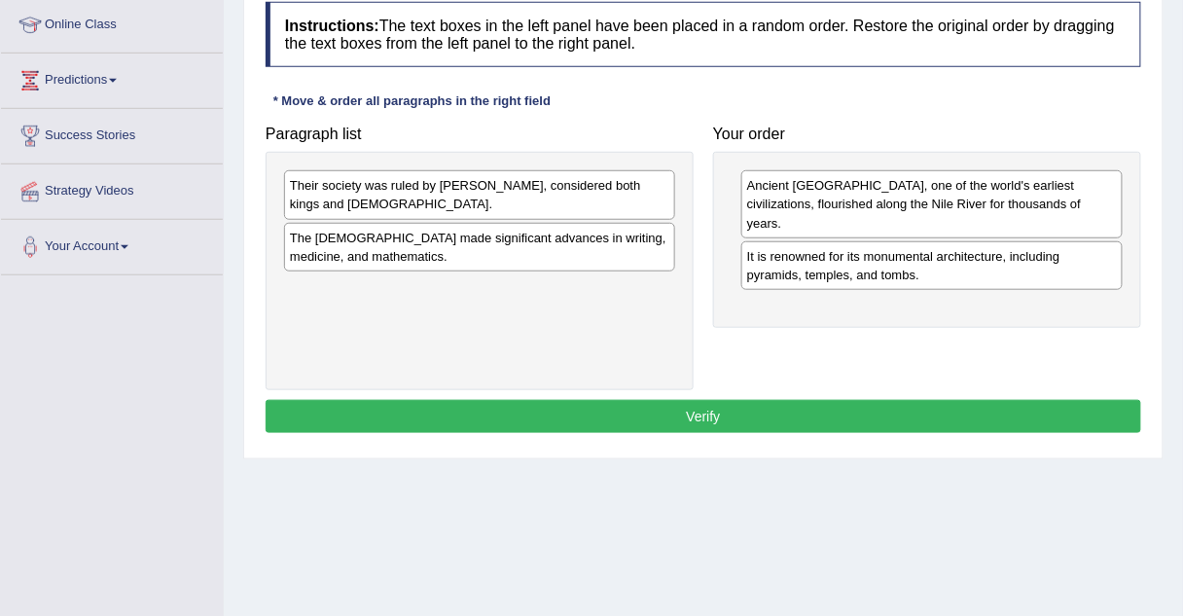
click at [478, 251] on div "The Egyptians made significant advances in writing, medicine, and mathematics." at bounding box center [479, 247] width 391 height 49
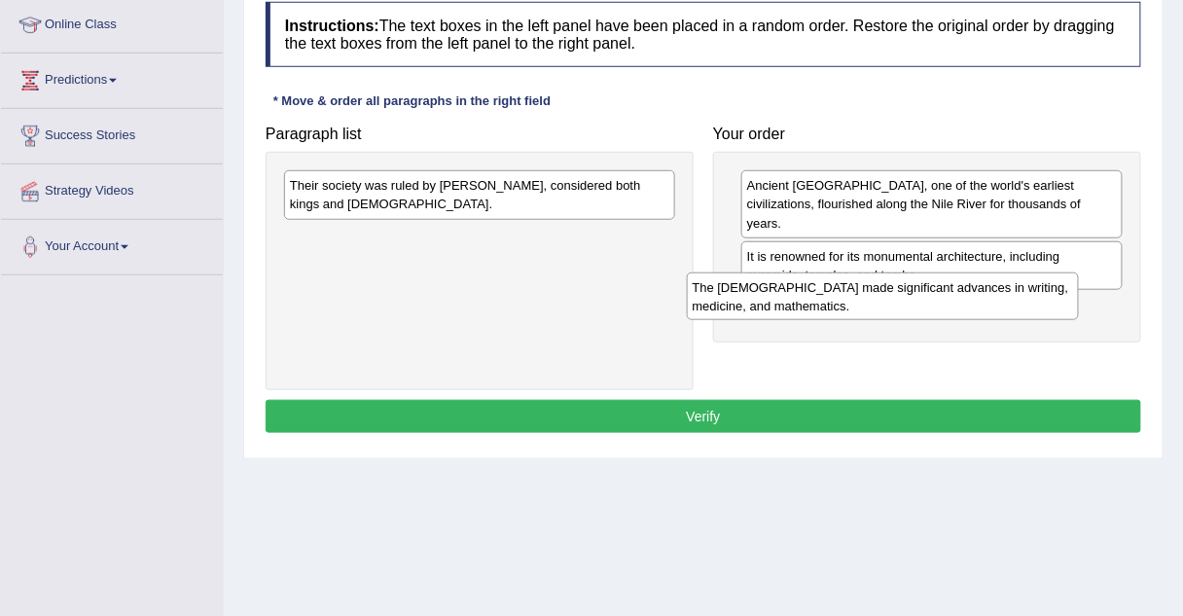
drag, startPoint x: 478, startPoint y: 251, endPoint x: 881, endPoint y: 303, distance: 406.1
click at [881, 303] on div "The Egyptians made significant advances in writing, medicine, and mathematics." at bounding box center [883, 296] width 392 height 49
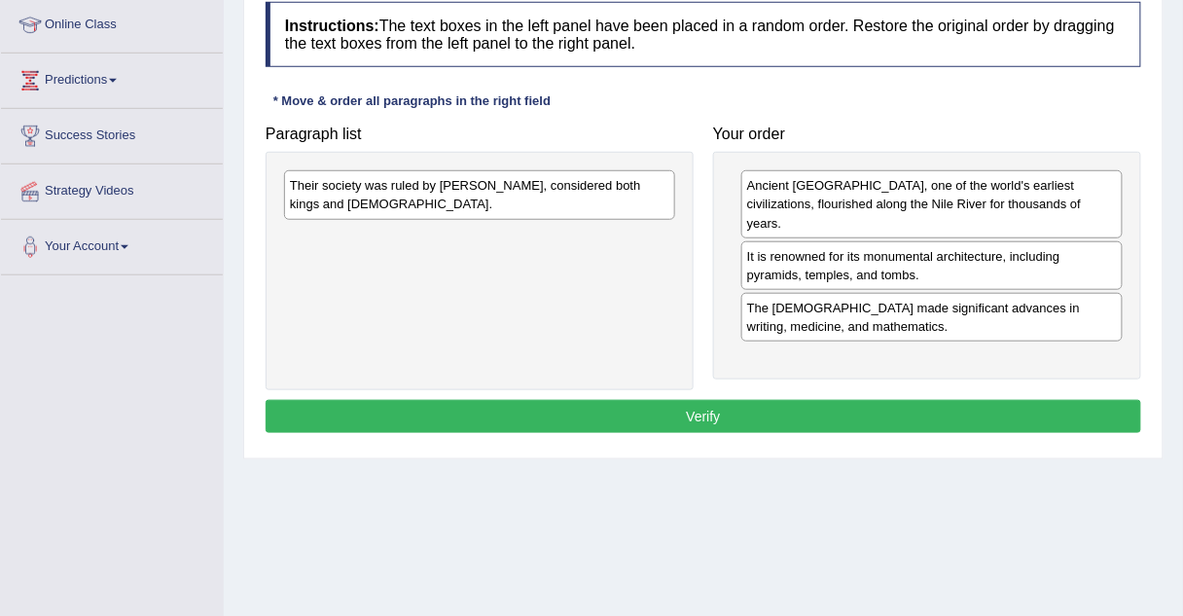
click at [501, 198] on div "Their society was ruled by pharaohs, considered both kings and gods." at bounding box center [479, 194] width 391 height 49
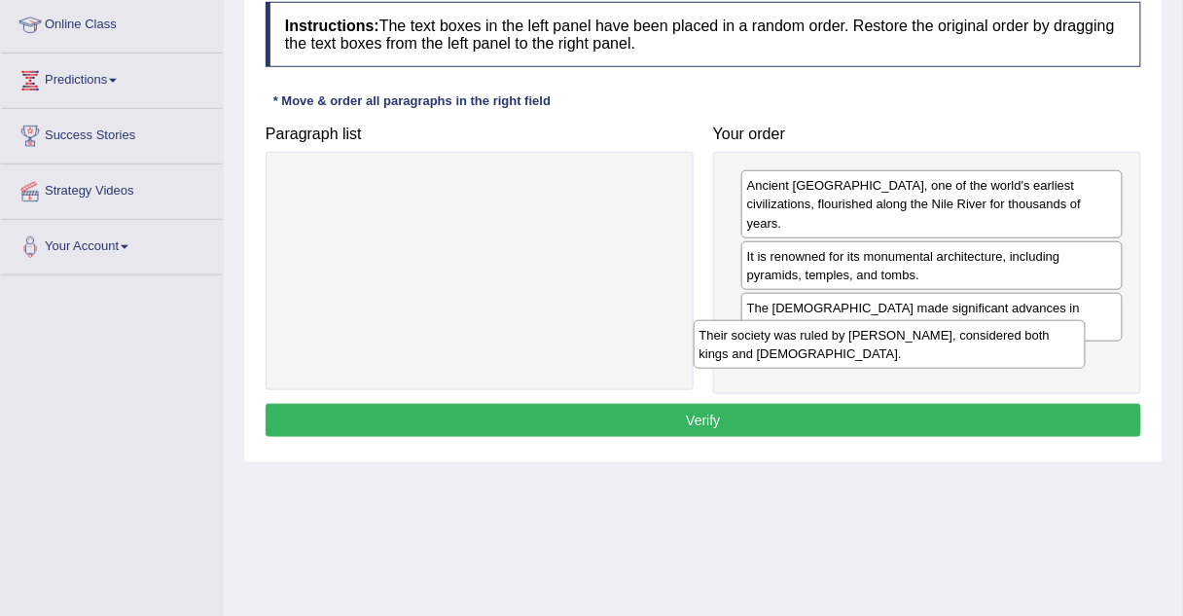
drag, startPoint x: 501, startPoint y: 198, endPoint x: 911, endPoint y: 347, distance: 436.2
click at [911, 347] on div "Their society was ruled by pharaohs, considered both kings and gods." at bounding box center [890, 344] width 392 height 49
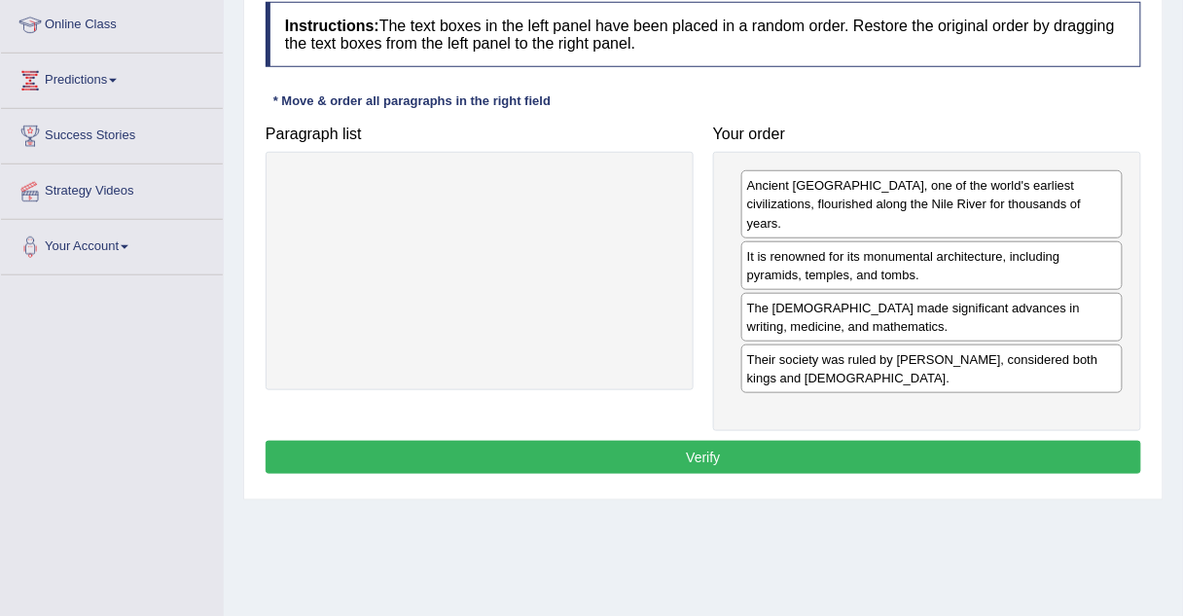
click at [596, 441] on button "Verify" at bounding box center [704, 457] width 876 height 33
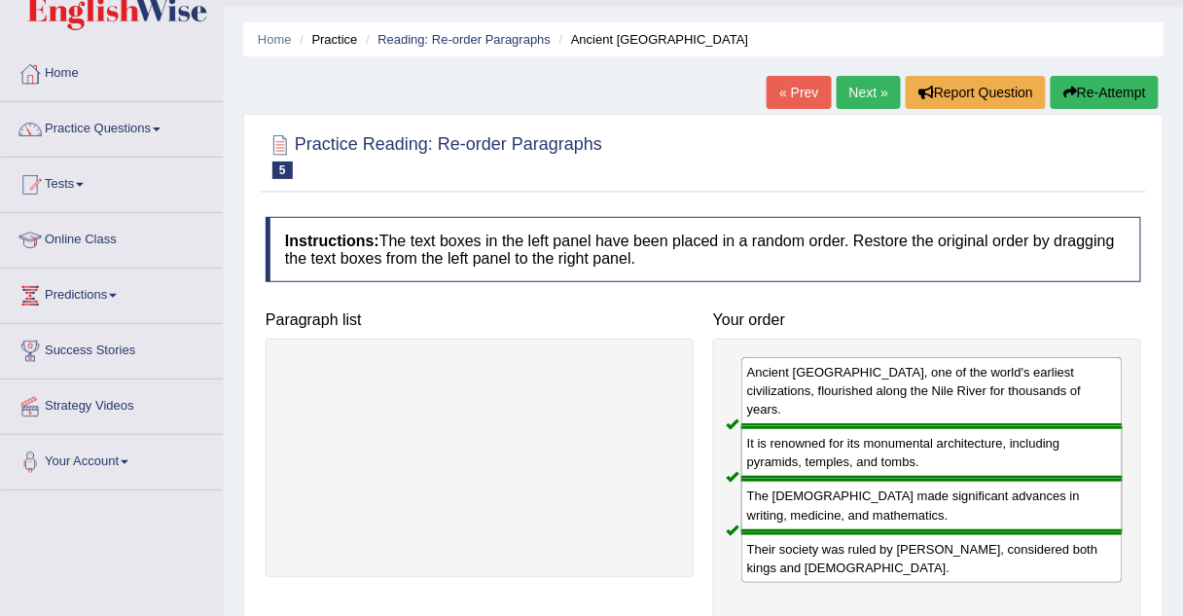
scroll to position [32, 0]
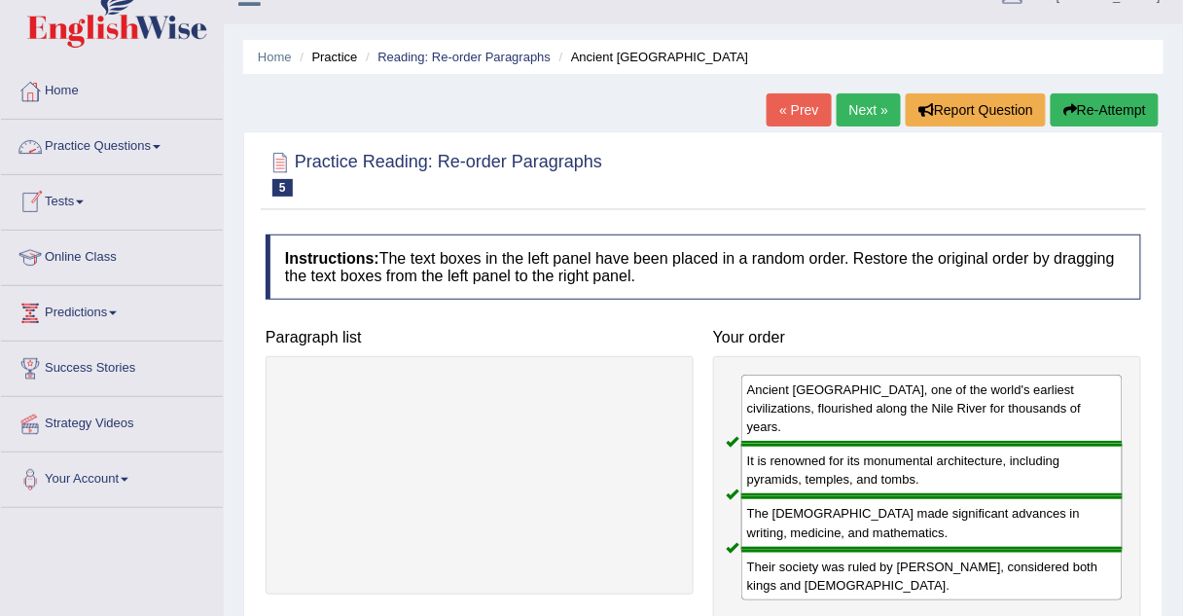
click at [54, 141] on link "Practice Questions" at bounding box center [112, 144] width 222 height 49
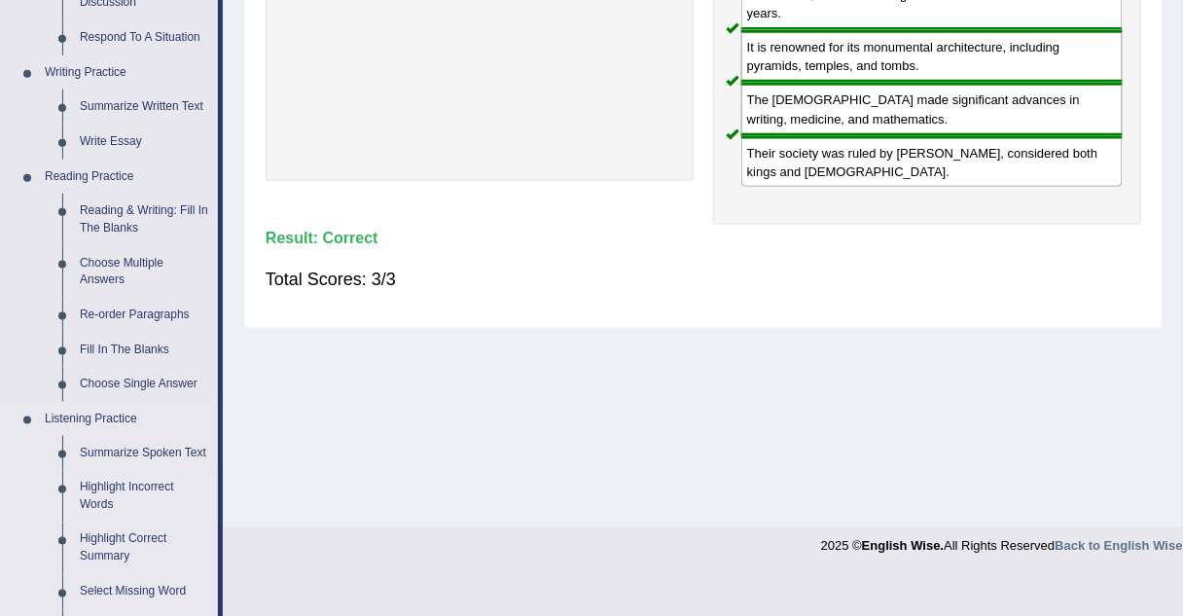
scroll to position [450, 0]
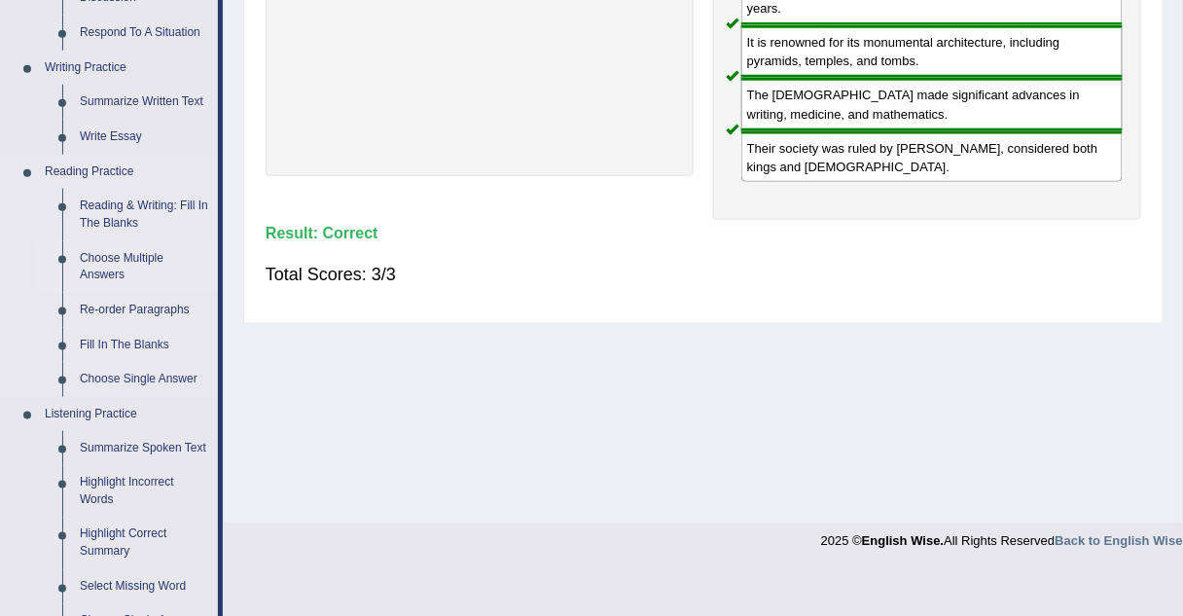
click at [119, 258] on link "Choose Multiple Answers" at bounding box center [144, 267] width 147 height 52
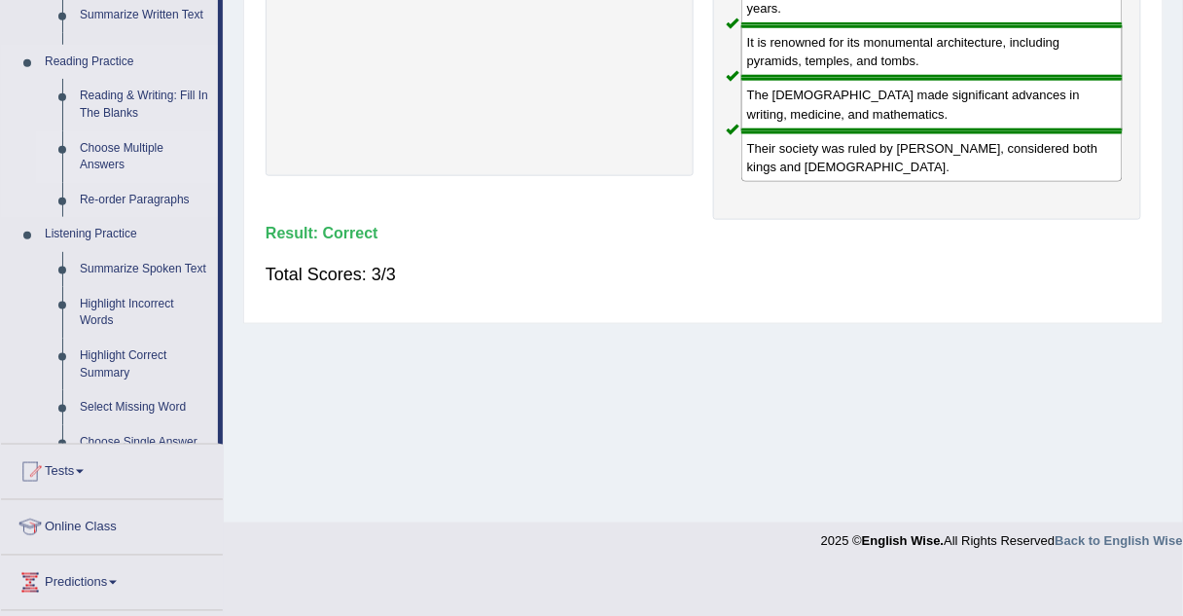
scroll to position [315, 0]
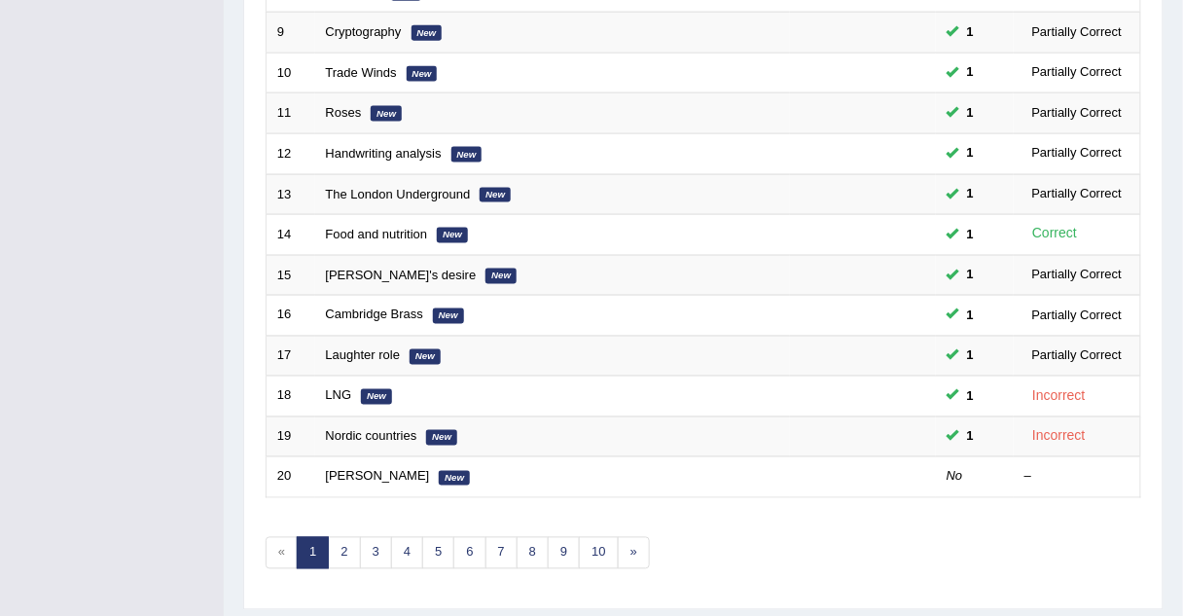
scroll to position [617, 0]
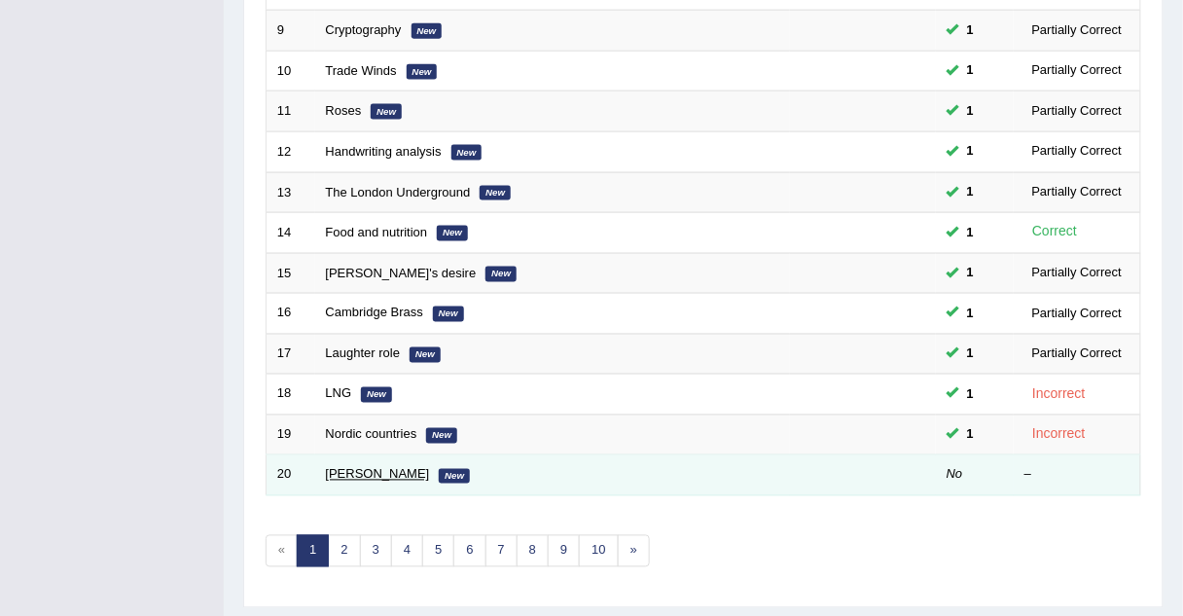
click at [334, 470] on link "David Ricardo" at bounding box center [378, 474] width 104 height 15
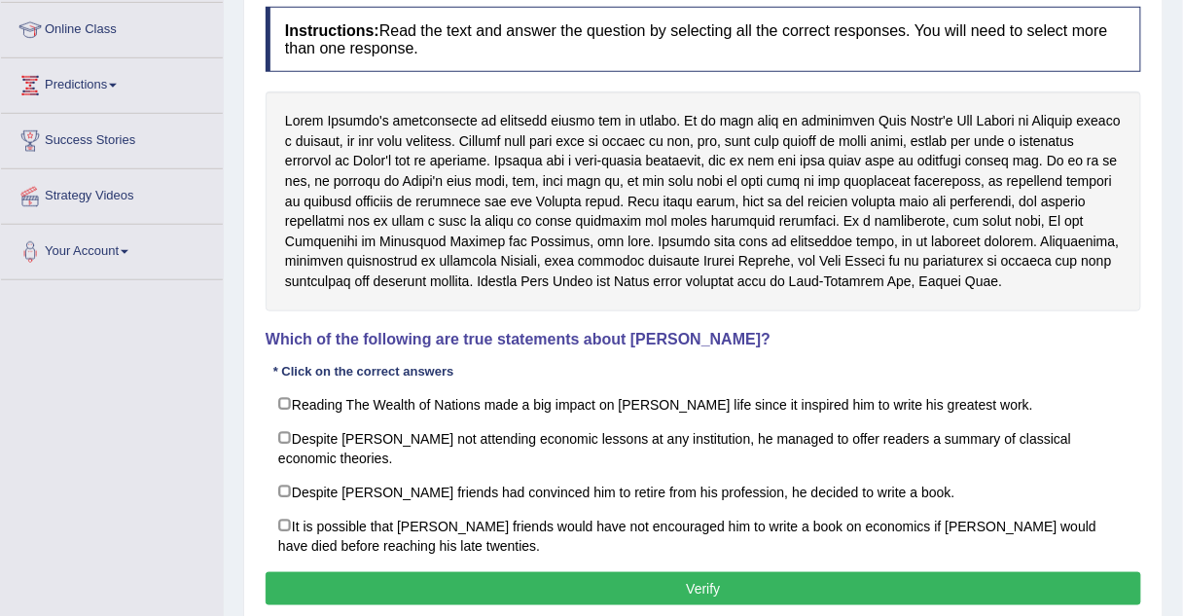
scroll to position [258, 0]
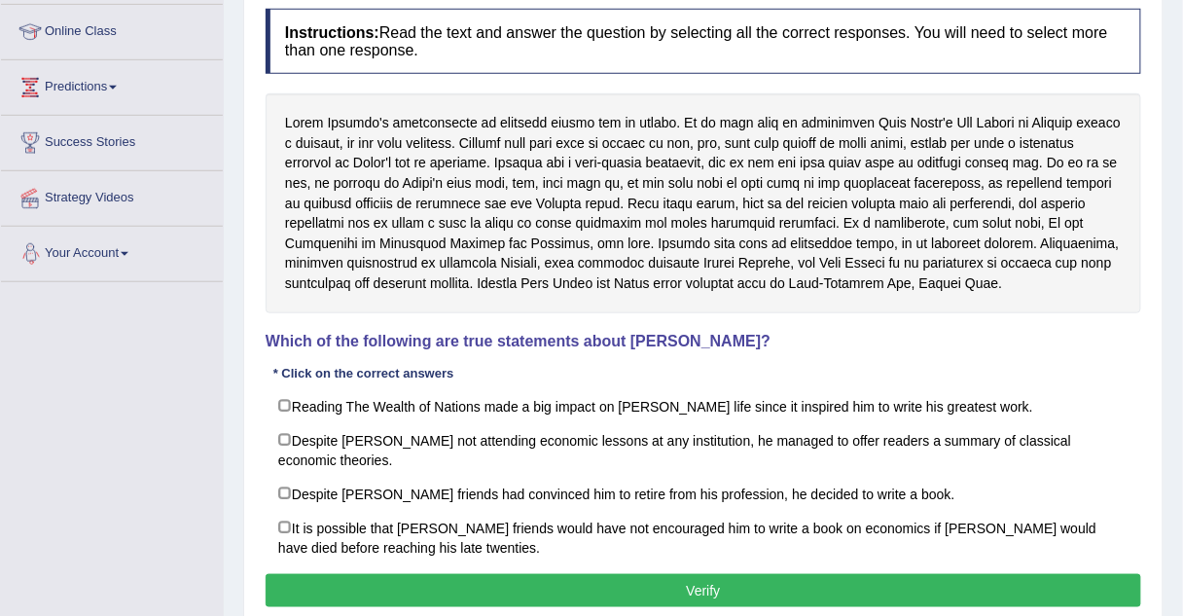
click at [170, 320] on div "Toggle navigation Home Practice Questions Speaking Practice Read Aloud Repeat S…" at bounding box center [591, 248] width 1183 height 1012
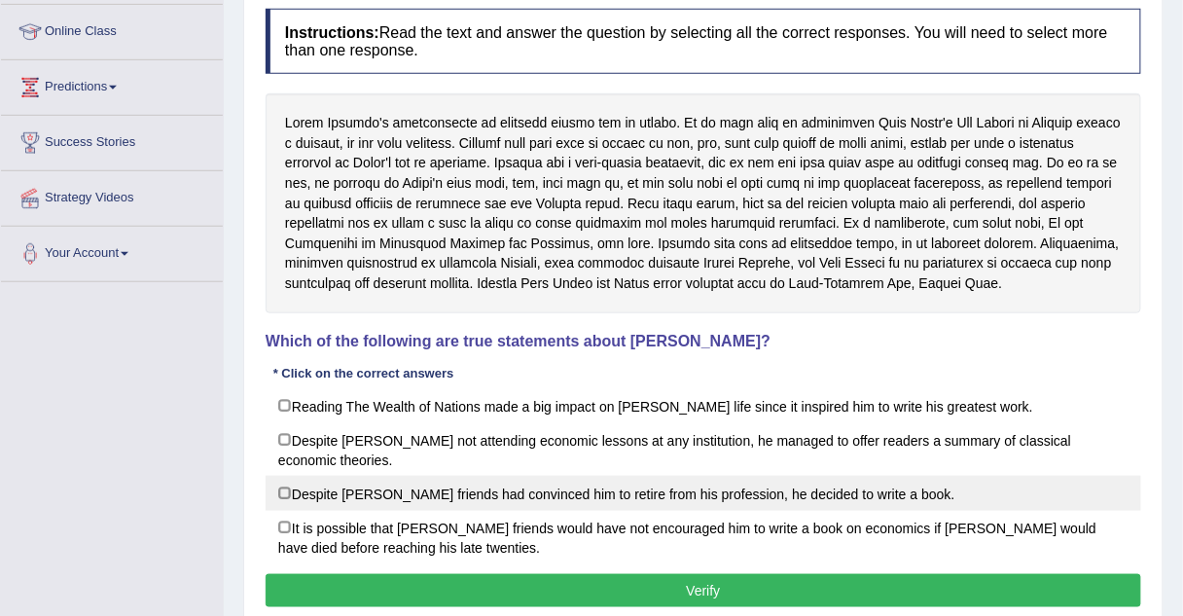
click at [279, 488] on label "Despite David Ricardo’s friends had convinced him to retire from his profession…" at bounding box center [704, 493] width 876 height 35
checkbox input "true"
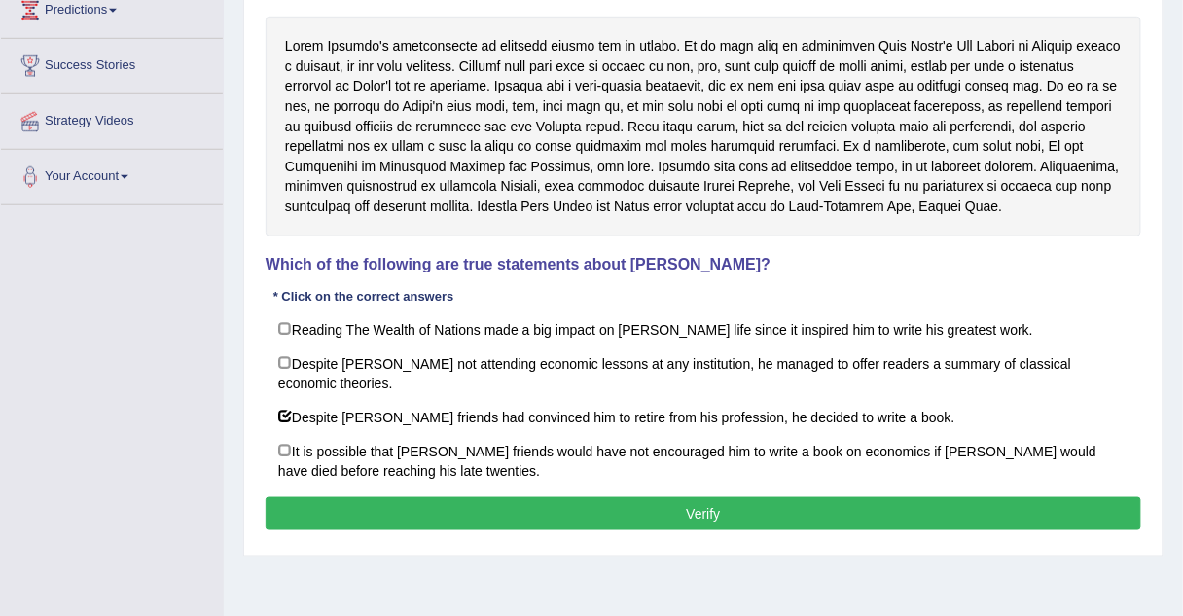
scroll to position [335, 0]
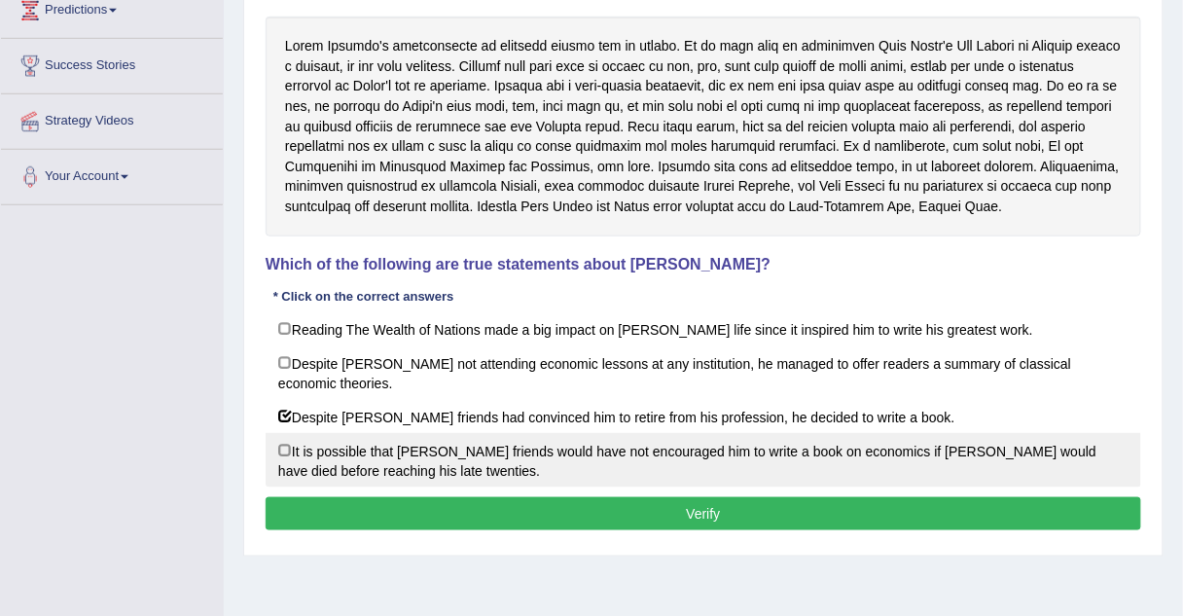
click at [286, 448] on label "It is possible that David Ricardo’s friends would have not encouraged him to wr…" at bounding box center [704, 460] width 876 height 54
checkbox input "true"
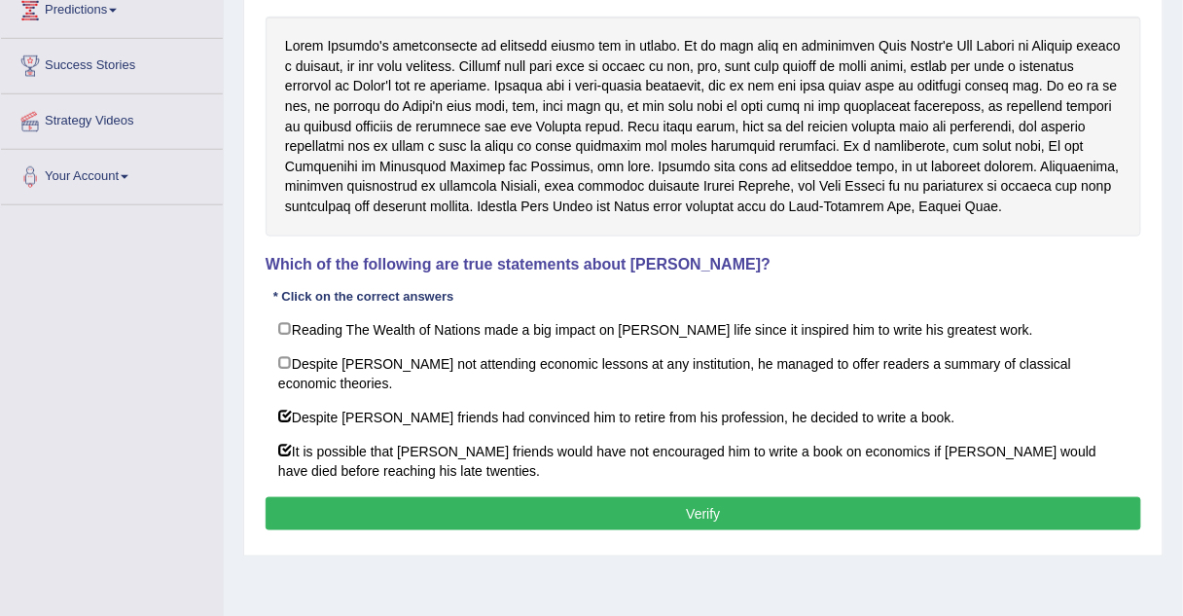
click at [298, 506] on button "Verify" at bounding box center [704, 513] width 876 height 33
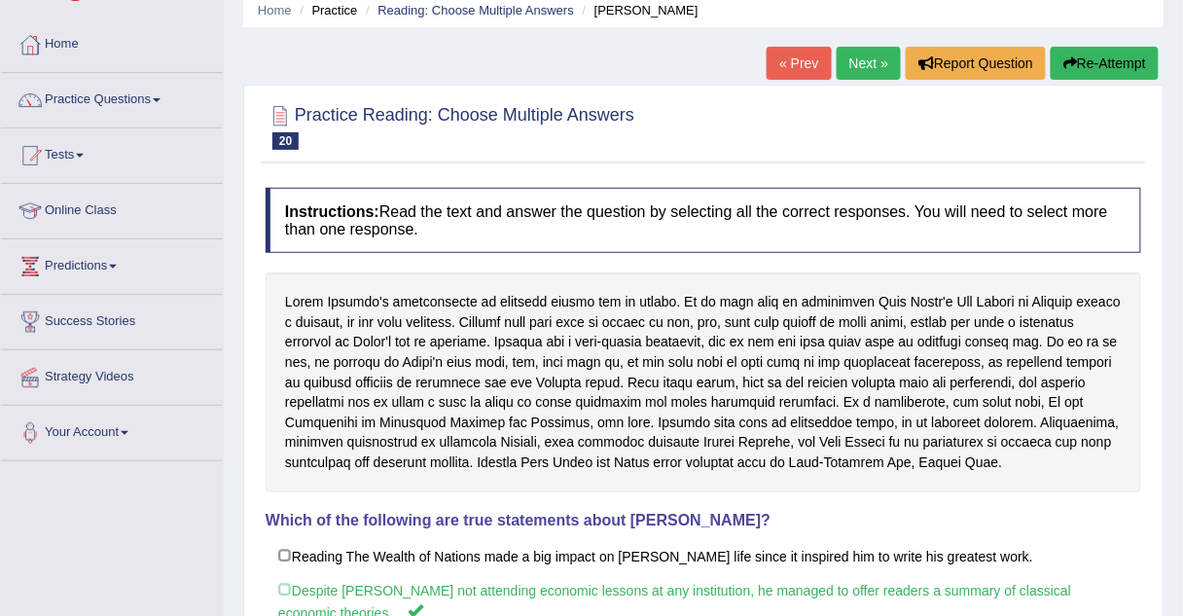
scroll to position [0, 0]
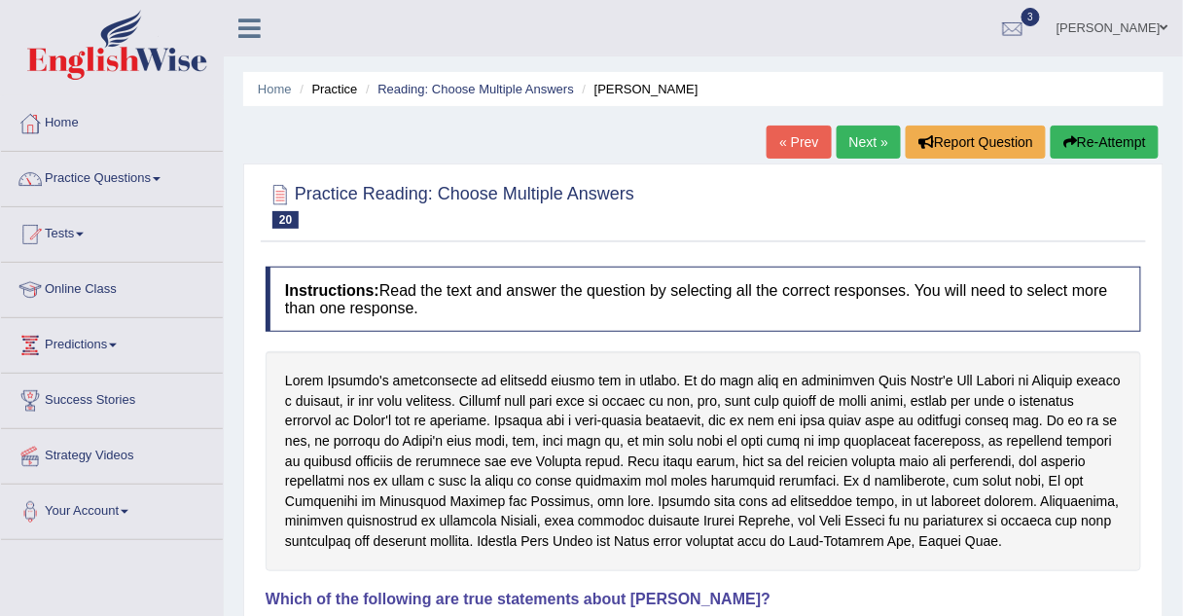
click at [871, 141] on link "Next »" at bounding box center [869, 142] width 64 height 33
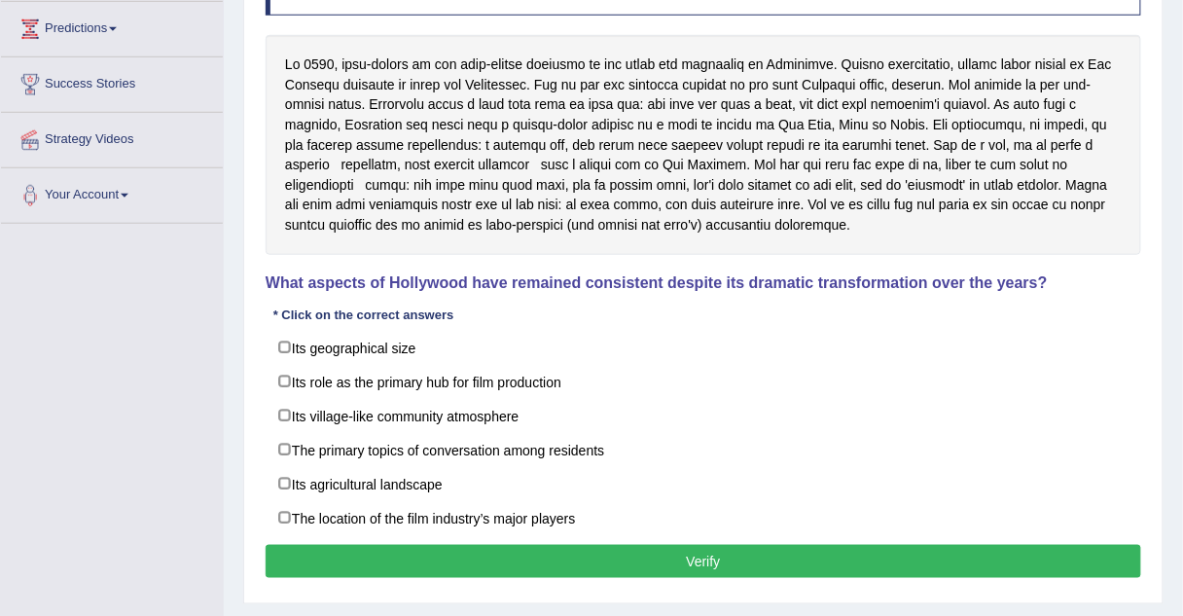
scroll to position [314, 0]
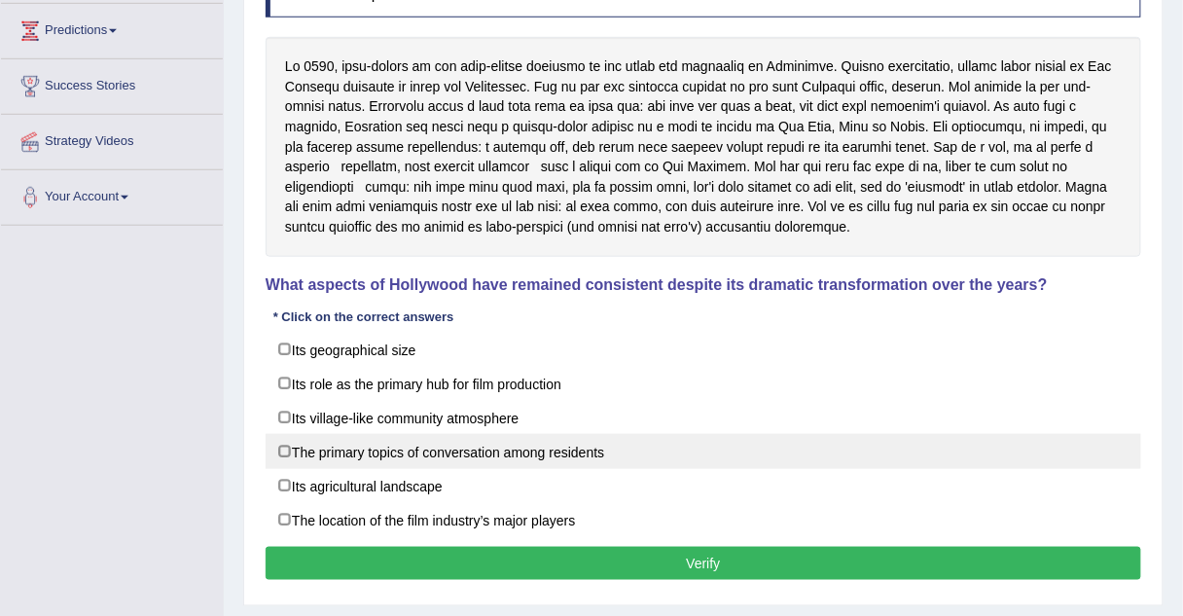
click at [280, 449] on label "The primary topics of conversation among residents" at bounding box center [704, 451] width 876 height 35
checkbox input "true"
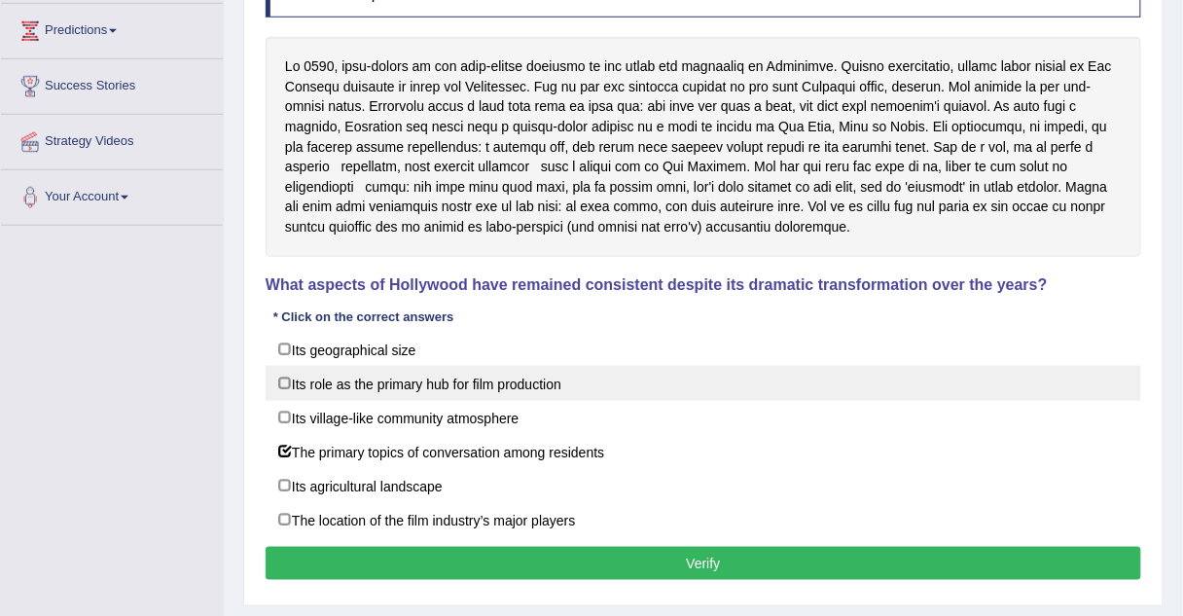
click at [286, 384] on label "Its role as the primary hub for film production" at bounding box center [704, 383] width 876 height 35
checkbox input "true"
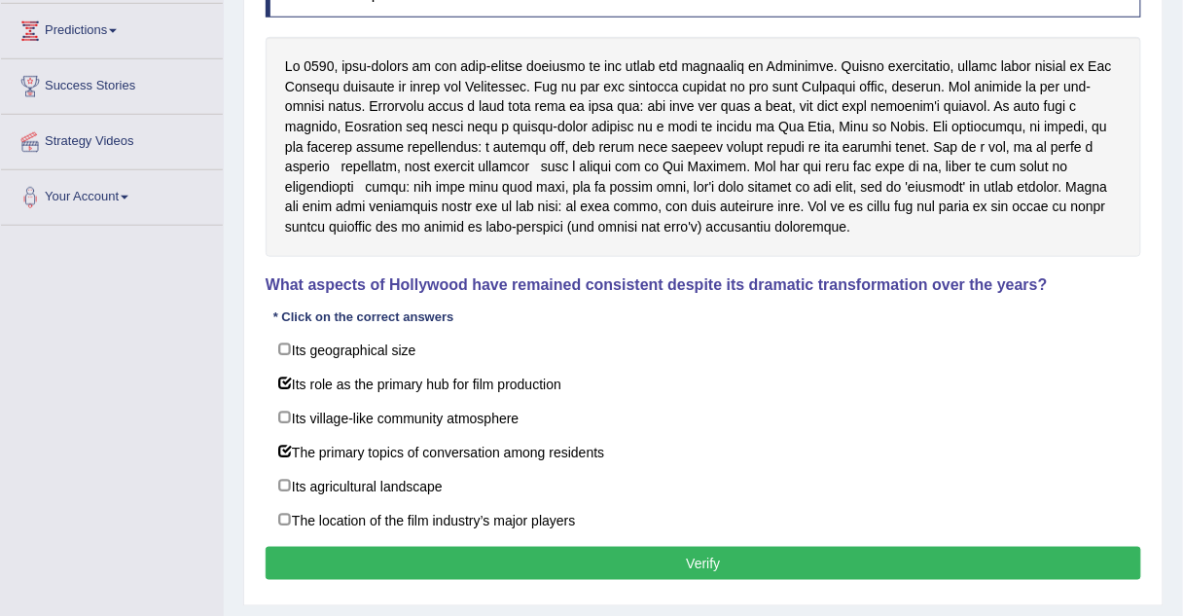
click at [297, 547] on button "Verify" at bounding box center [704, 563] width 876 height 33
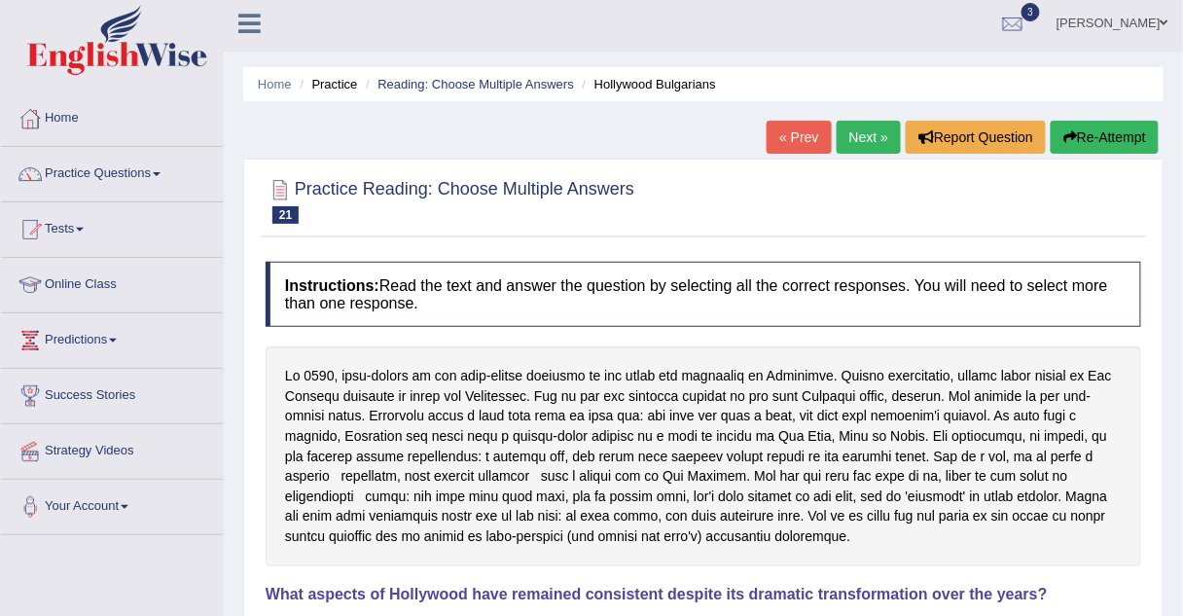
scroll to position [0, 0]
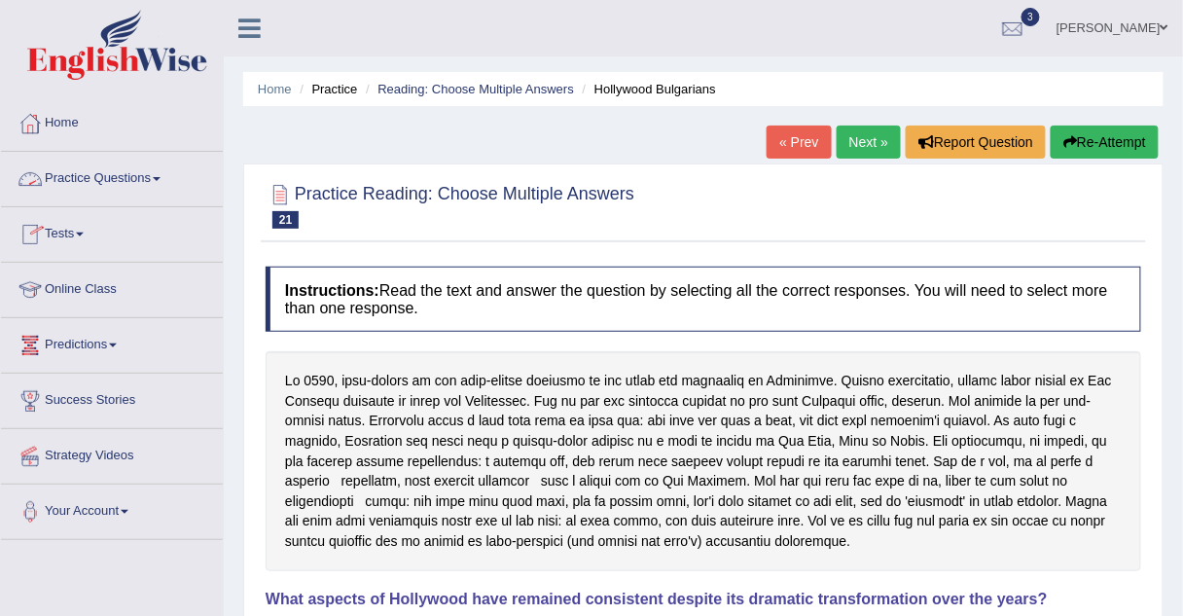
click at [107, 170] on link "Practice Questions" at bounding box center [112, 176] width 222 height 49
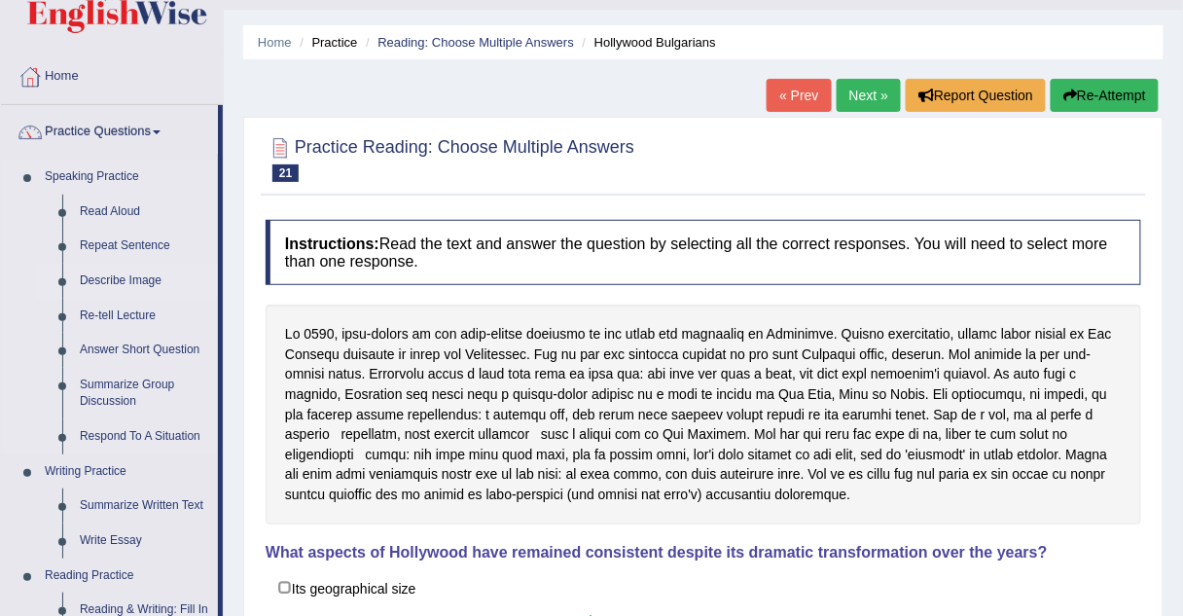
scroll to position [3, 0]
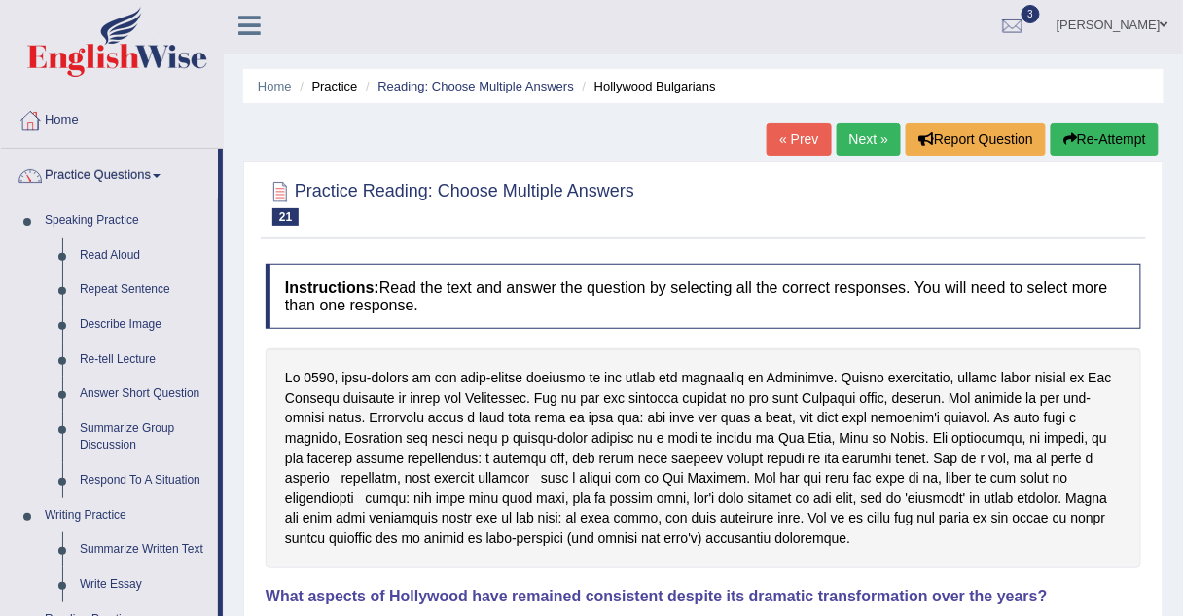
click at [867, 145] on link "Next »" at bounding box center [869, 139] width 64 height 33
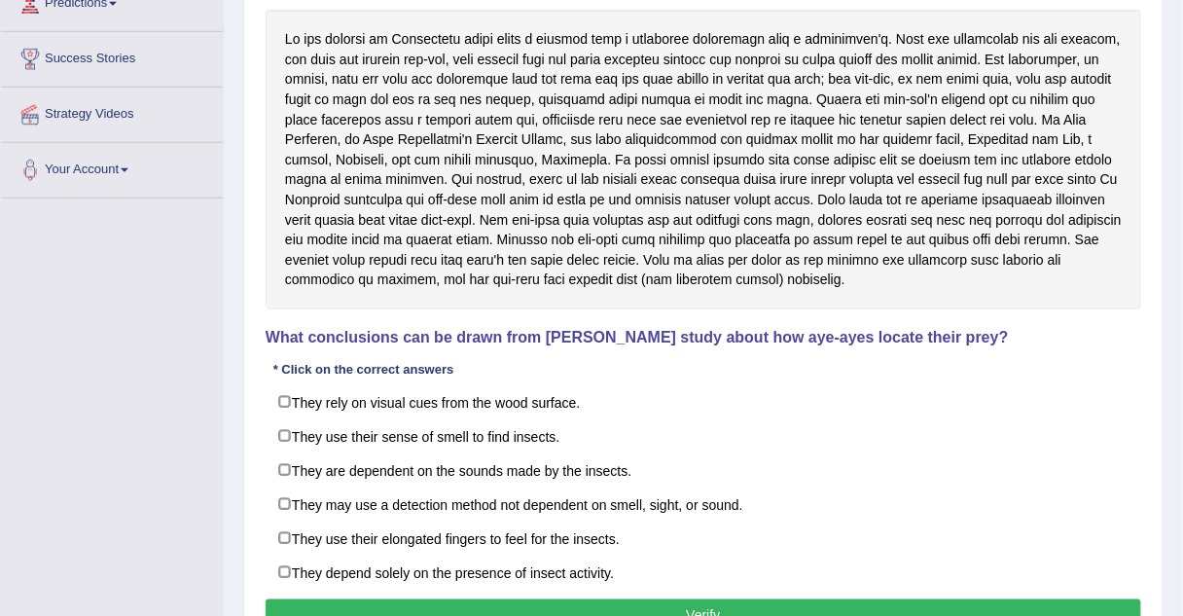
scroll to position [341, 0]
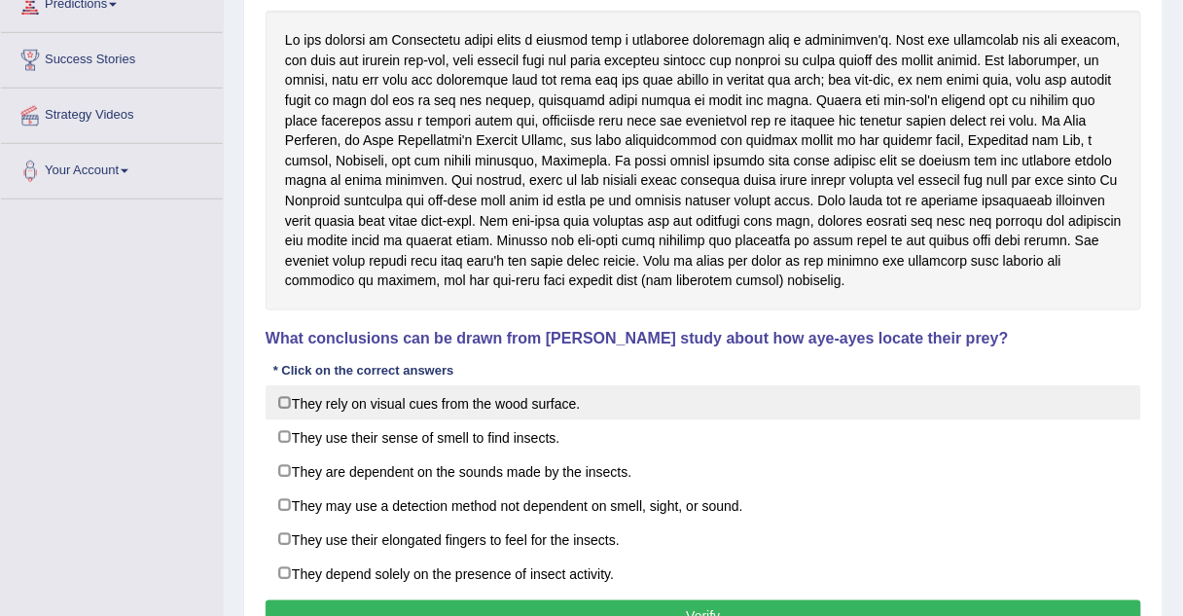
click at [290, 406] on label "They rely on visual cues from the wood surface." at bounding box center [704, 402] width 876 height 35
checkbox input "true"
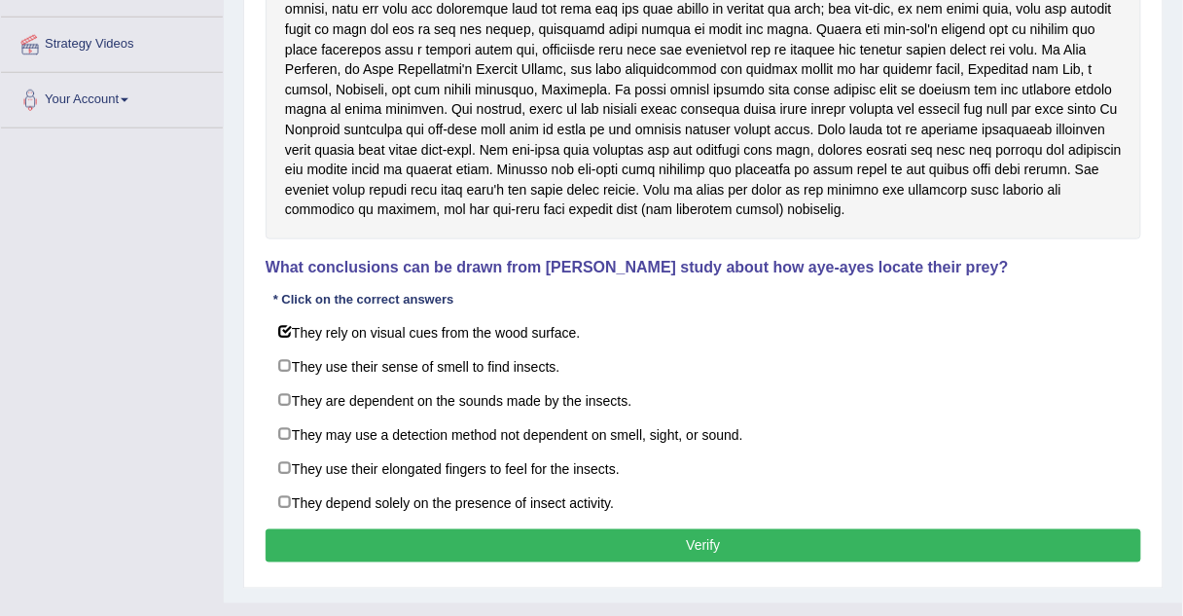
scroll to position [413, 0]
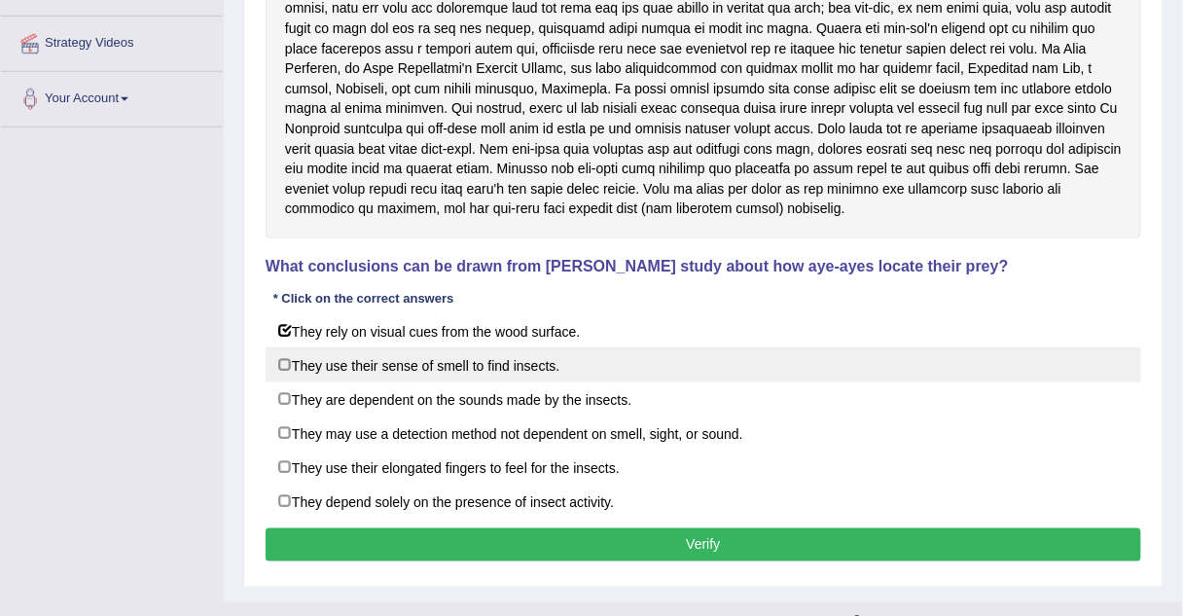
click at [282, 364] on label "They use their sense of smell to find insects." at bounding box center [704, 364] width 876 height 35
checkbox input "true"
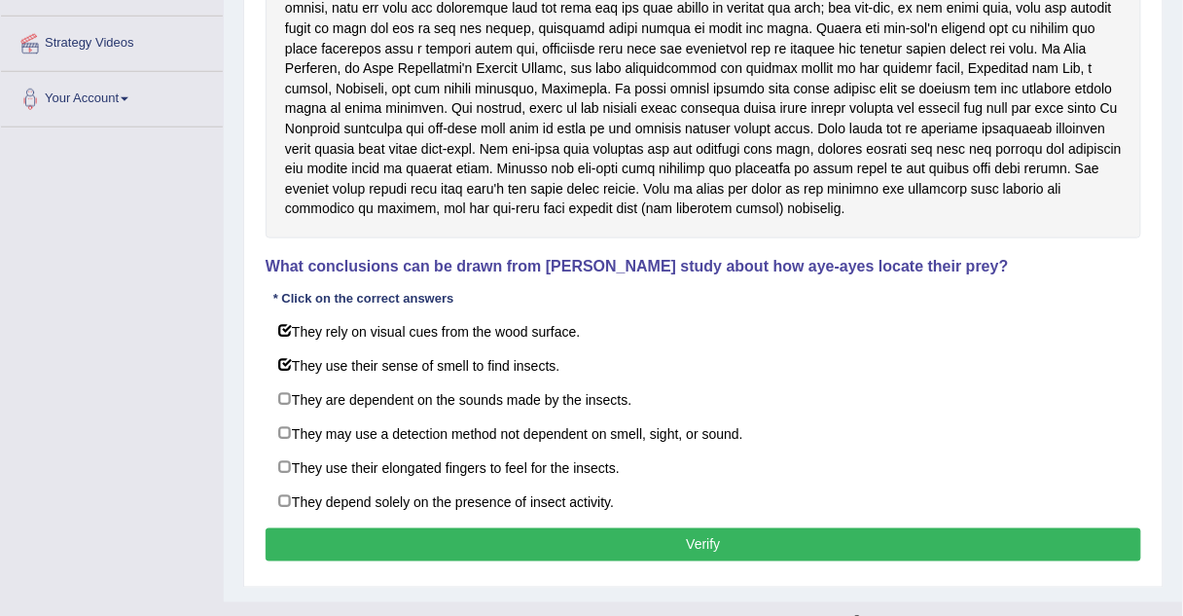
click at [306, 532] on button "Verify" at bounding box center [704, 544] width 876 height 33
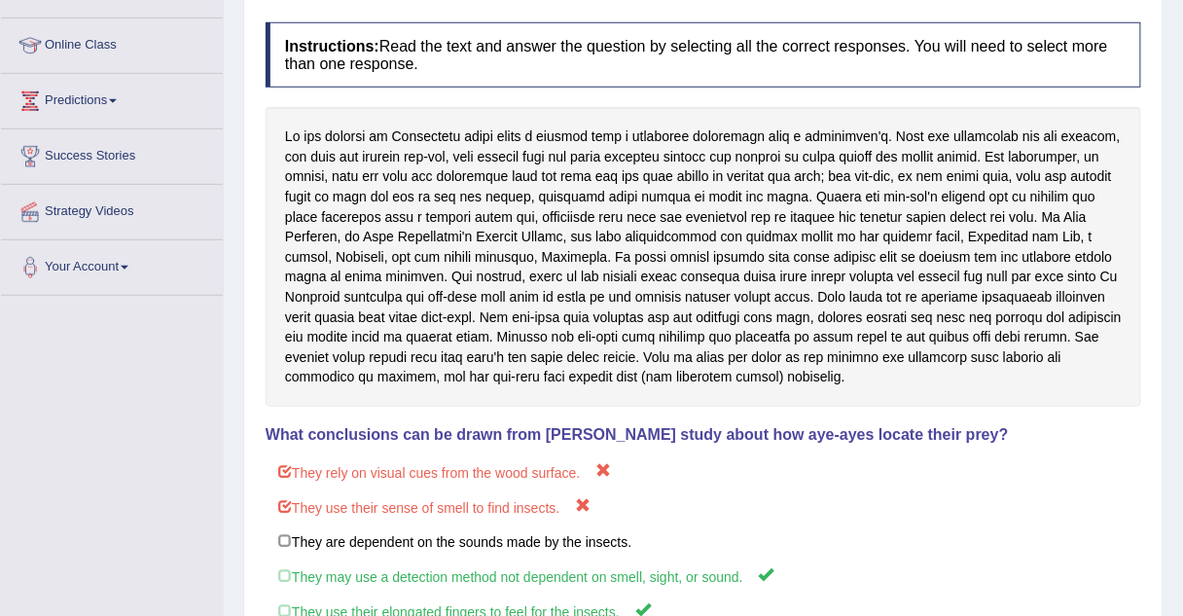
scroll to position [0, 0]
